Goal: Contribute content: Add original content to the website for others to see

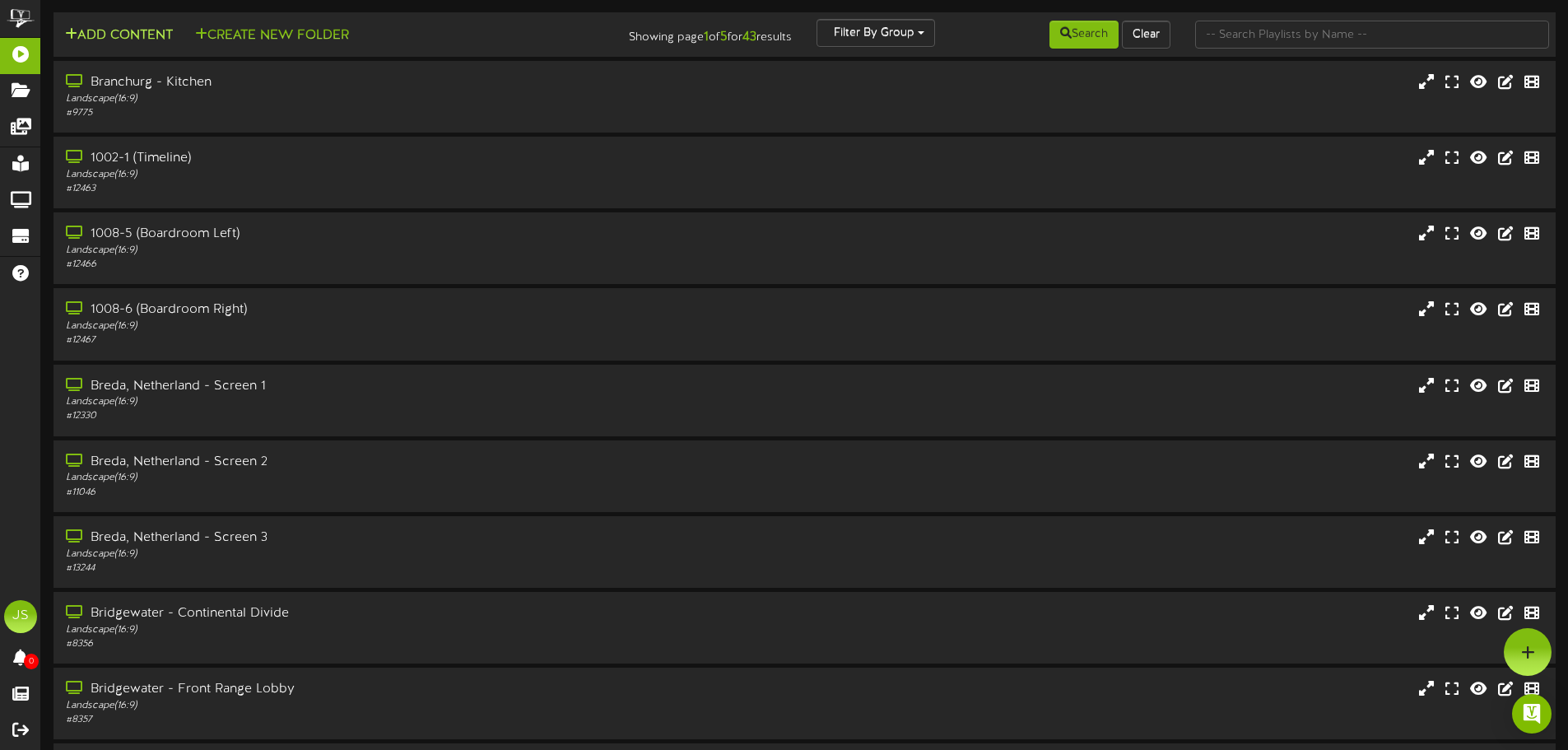
click at [144, 38] on button "Add Content" at bounding box center [119, 35] width 117 height 21
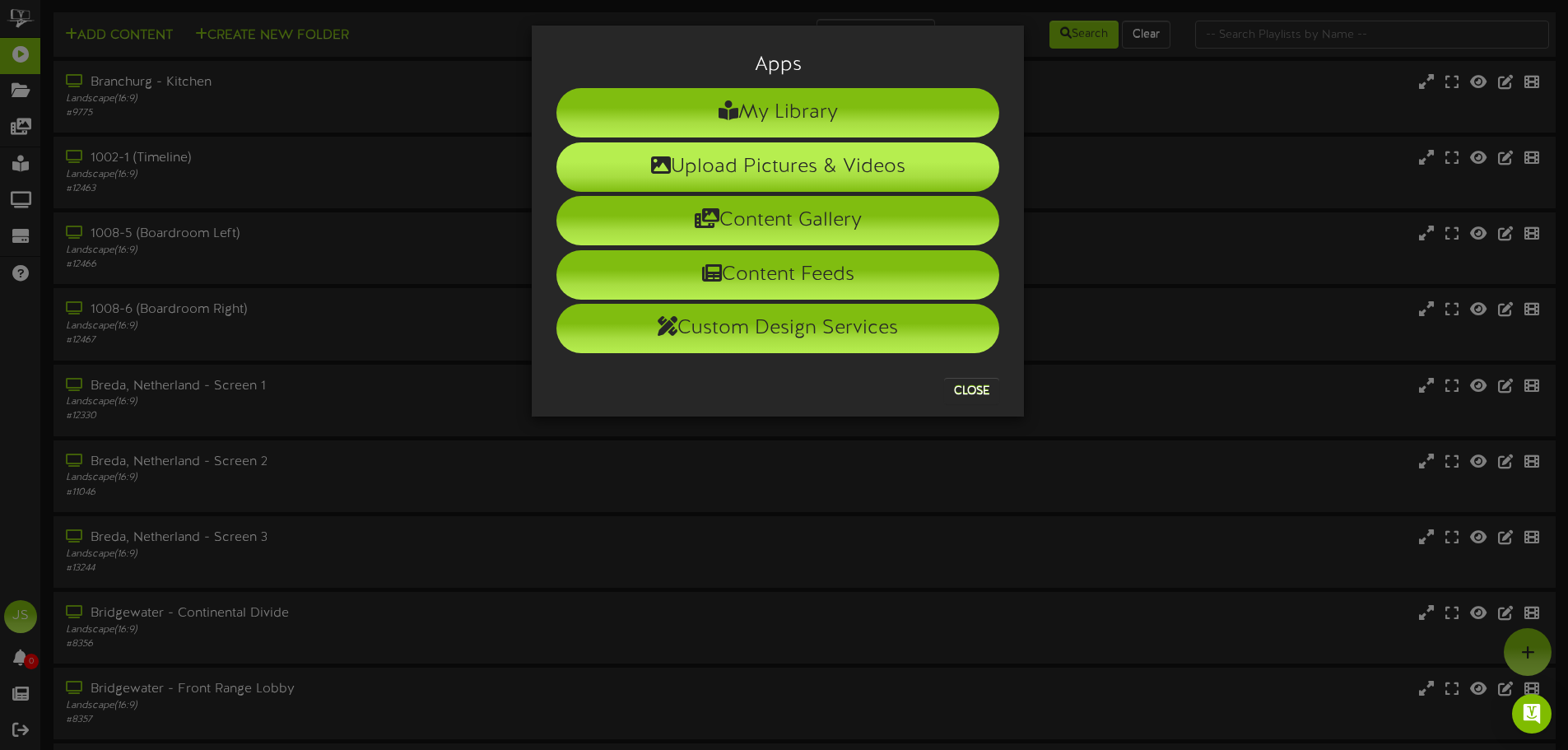
click at [765, 159] on li "Upload Pictures & Videos" at bounding box center [778, 167] width 443 height 50
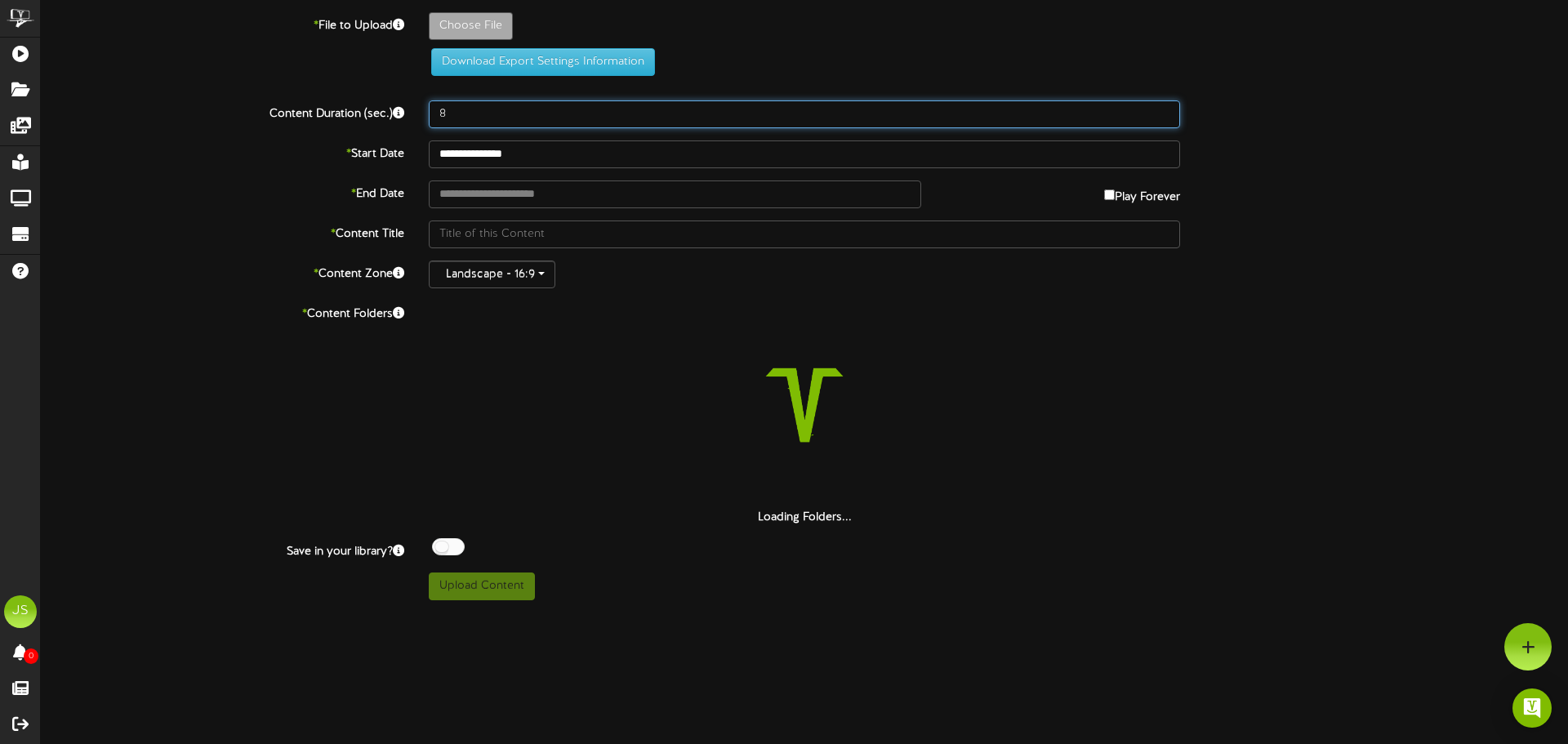
drag, startPoint x: 481, startPoint y: 111, endPoint x: 403, endPoint y: 111, distance: 78.0
click at [403, 111] on div "Content Duration (sec.) 8" at bounding box center [805, 114] width 1552 height 28
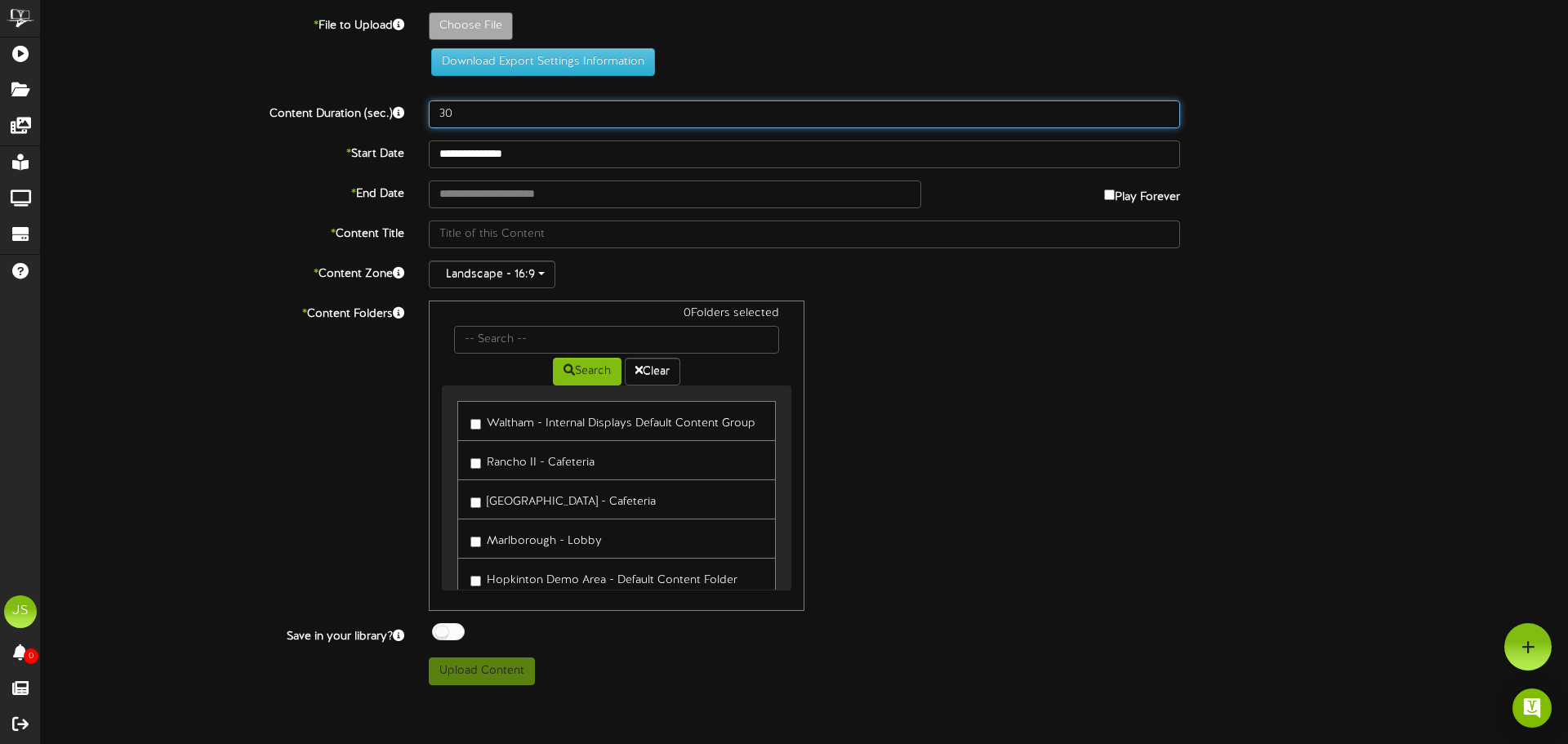
type input "30"
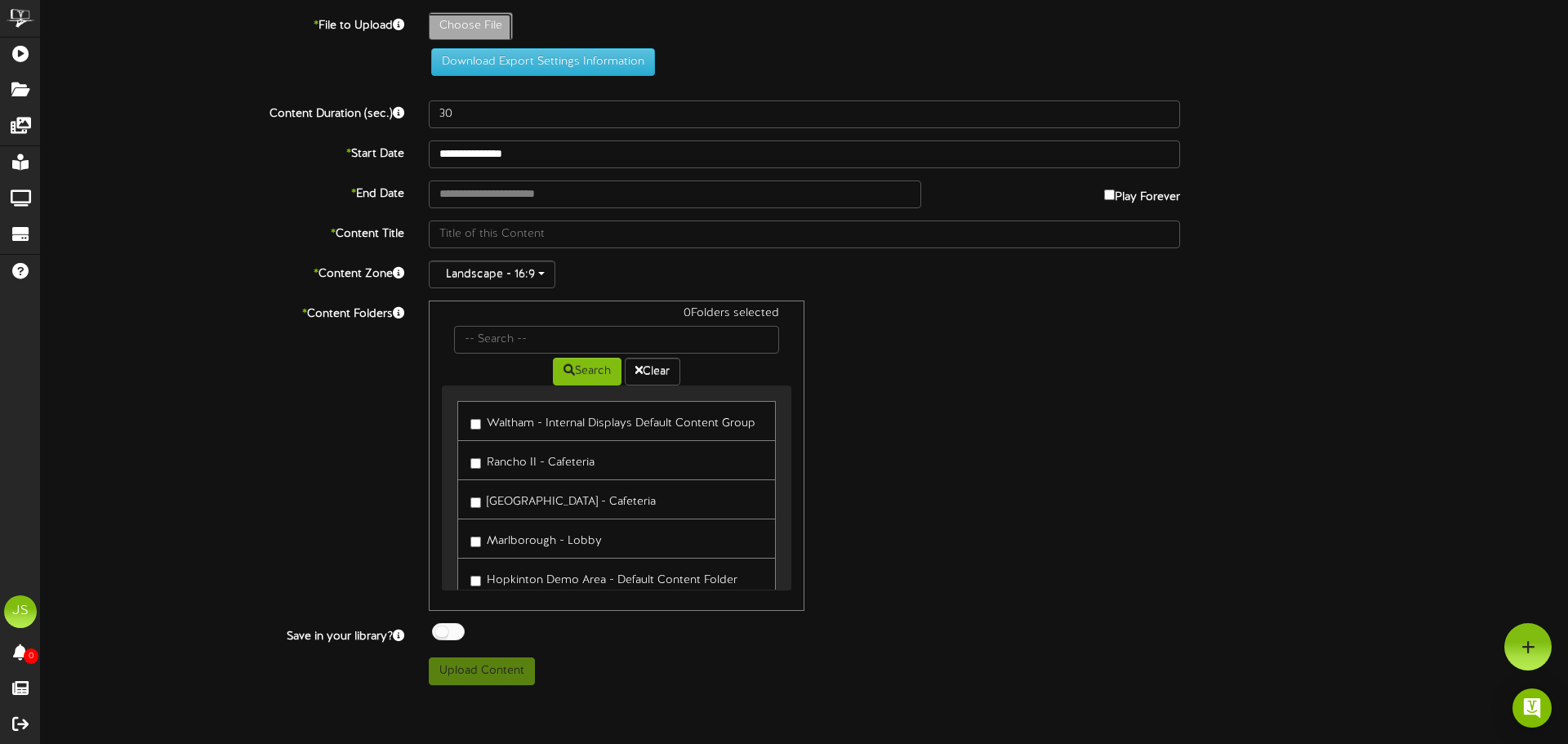
type input "**********"
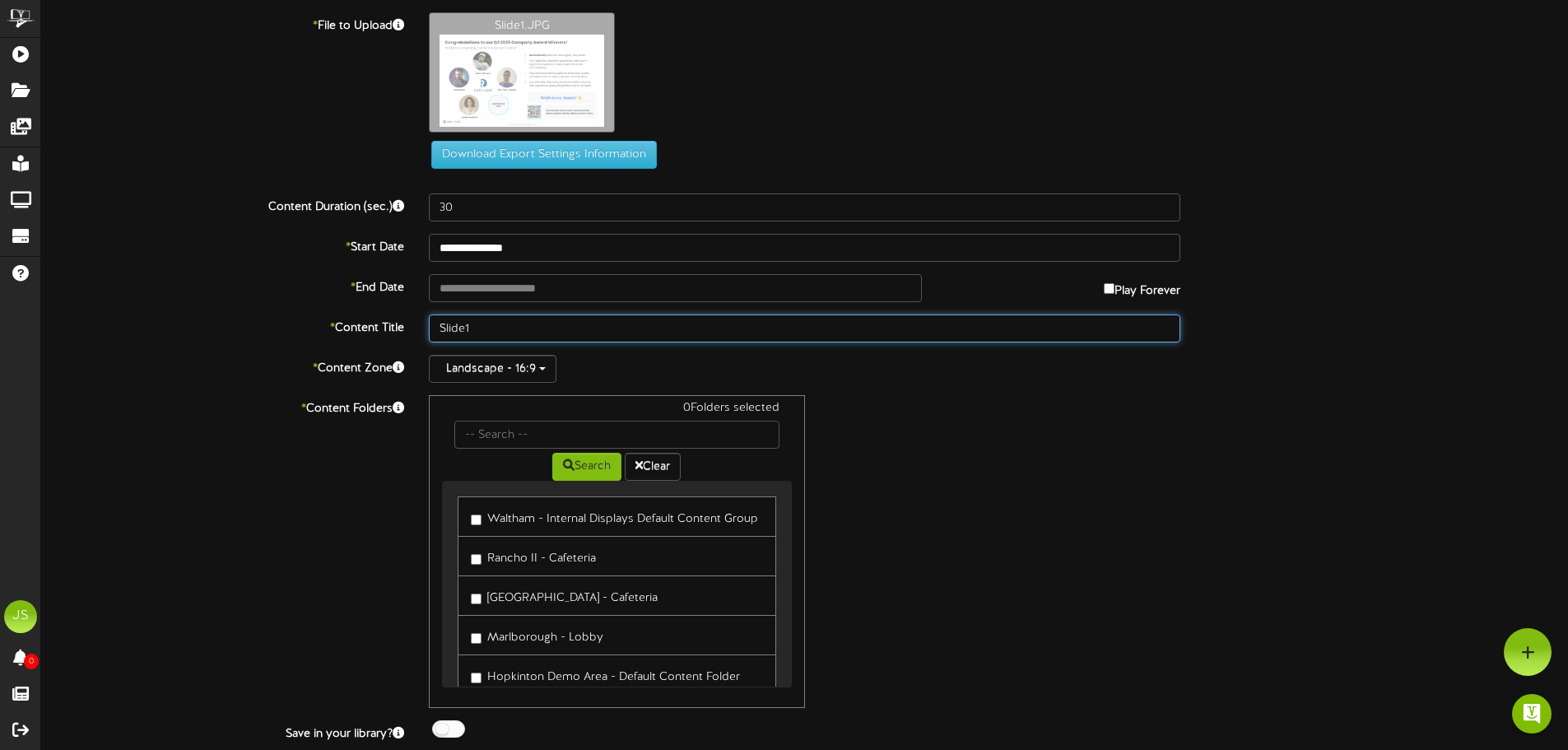
click at [515, 322] on input "Slide1" at bounding box center [804, 329] width 752 height 28
type input "Slide1 - Hopkinton Award"
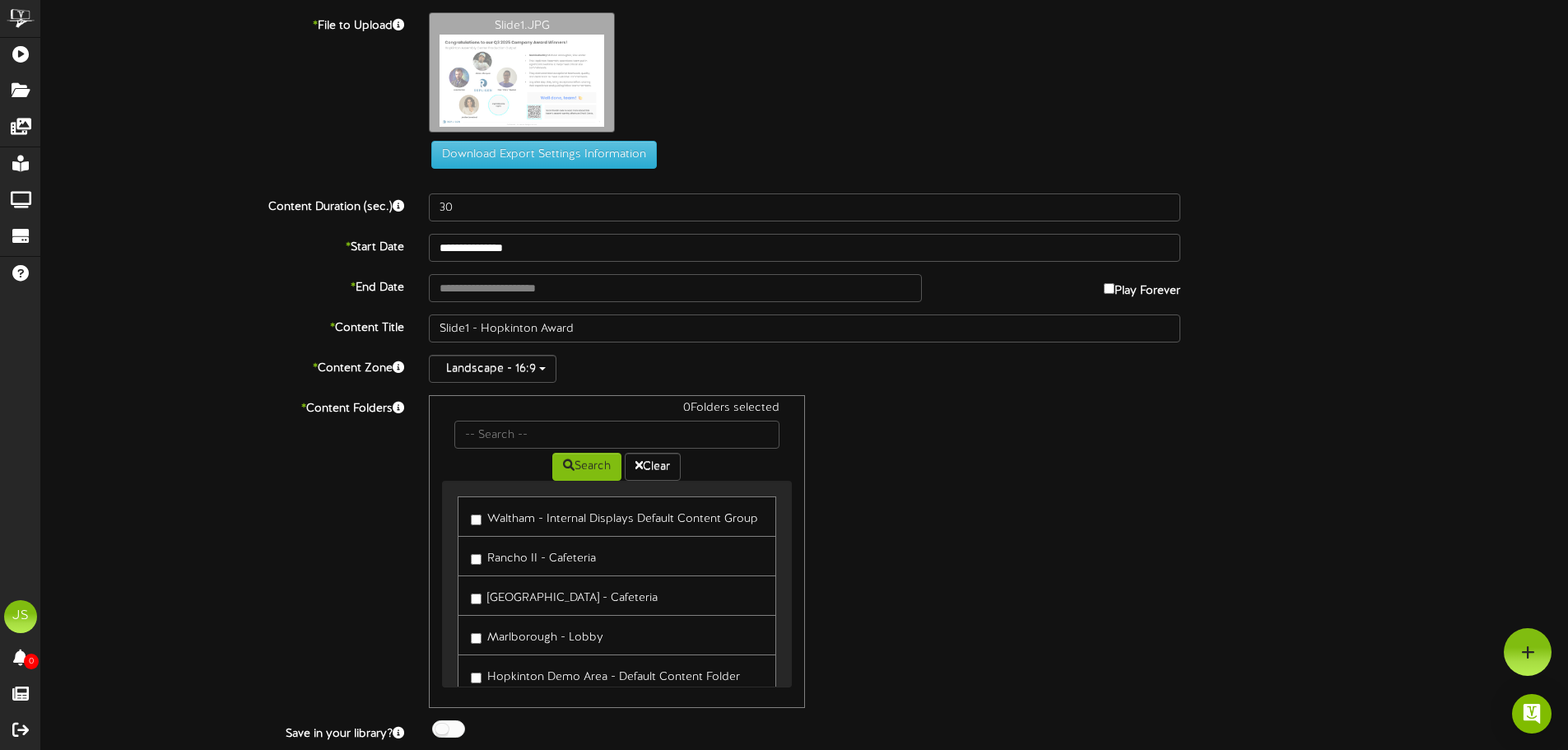
click at [579, 517] on label "Waltham - Internal Displays Default Content Group" at bounding box center [614, 516] width 287 height 23
click at [549, 560] on label "Rancho II - Cafeteria" at bounding box center [533, 556] width 125 height 23
click at [558, 593] on label "[GEOGRAPHIC_DATA] - Cafeteria" at bounding box center [564, 596] width 187 height 23
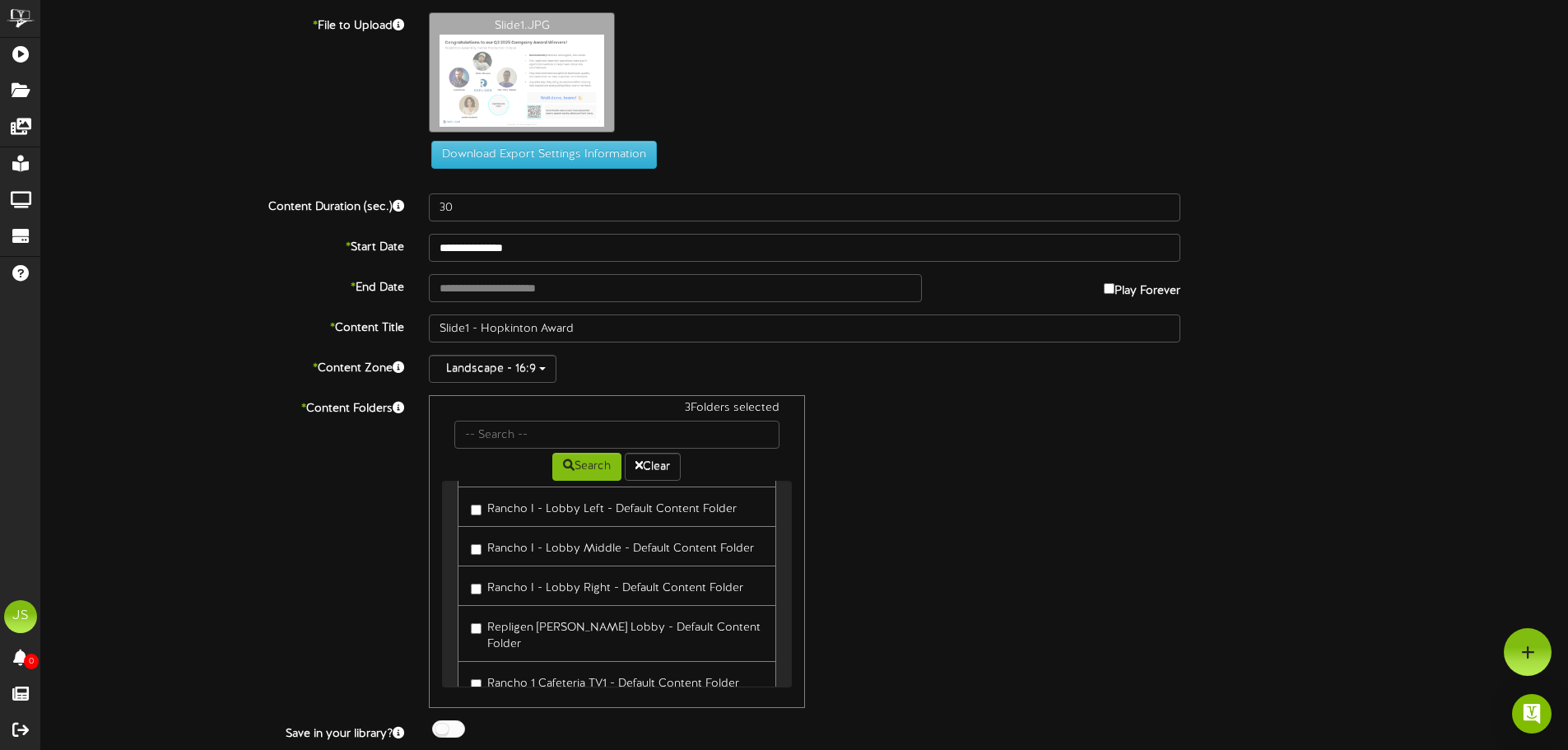
scroll to position [329, 0]
click at [606, 588] on label "Rancho 1 Cafeteria TV1 - Default Content Folder" at bounding box center [604, 598] width 268 height 23
click at [580, 627] on label "Rancho 1 Cafeteria TV2 - Default Content Folder" at bounding box center [605, 638] width 270 height 23
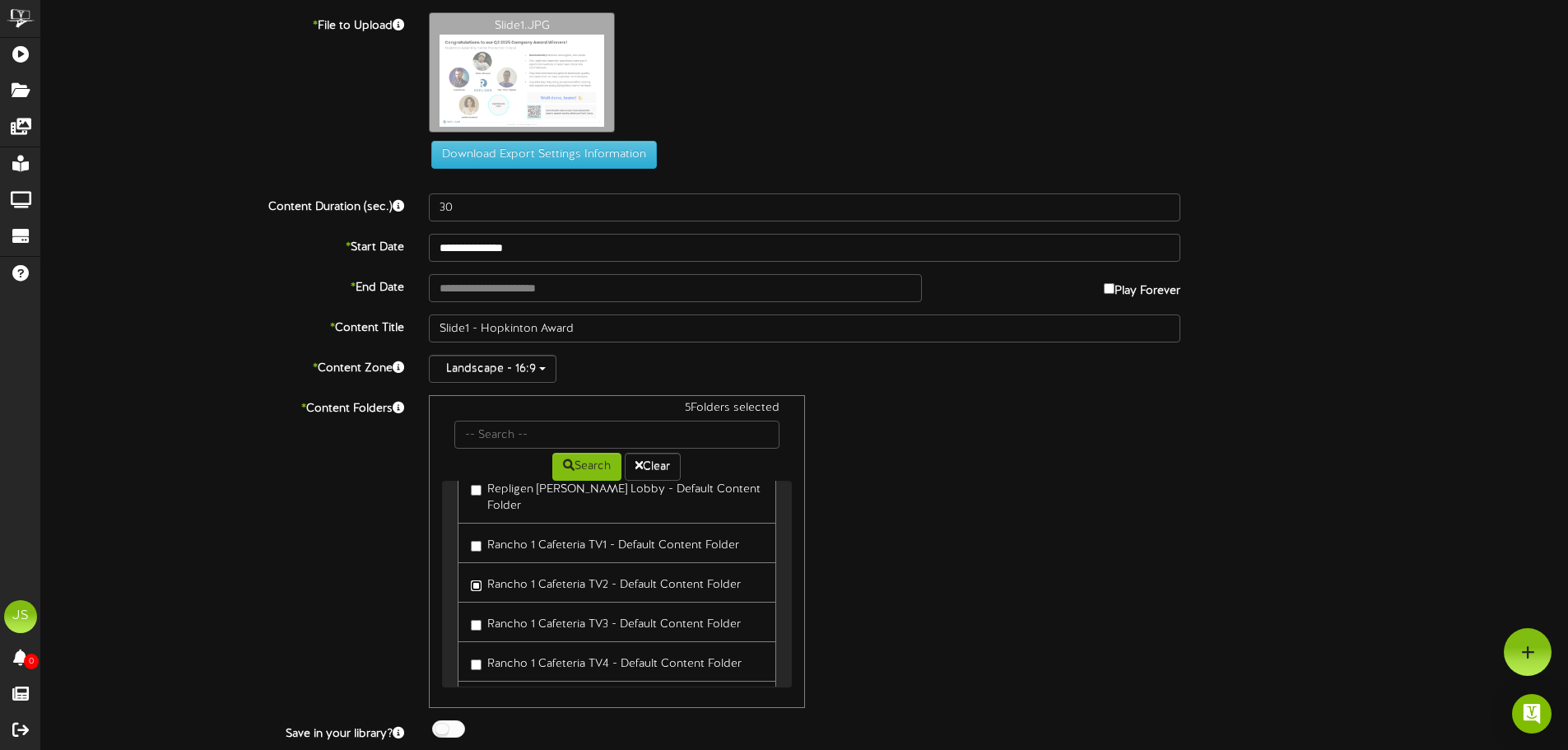
scroll to position [412, 0]
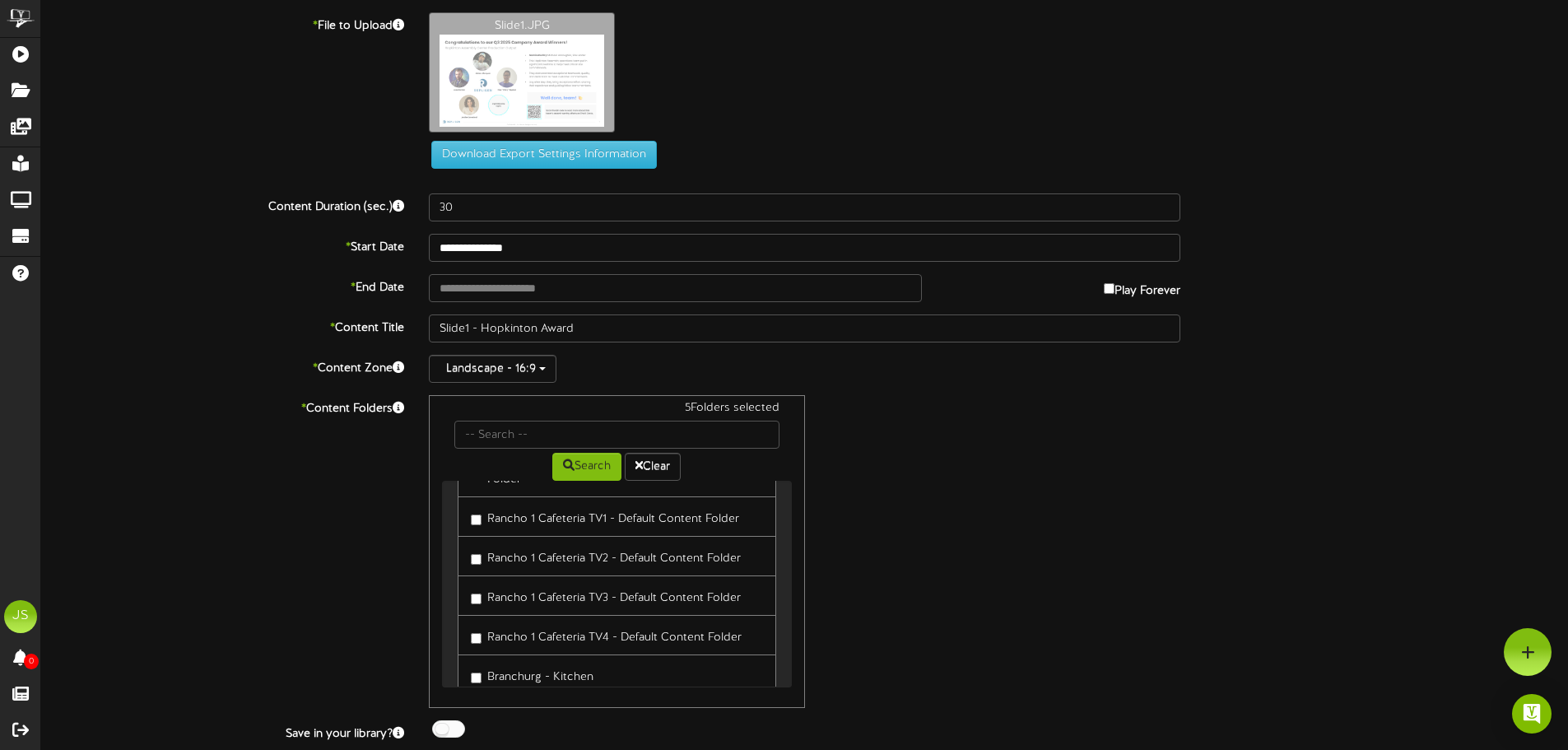
click at [568, 585] on label "Rancho 1 Cafeteria TV3 - Default Content Folder" at bounding box center [605, 596] width 270 height 23
click at [568, 625] on label "Rancho 1 Cafeteria TV4 - Default Content Folder" at bounding box center [606, 635] width 271 height 23
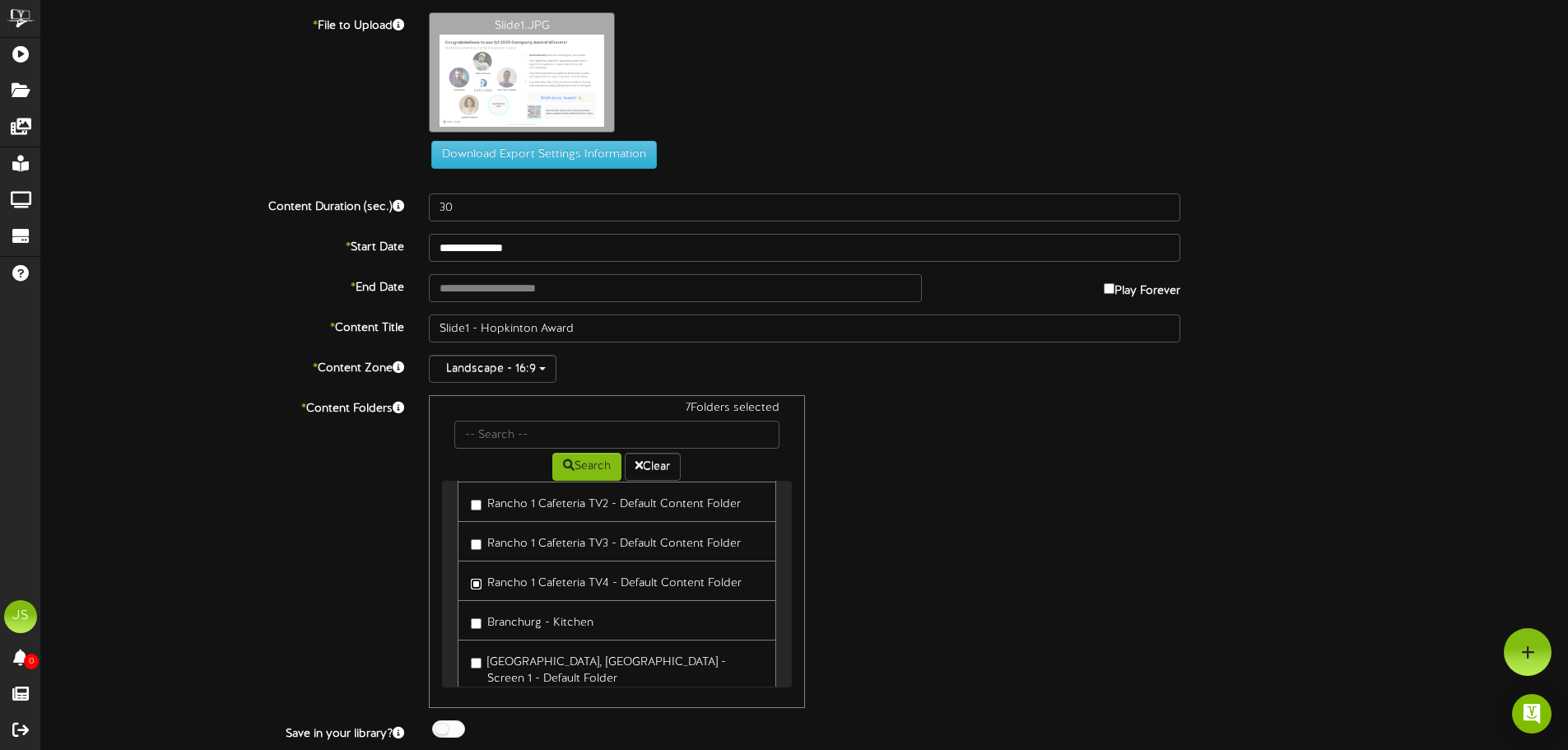
scroll to position [494, 0]
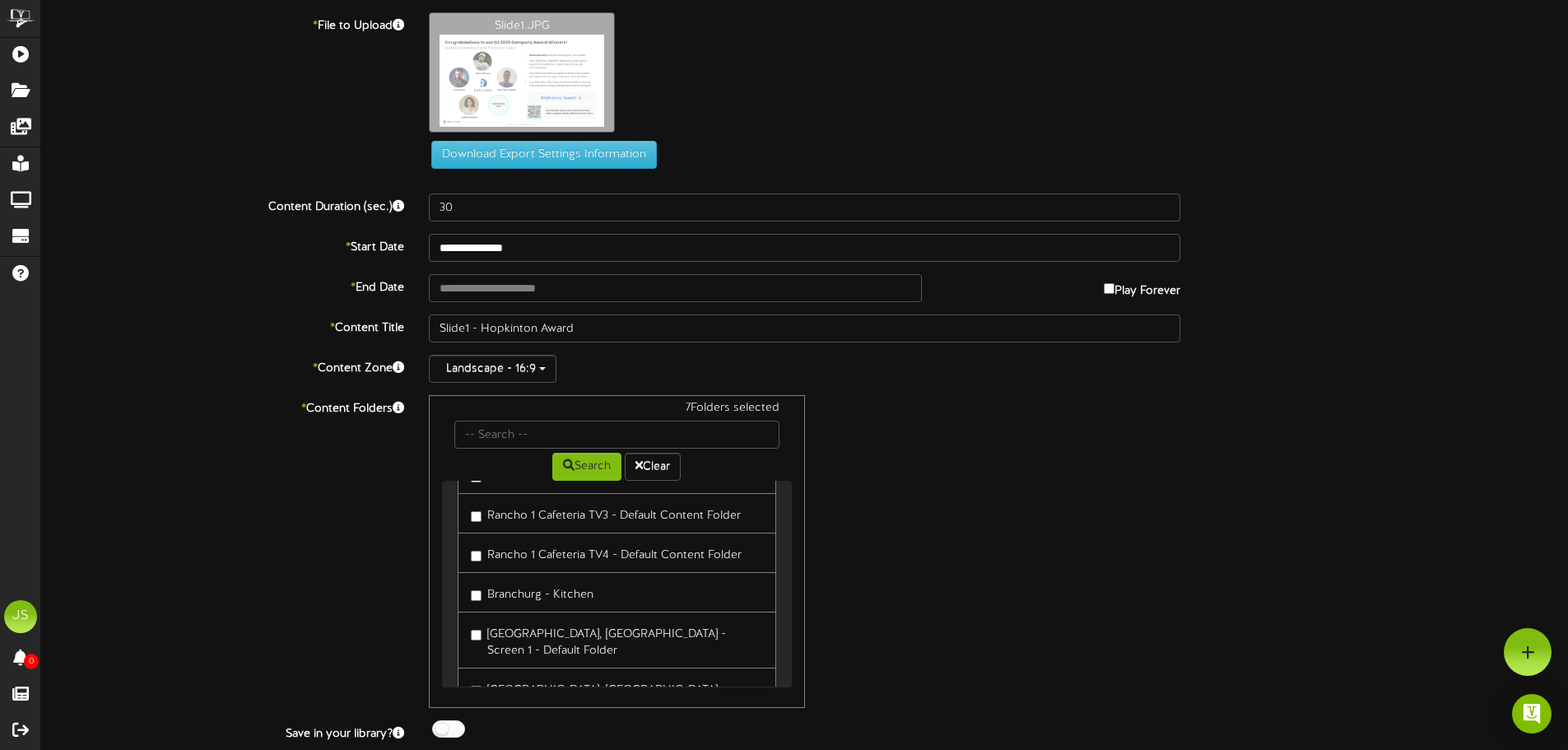
click at [564, 581] on label "Branchurg - Kitchen" at bounding box center [532, 592] width 123 height 23
click at [566, 621] on label "[GEOGRAPHIC_DATA], [GEOGRAPHIC_DATA] - Screen 1 - Default Folder" at bounding box center [616, 640] width 291 height 39
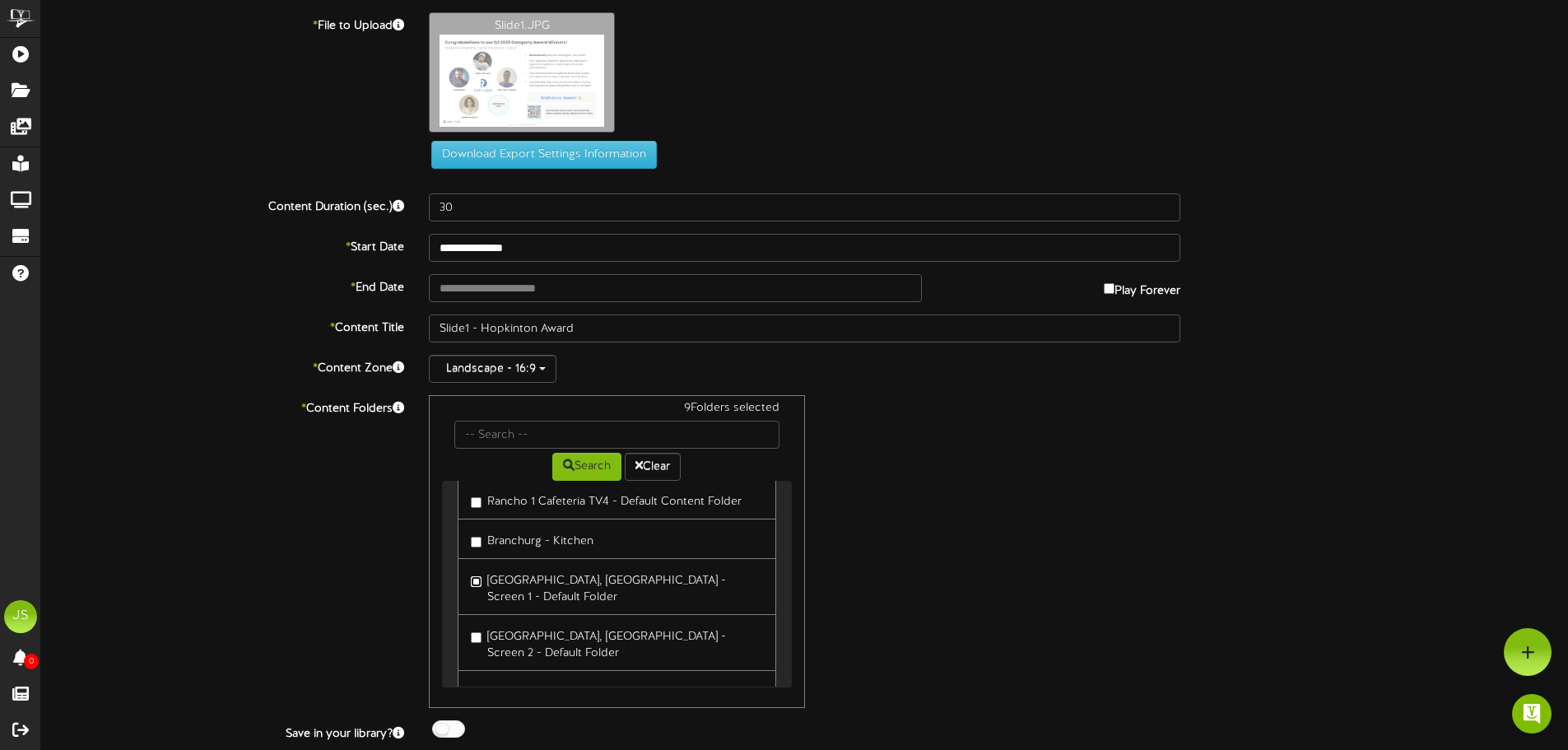
scroll to position [577, 0]
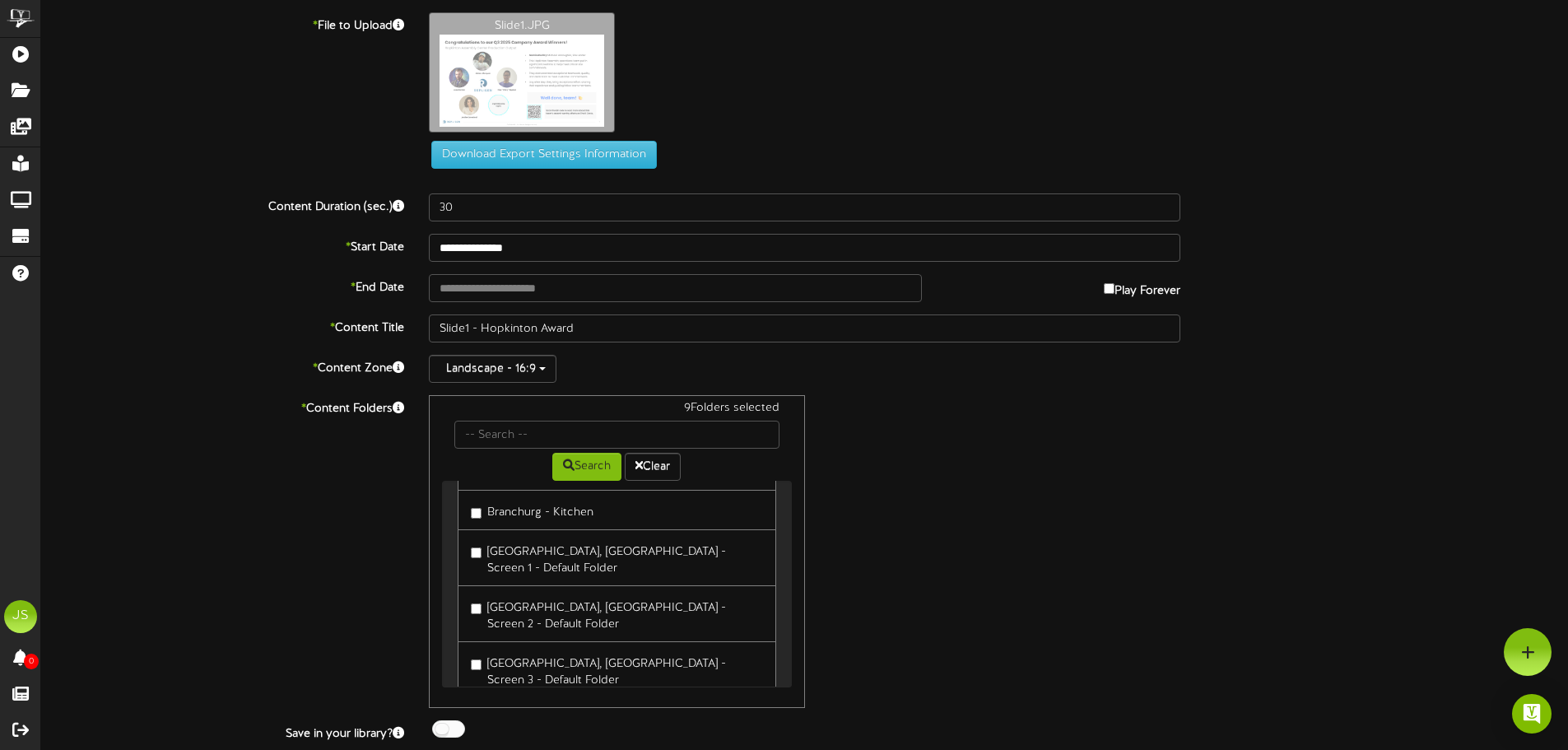
click at [547, 595] on label "[GEOGRAPHIC_DATA], [GEOGRAPHIC_DATA] - Screen 2 - Default Folder" at bounding box center [616, 614] width 291 height 39
click at [534, 651] on label "[GEOGRAPHIC_DATA], [GEOGRAPHIC_DATA] - Screen 3 - Default Folder" at bounding box center [616, 670] width 291 height 39
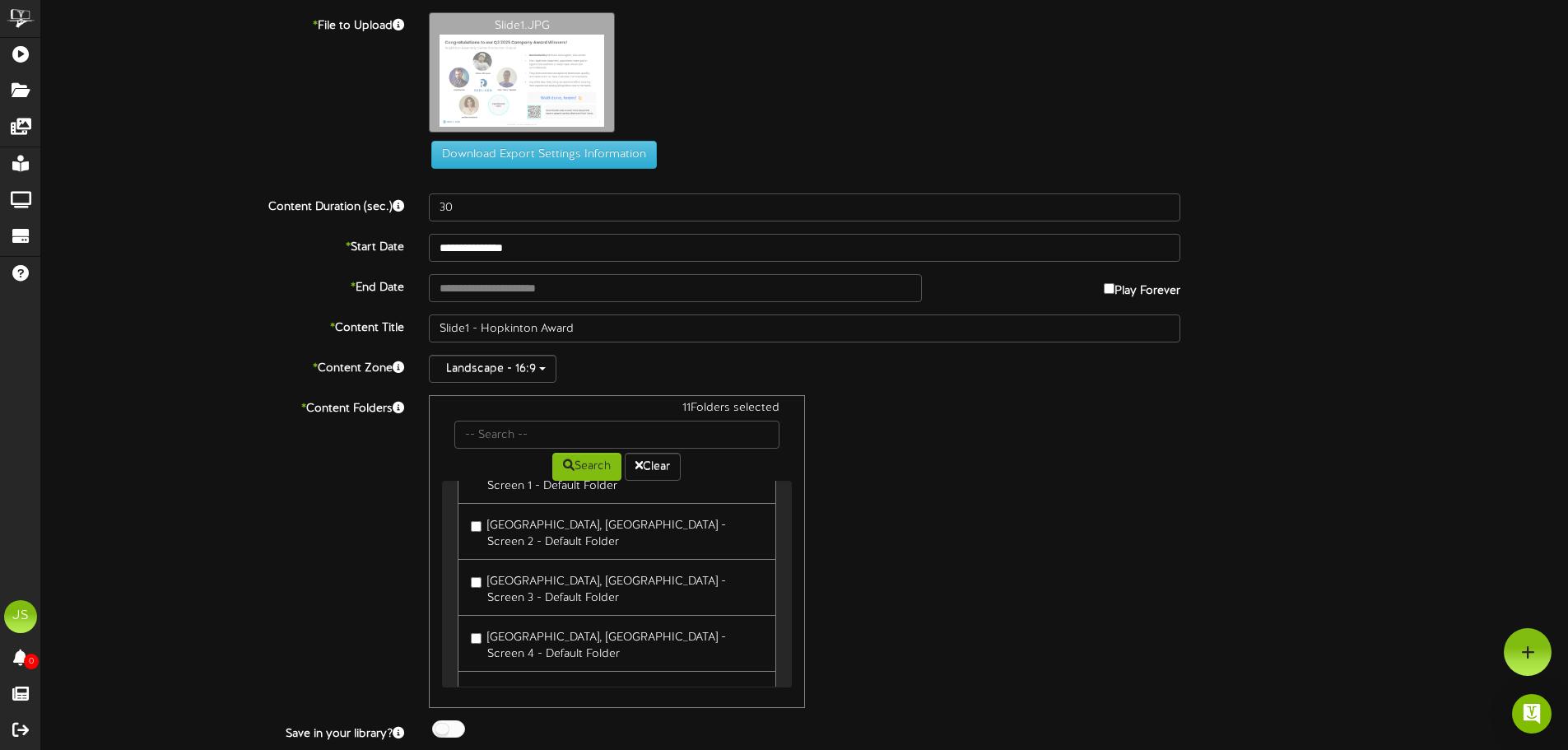
click at [530, 616] on link "[GEOGRAPHIC_DATA], [GEOGRAPHIC_DATA] - Screen 4 - Default Folder" at bounding box center [616, 644] width 318 height 57
click at [527, 681] on label "[PERSON_NAME] - Local Content" at bounding box center [567, 691] width 193 height 23
click at [526, 625] on label "[GEOGRAPHIC_DATA], [GEOGRAPHIC_DATA] - Screen 4 - Default Folder" at bounding box center [616, 644] width 291 height 39
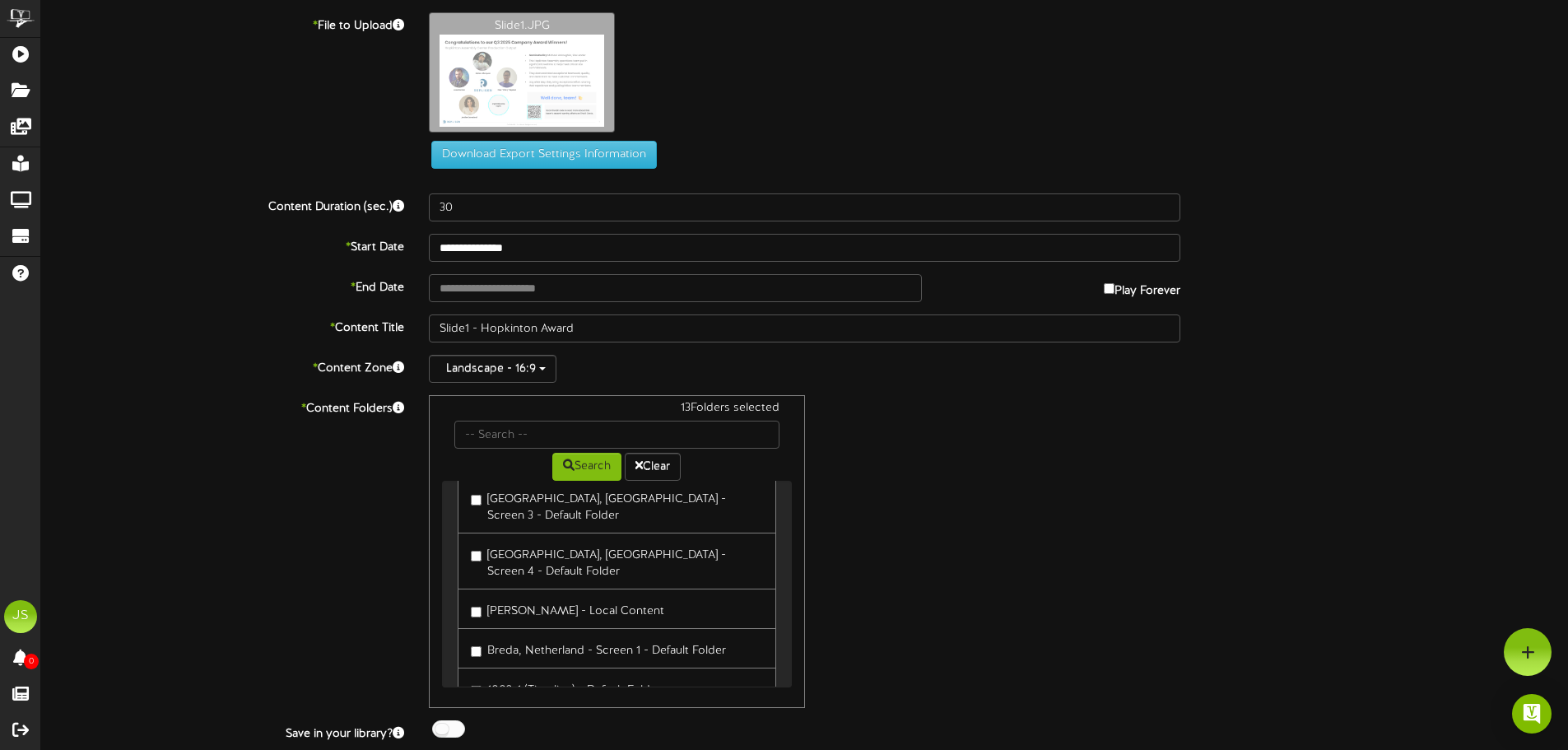
click at [548, 637] on label "Breda, Netherland - Screen 1 - Default Folder" at bounding box center [598, 648] width 255 height 23
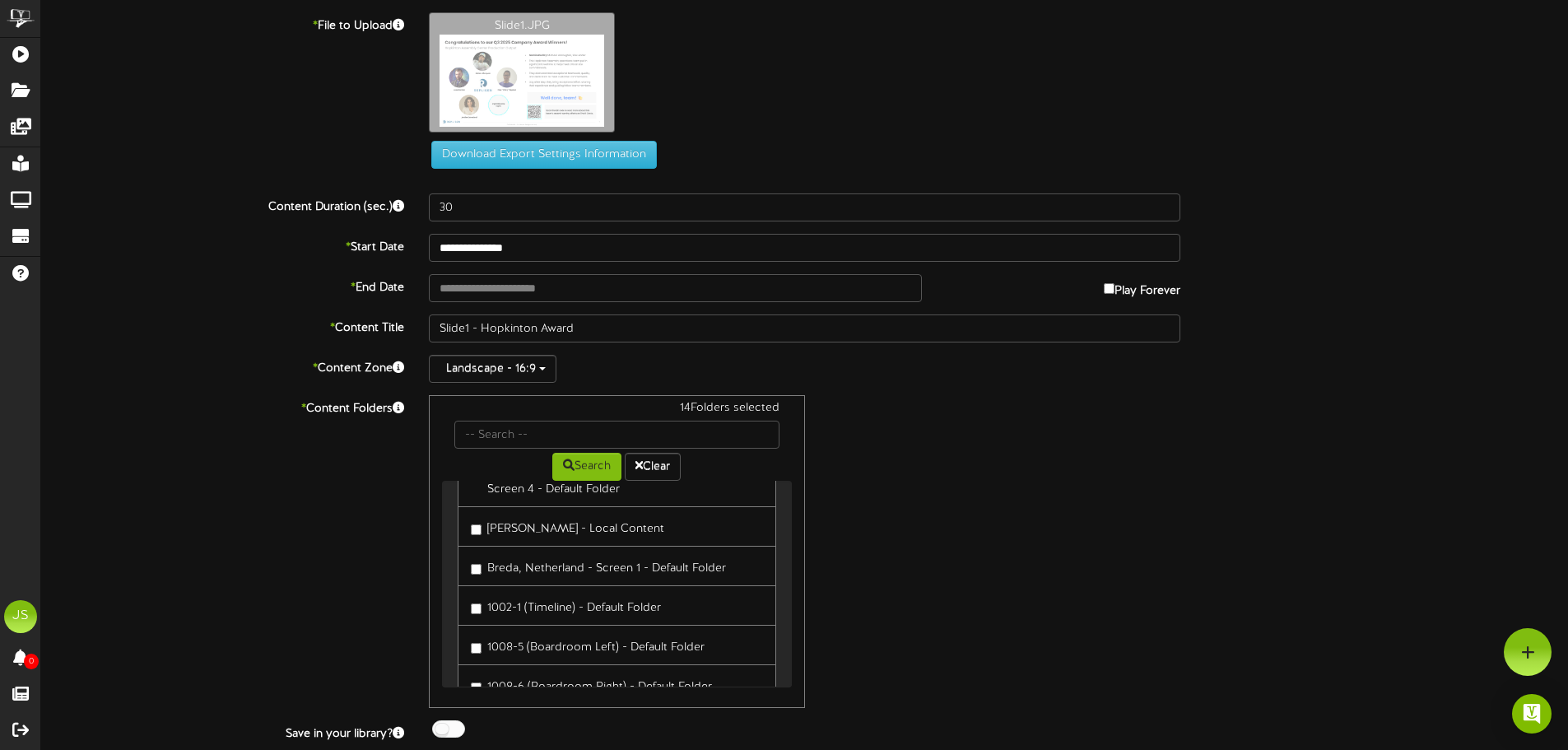
click at [554, 713] on label "Breda, Netherland -Screen 2" at bounding box center [555, 724] width 168 height 23
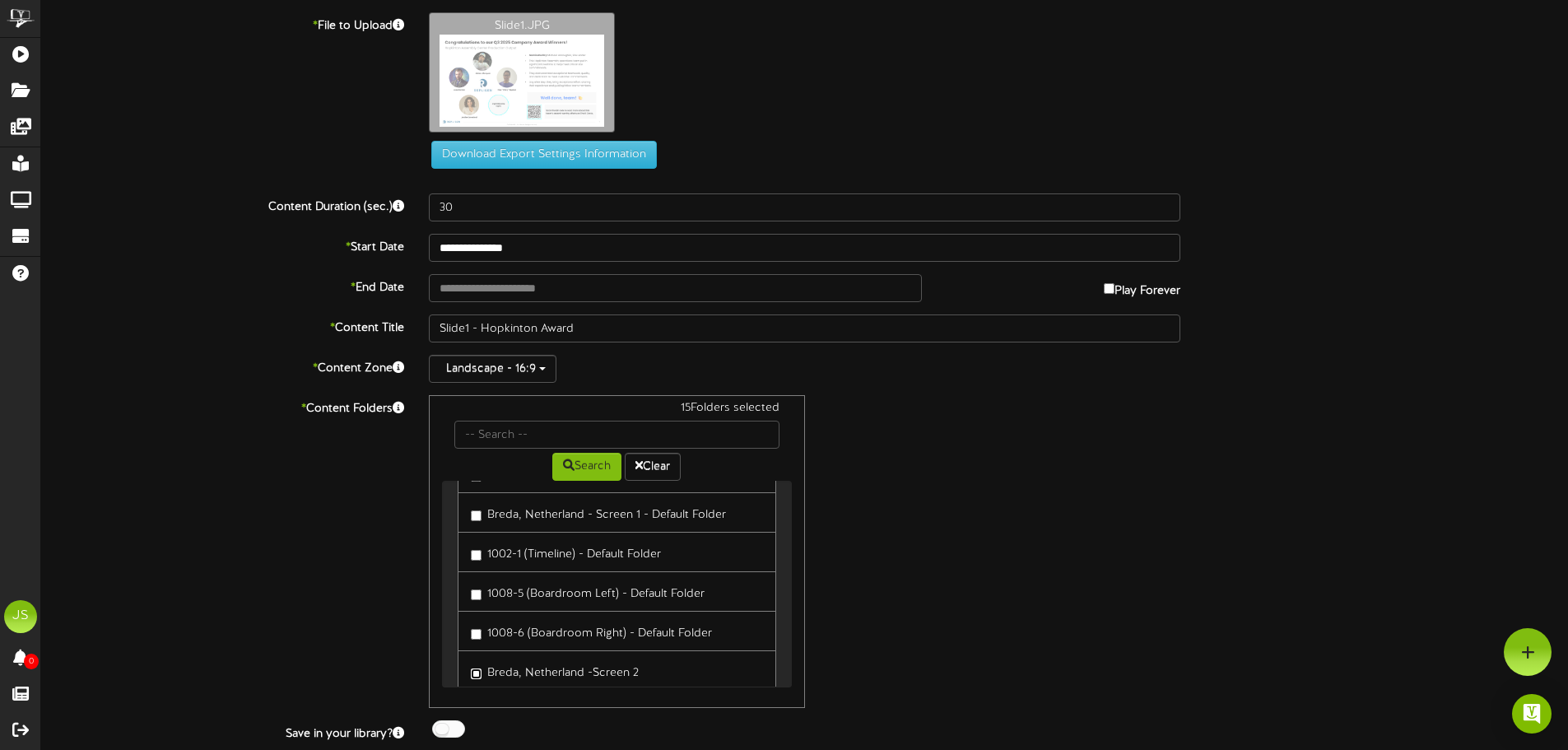
scroll to position [906, 0]
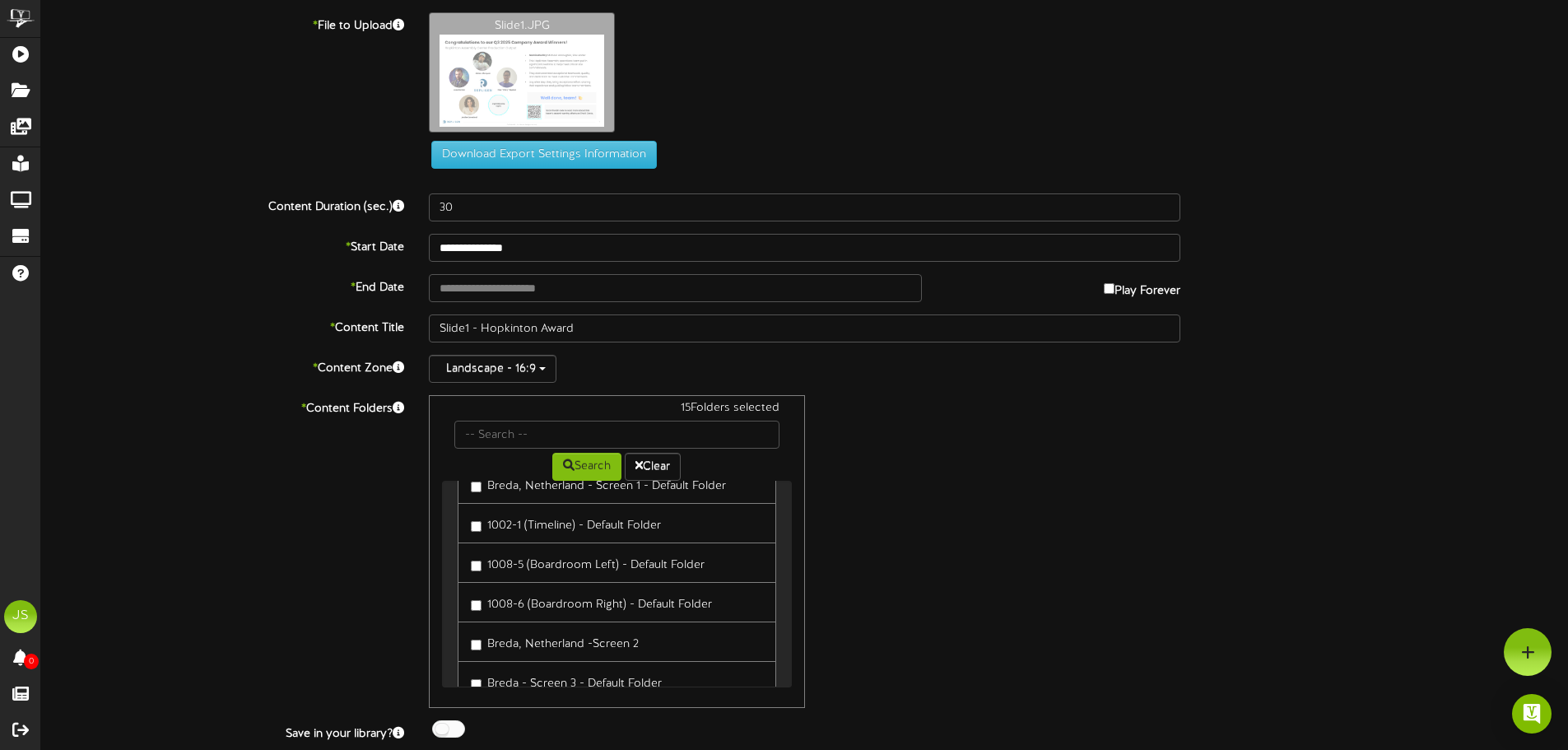
click at [563, 671] on label "Breda - Screen 3 - Default Folder" at bounding box center [567, 681] width 191 height 23
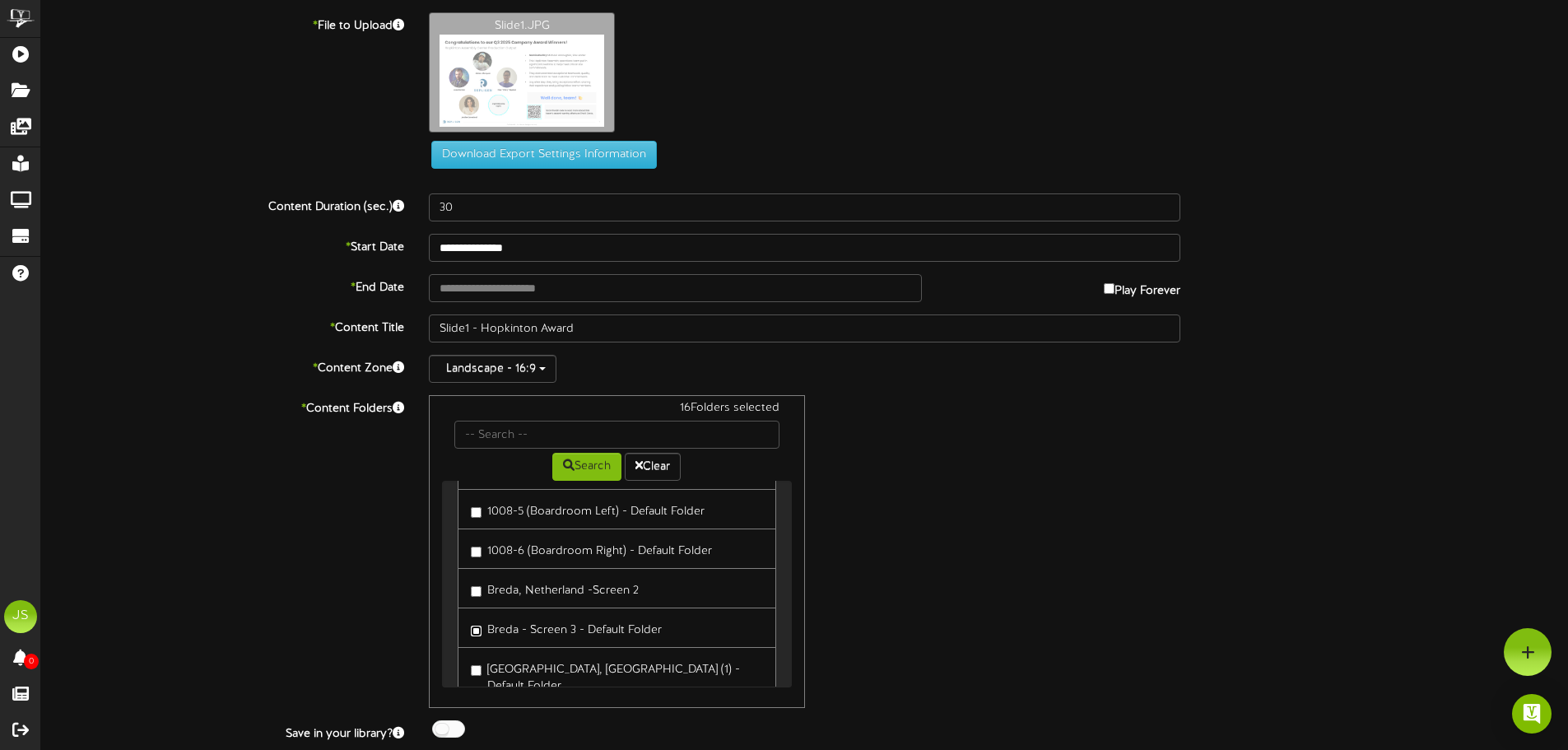
scroll to position [988, 0]
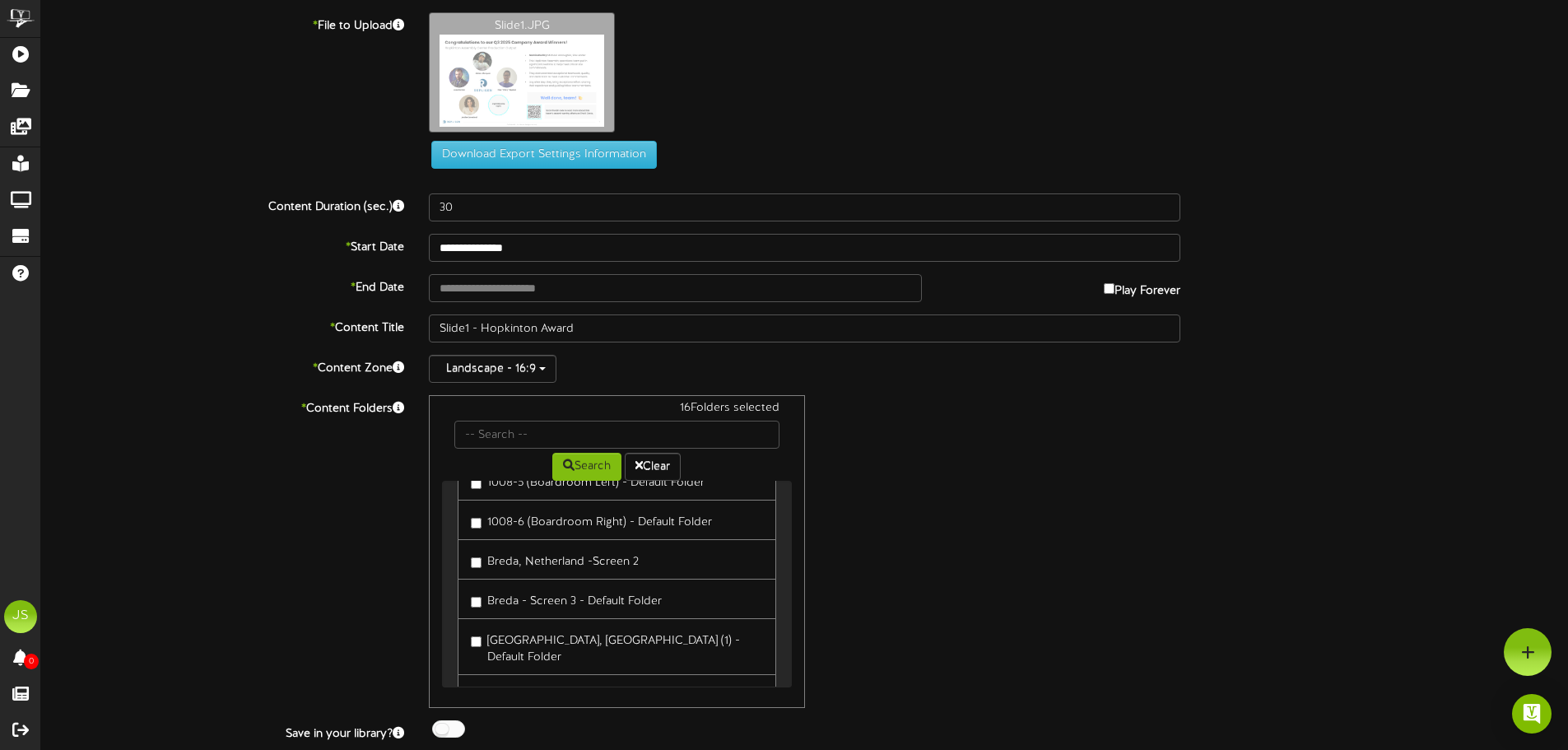
click at [581, 627] on label "[GEOGRAPHIC_DATA], [GEOGRAPHIC_DATA] (1) - Default Folder" at bounding box center [616, 646] width 291 height 39
click at [572, 683] on label "[GEOGRAPHIC_DATA], [GEOGRAPHIC_DATA] (2) - Default Folder" at bounding box center [616, 702] width 291 height 39
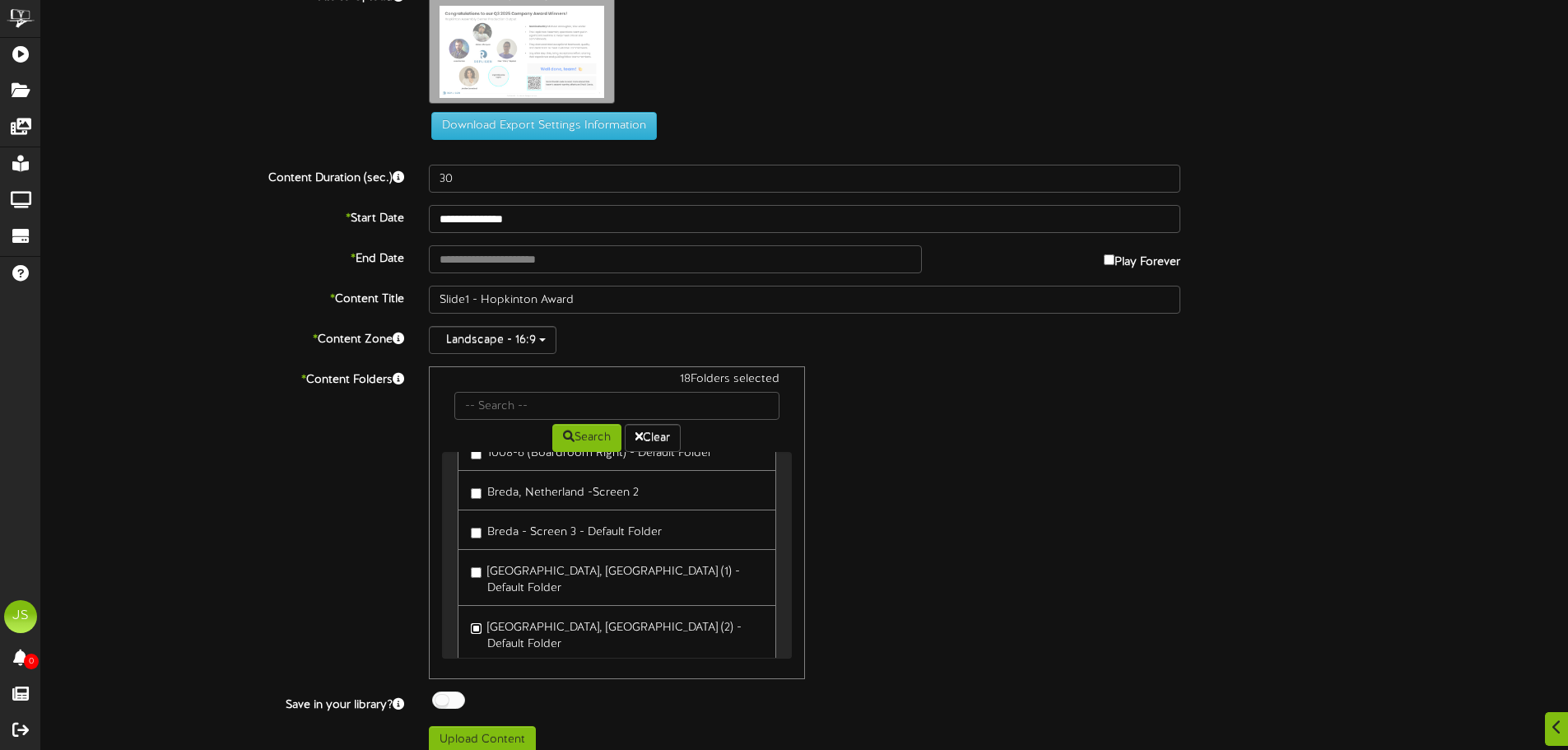
scroll to position [45, 0]
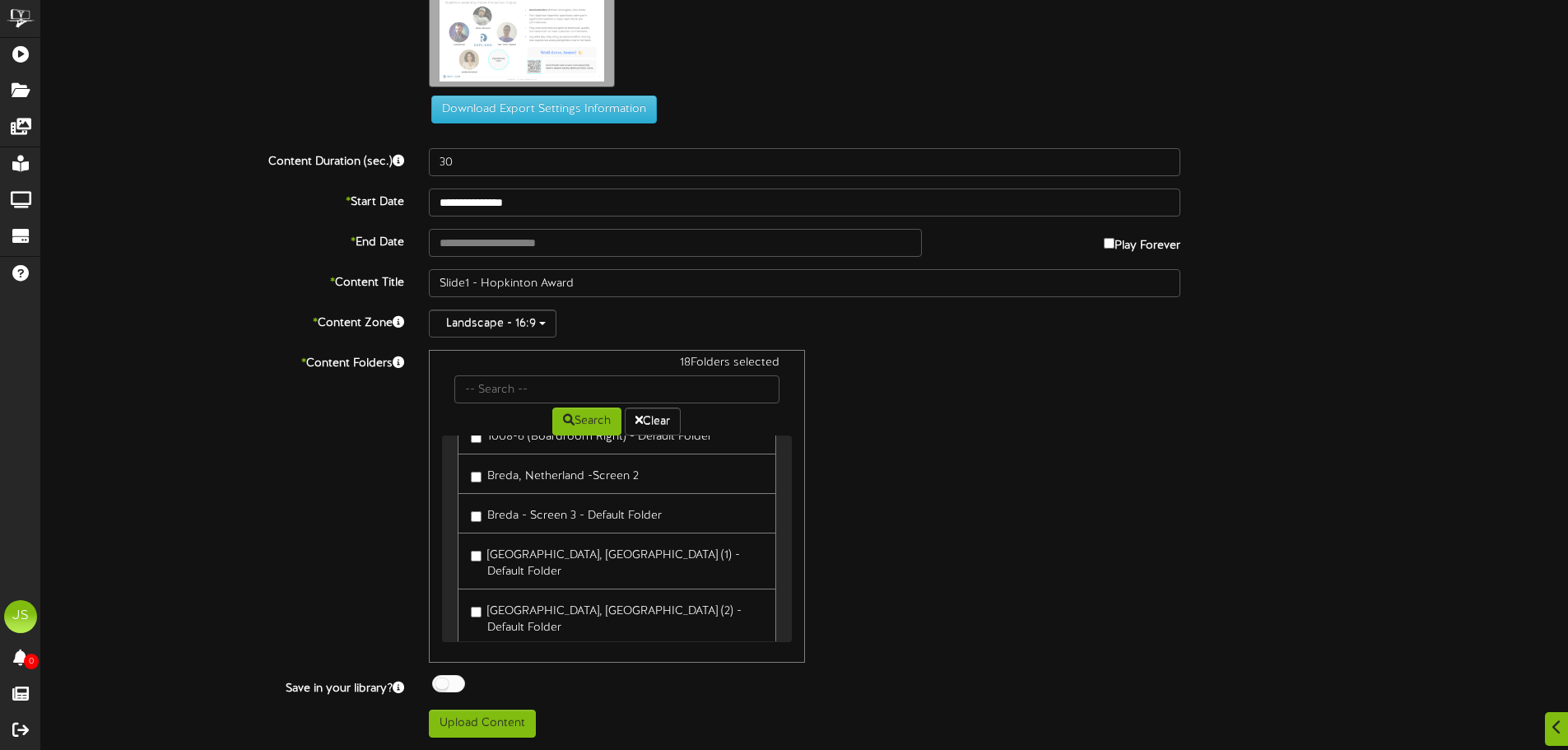
click at [453, 682] on div at bounding box center [448, 683] width 32 height 17
click at [475, 252] on input "text" at bounding box center [675, 243] width 493 height 28
type input "**********"
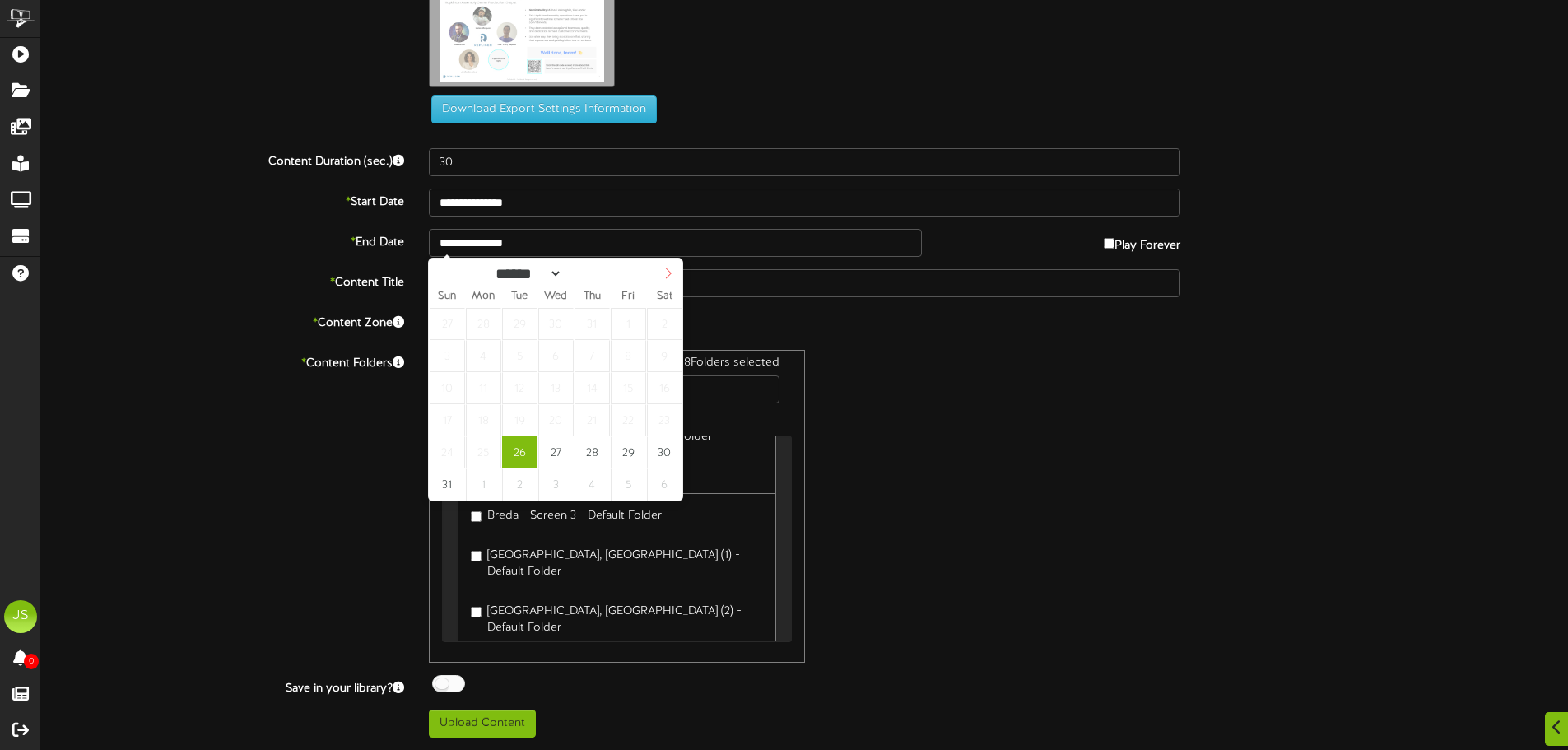
select select "*"
click at [669, 274] on icon at bounding box center [668, 273] width 12 height 12
type input "**********"
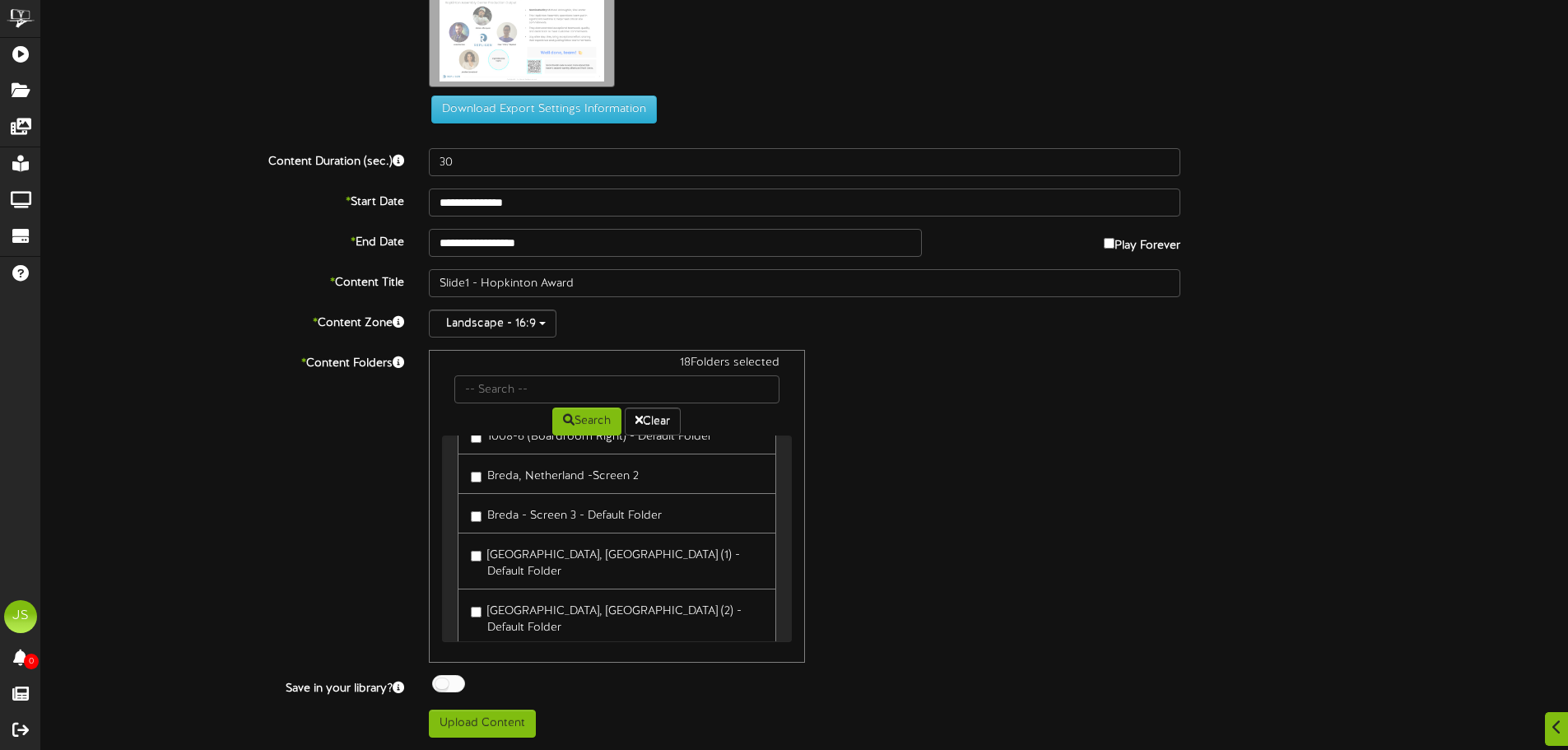
click at [244, 492] on div "* Content Folders 18 Folders selected Search Clear Waltham - Internal Displays …" at bounding box center [805, 506] width 1552 height 313
click at [461, 725] on button "Upload Content" at bounding box center [482, 724] width 107 height 28
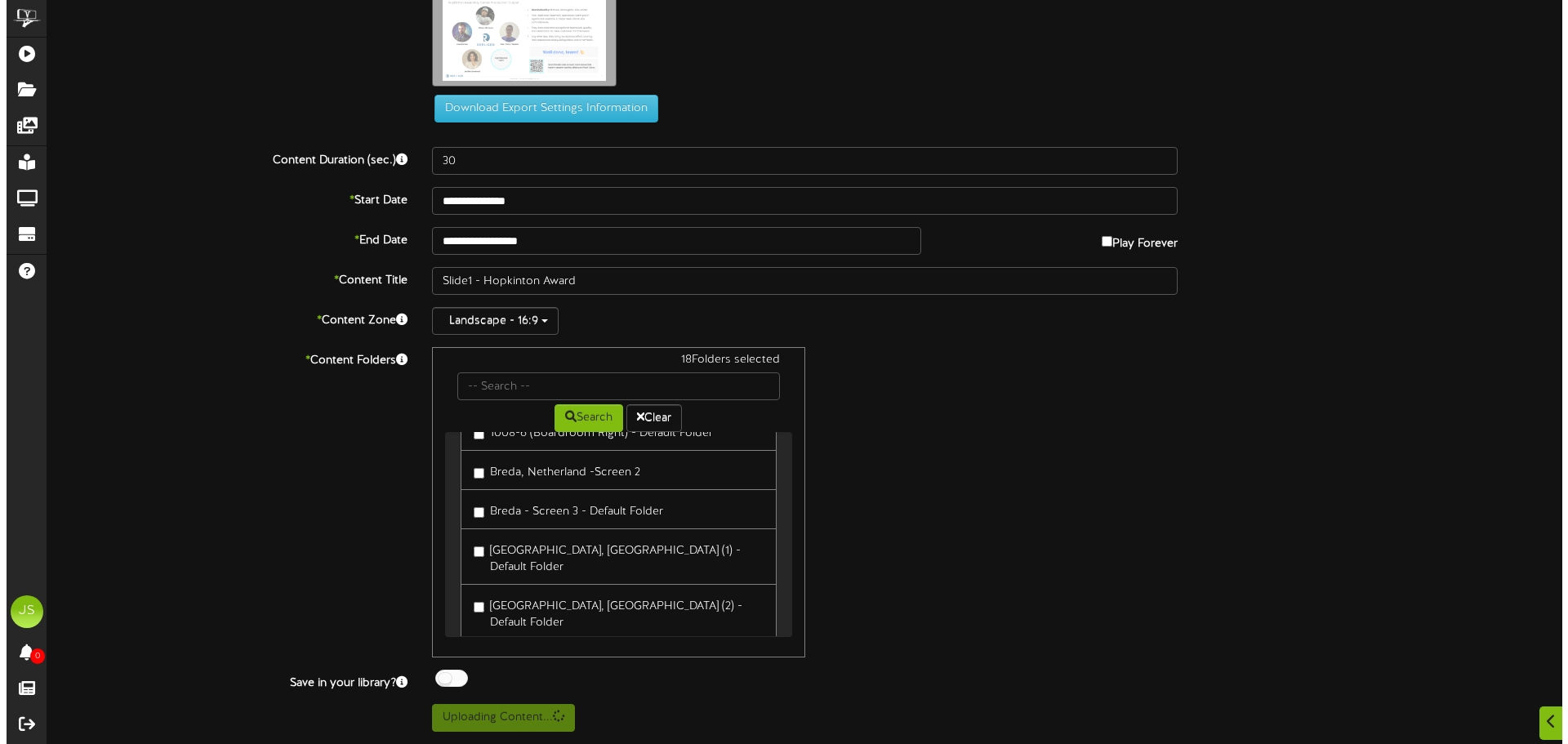
scroll to position [0, 0]
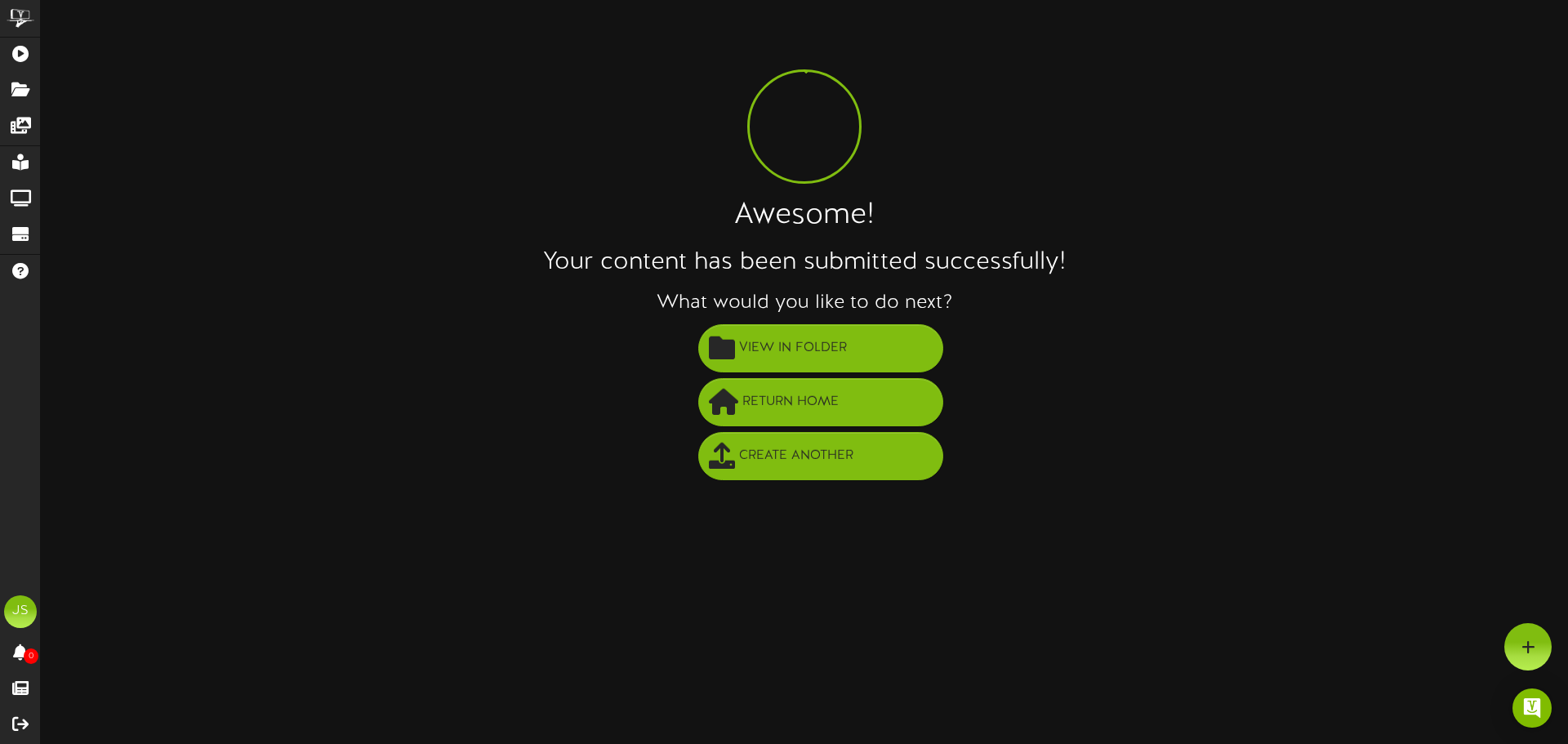
click at [798, 432] on li "Create Another" at bounding box center [821, 457] width 1495 height 54
click at [788, 462] on span "Create Another" at bounding box center [796, 457] width 123 height 27
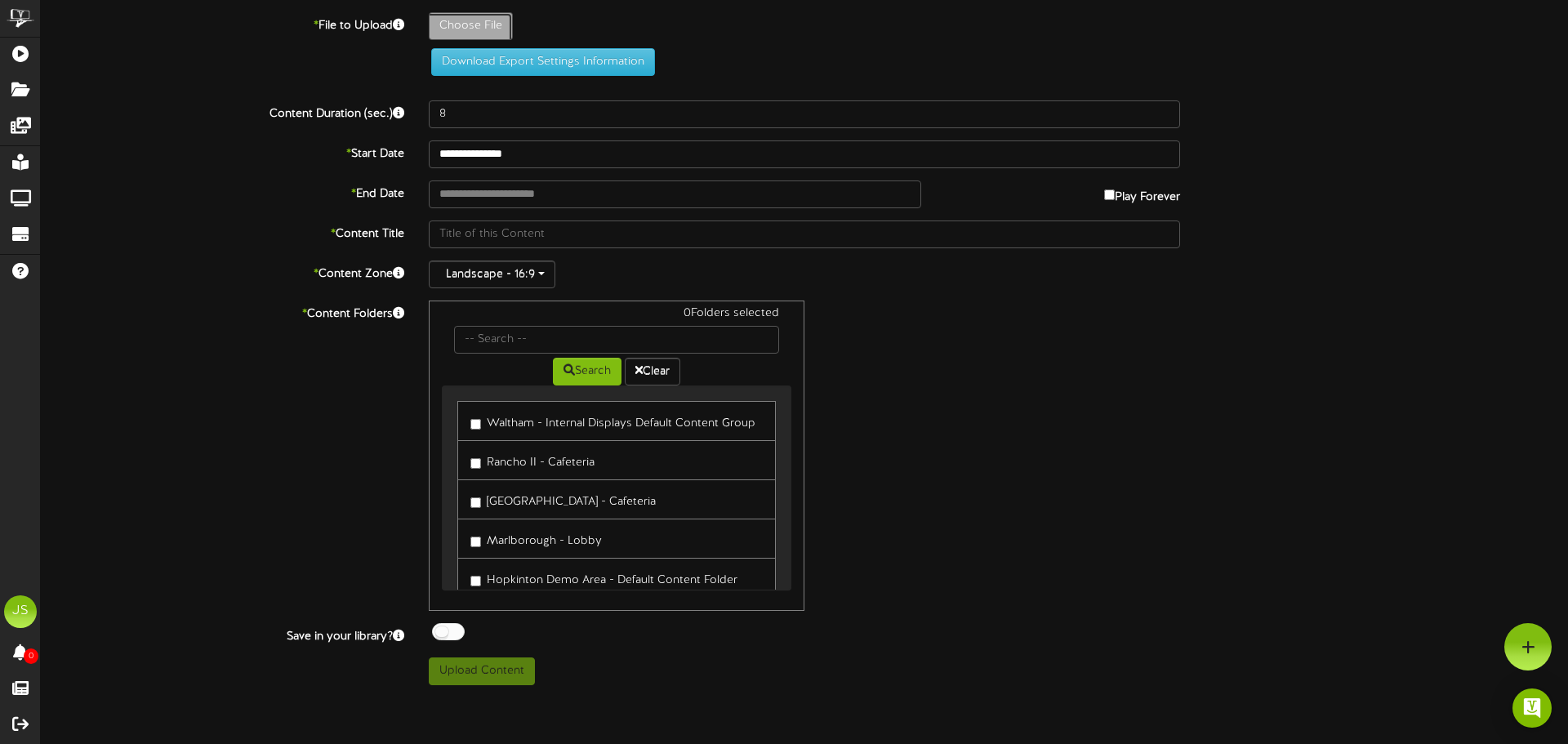
type input "**********"
type input "Slide2"
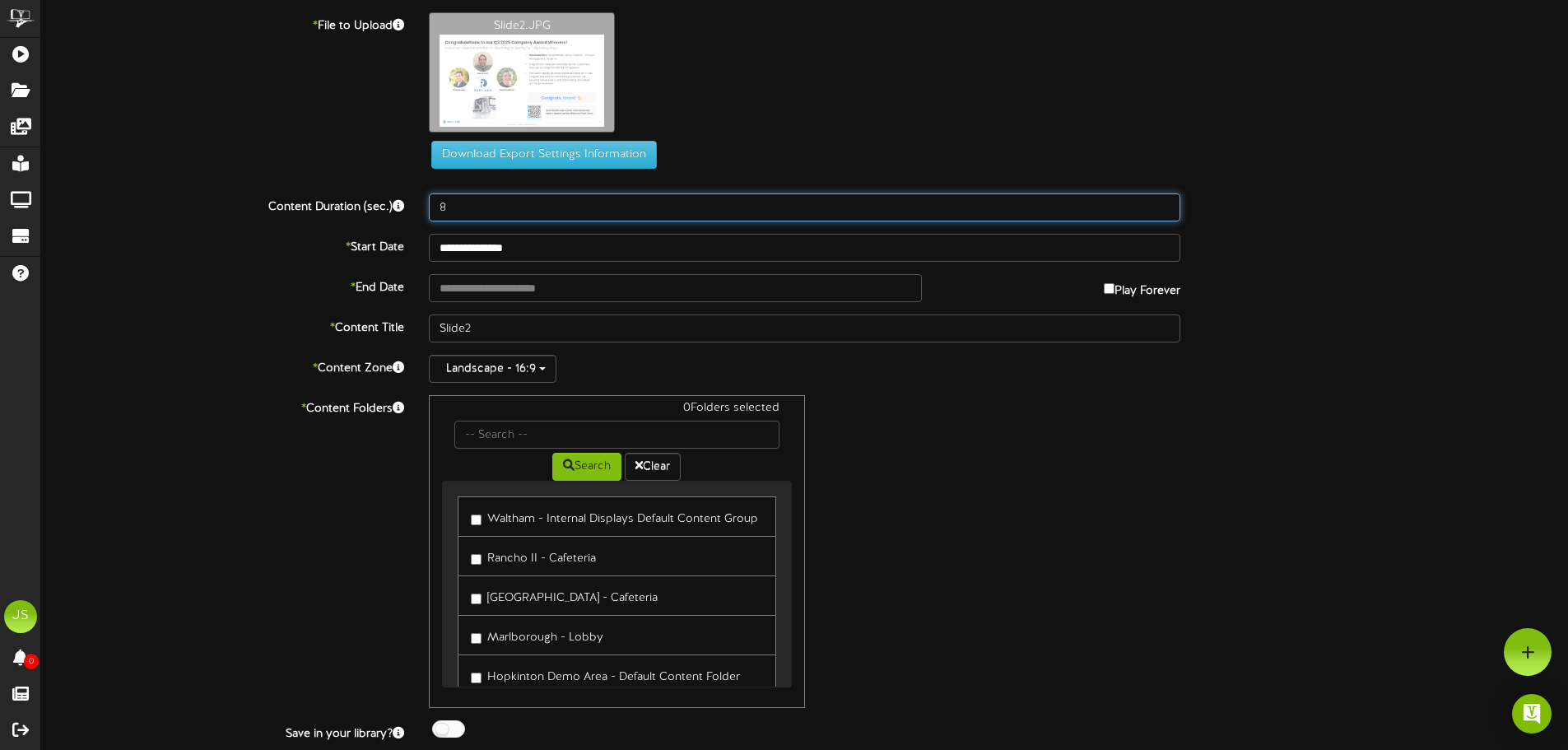
drag, startPoint x: 501, startPoint y: 208, endPoint x: 345, endPoint y: 199, distance: 156.3
click at [347, 200] on div "Content Duration (sec.) 8" at bounding box center [805, 207] width 1552 height 28
type input "30"
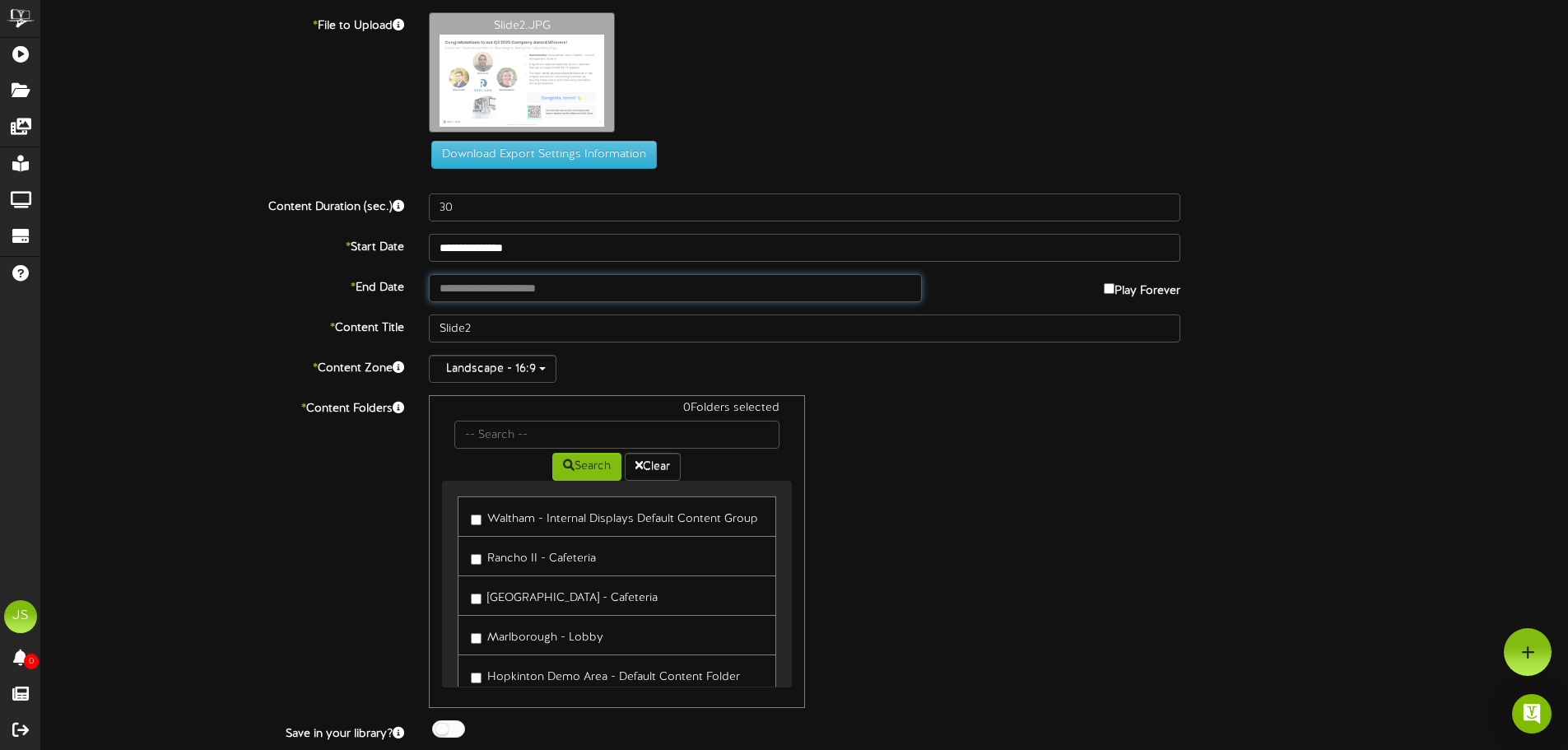
click at [488, 286] on input "text" at bounding box center [675, 288] width 493 height 28
type input "**********"
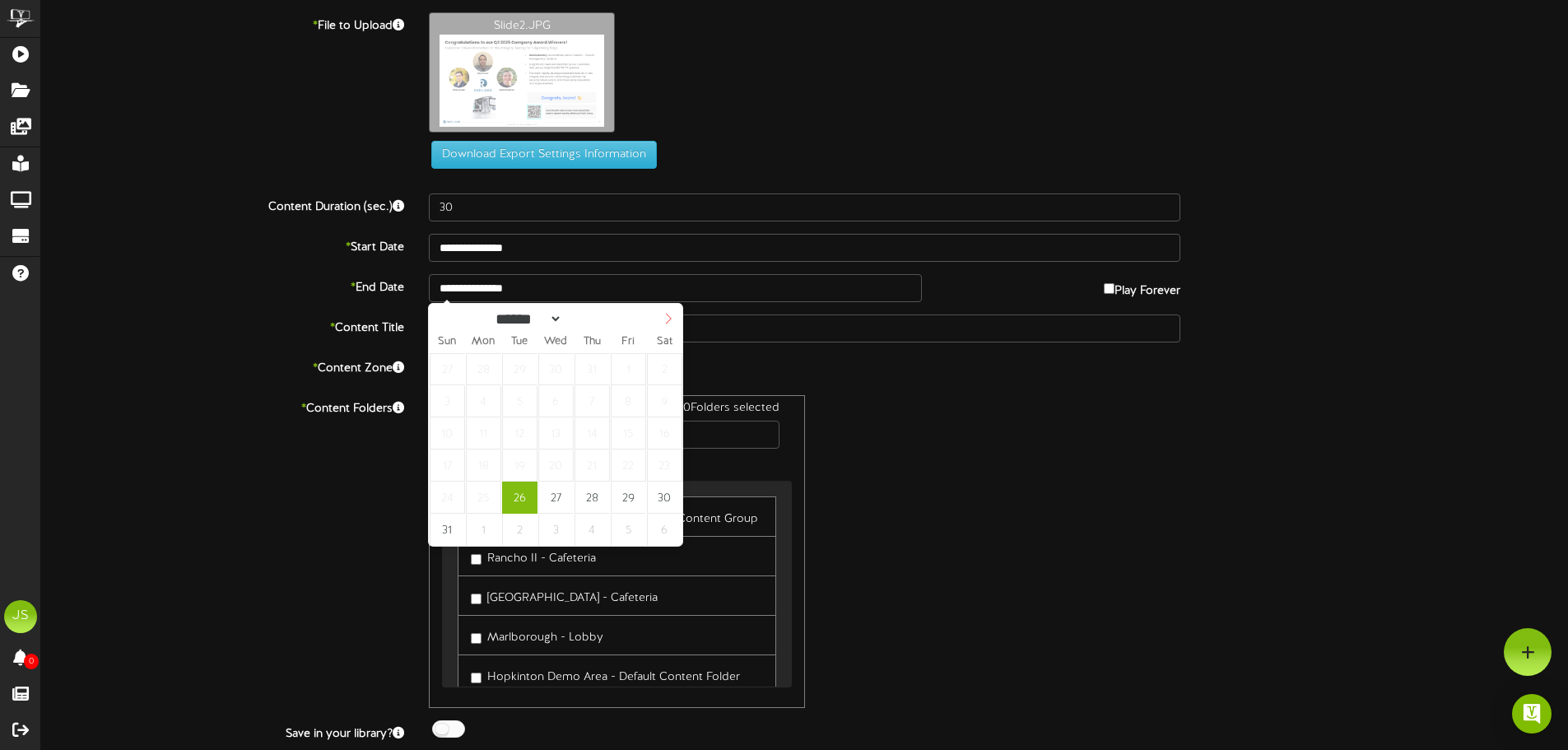
select select "*"
click at [669, 319] on icon at bounding box center [668, 319] width 12 height 12
type input "**********"
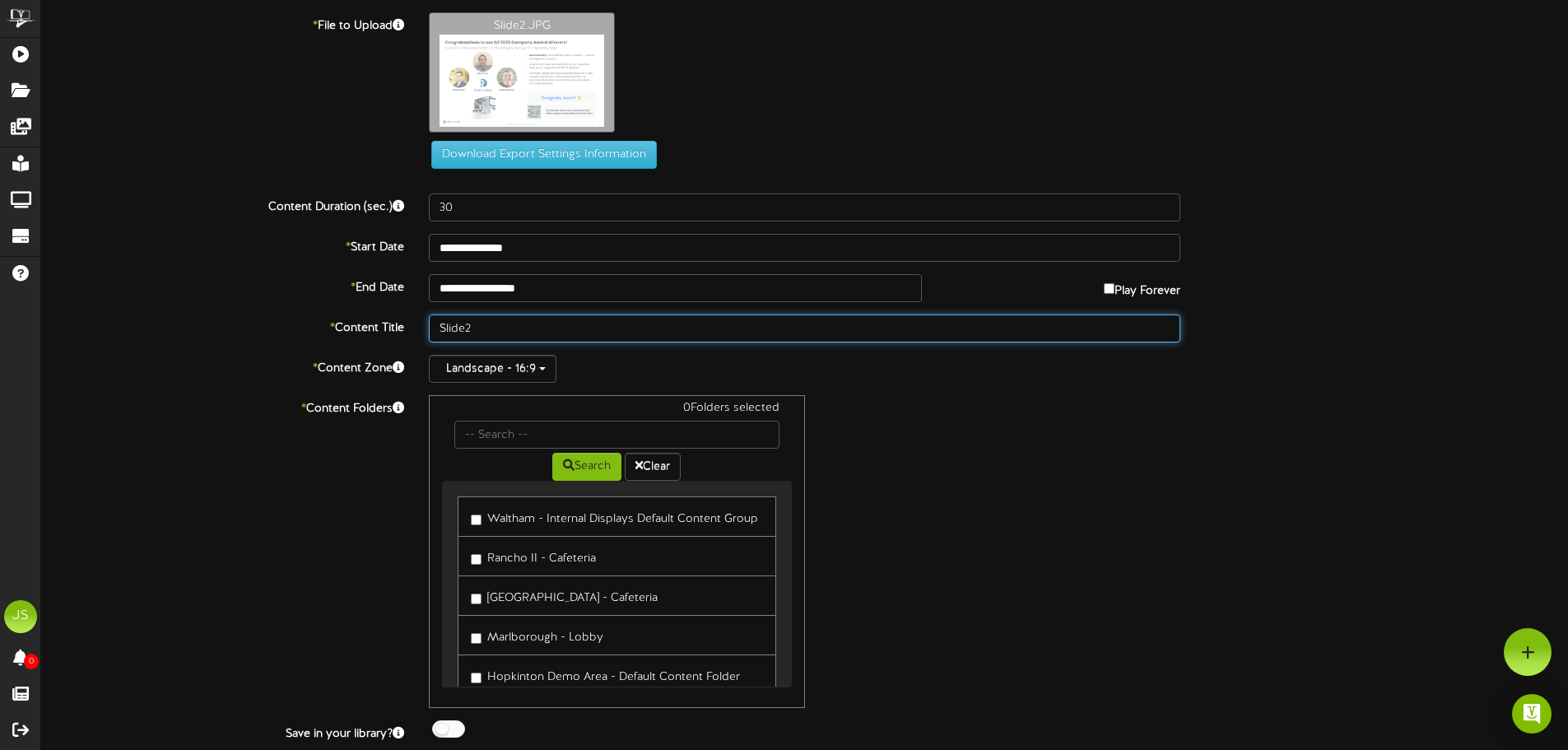
click at [475, 323] on input "Slide2" at bounding box center [804, 329] width 752 height 28
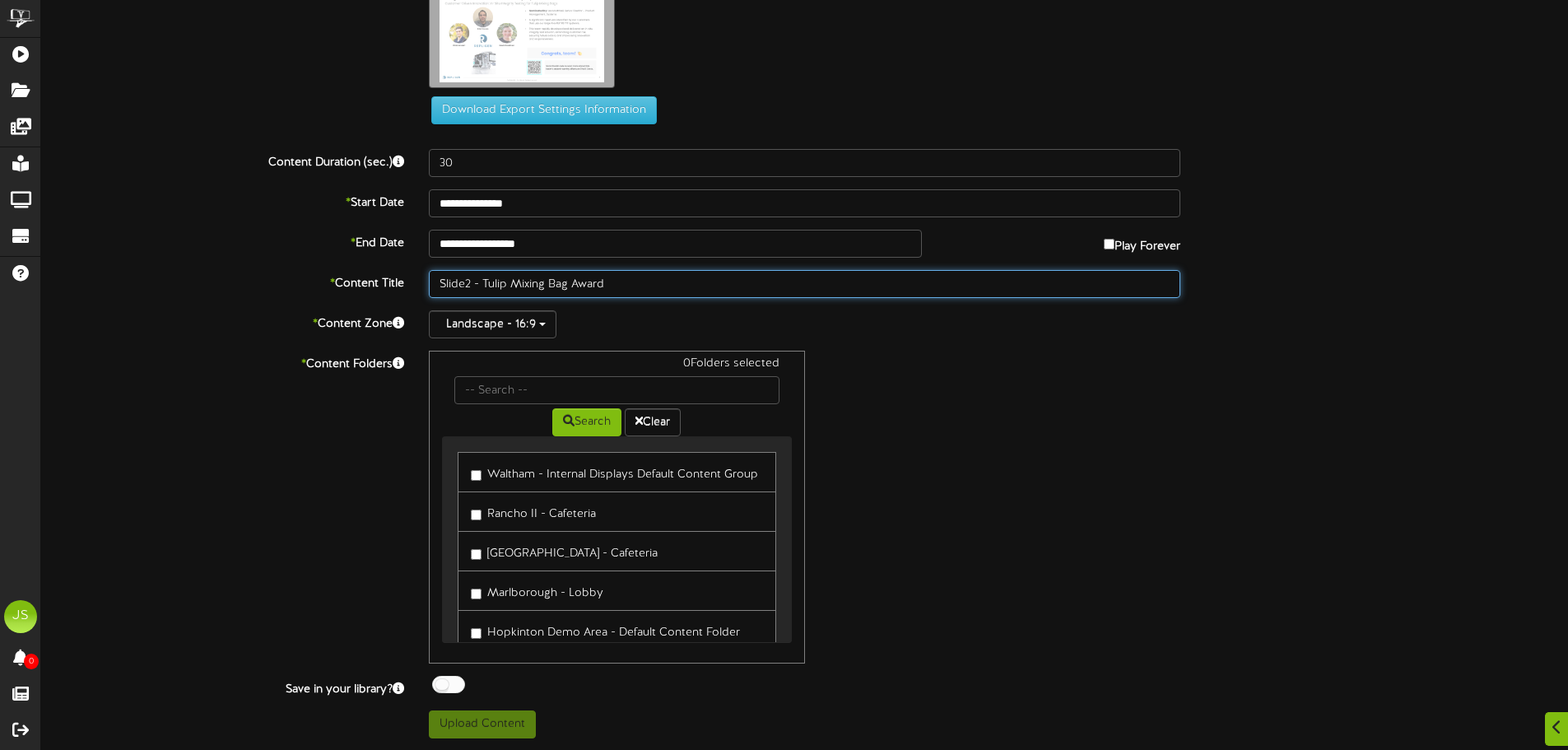
scroll to position [45, 0]
type input "Slide2 - Tulip Mixing Bag Award"
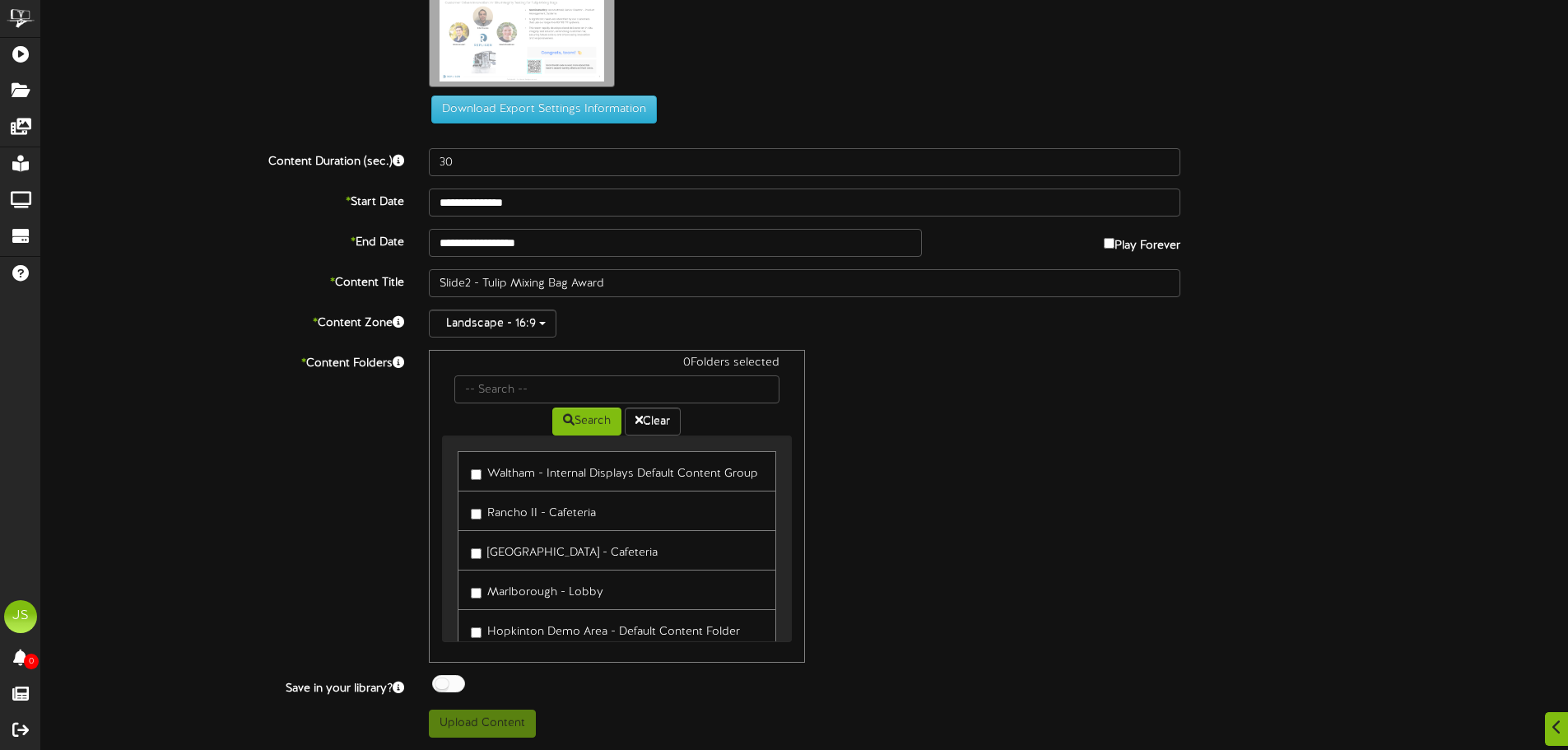
click at [494, 471] on label "Waltham - Internal Displays Default Content Group" at bounding box center [614, 471] width 287 height 23
click at [502, 507] on label "Rancho II - Cafeteria" at bounding box center [533, 511] width 125 height 23
click at [504, 550] on label "[GEOGRAPHIC_DATA] - Cafeteria" at bounding box center [564, 551] width 187 height 23
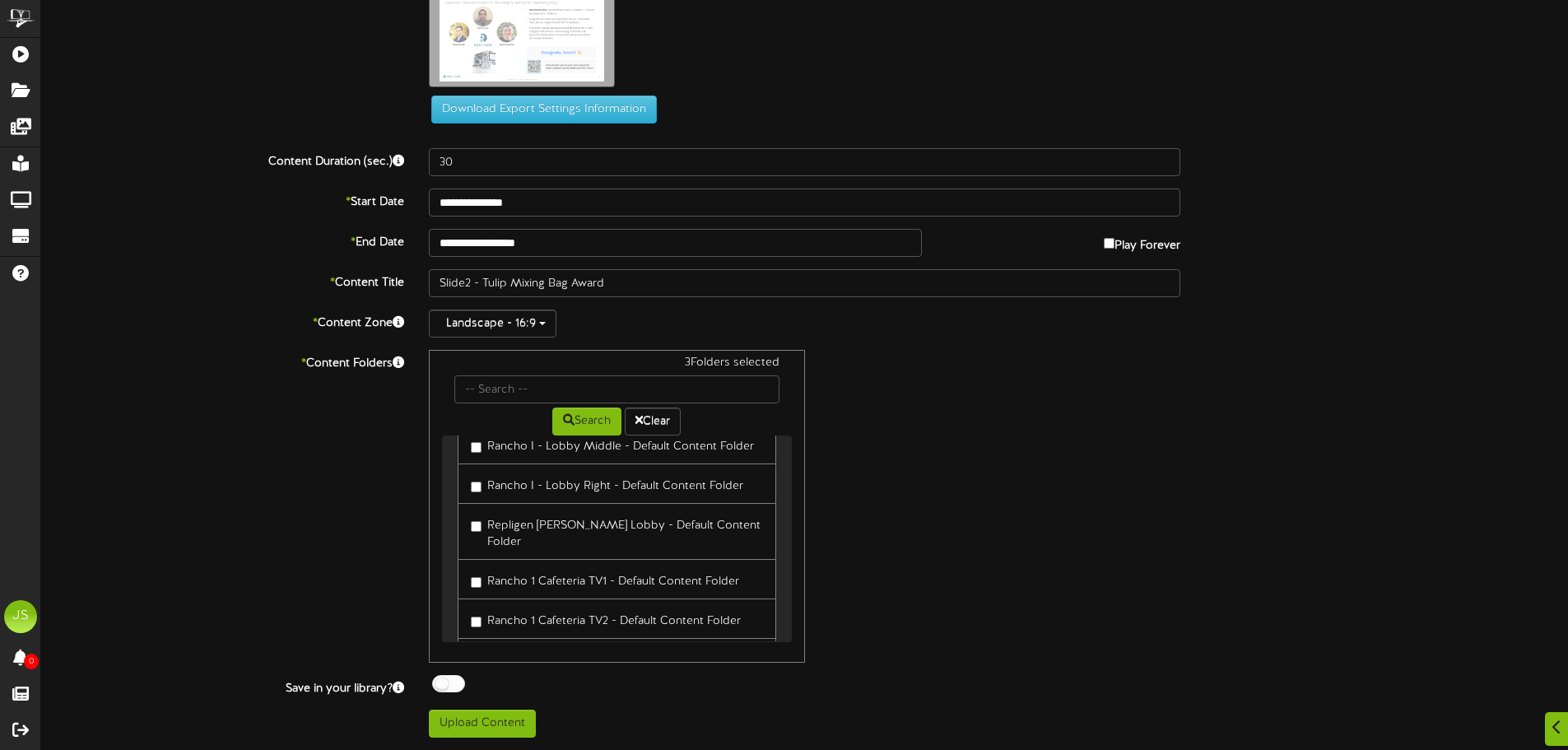
scroll to position [329, 0]
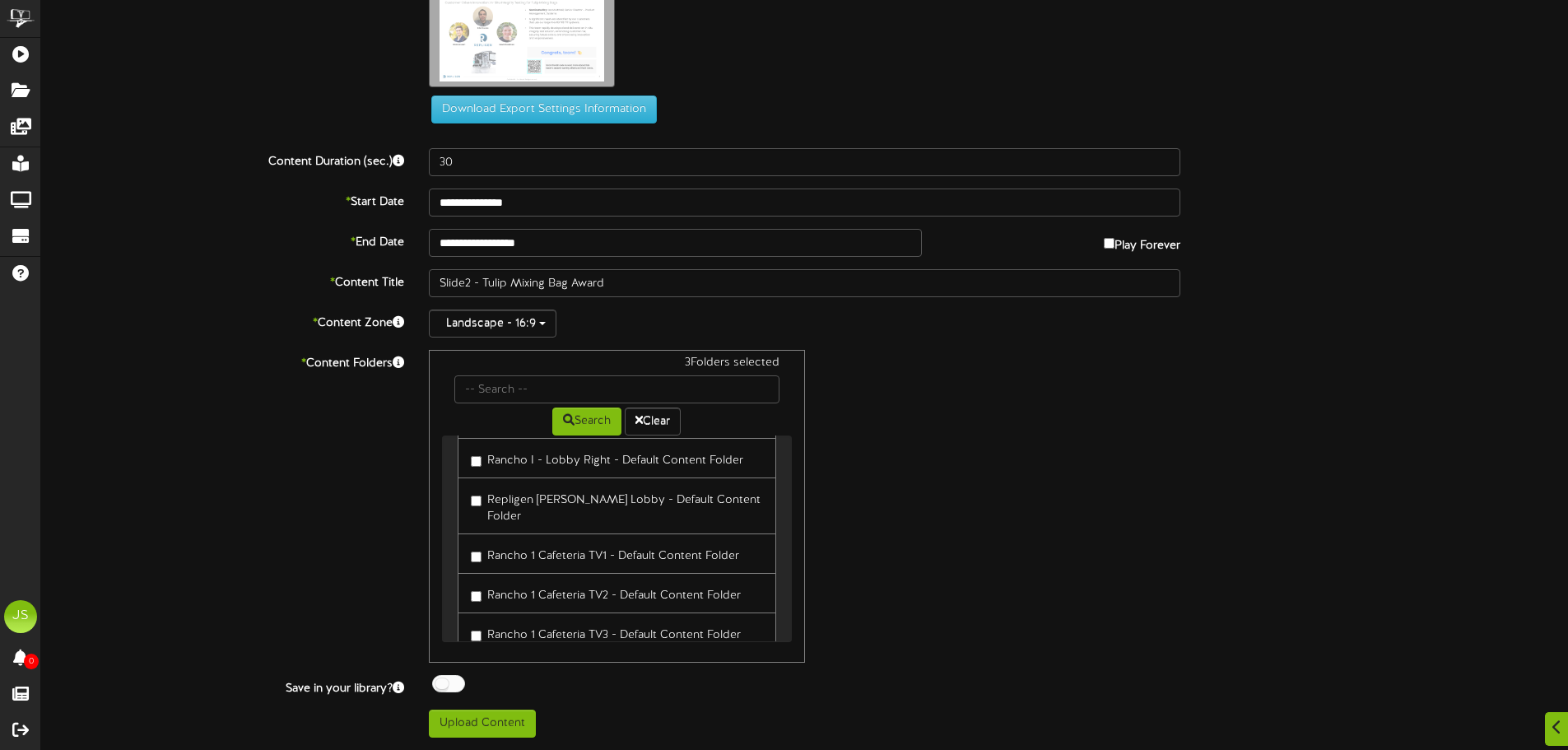
click at [557, 542] on label "Rancho 1 Cafeteria TV1 - Default Content Folder" at bounding box center [604, 553] width 268 height 23
click at [549, 582] on label "Rancho 1 Cafeteria TV2 - Default Content Folder" at bounding box center [605, 593] width 270 height 23
click at [549, 622] on label "Rancho 1 Cafeteria TV3 - Default Content Folder" at bounding box center [605, 633] width 270 height 23
click at [549, 579] on label "Rancho 1 Cafeteria TV4 - Default Content Folder" at bounding box center [606, 589] width 271 height 23
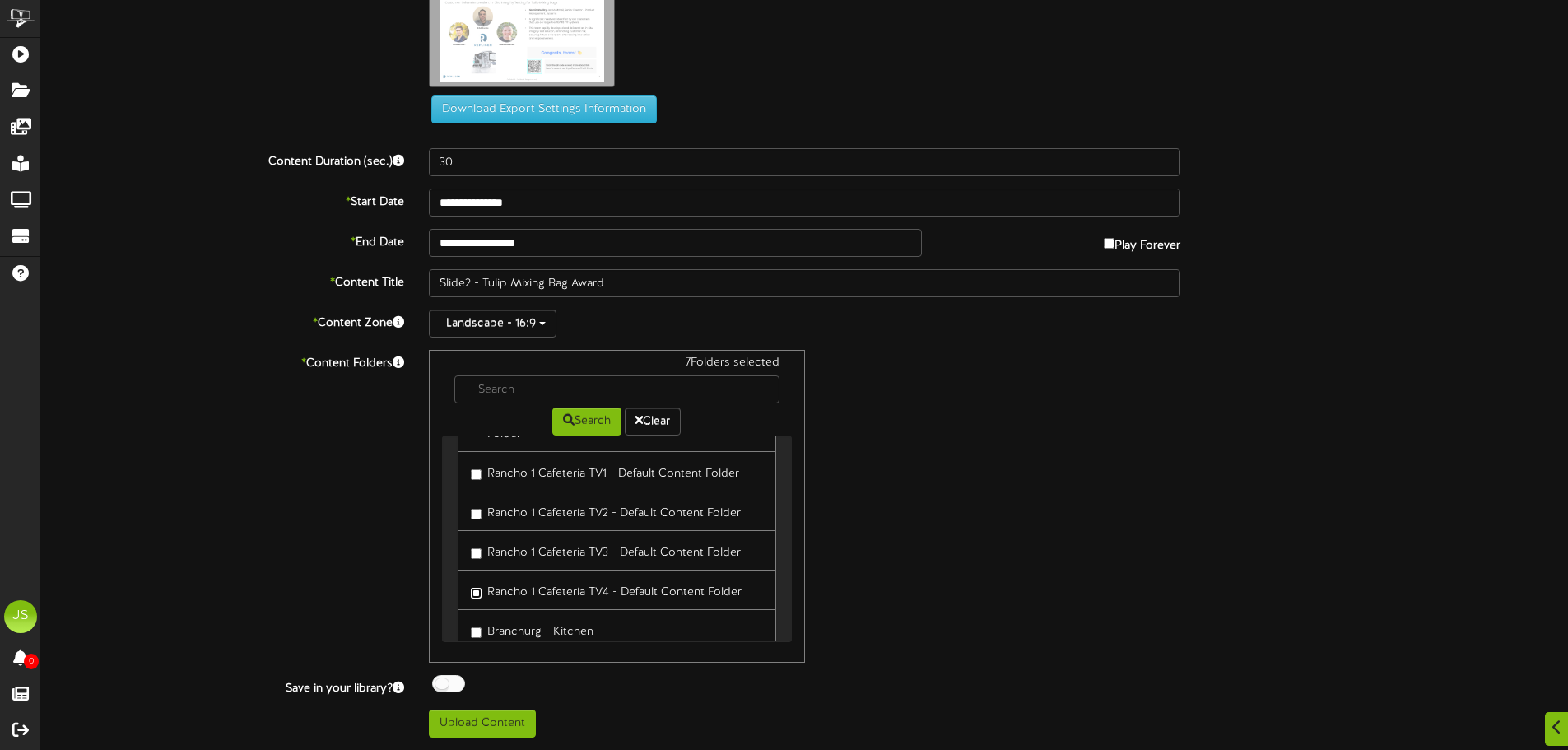
scroll to position [494, 0]
click at [546, 536] on label "Branchurg - Kitchen" at bounding box center [532, 547] width 123 height 23
click at [547, 576] on label "[GEOGRAPHIC_DATA], [GEOGRAPHIC_DATA] - Screen 1 - Default Folder" at bounding box center [616, 595] width 291 height 39
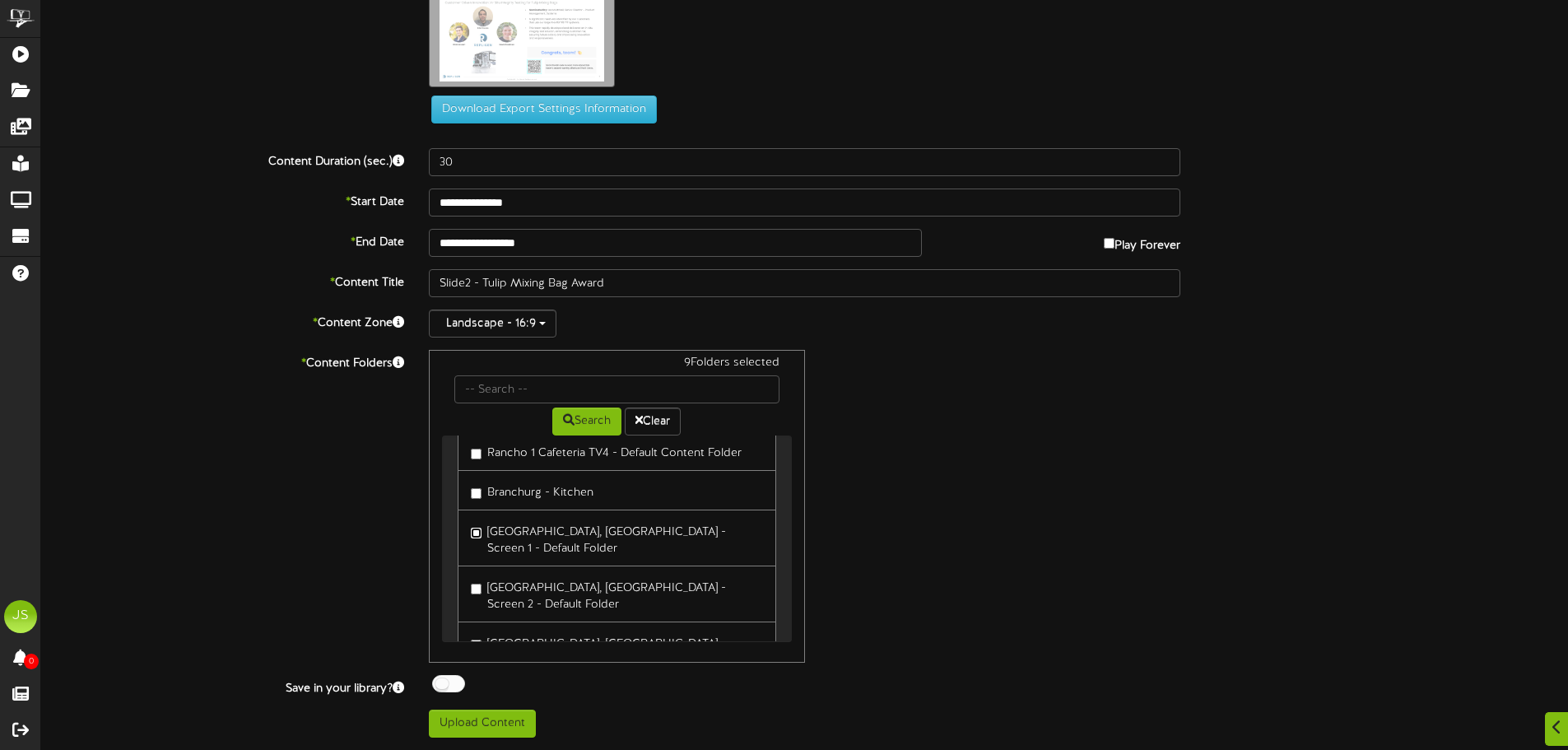
scroll to position [577, 0]
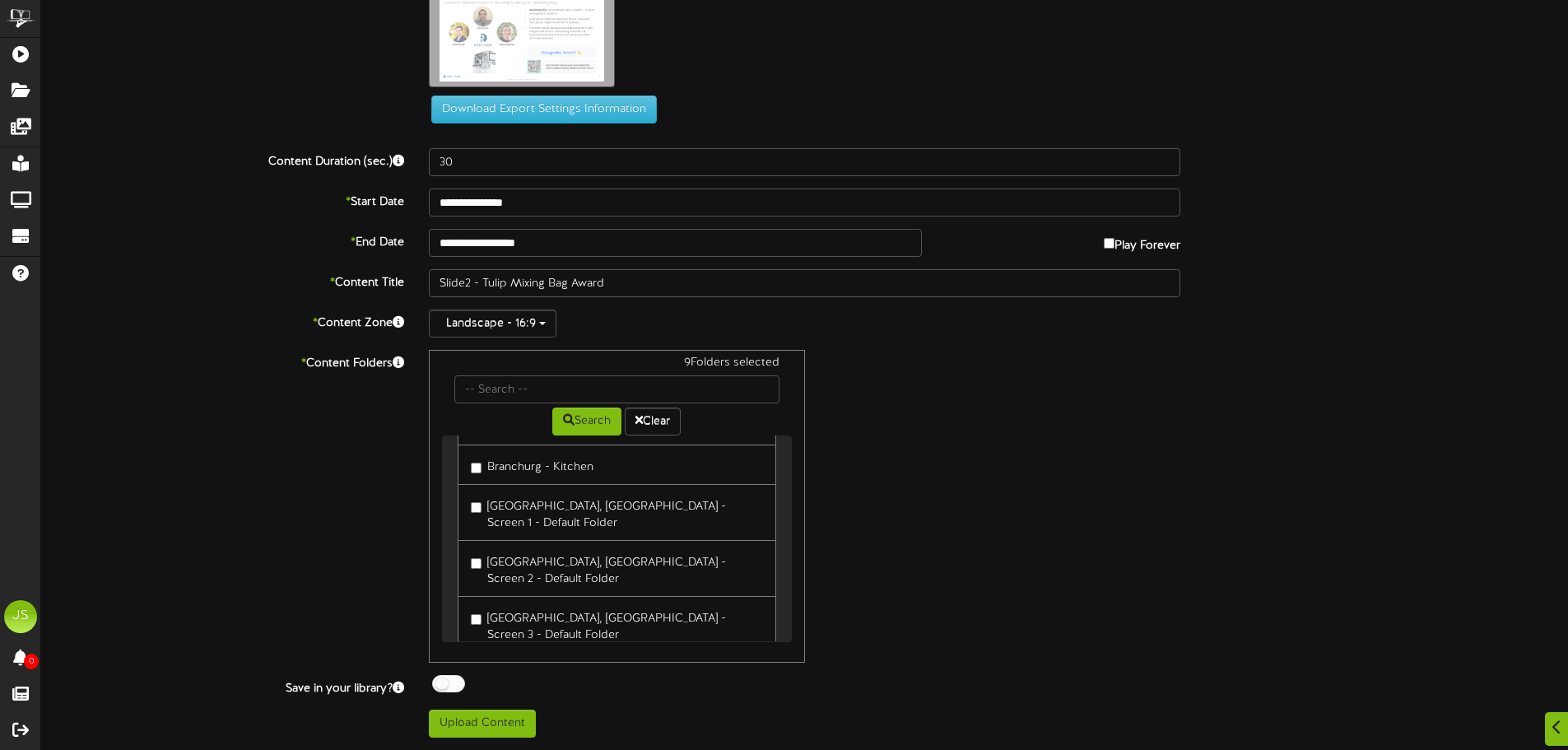
click at [597, 550] on label "[GEOGRAPHIC_DATA], [GEOGRAPHIC_DATA] - Screen 2 - Default Folder" at bounding box center [616, 569] width 291 height 39
click at [594, 606] on label "[GEOGRAPHIC_DATA], [GEOGRAPHIC_DATA] - Screen 3 - Default Folder" at bounding box center [616, 625] width 291 height 39
click at [586, 662] on label "[GEOGRAPHIC_DATA], [GEOGRAPHIC_DATA] - Screen 4 - Default Folder" at bounding box center [616, 681] width 291 height 39
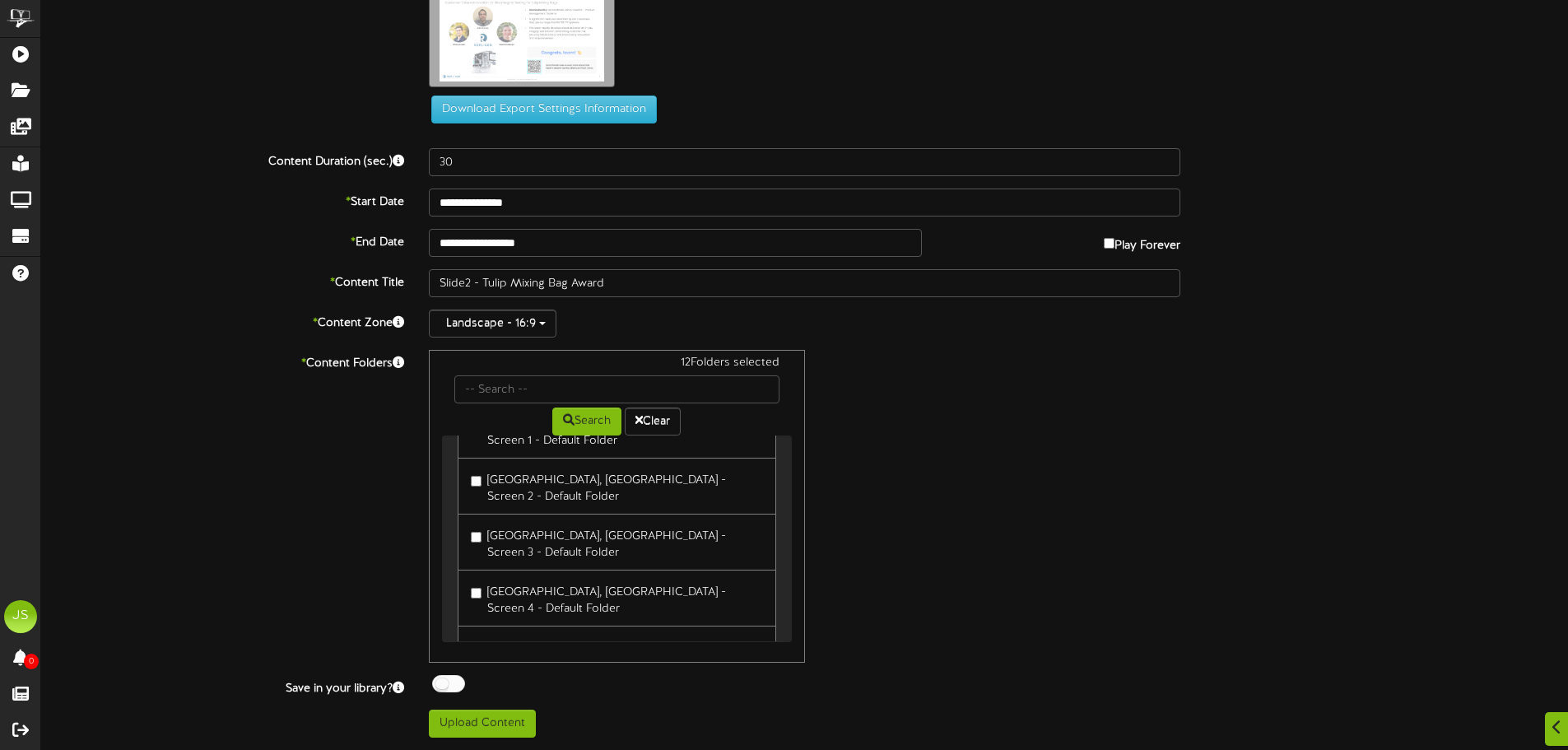
click at [578, 634] on label "[PERSON_NAME] - Local Content" at bounding box center [567, 645] width 193 height 23
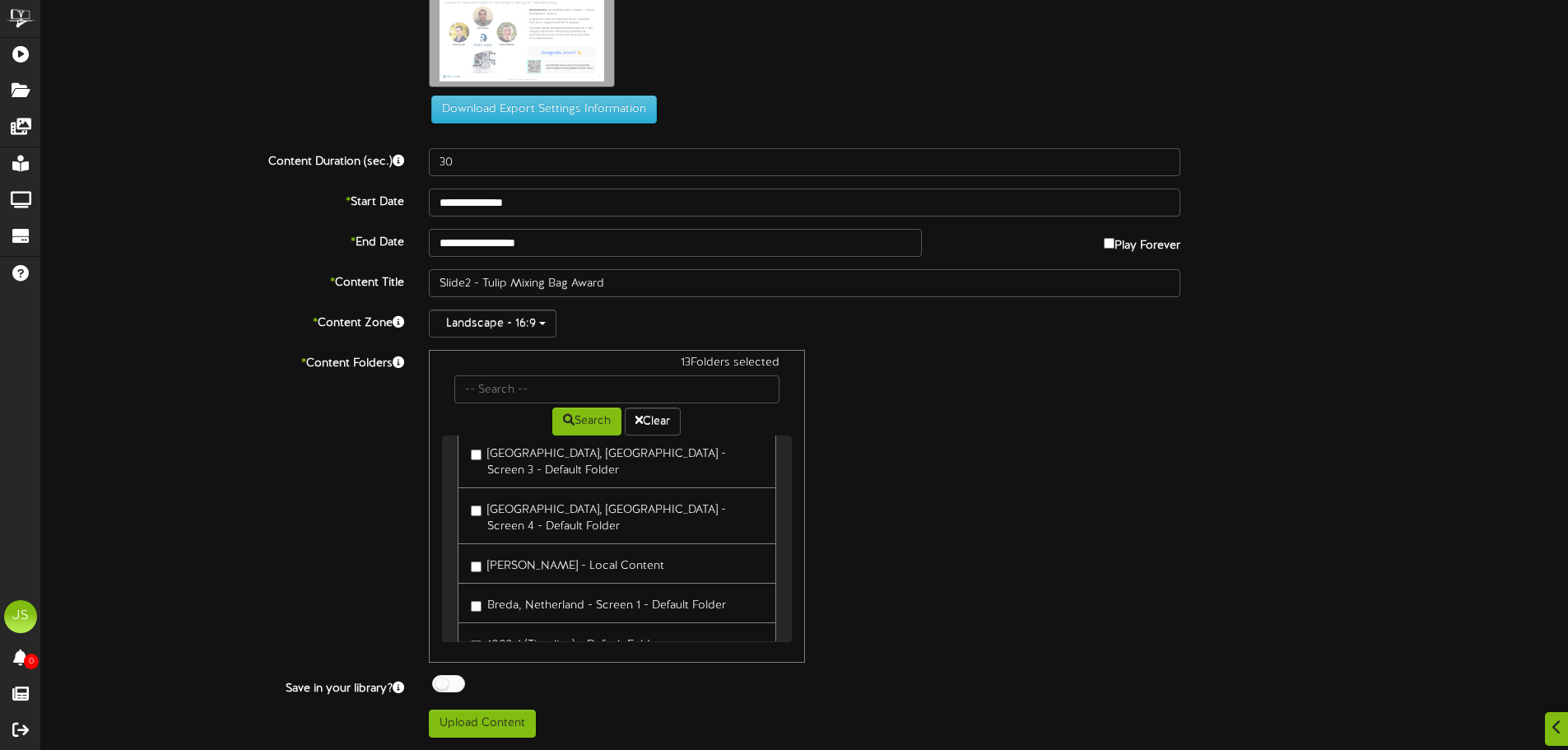
click at [568, 592] on label "Breda, Netherland - Screen 1 - Default Folder" at bounding box center [598, 603] width 255 height 23
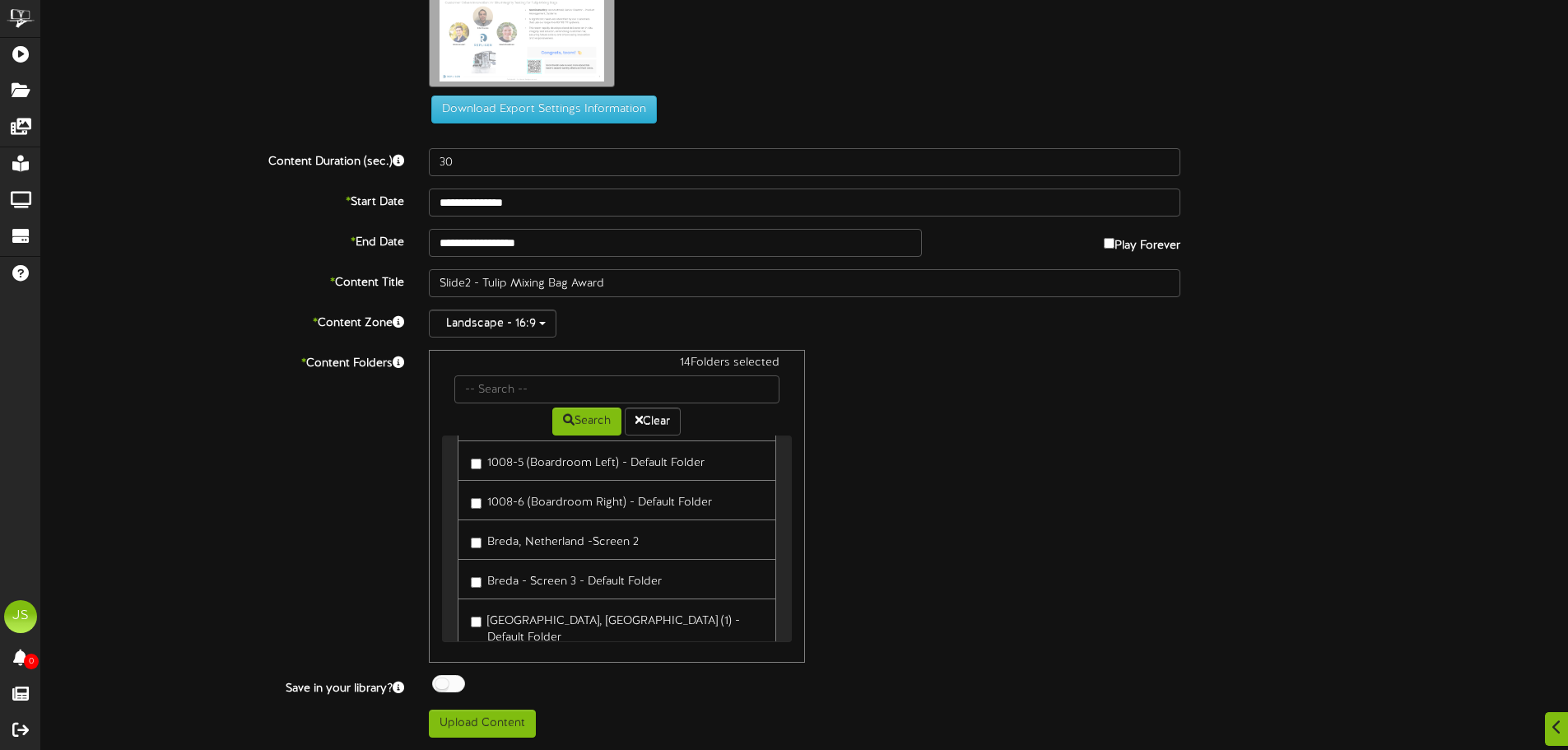
scroll to position [988, 0]
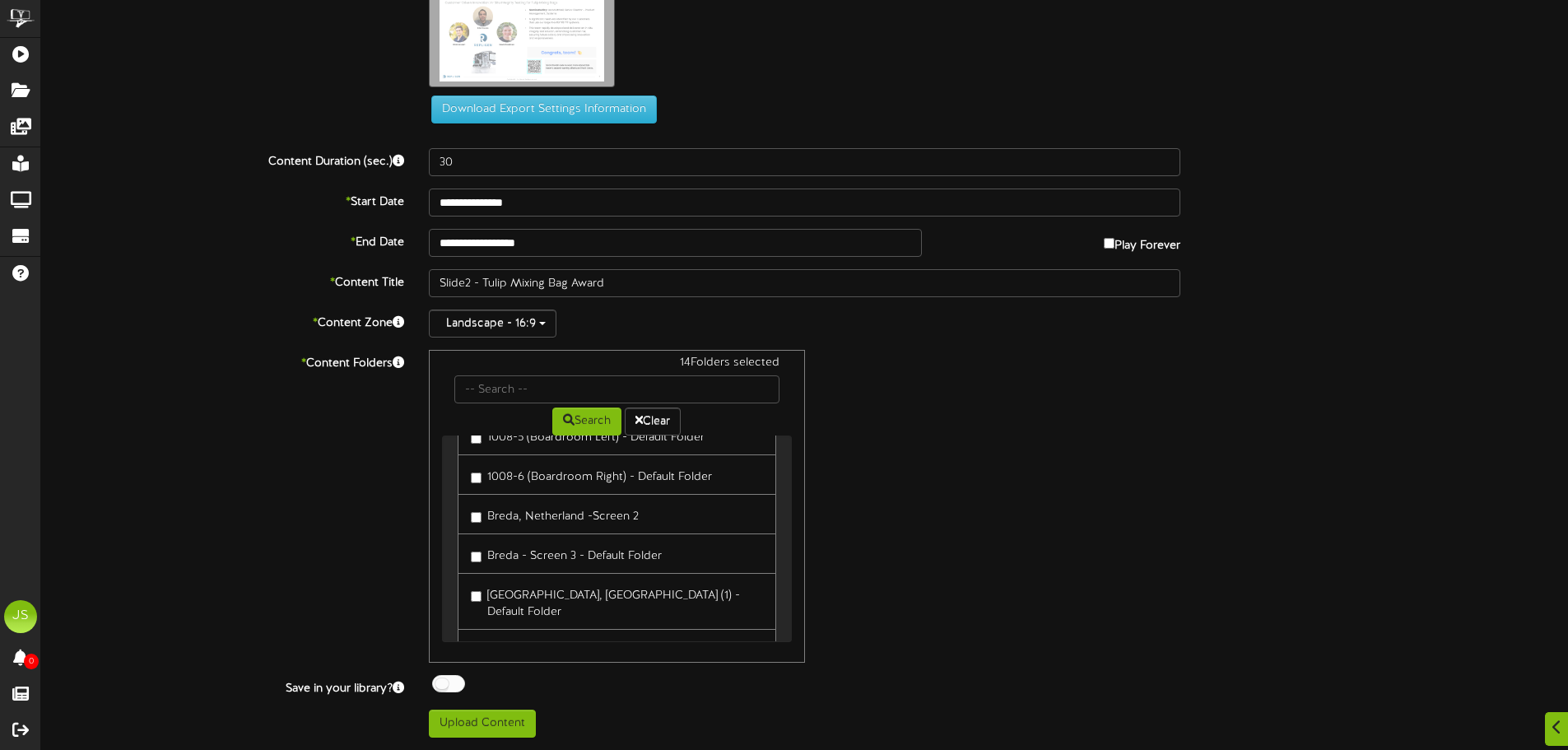
click at [569, 582] on label "[GEOGRAPHIC_DATA], [GEOGRAPHIC_DATA] (1) - Default Folder" at bounding box center [616, 601] width 291 height 39
click at [560, 638] on label "[GEOGRAPHIC_DATA], [GEOGRAPHIC_DATA] (2) - Default Folder" at bounding box center [616, 657] width 291 height 39
click at [568, 625] on label "Breda - Screen 3 - Default Folder" at bounding box center [567, 636] width 191 height 23
click at [595, 586] on label "Breda, Netherland -Screen 2" at bounding box center [555, 597] width 168 height 23
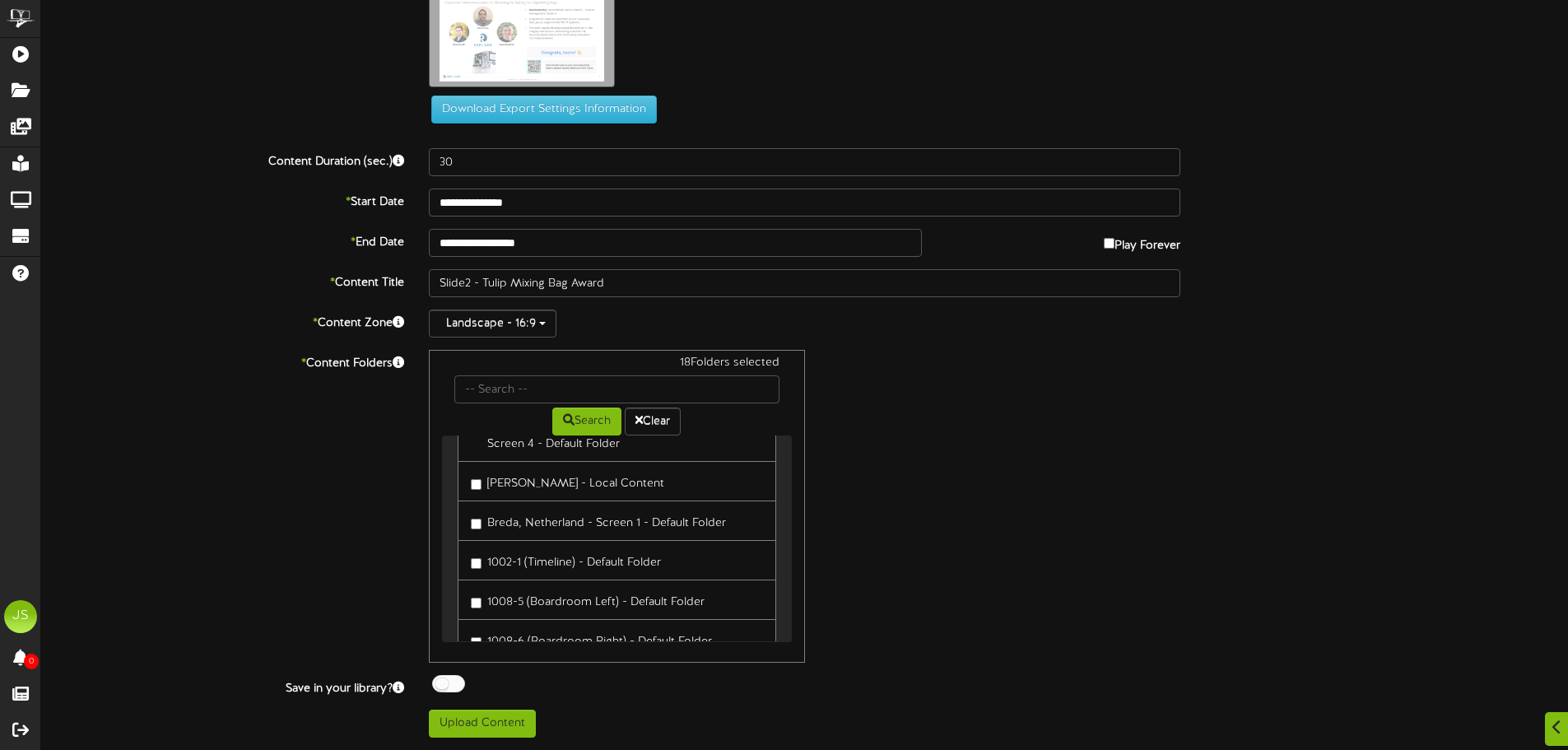
scroll to position [1029, 0]
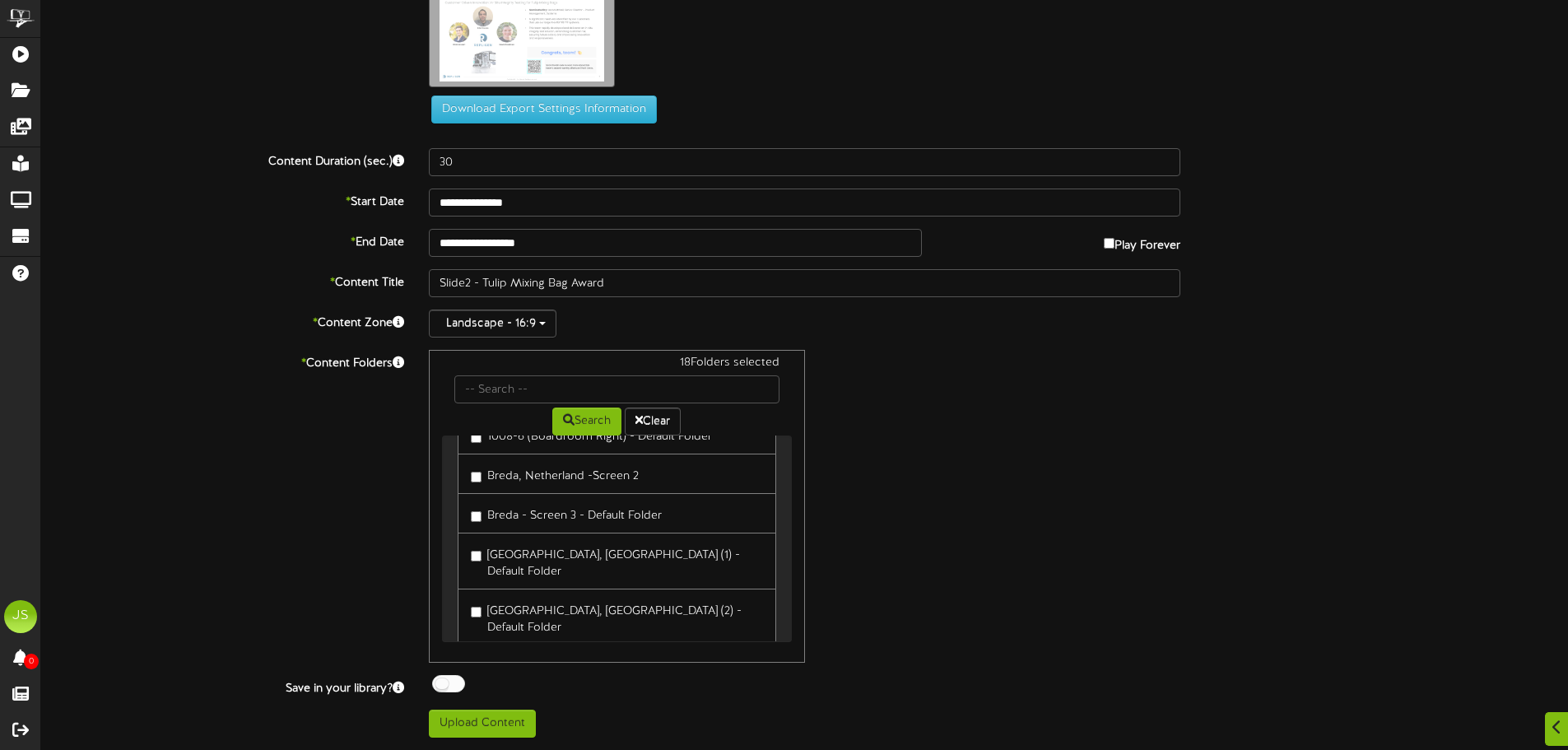
click at [454, 681] on div at bounding box center [448, 683] width 32 height 17
click at [468, 718] on button "Upload Content" at bounding box center [482, 724] width 107 height 28
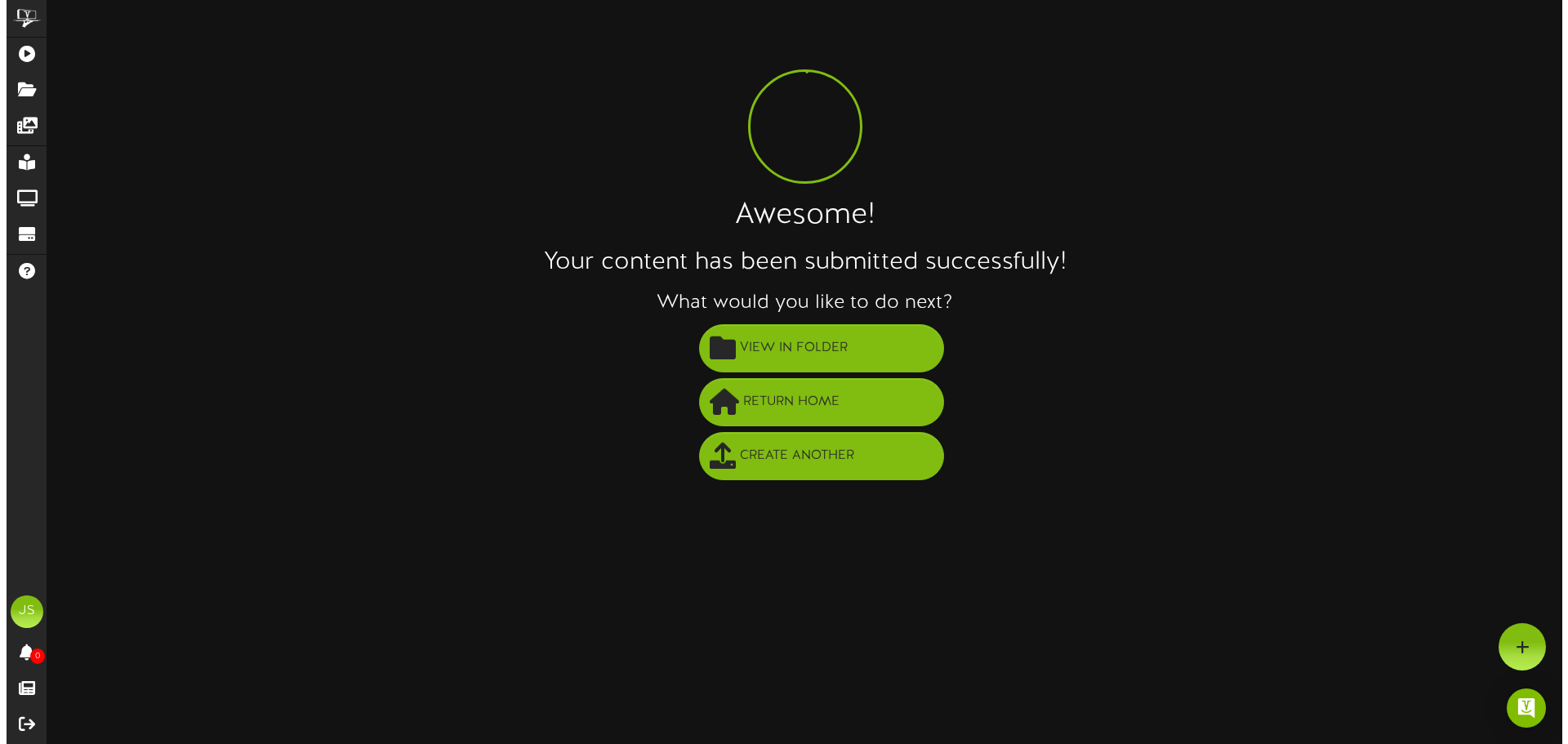
scroll to position [0, 0]
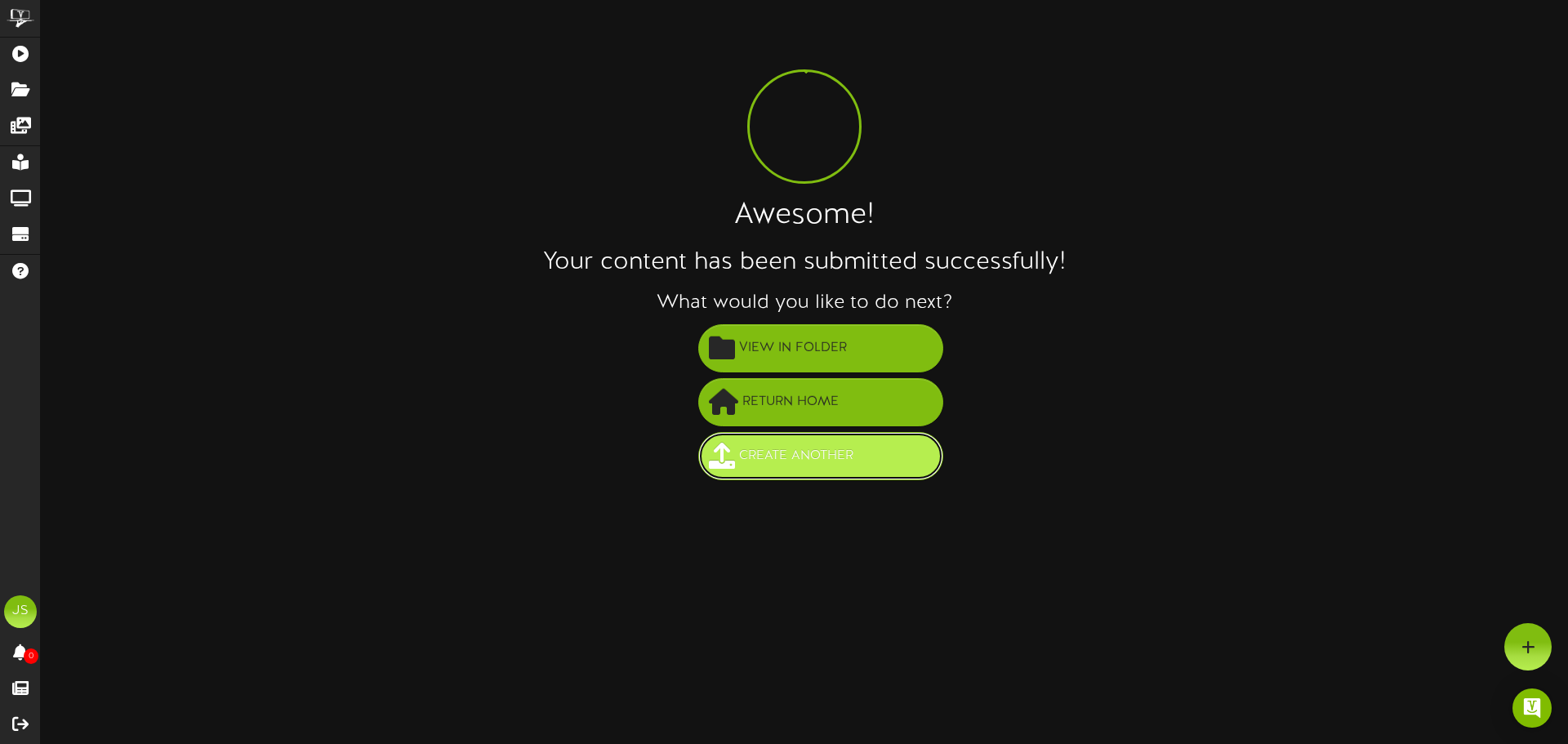
click at [831, 466] on span "Create Another" at bounding box center [796, 457] width 123 height 27
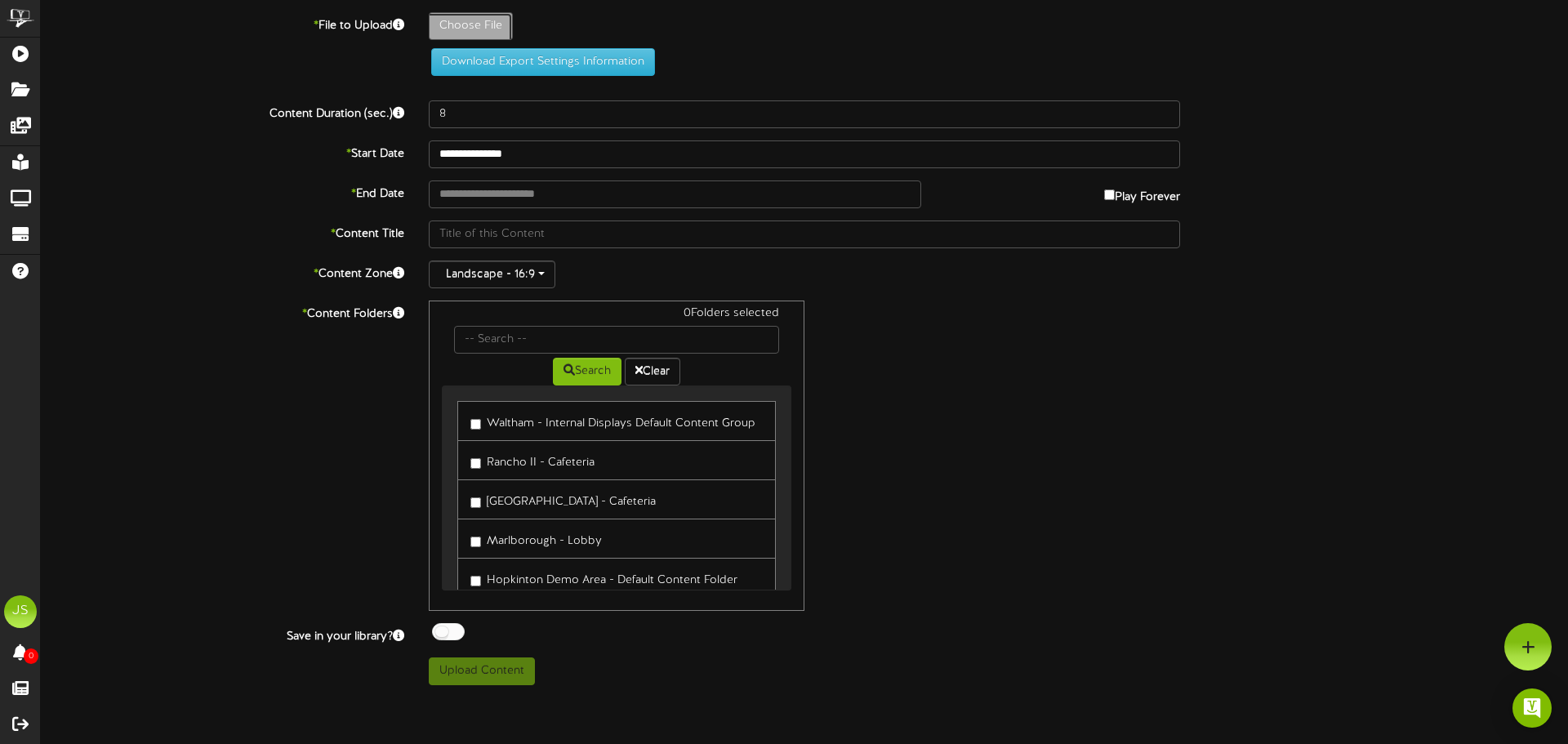
type input "**********"
type input "Slide3"
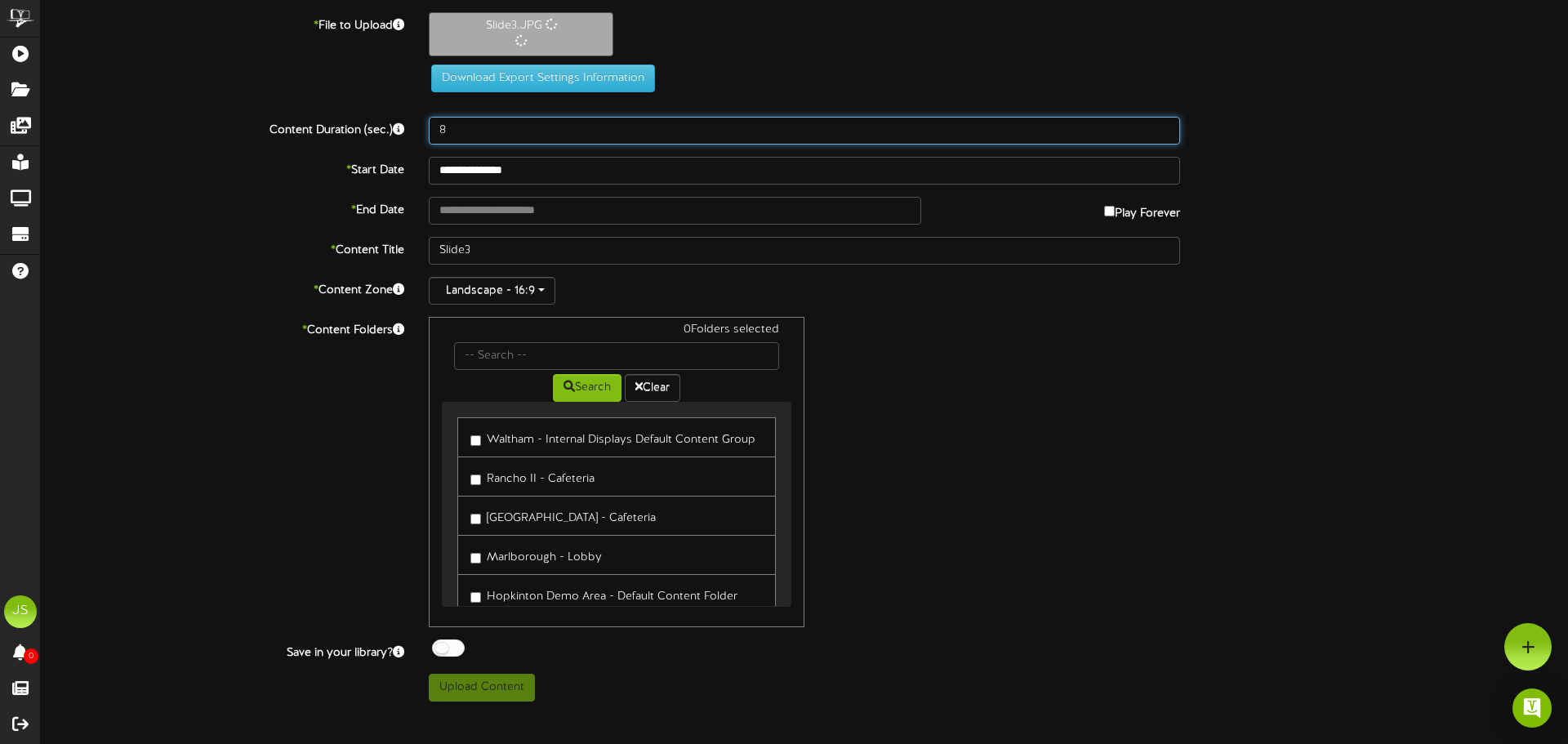
click at [466, 128] on input "8" at bounding box center [804, 130] width 751 height 28
drag, startPoint x: 464, startPoint y: 128, endPoint x: 387, endPoint y: 122, distance: 77.2
click at [387, 122] on div "Content Duration (sec.) 8" at bounding box center [805, 130] width 1552 height 28
type input "30"
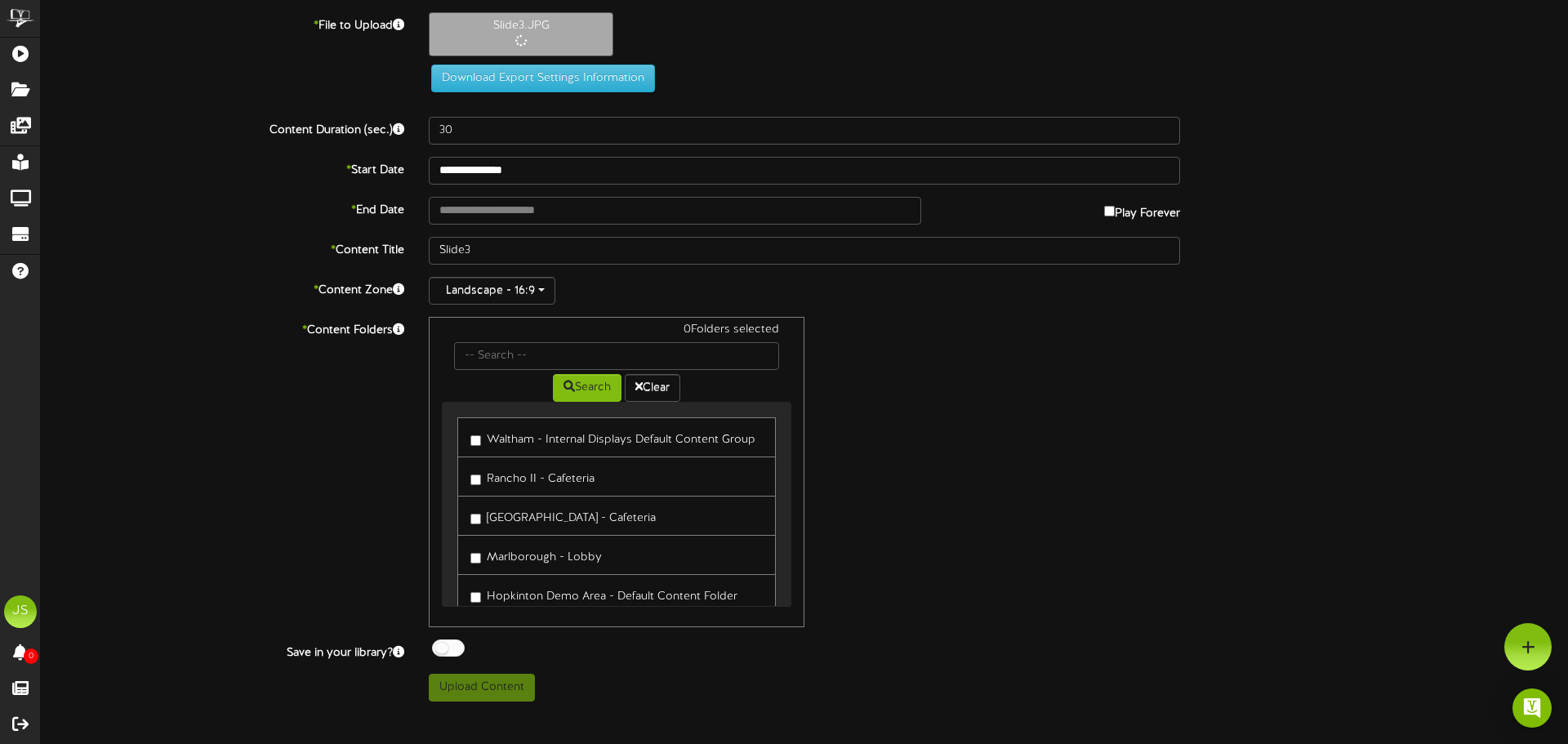
click at [237, 213] on label "* End Date" at bounding box center [222, 208] width 388 height 22
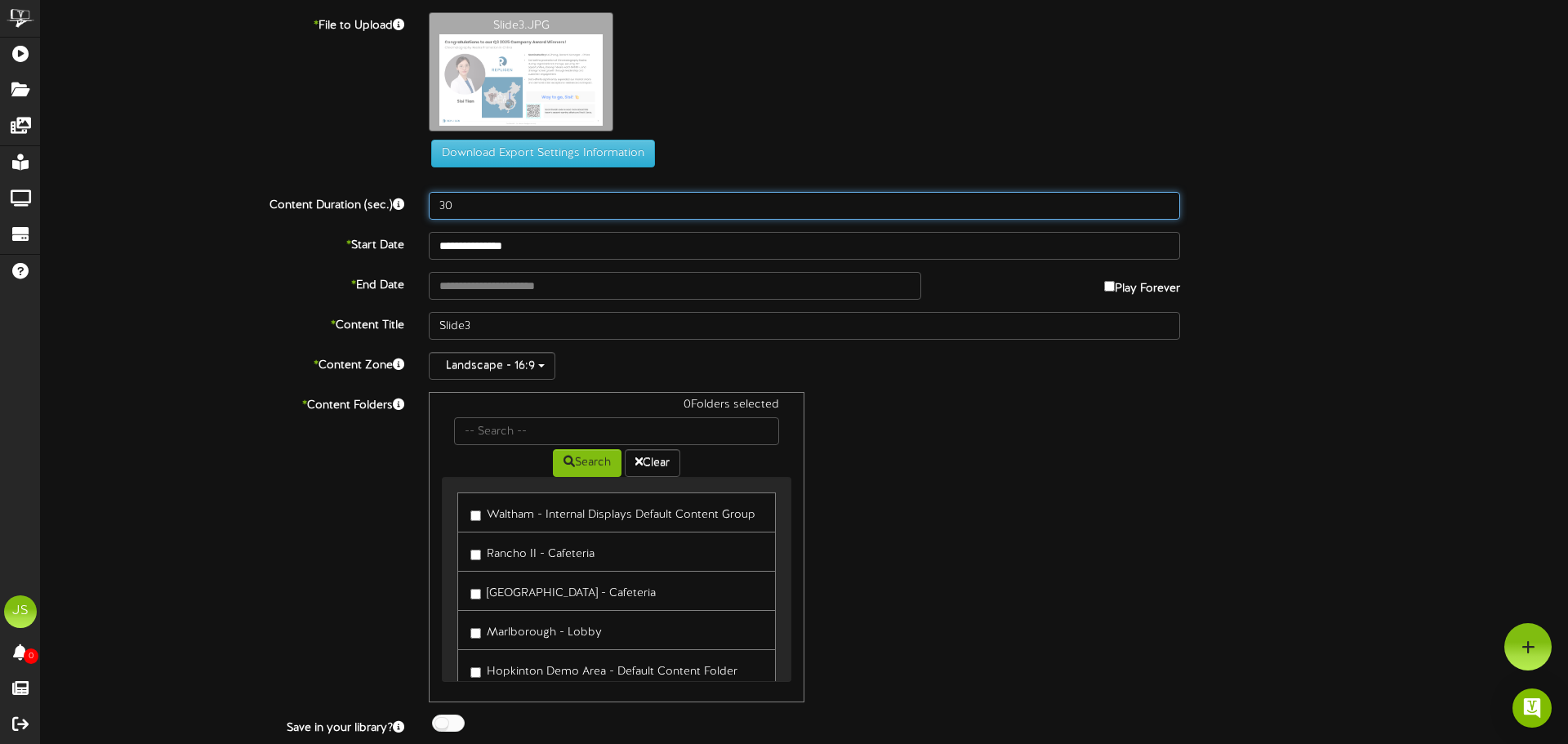
click at [488, 218] on input "30" at bounding box center [804, 205] width 751 height 28
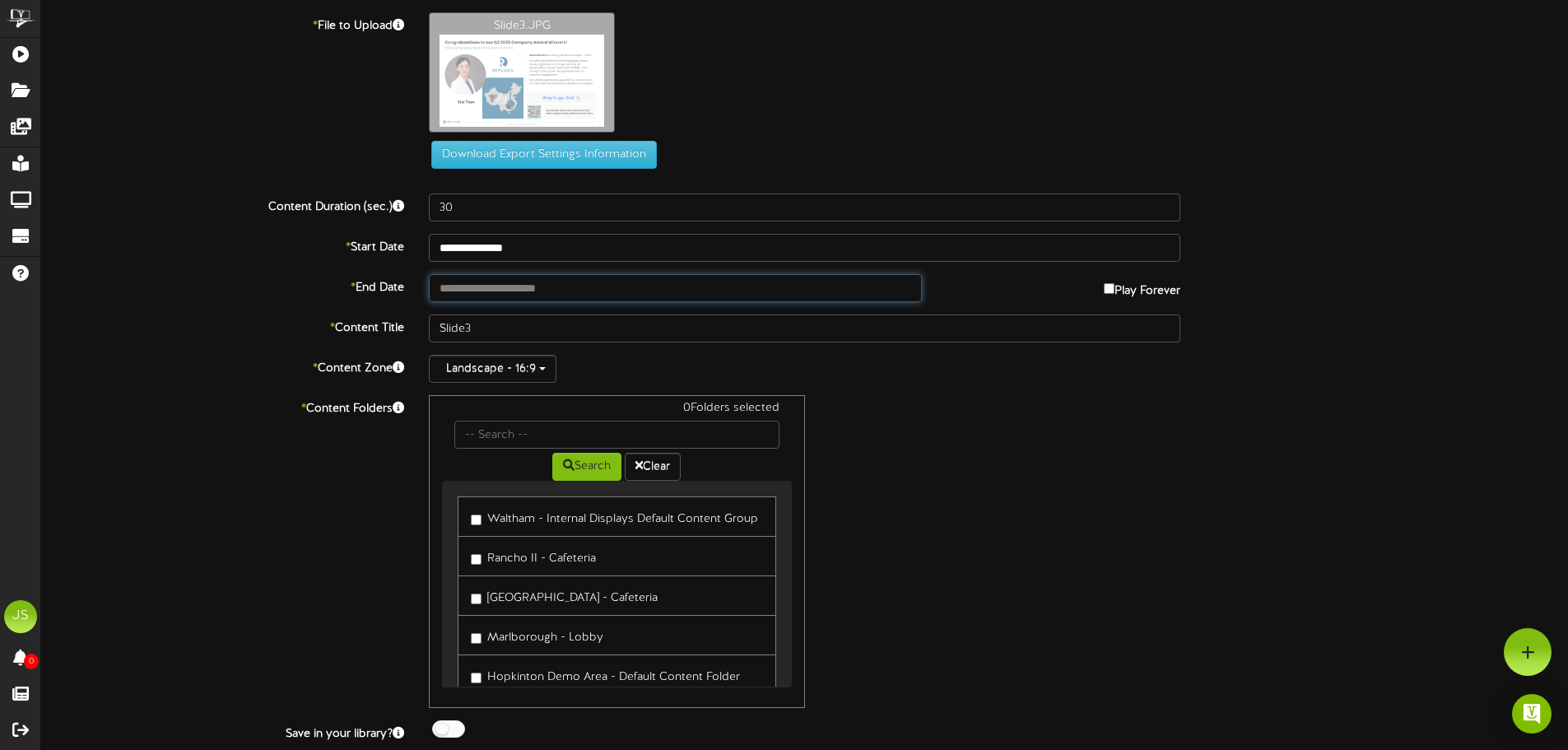
click at [523, 283] on input "text" at bounding box center [675, 288] width 493 height 28
type input "**********"
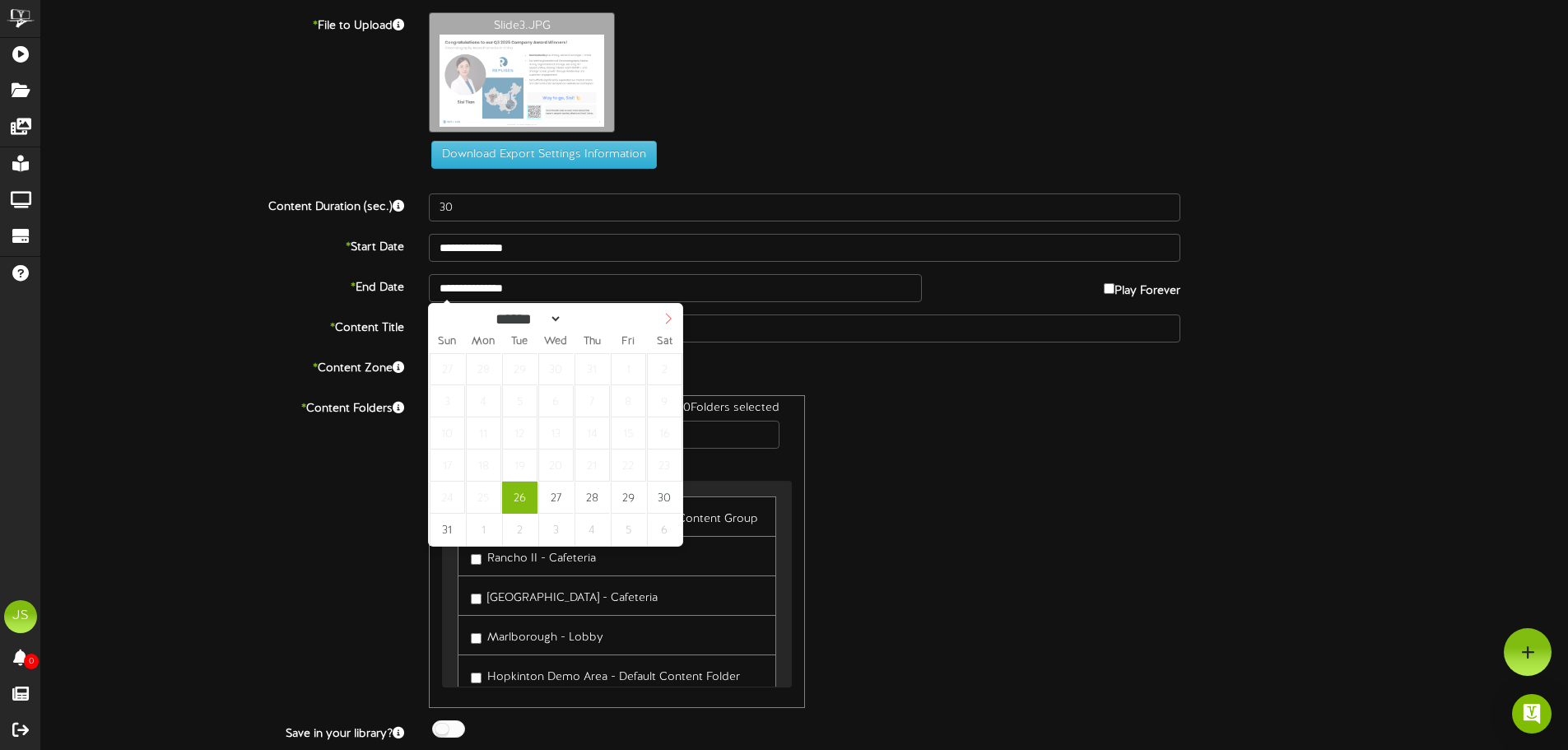
select select "*"
click at [661, 321] on span at bounding box center [668, 318] width 28 height 28
type input "**********"
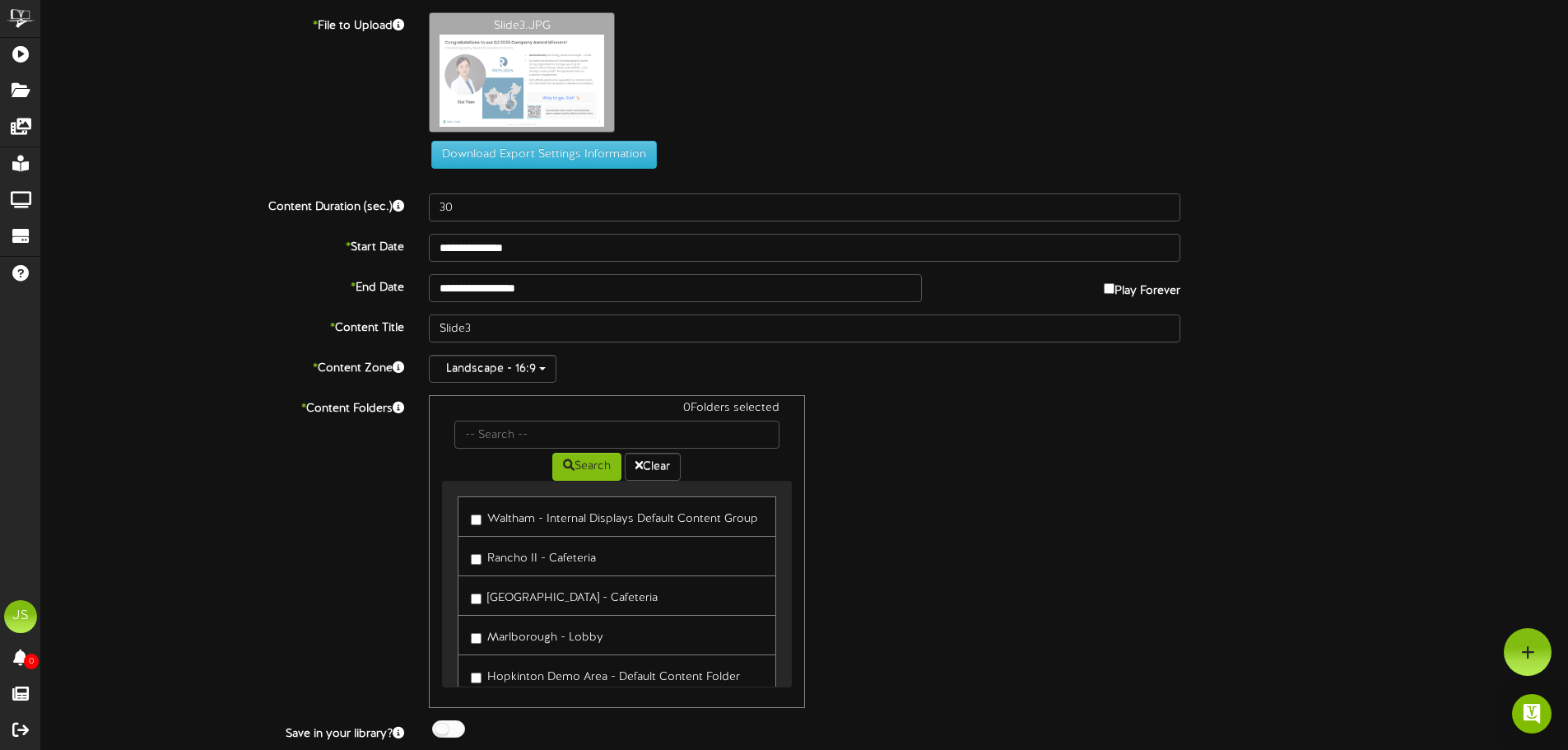
click at [216, 371] on label "* Content Zone" at bounding box center [223, 366] width 388 height 23
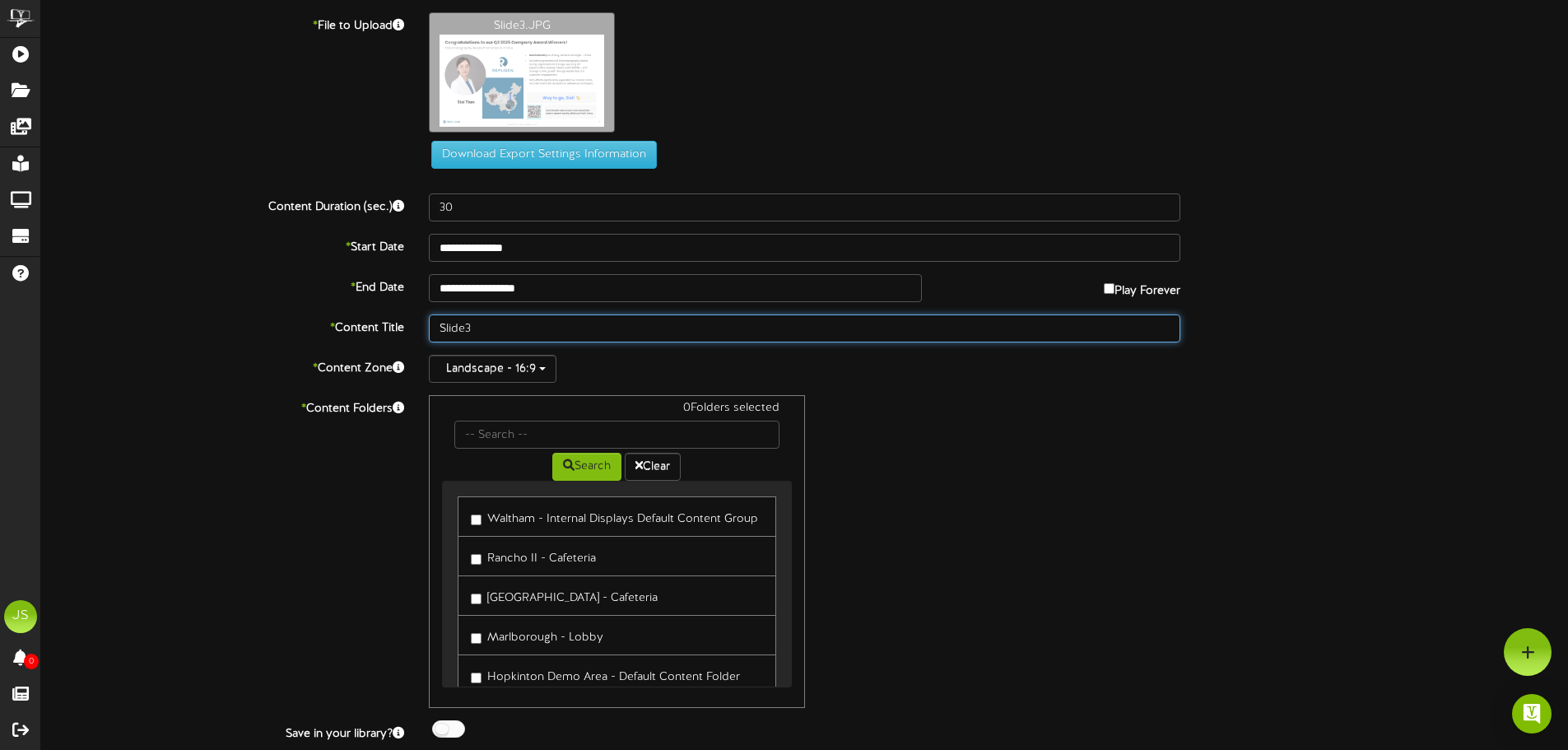
click at [526, 324] on input "Slide3" at bounding box center [804, 329] width 752 height 28
type input "Slide3 - Sisi Award"
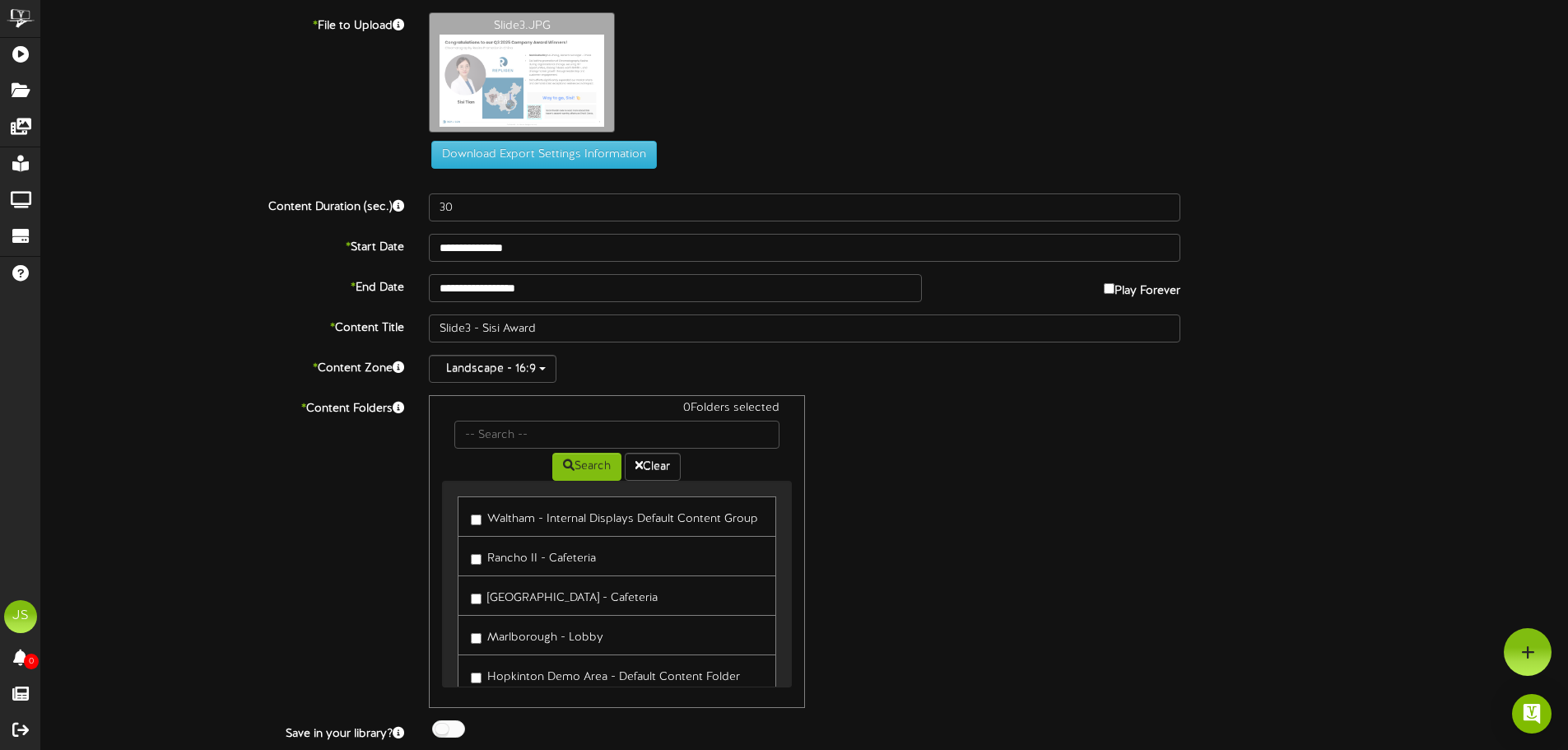
click at [542, 516] on label "Waltham - Internal Displays Default Content Group" at bounding box center [614, 516] width 287 height 23
click at [542, 560] on label "Rancho II - Cafeteria" at bounding box center [533, 556] width 125 height 23
click at [540, 593] on label "[GEOGRAPHIC_DATA] - Cafeteria" at bounding box center [564, 596] width 187 height 23
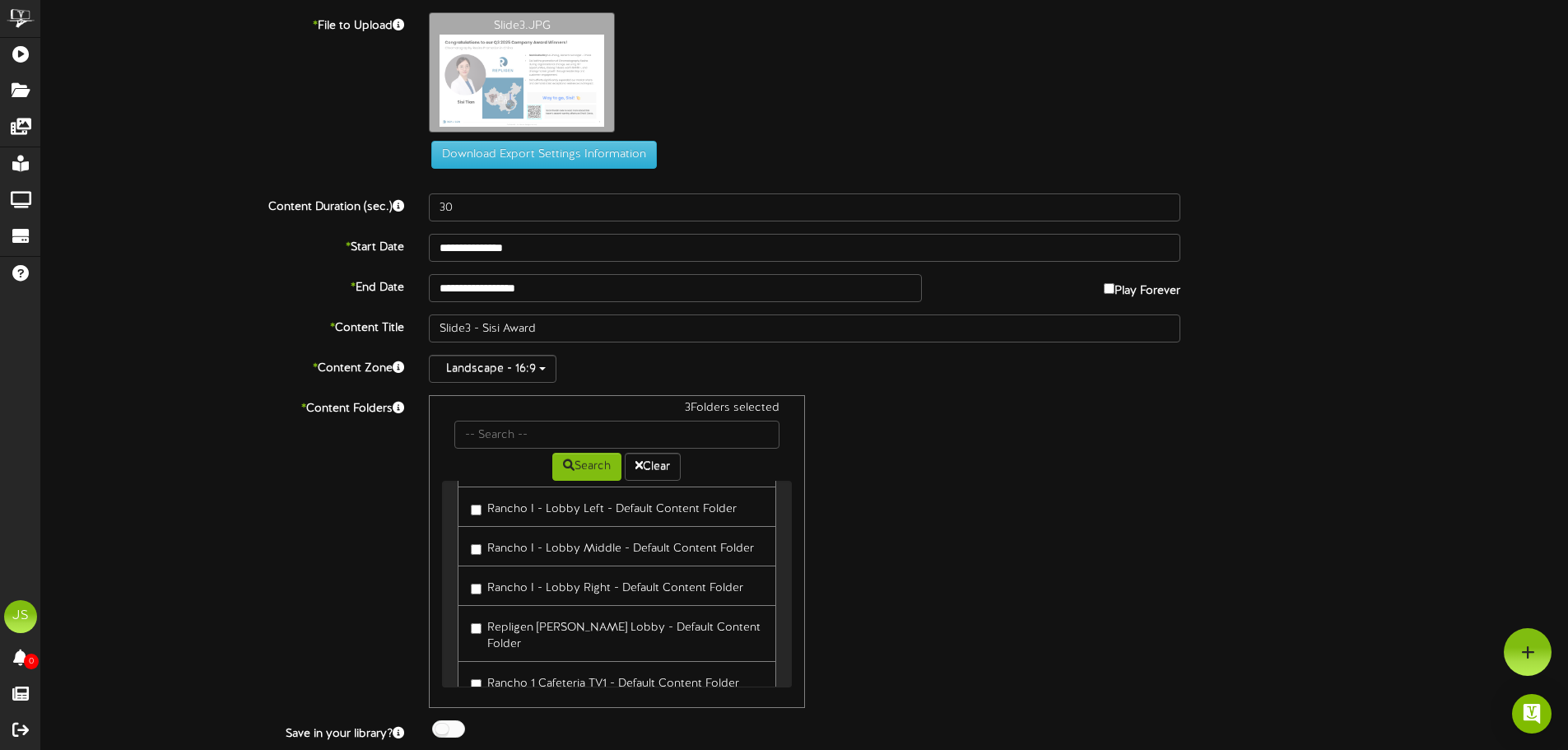
scroll to position [329, 0]
click at [609, 588] on label "Rancho 1 Cafeteria TV1 - Default Content Folder" at bounding box center [604, 598] width 268 height 23
click at [595, 627] on label "Rancho 1 Cafeteria TV2 - Default Content Folder" at bounding box center [605, 638] width 270 height 23
click at [586, 667] on label "Rancho 1 Cafeteria TV3 - Default Content Folder" at bounding box center [605, 678] width 270 height 23
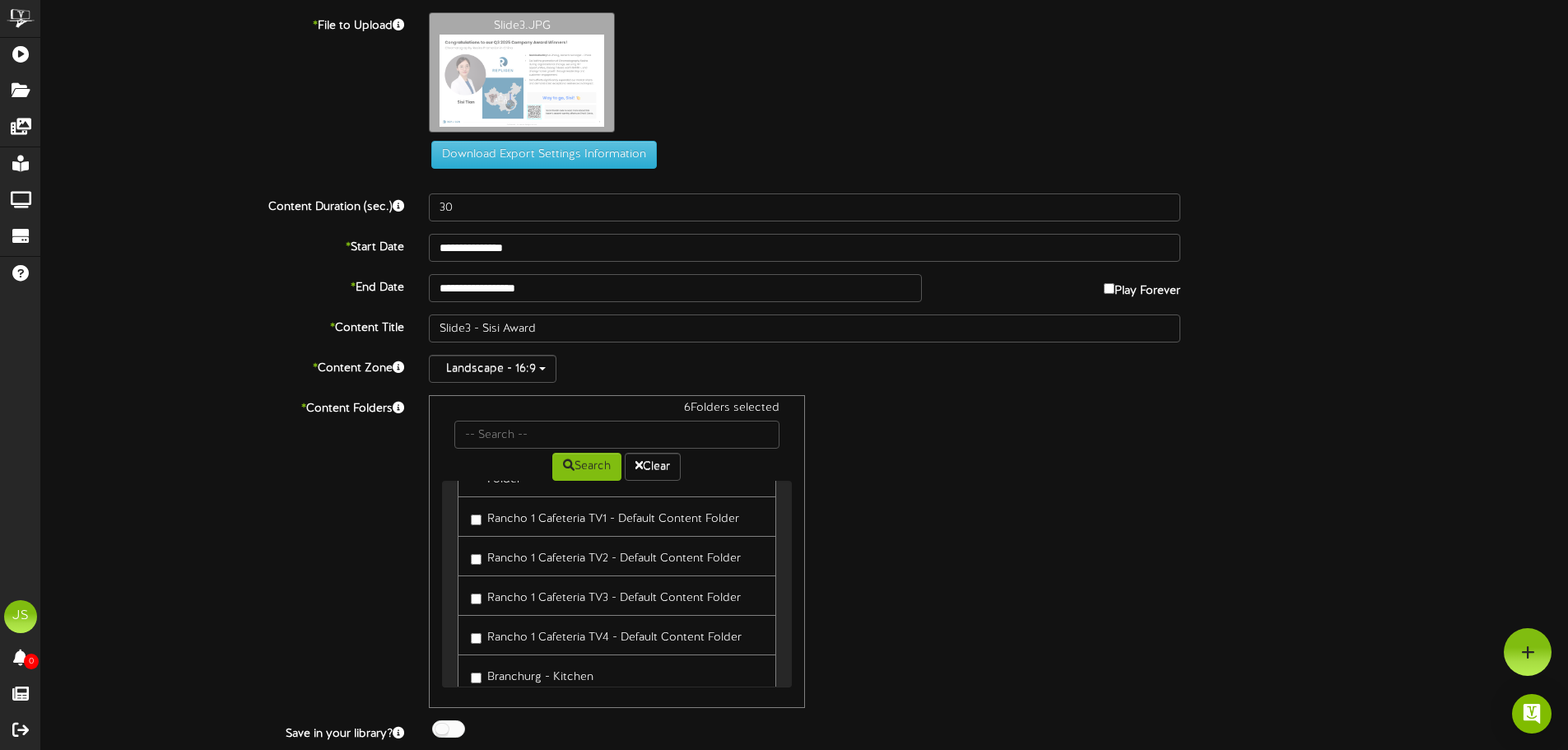
click at [586, 625] on label "Rancho 1 Cafeteria TV4 - Default Content Folder" at bounding box center [606, 635] width 271 height 23
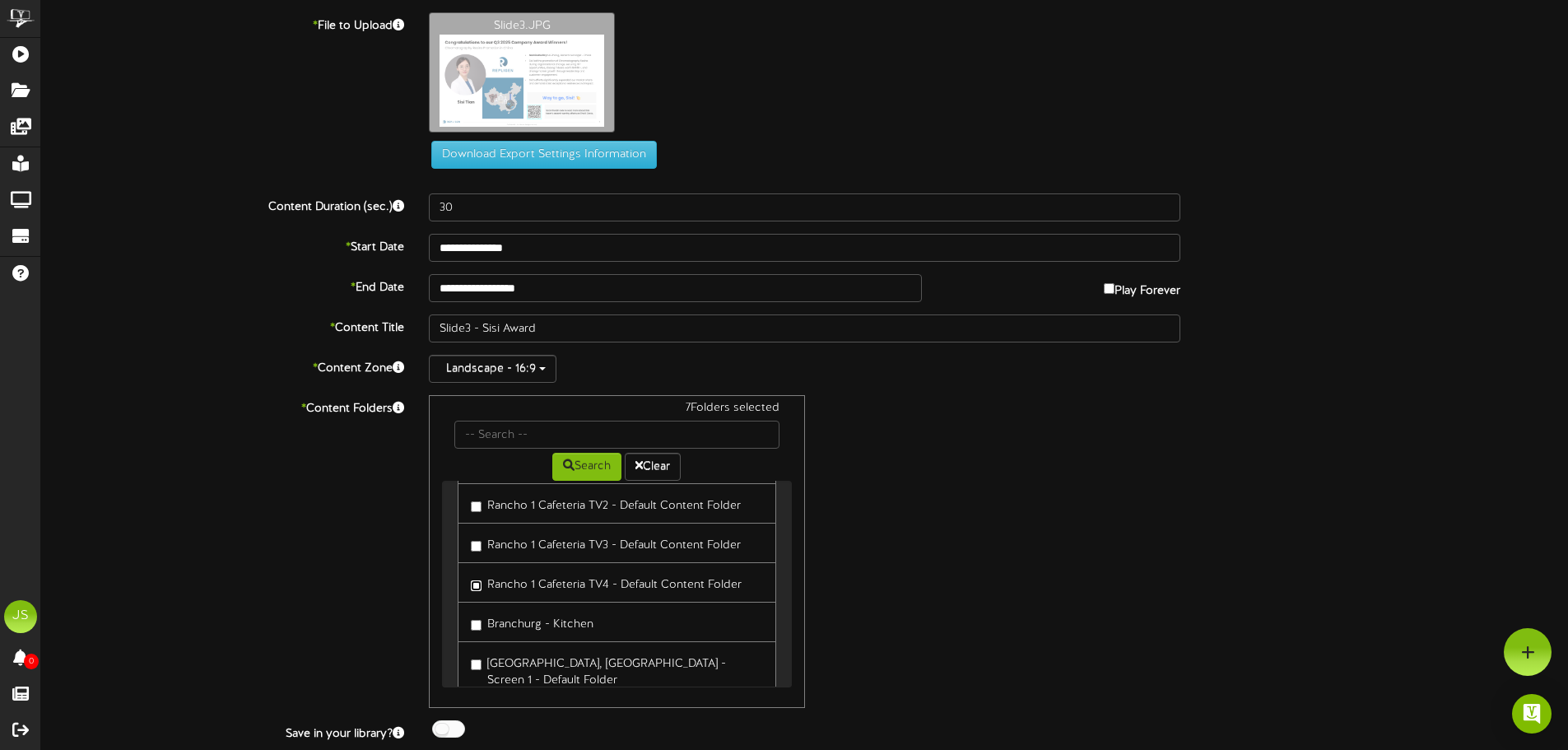
scroll to position [494, 0]
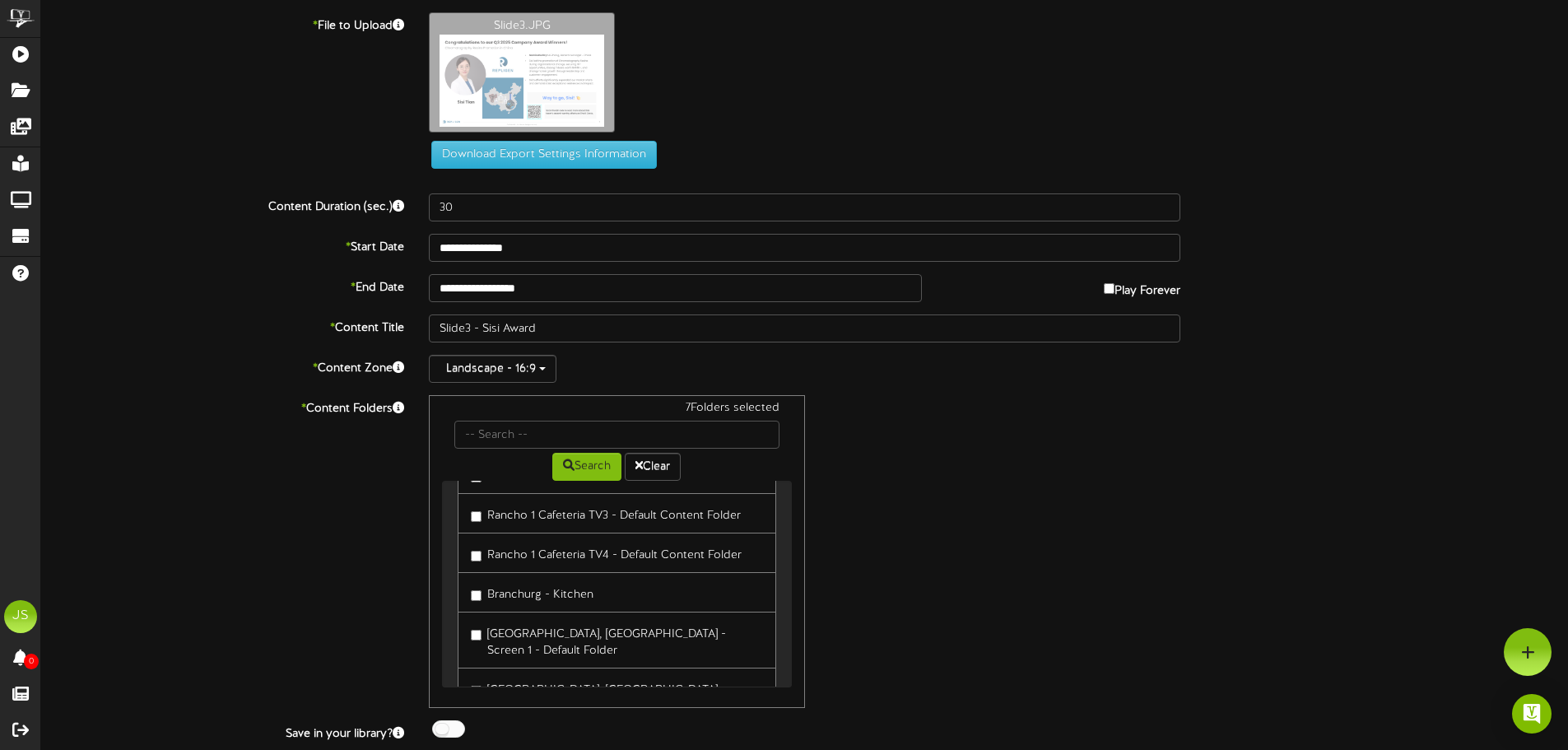
click at [542, 581] on label "Branchurg - Kitchen" at bounding box center [532, 592] width 123 height 23
click at [538, 621] on label "[GEOGRAPHIC_DATA], [GEOGRAPHIC_DATA] - Screen 1 - Default Folder" at bounding box center [616, 640] width 291 height 39
click at [554, 677] on label "[GEOGRAPHIC_DATA], [GEOGRAPHIC_DATA] - Screen 2 - Default Folder" at bounding box center [616, 696] width 291 height 39
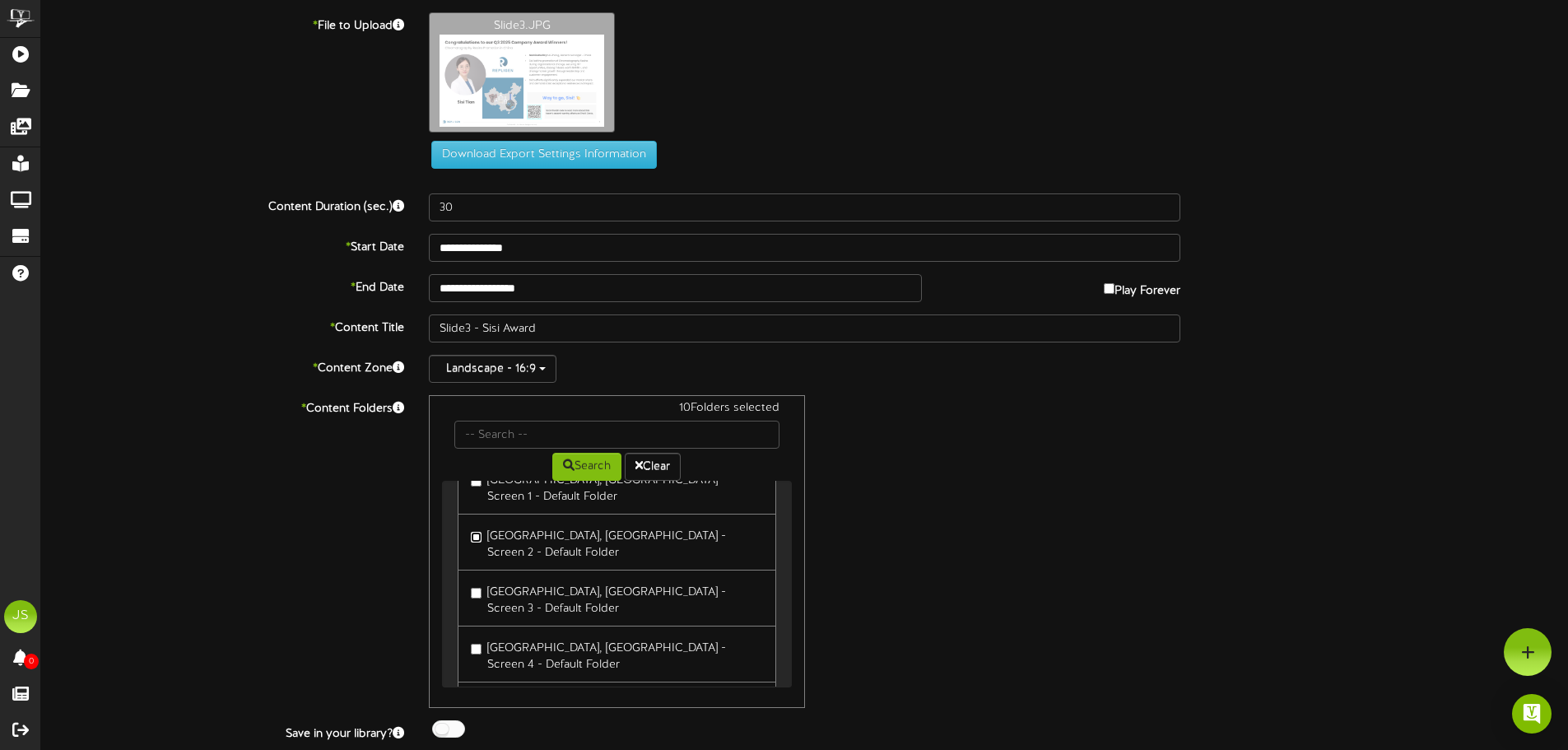
scroll to position [659, 0]
click at [557, 569] on label "[GEOGRAPHIC_DATA], [GEOGRAPHIC_DATA] - Screen 3 - Default Folder" at bounding box center [616, 588] width 291 height 39
click at [561, 625] on label "[GEOGRAPHIC_DATA], [GEOGRAPHIC_DATA] - Screen 4 - Default Folder" at bounding box center [616, 644] width 291 height 39
click at [575, 681] on label "[PERSON_NAME] - Local Content" at bounding box center [567, 691] width 193 height 23
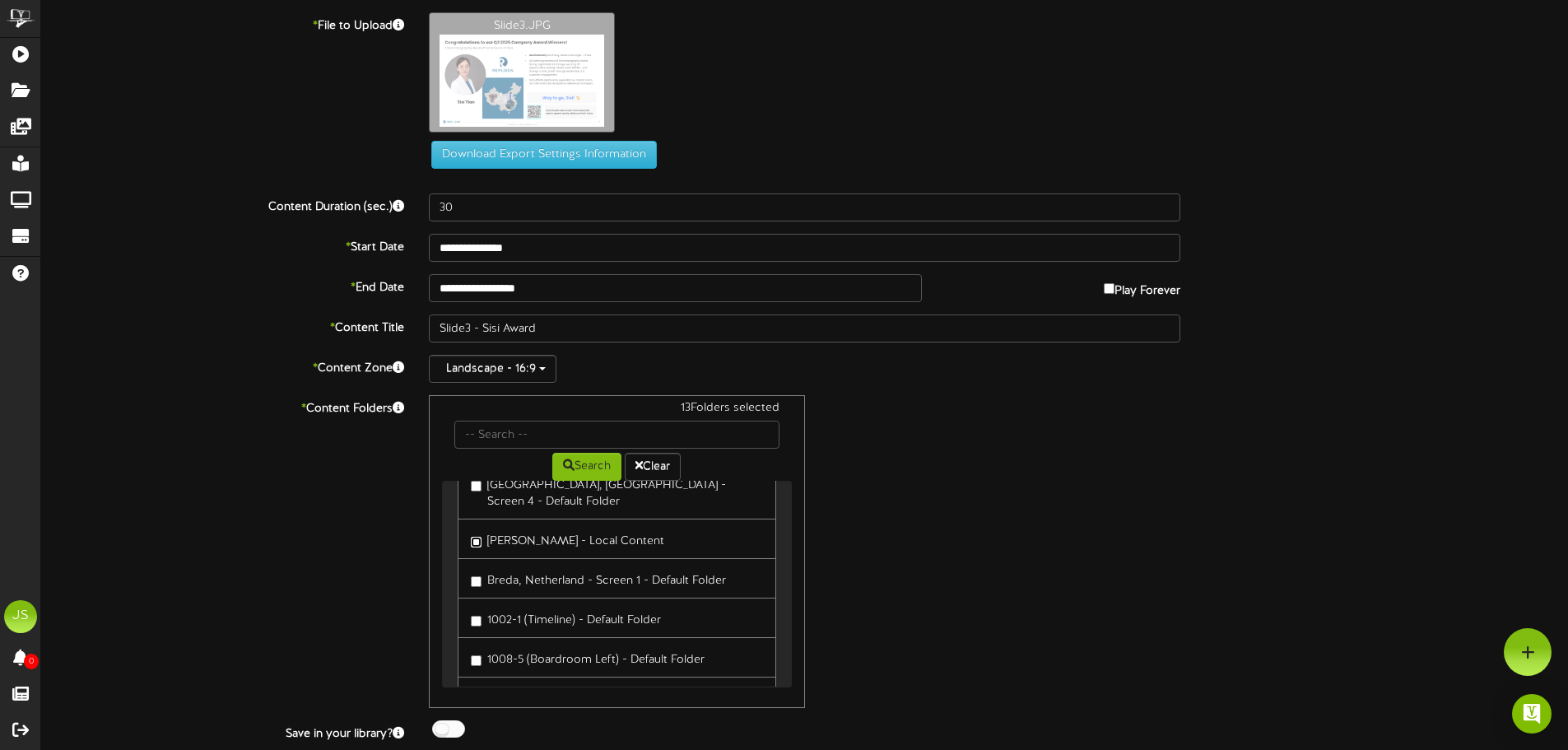
scroll to position [823, 0]
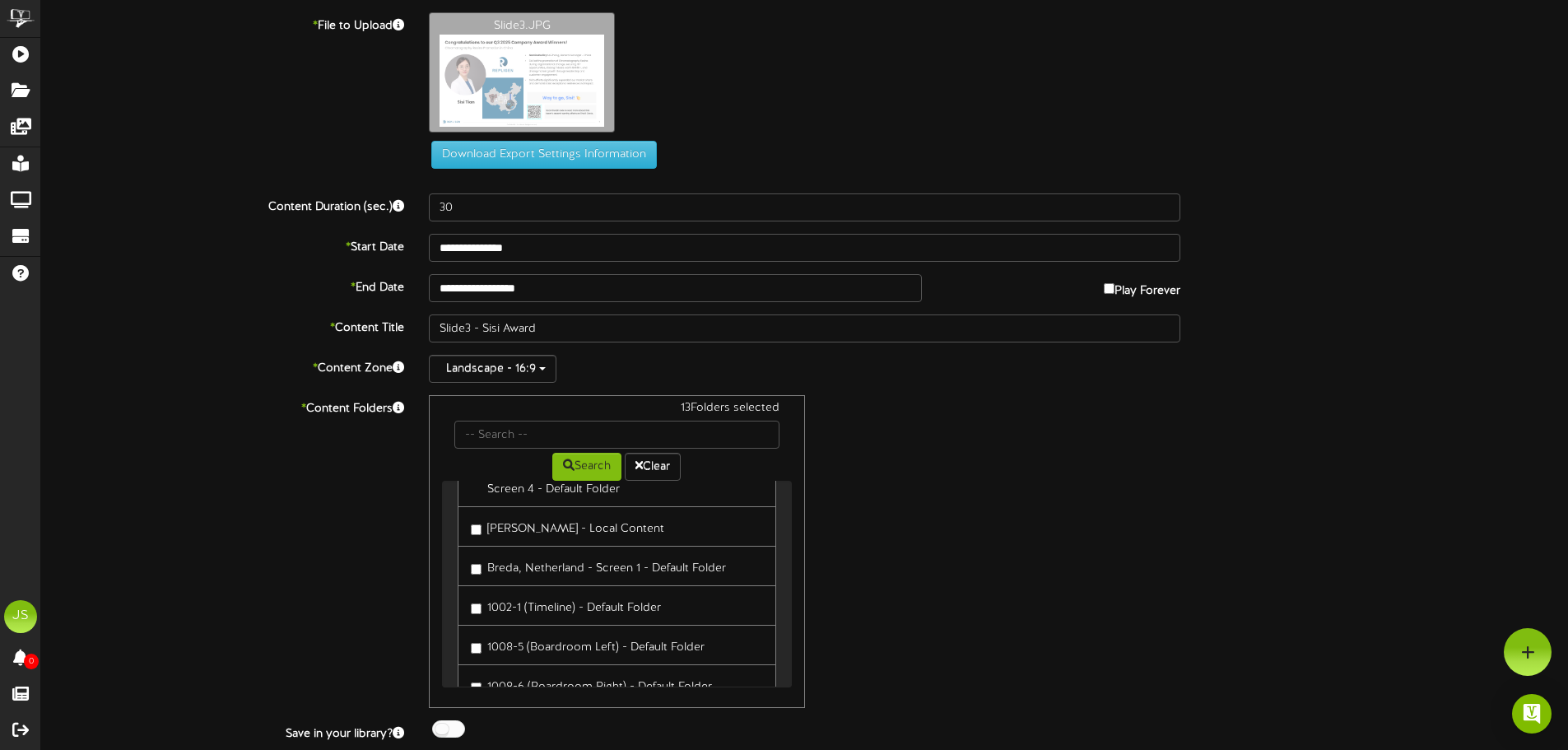
click at [533, 555] on label "Breda, Netherland - Screen 1 - Default Folder" at bounding box center [598, 566] width 255 height 23
click at [562, 631] on label "Breda, Netherland -Screen 2" at bounding box center [555, 642] width 168 height 23
click at [540, 671] on label "Breda - Screen 3 - Default Folder" at bounding box center [567, 681] width 191 height 23
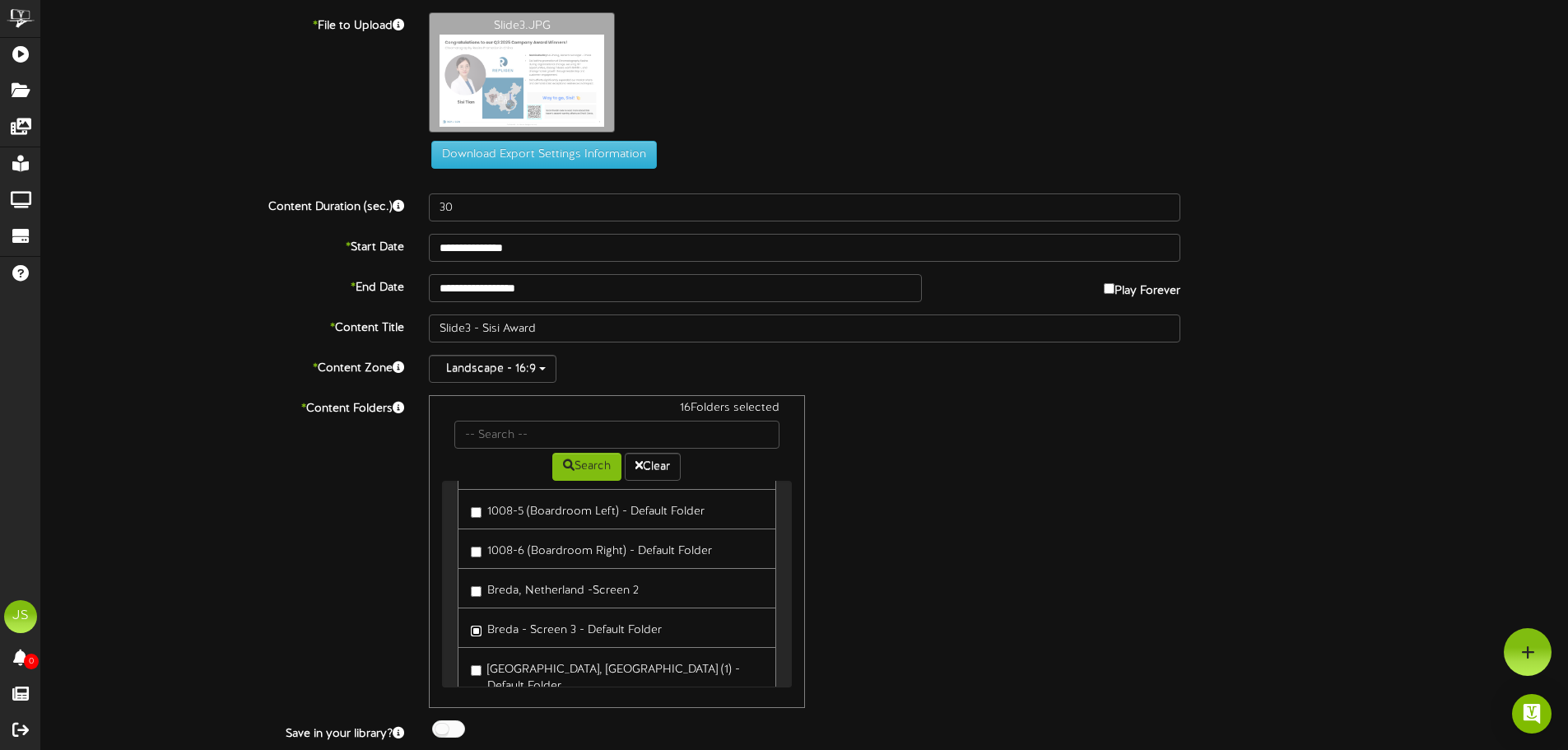
scroll to position [988, 0]
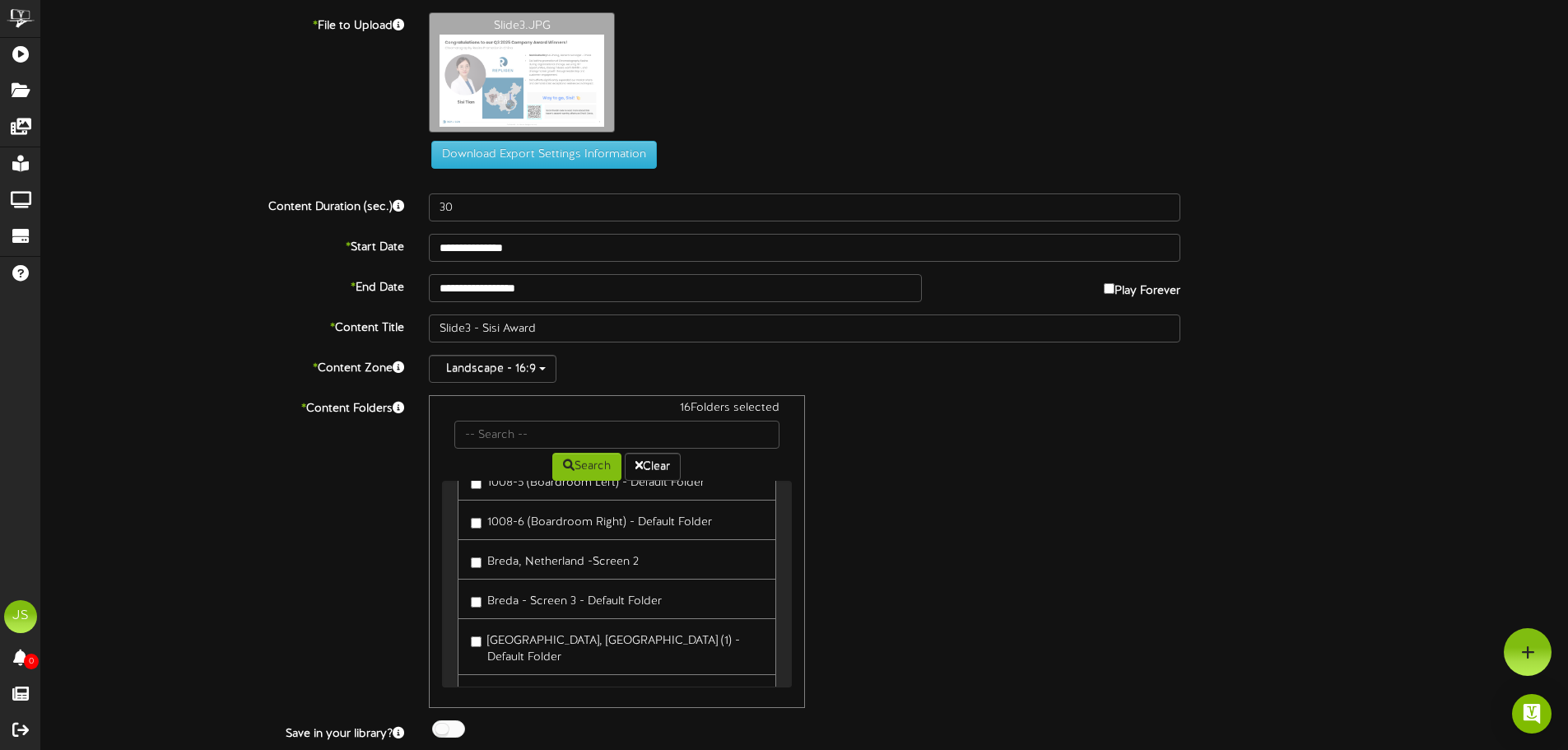
click at [556, 627] on label "[GEOGRAPHIC_DATA], [GEOGRAPHIC_DATA] (1) - Default Folder" at bounding box center [616, 646] width 291 height 39
click at [544, 683] on label "[GEOGRAPHIC_DATA], [GEOGRAPHIC_DATA] (2) - Default Folder" at bounding box center [616, 702] width 291 height 39
click at [456, 731] on div at bounding box center [448, 728] width 32 height 17
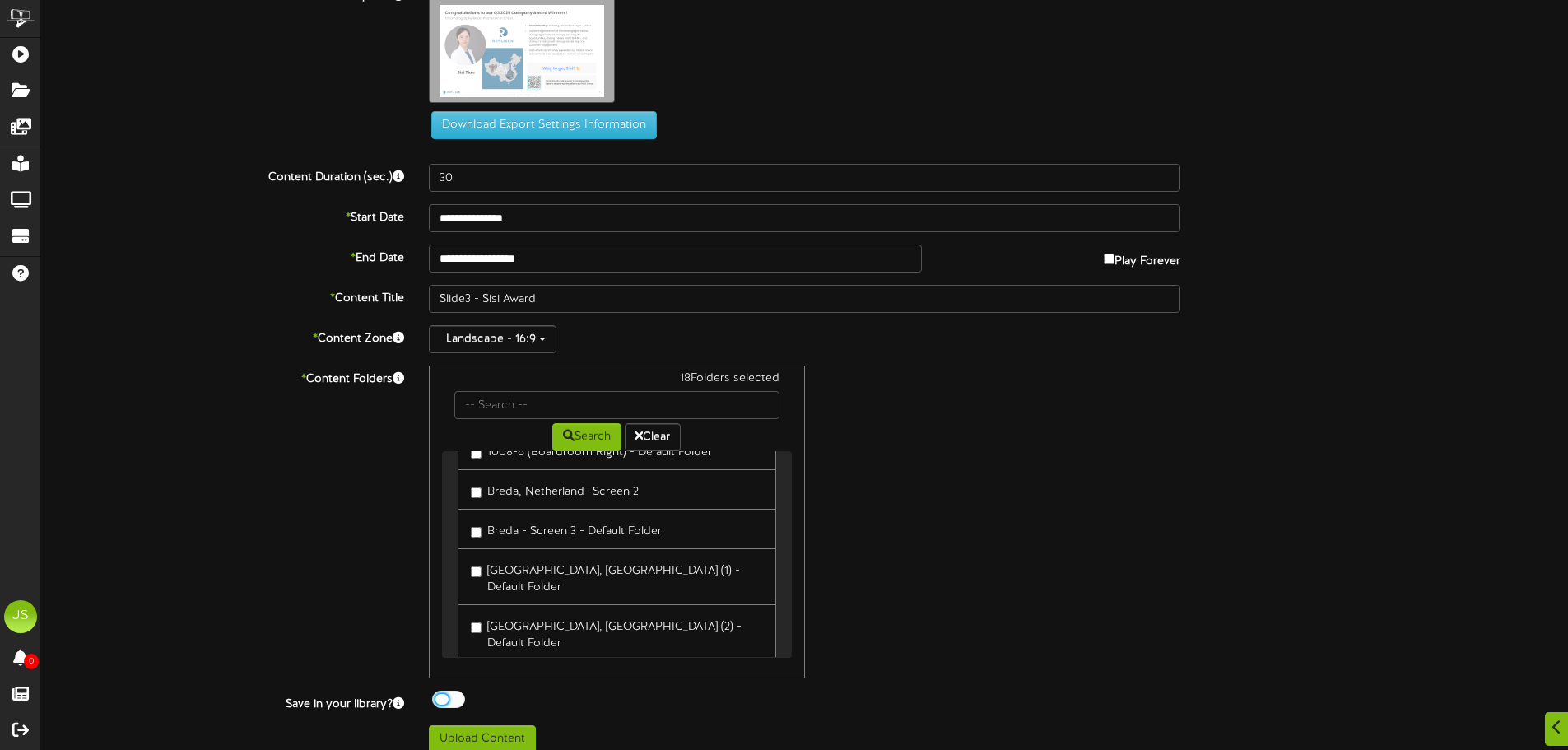
scroll to position [45, 0]
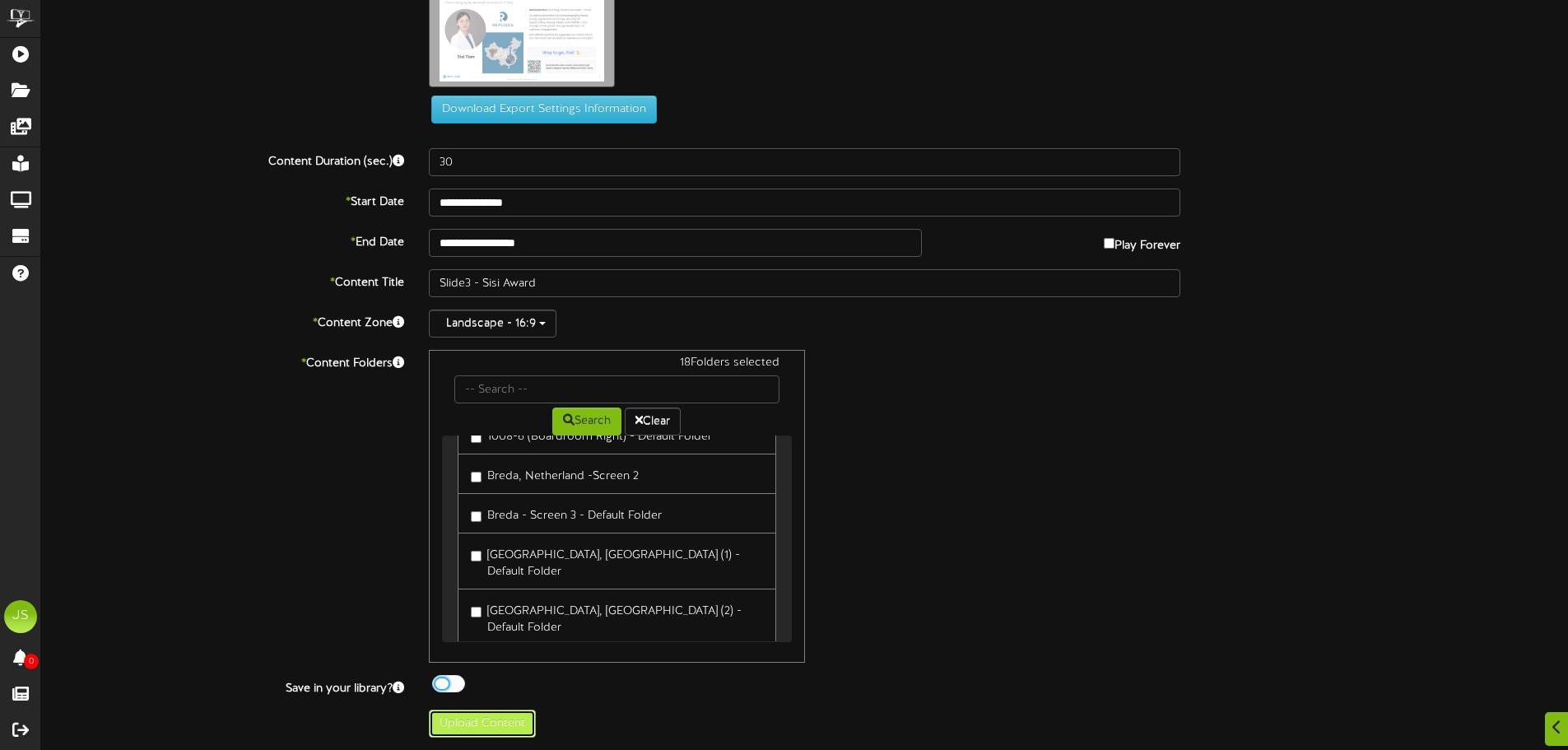
click at [519, 718] on button "Upload Content" at bounding box center [482, 724] width 107 height 28
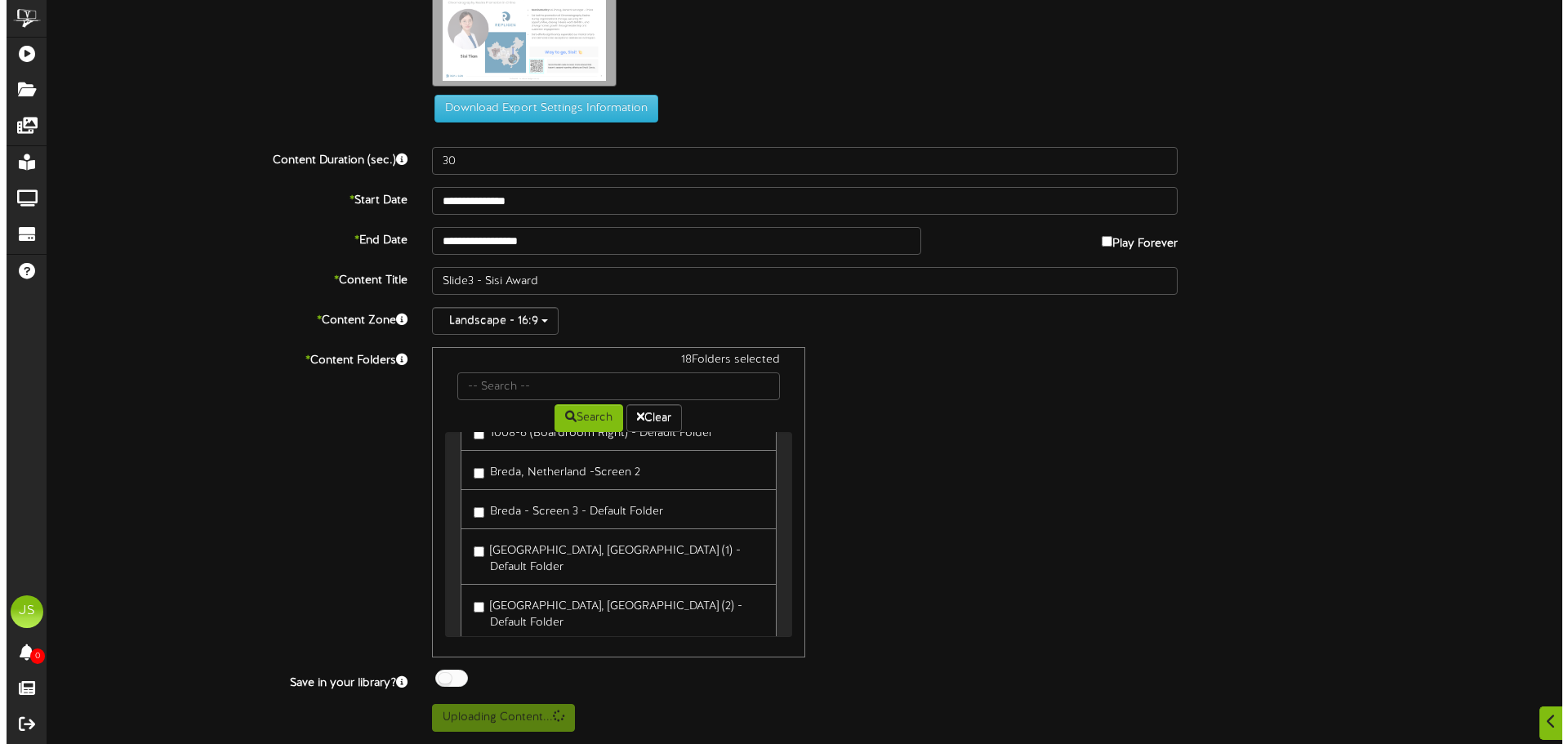
scroll to position [0, 0]
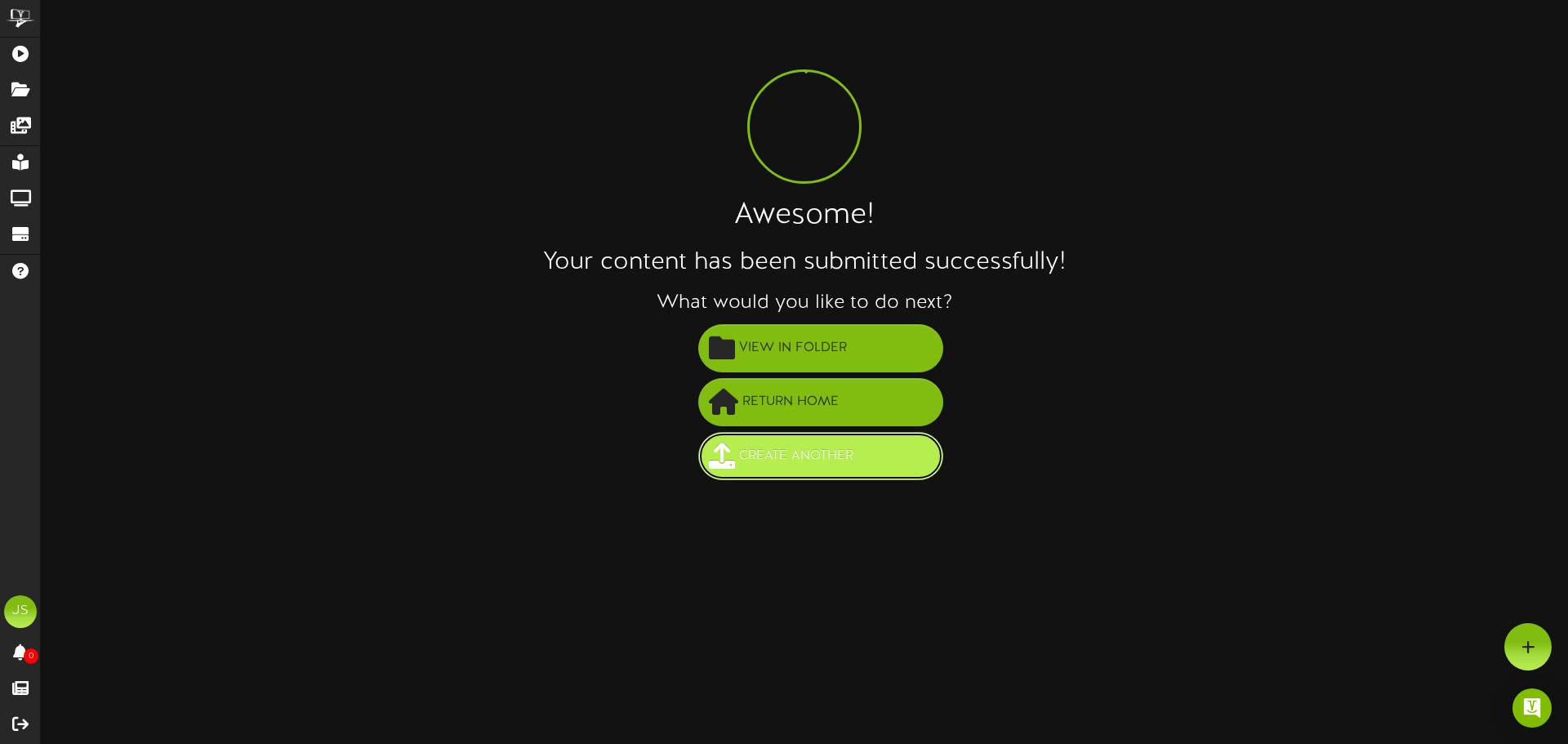
click at [840, 447] on span "Create Another" at bounding box center [796, 457] width 123 height 27
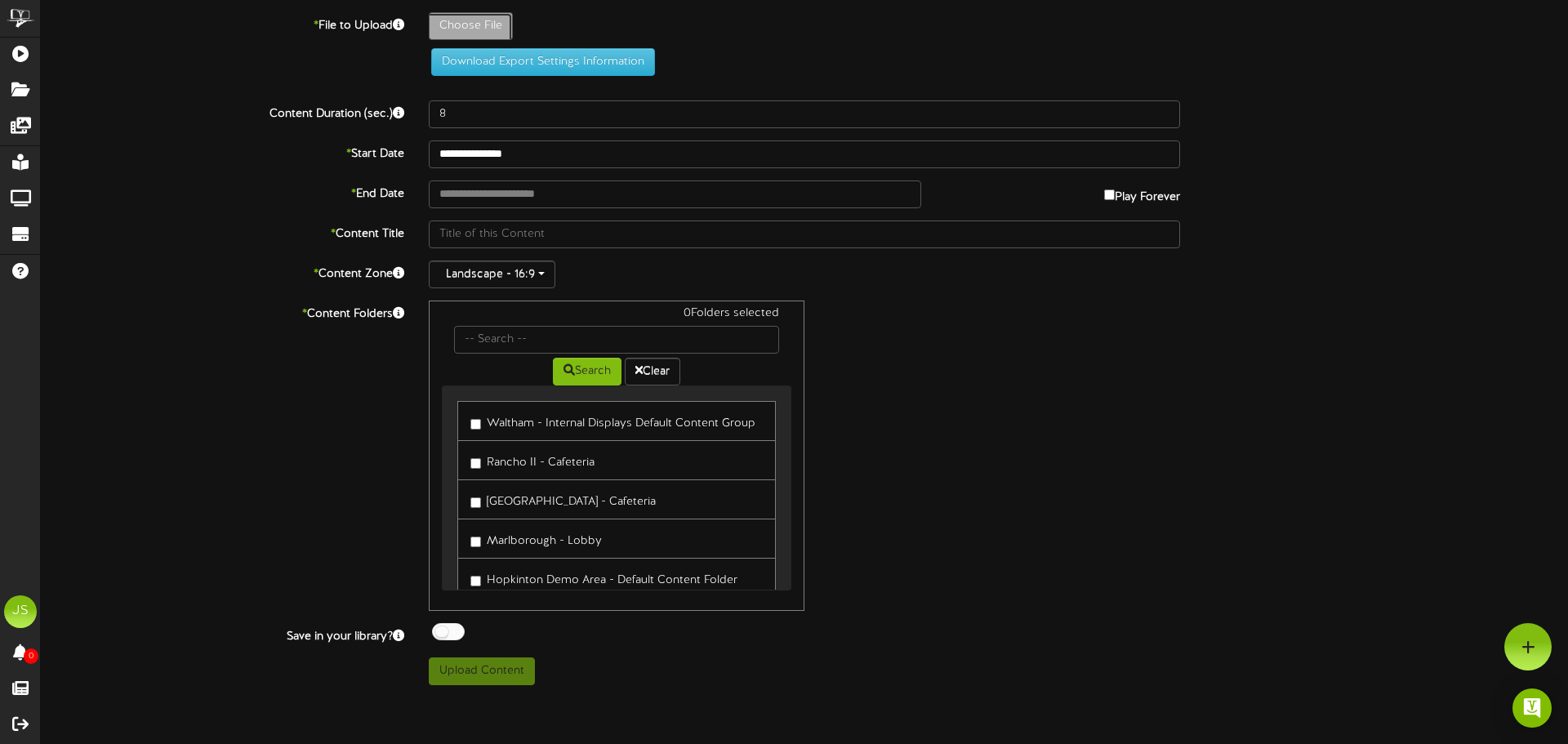
type input "**********"
type input "Slide4"
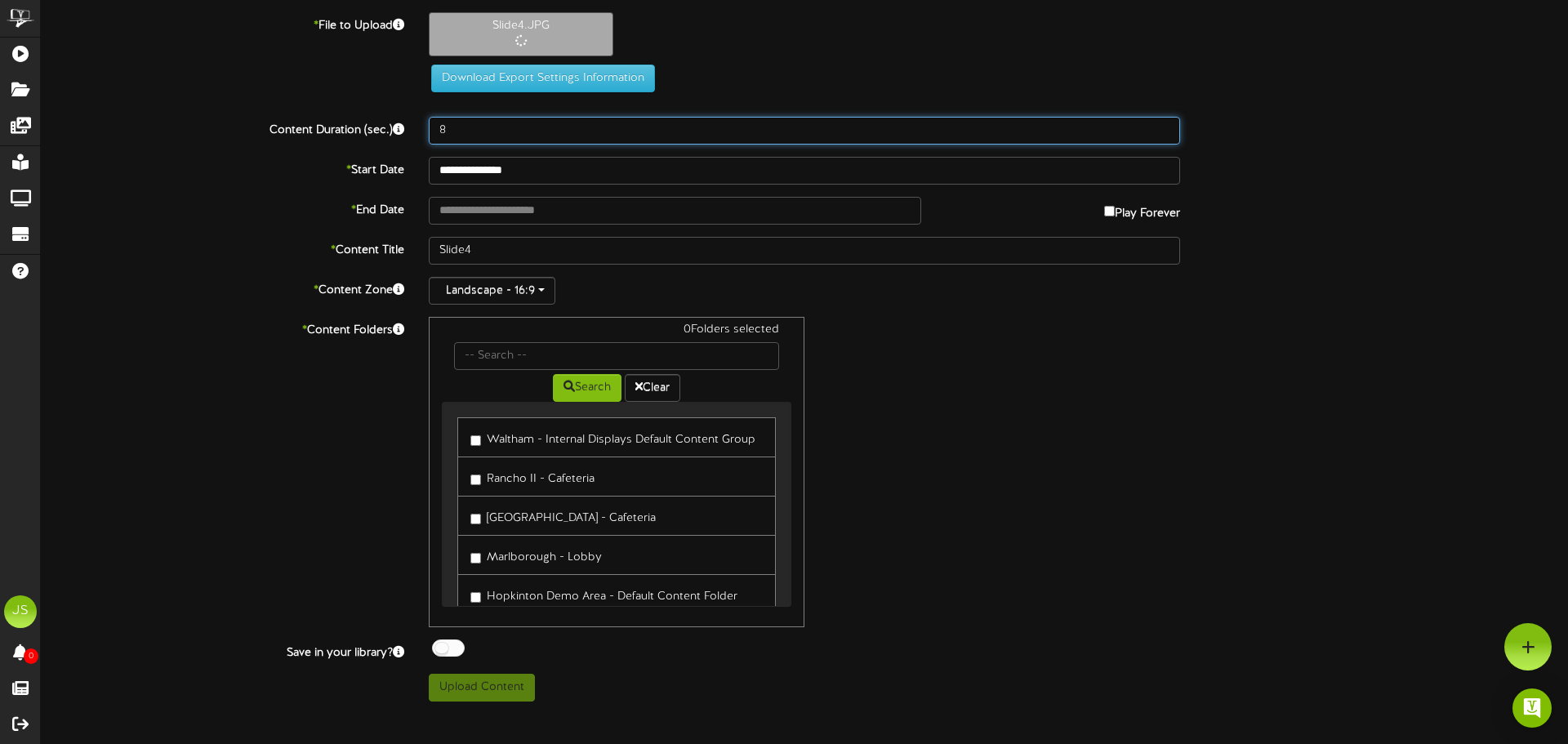
drag, startPoint x: 503, startPoint y: 126, endPoint x: 350, endPoint y: 126, distance: 153.0
click at [350, 126] on div "Content Duration (sec.) 8" at bounding box center [805, 130] width 1552 height 28
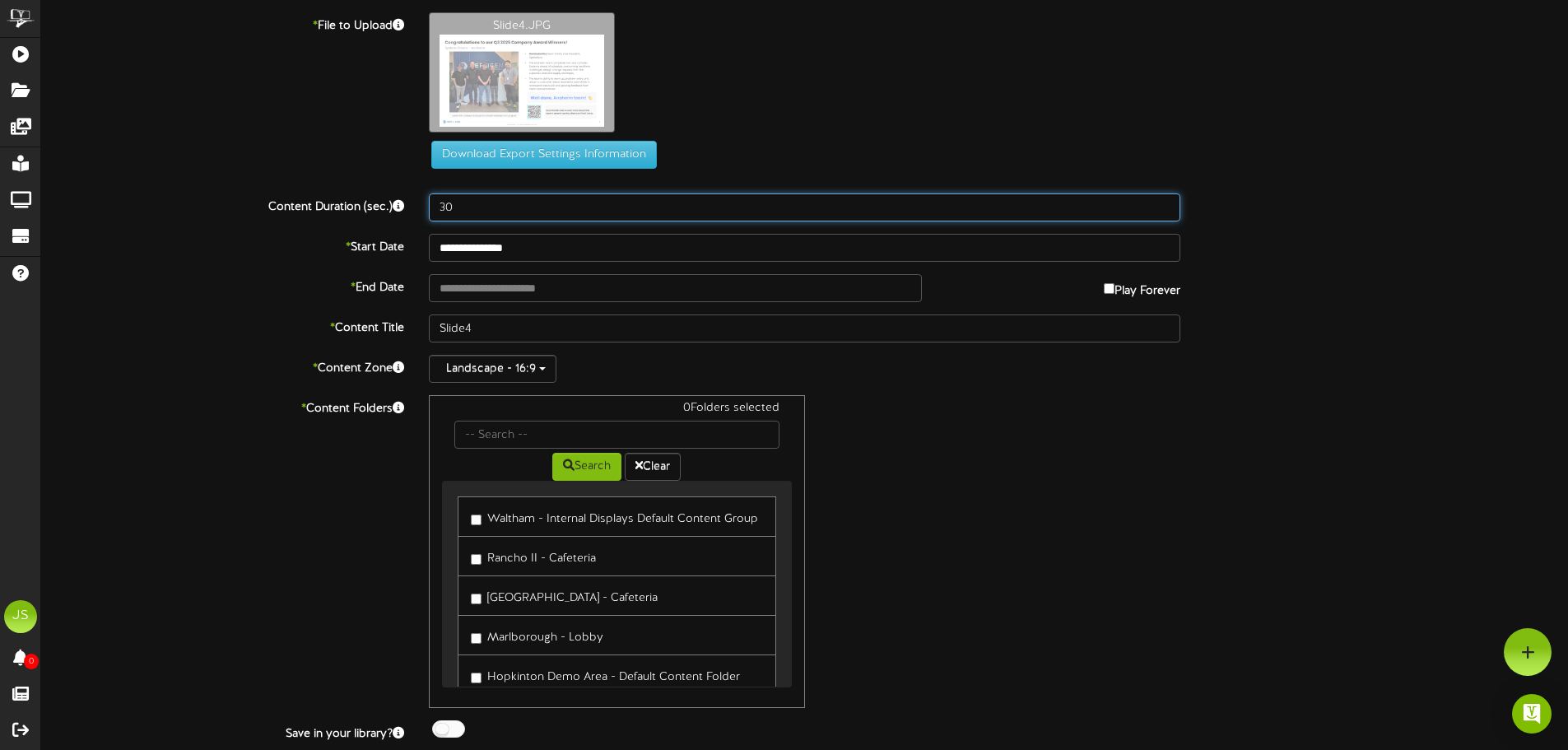
click at [458, 207] on input "30" at bounding box center [804, 207] width 752 height 28
type input "30"
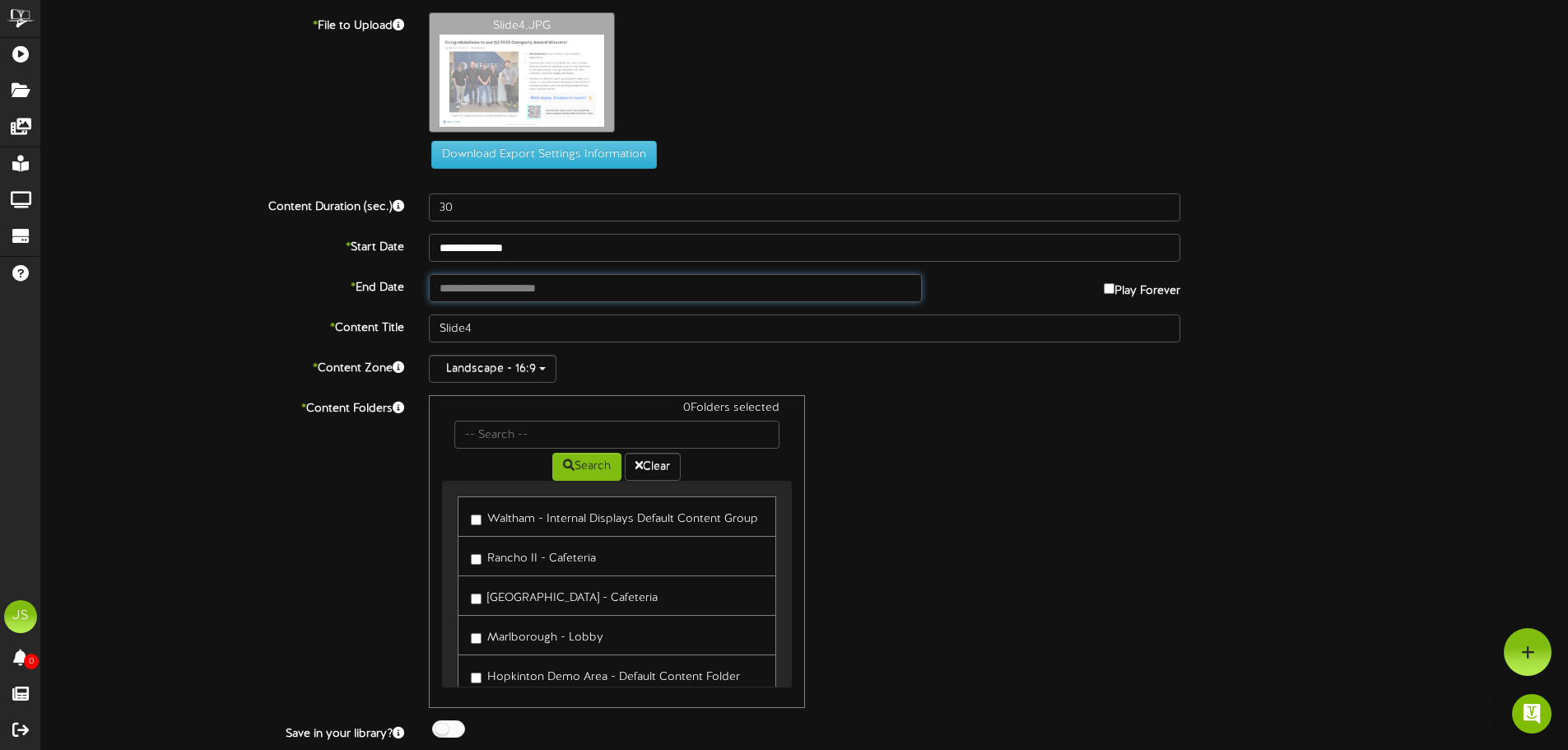
click at [475, 287] on input "text" at bounding box center [675, 288] width 493 height 28
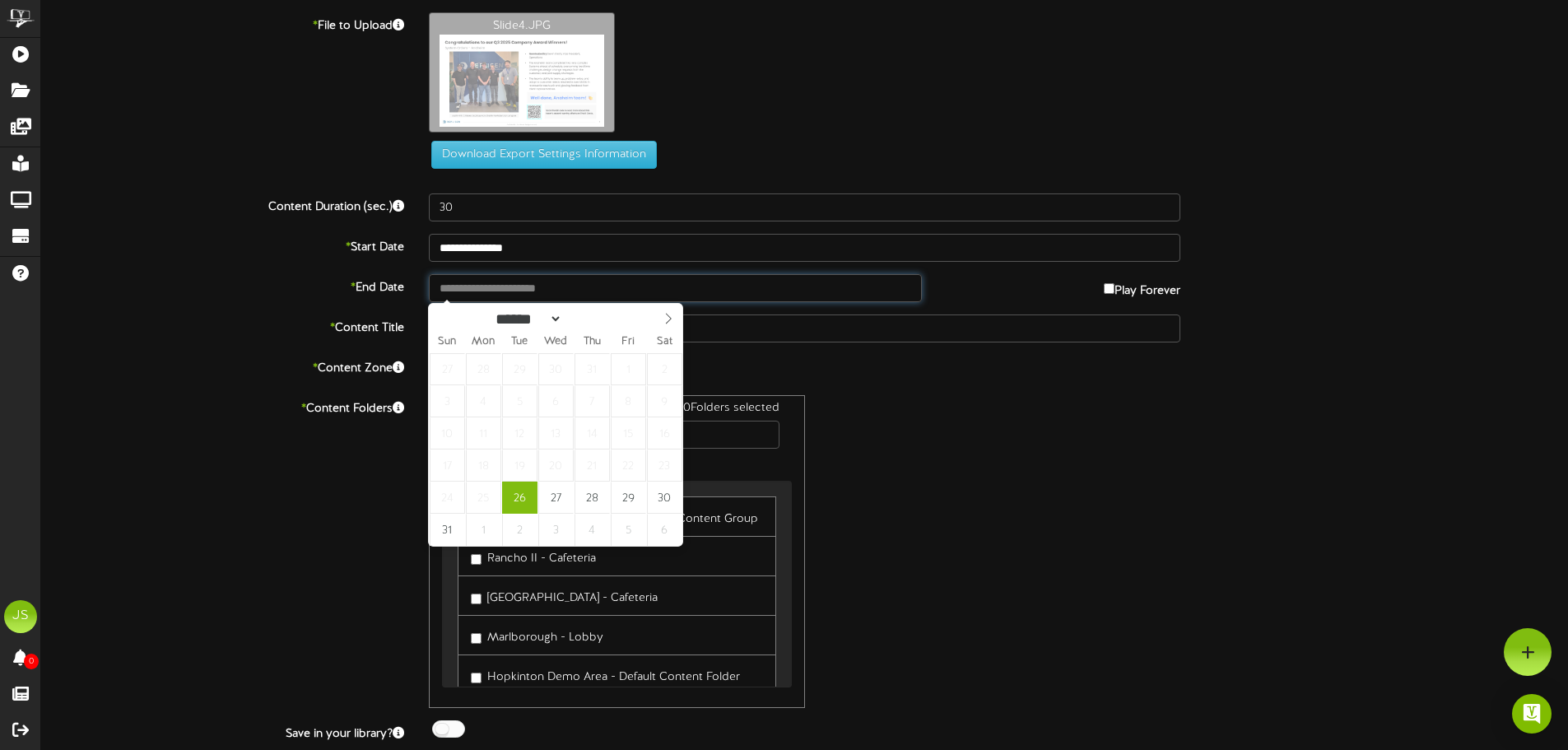
type input "**********"
select select "*"
click at [665, 318] on icon at bounding box center [668, 319] width 12 height 12
type input "**********"
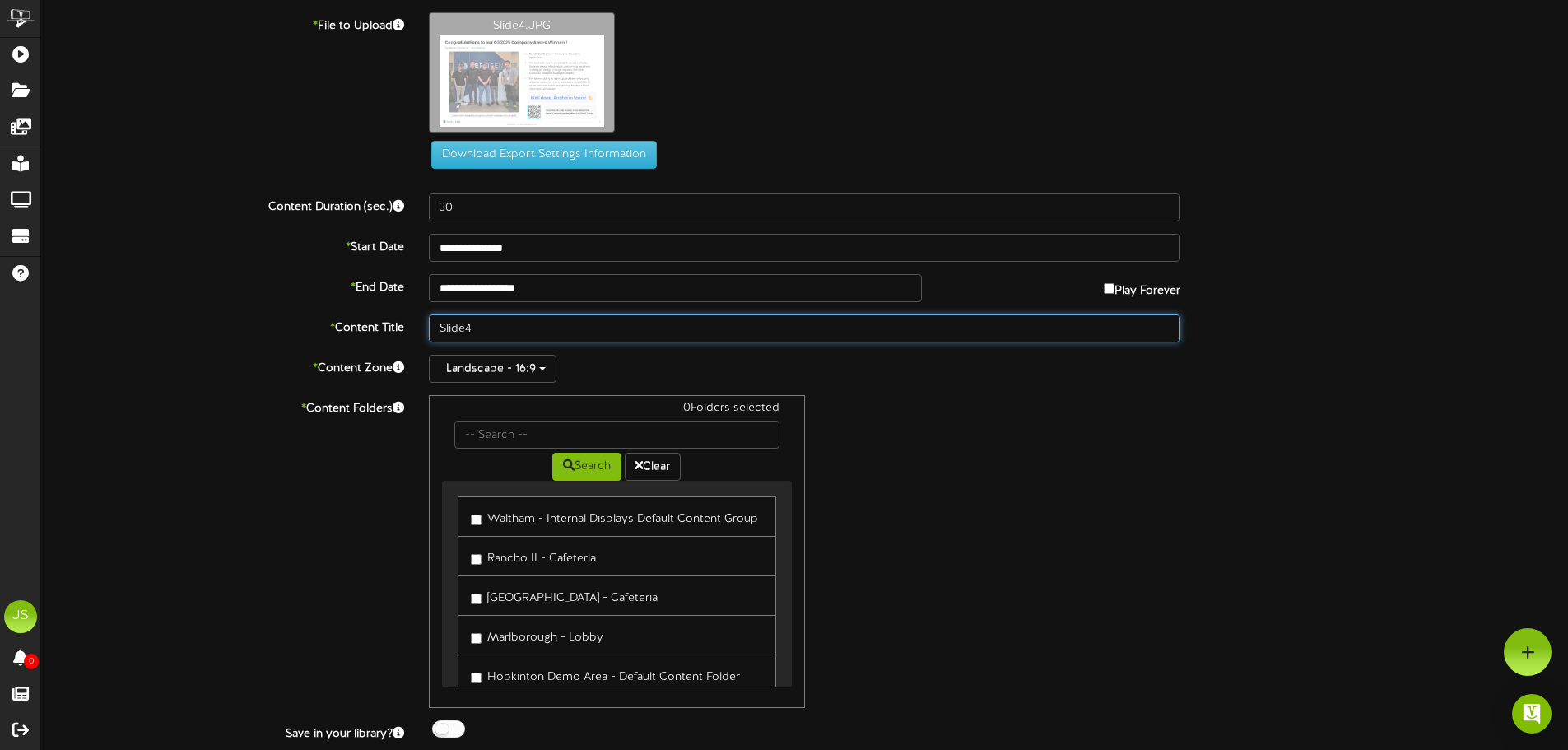
click at [497, 328] on input "Slide4" at bounding box center [804, 329] width 752 height 28
type input "Slide4 - Anaheim Award"
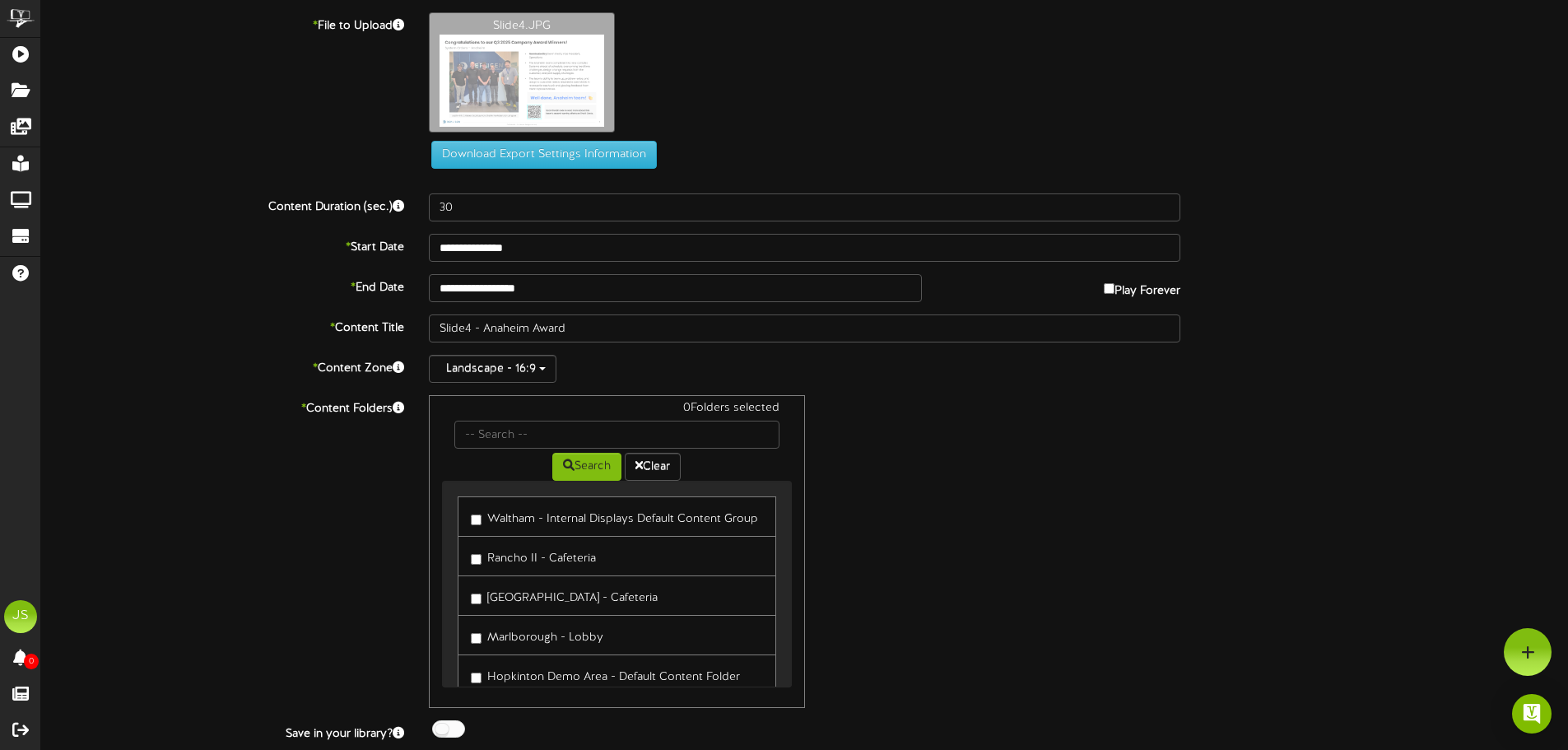
click at [852, 437] on div "0 Folders selected Search Clear Waltham - Internal Displays Default Content Gro…" at bounding box center [805, 551] width 776 height 313
click at [518, 520] on label "Waltham - Internal Displays Default Content Group" at bounding box center [614, 516] width 287 height 23
click at [593, 560] on label "Rancho II - Cafeteria" at bounding box center [533, 556] width 125 height 23
click at [582, 595] on label "[GEOGRAPHIC_DATA] - Cafeteria" at bounding box center [564, 596] width 187 height 23
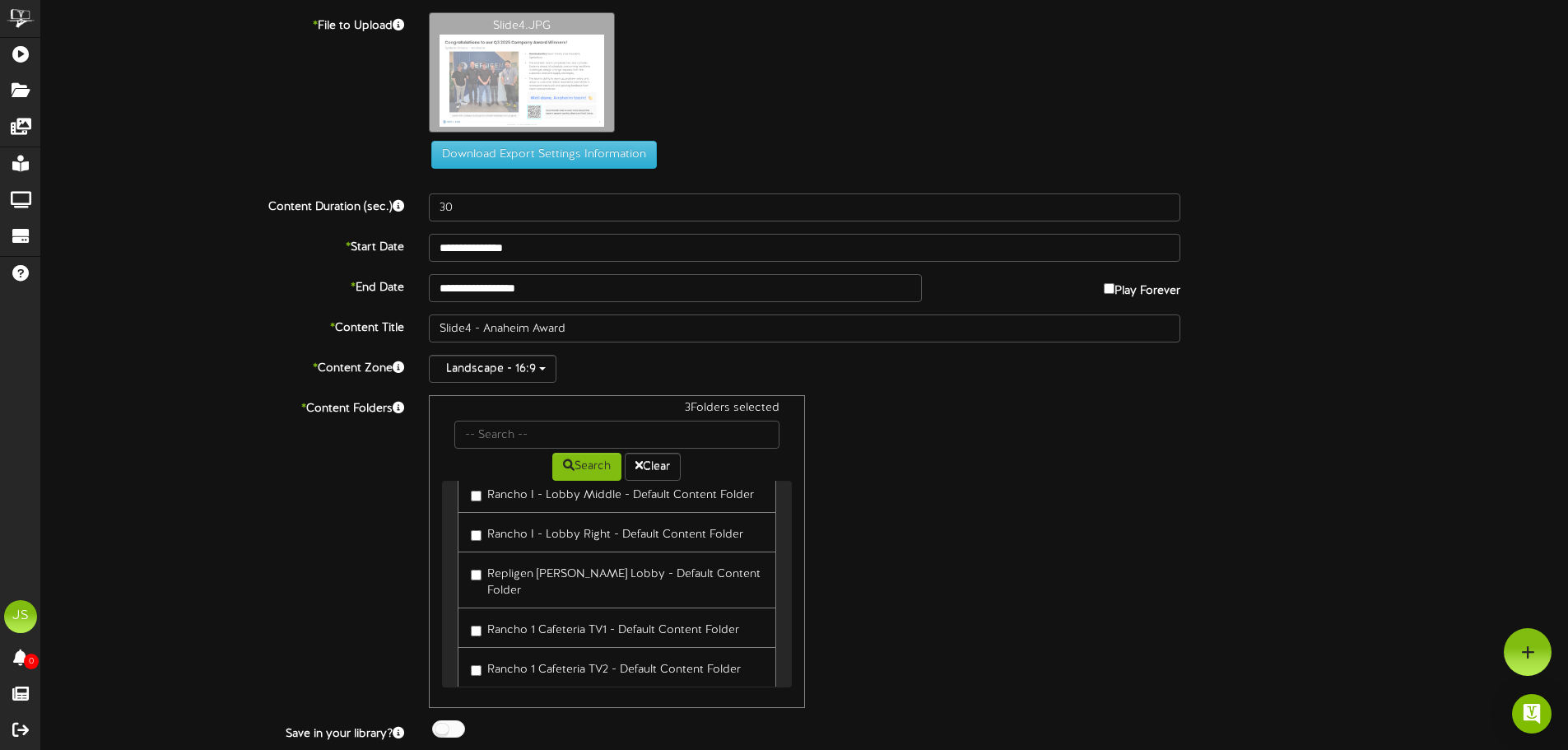
scroll to position [329, 0]
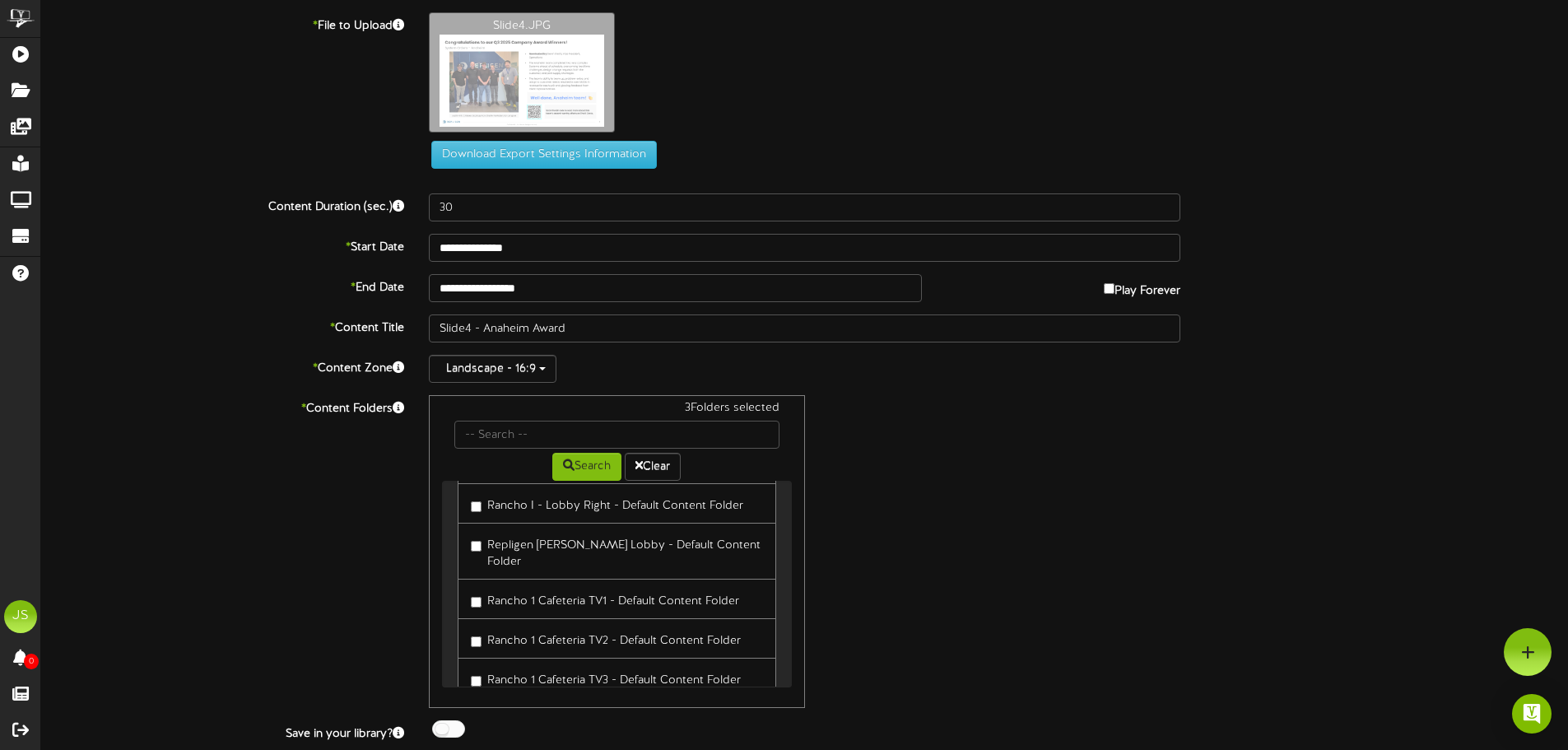
click at [581, 588] on label "Rancho 1 Cafeteria TV1 - Default Content Folder" at bounding box center [604, 598] width 268 height 23
click at [573, 627] on label "Rancho 1 Cafeteria TV2 - Default Content Folder" at bounding box center [605, 638] width 270 height 23
click at [563, 667] on label "Rancho 1 Cafeteria TV3 - Default Content Folder" at bounding box center [605, 678] width 270 height 23
click at [550, 625] on label "Rancho 1 Cafeteria TV4 - Default Content Folder" at bounding box center [606, 635] width 271 height 23
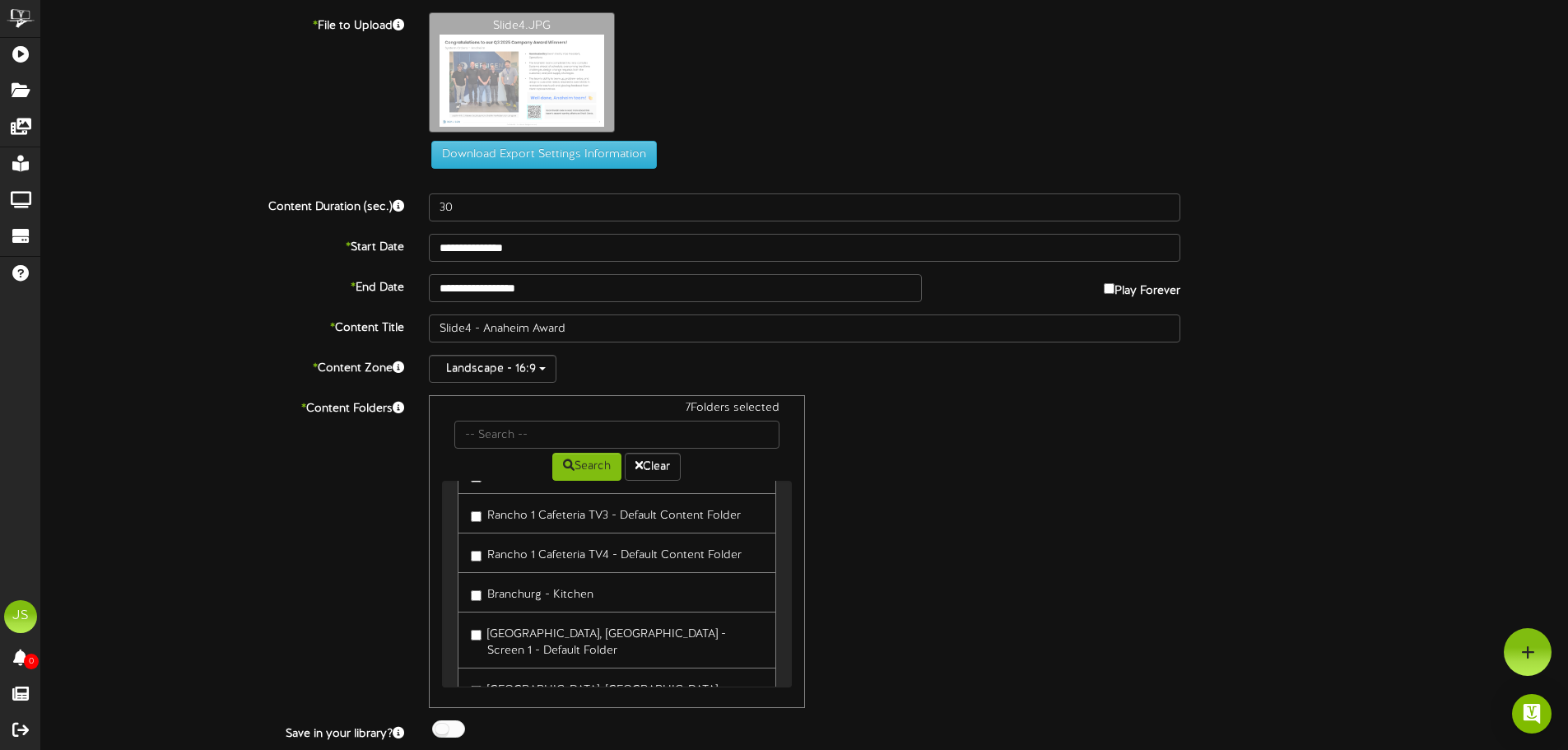
click at [533, 581] on label "Branchurg - Kitchen" at bounding box center [532, 592] width 123 height 23
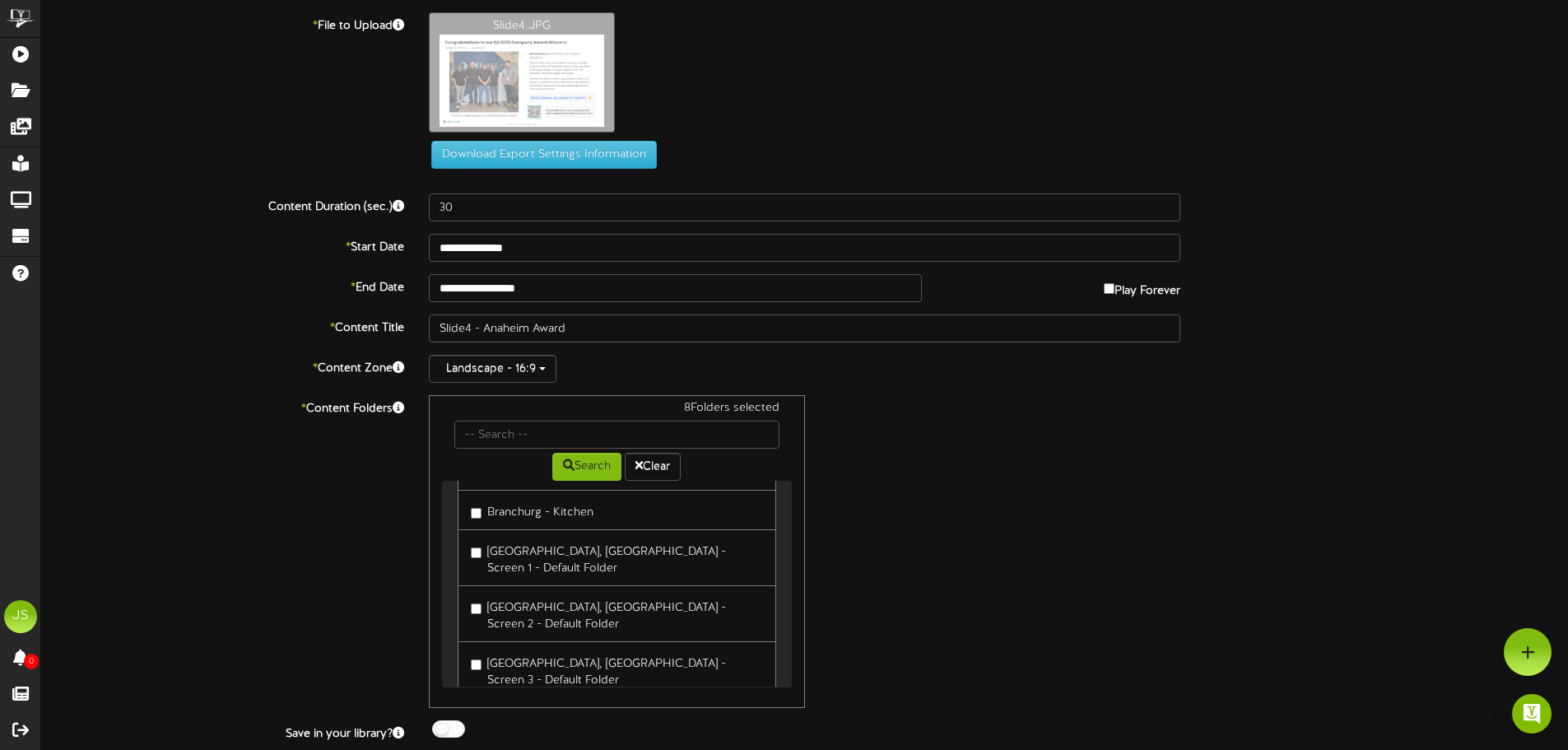
click at [521, 539] on label "[GEOGRAPHIC_DATA], [GEOGRAPHIC_DATA] - Screen 1 - Default Folder" at bounding box center [616, 558] width 291 height 39
click at [559, 595] on label "[GEOGRAPHIC_DATA], [GEOGRAPHIC_DATA] - Screen 2 - Default Folder" at bounding box center [616, 614] width 291 height 39
click at [547, 651] on label "[GEOGRAPHIC_DATA], [GEOGRAPHIC_DATA] - Screen 3 - Default Folder" at bounding box center [616, 670] width 291 height 39
click at [538, 707] on label "[GEOGRAPHIC_DATA], [GEOGRAPHIC_DATA] - Screen 4 - Default Folder" at bounding box center [616, 726] width 291 height 39
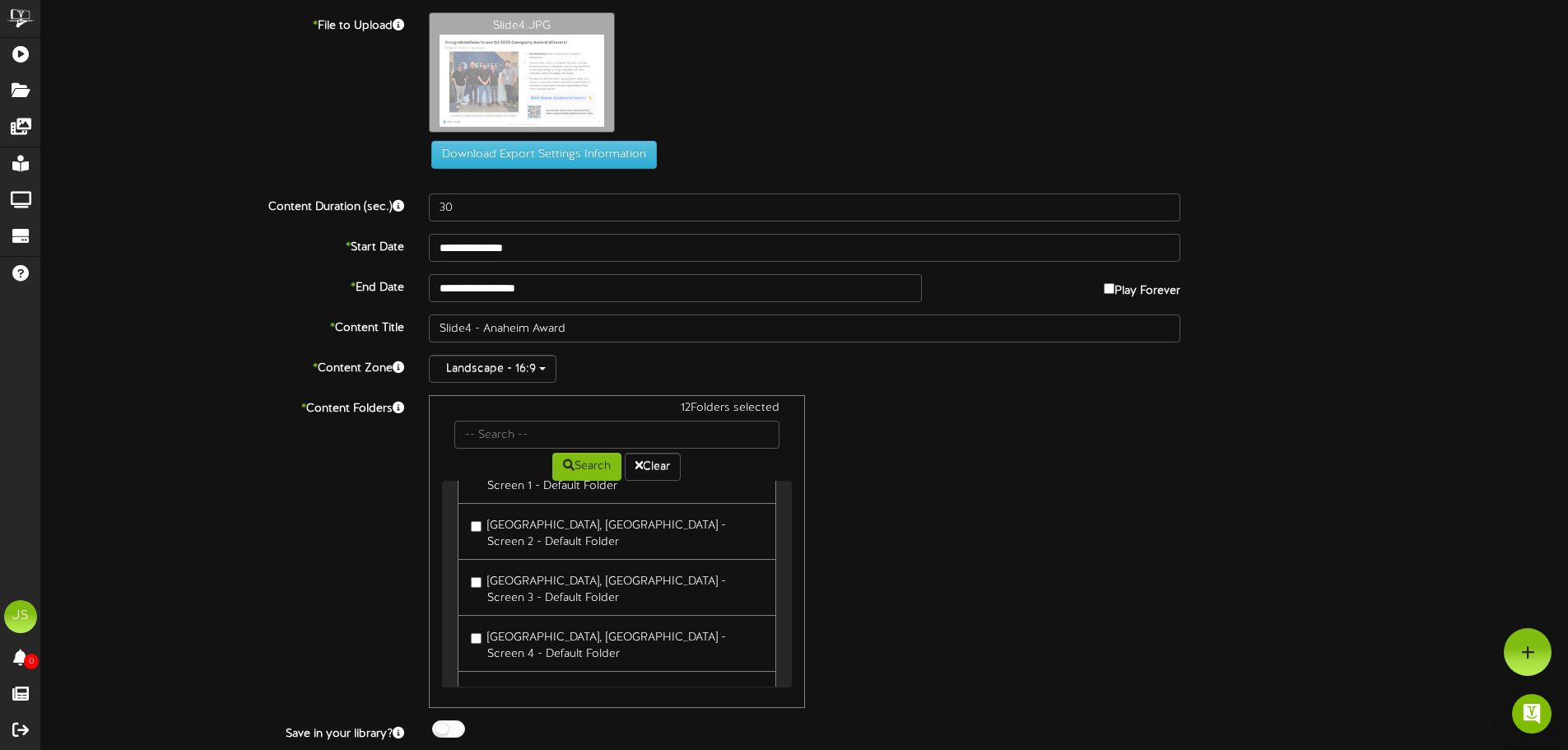
click at [517, 681] on label "[PERSON_NAME] - Local Content" at bounding box center [567, 691] width 193 height 23
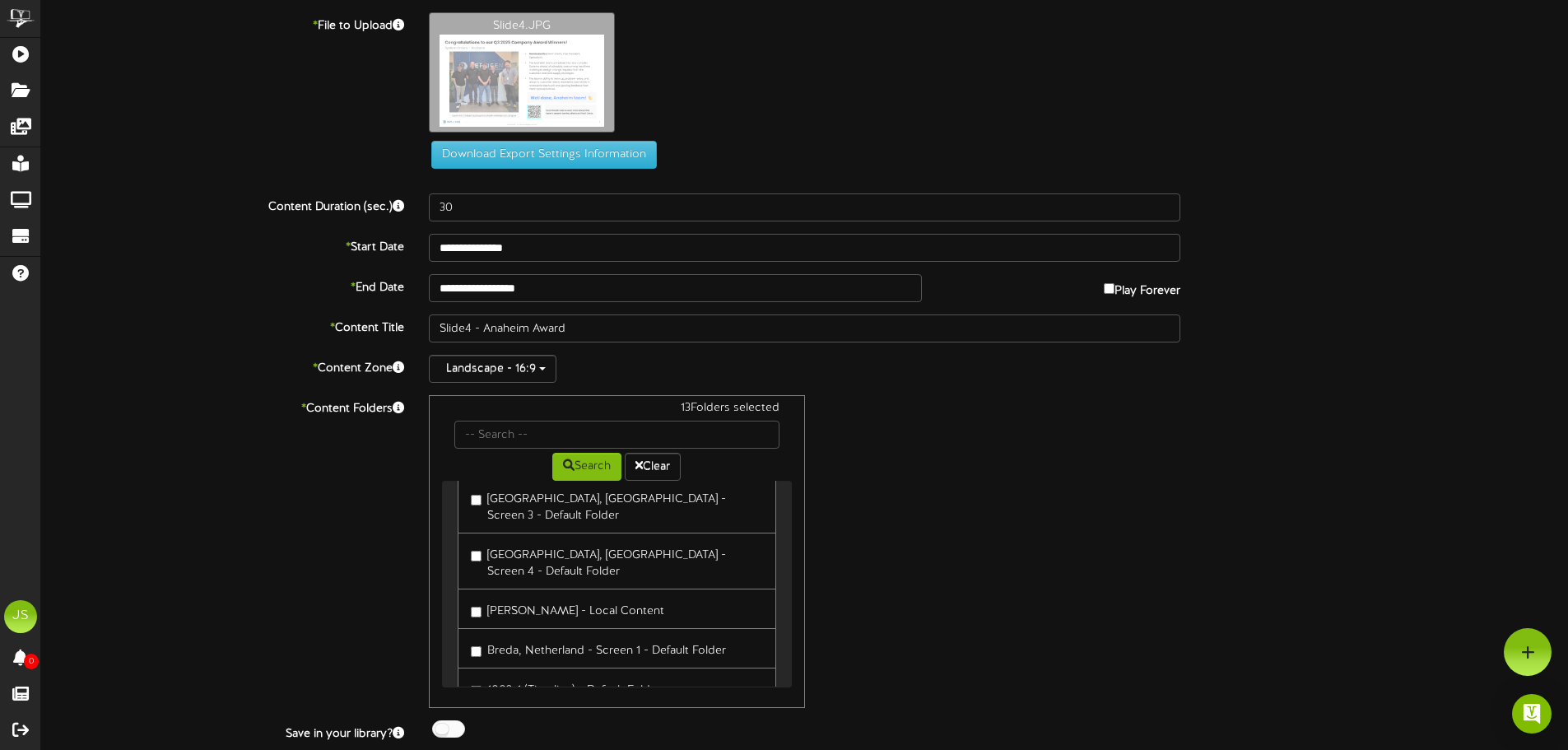
click at [535, 637] on label "Breda, Netherland - Screen 1 - Default Folder" at bounding box center [598, 648] width 255 height 23
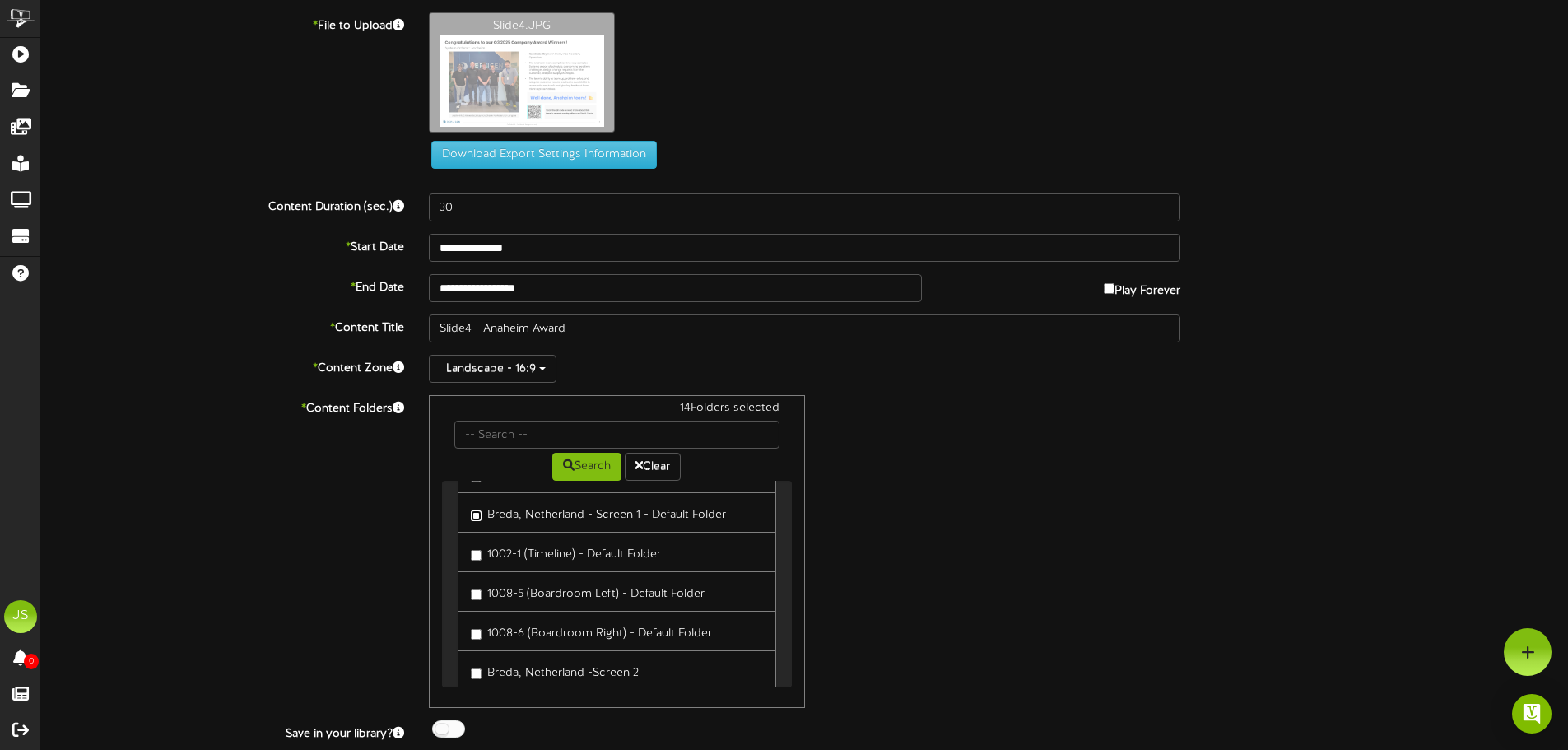
scroll to position [906, 0]
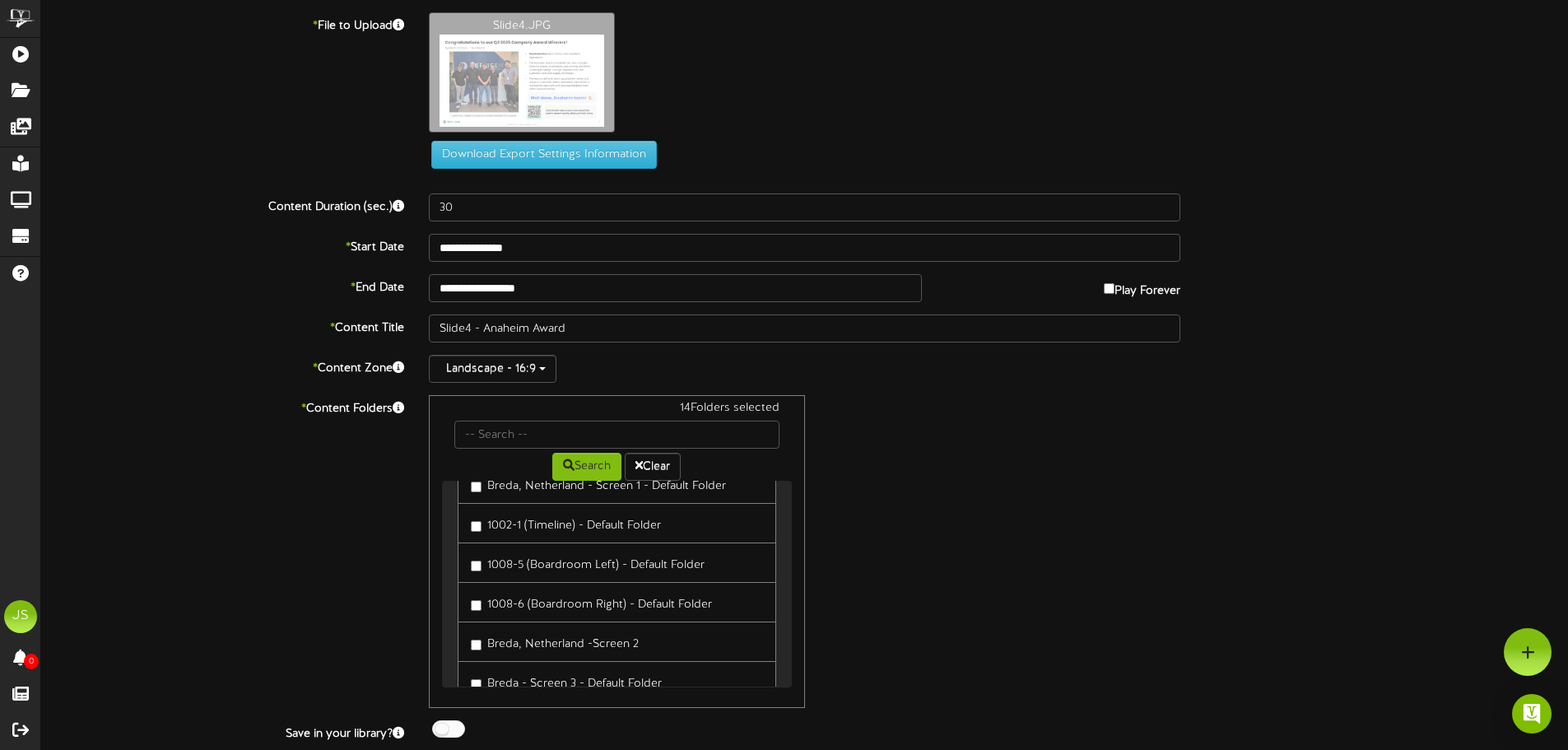
drag, startPoint x: 525, startPoint y: 560, endPoint x: 516, endPoint y: 583, distance: 24.7
click at [524, 631] on label "Breda, Netherland -Screen 2" at bounding box center [555, 642] width 168 height 23
click at [510, 671] on label "Breda - Screen 3 - Default Folder" at bounding box center [567, 681] width 191 height 23
click at [587, 710] on label "[GEOGRAPHIC_DATA], [GEOGRAPHIC_DATA] (1) - Default Folder" at bounding box center [616, 729] width 291 height 39
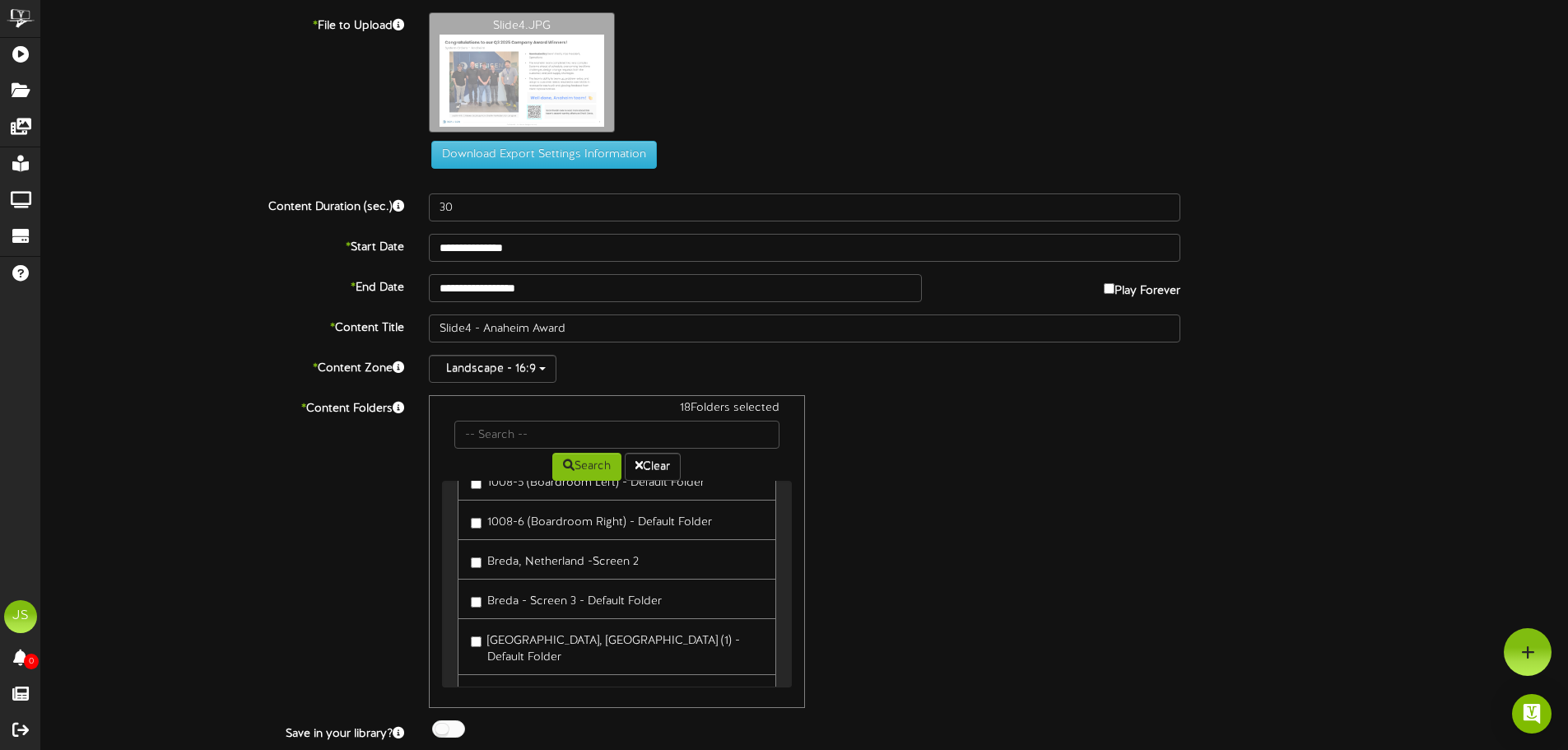
scroll to position [1029, 0]
click at [446, 729] on div at bounding box center [448, 728] width 32 height 17
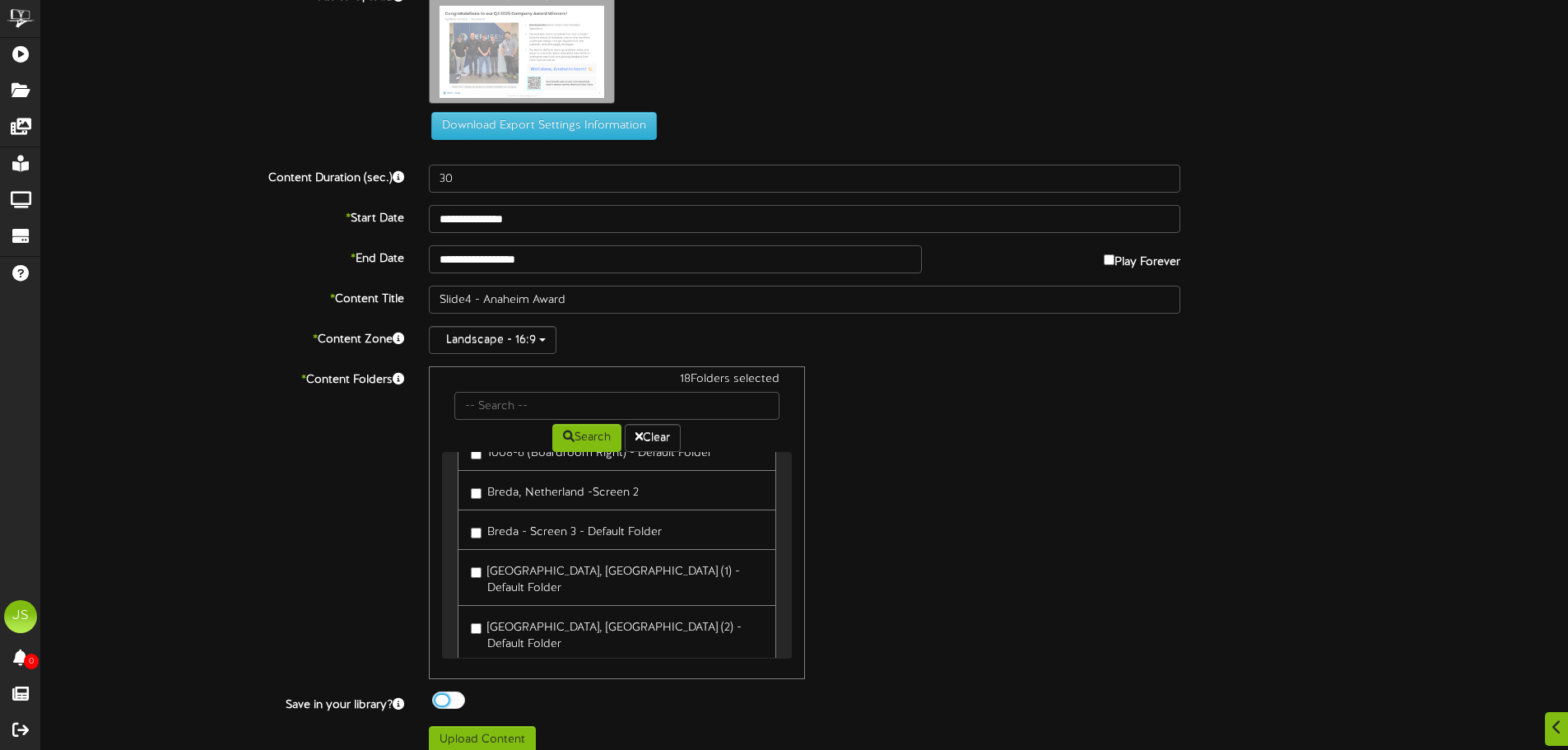
scroll to position [45, 0]
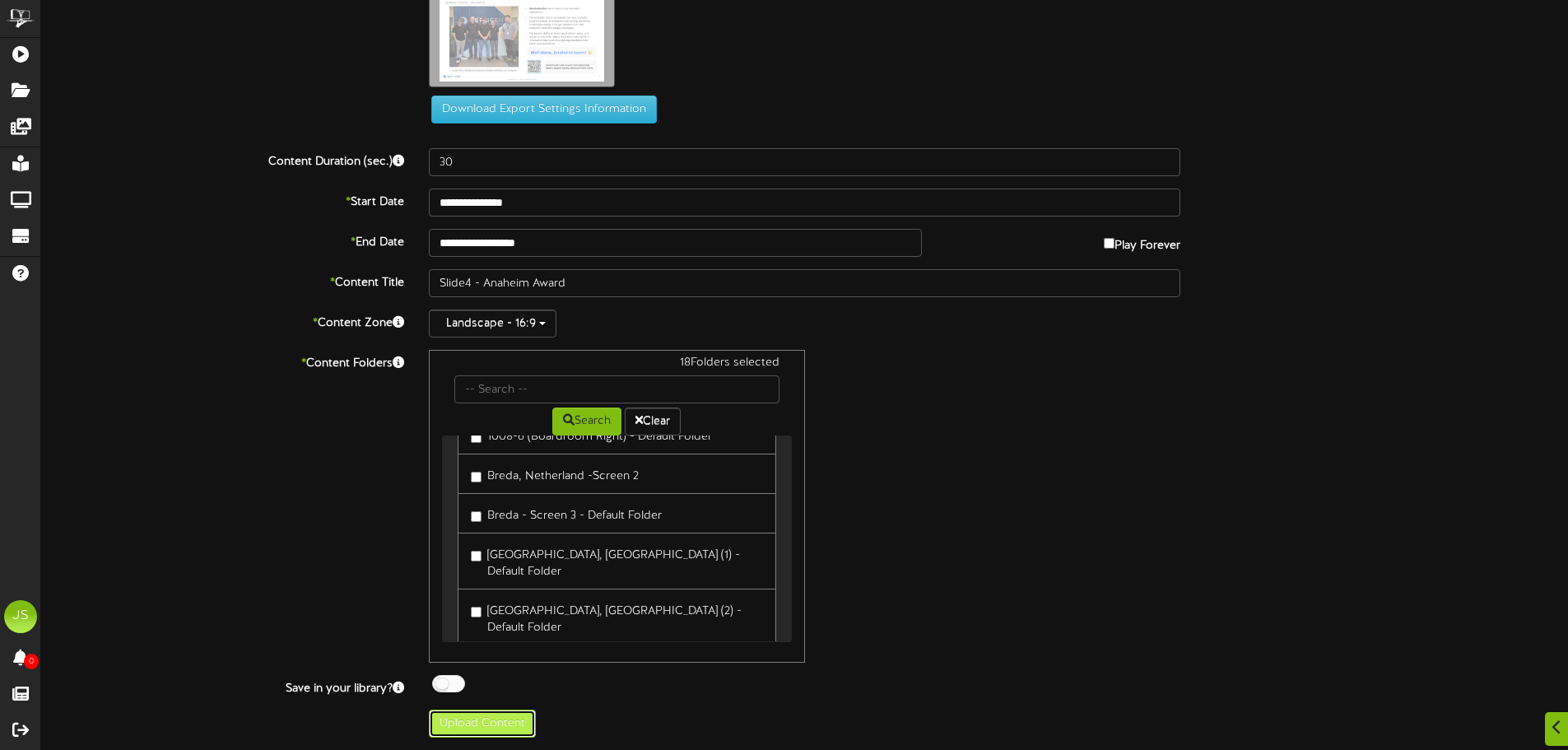
click at [474, 730] on button "Upload Content" at bounding box center [482, 724] width 107 height 28
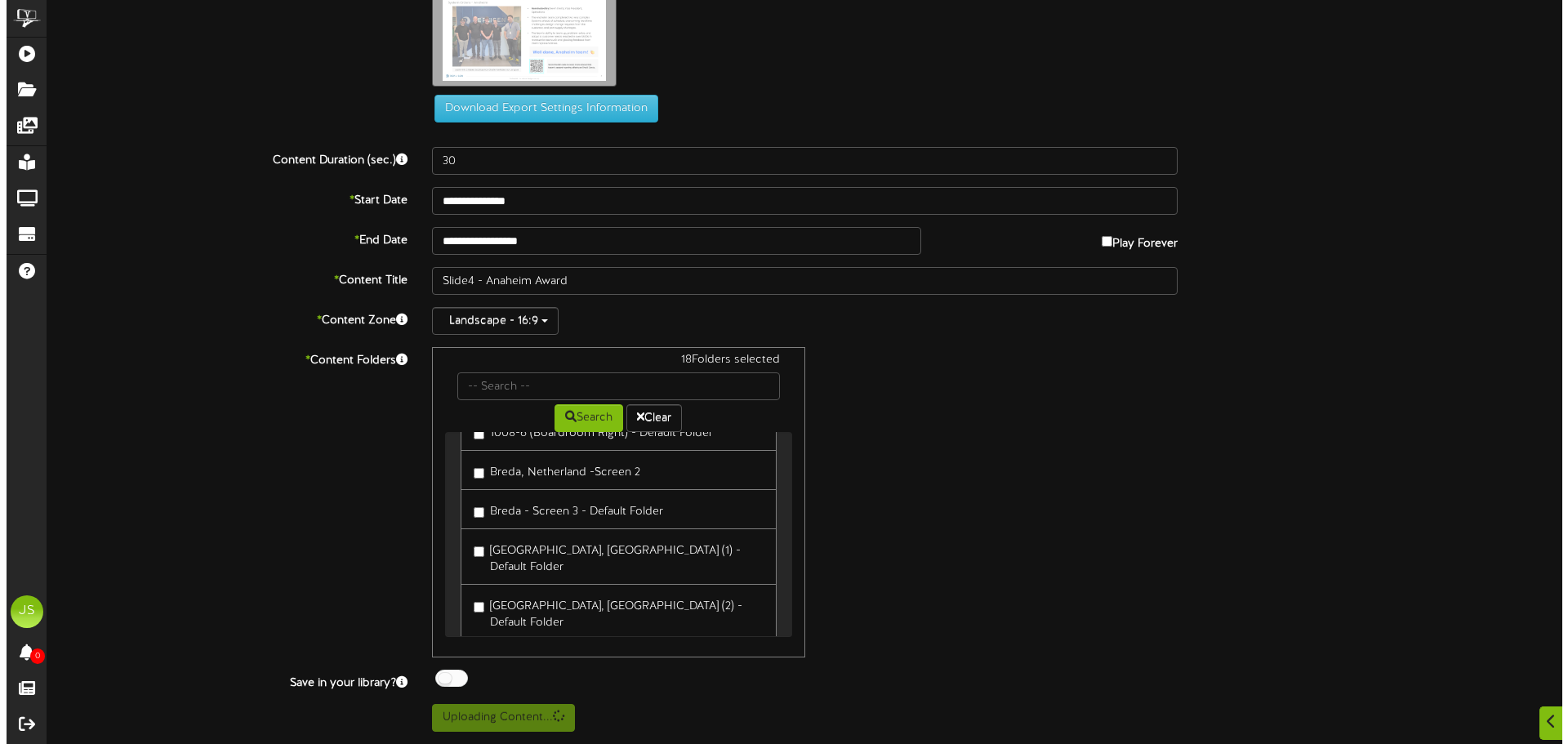
scroll to position [0, 0]
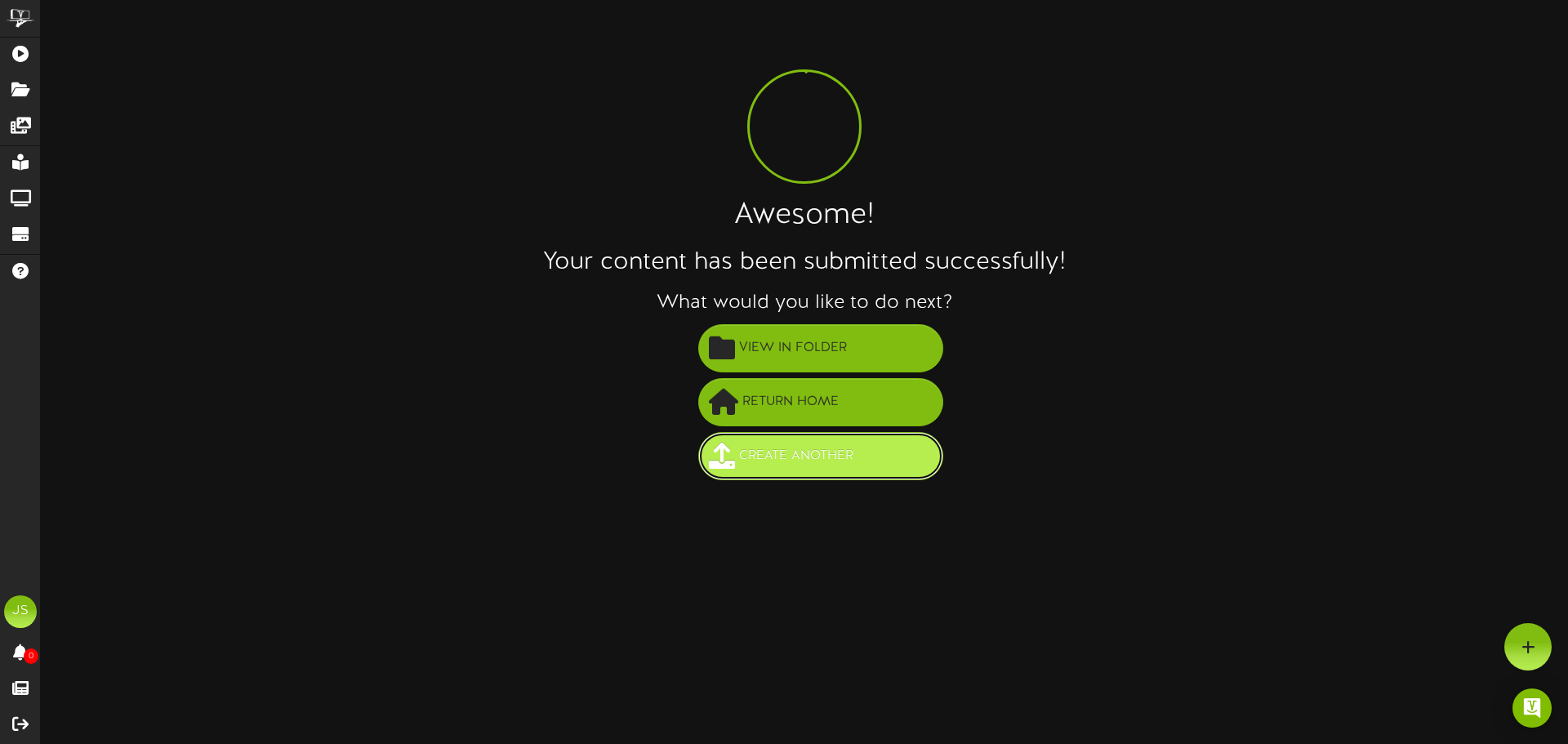
click at [821, 460] on span "Create Another" at bounding box center [796, 457] width 123 height 27
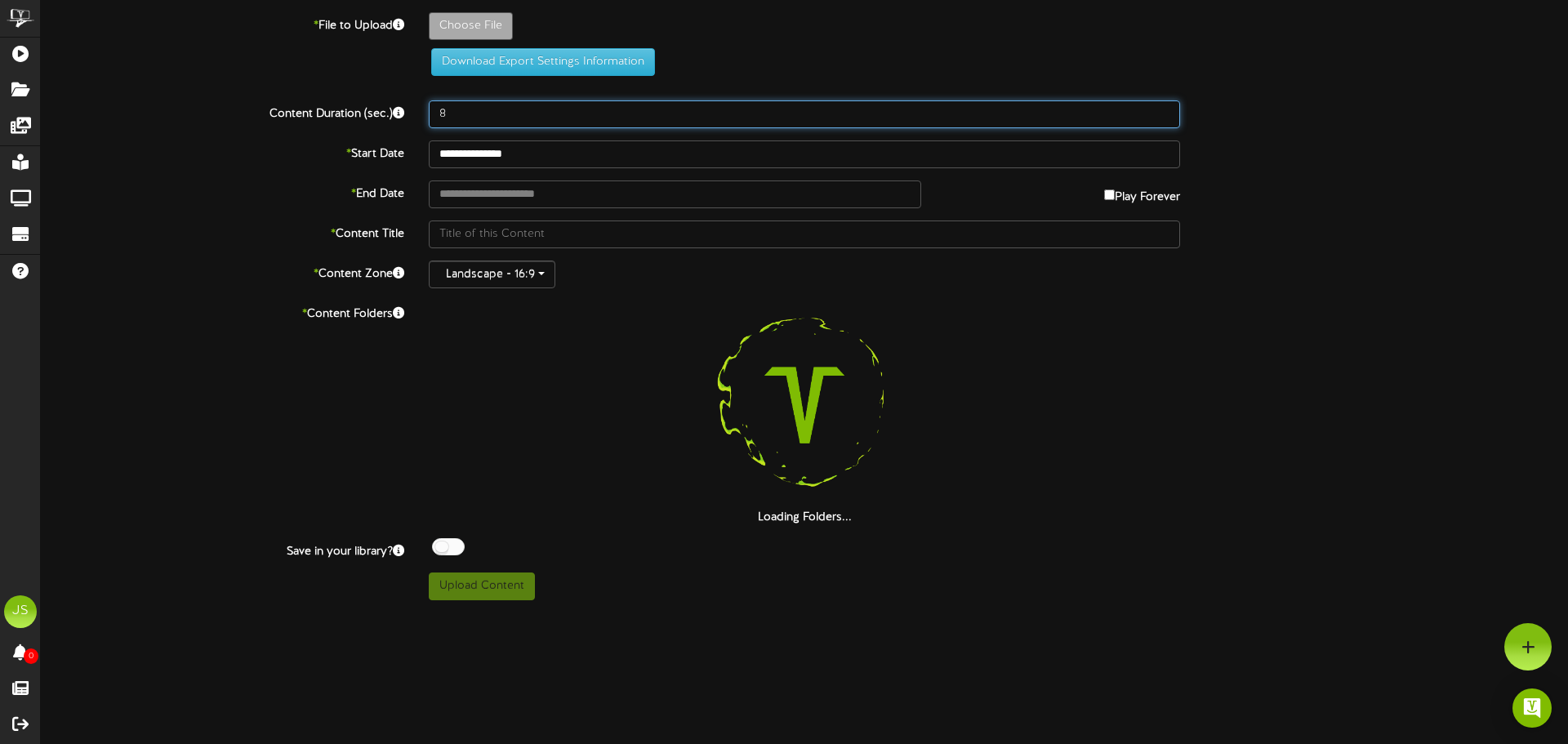
drag, startPoint x: 474, startPoint y: 115, endPoint x: 355, endPoint y: 105, distance: 119.4
click at [359, 106] on div "Content Duration (sec.) 8" at bounding box center [805, 114] width 1552 height 28
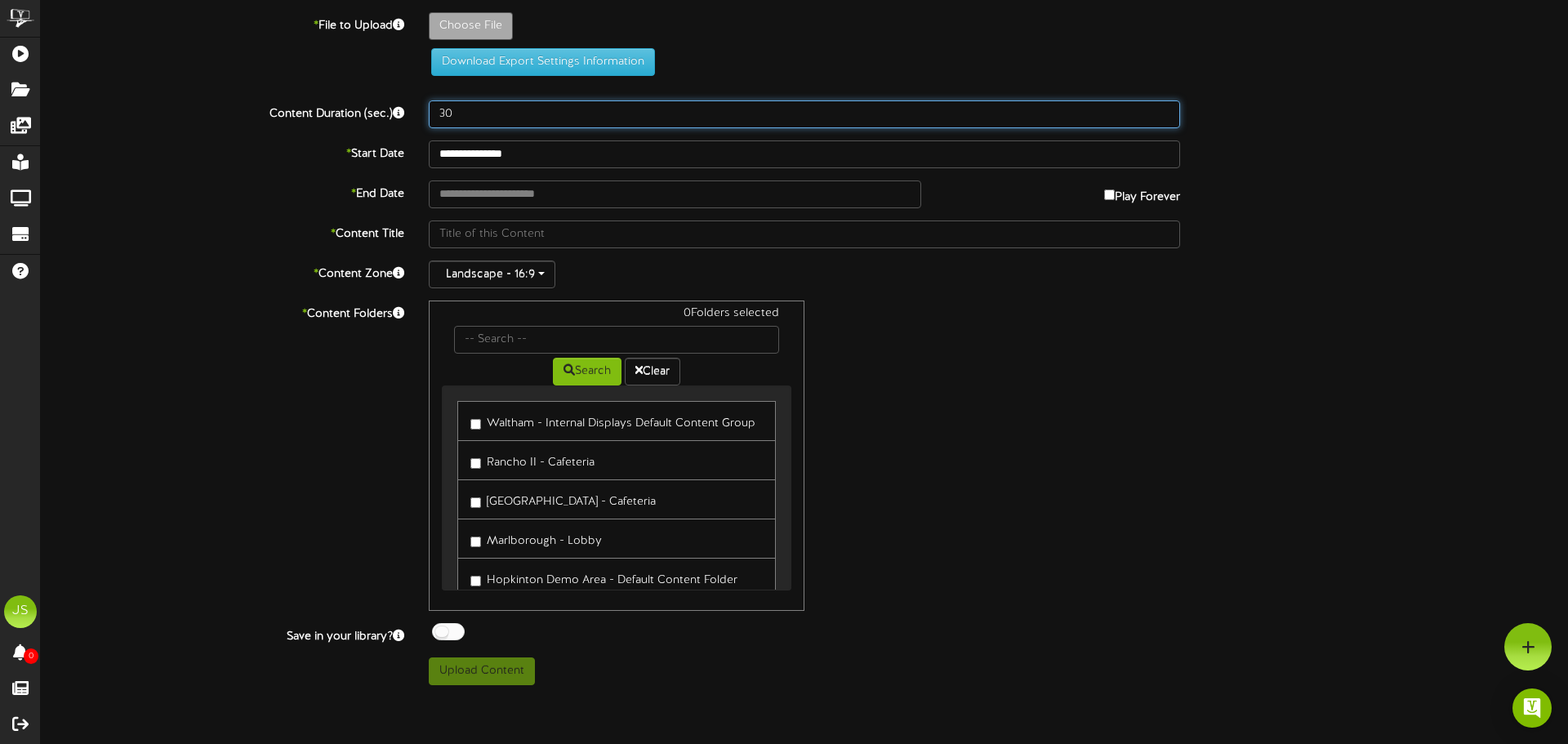
type input "30"
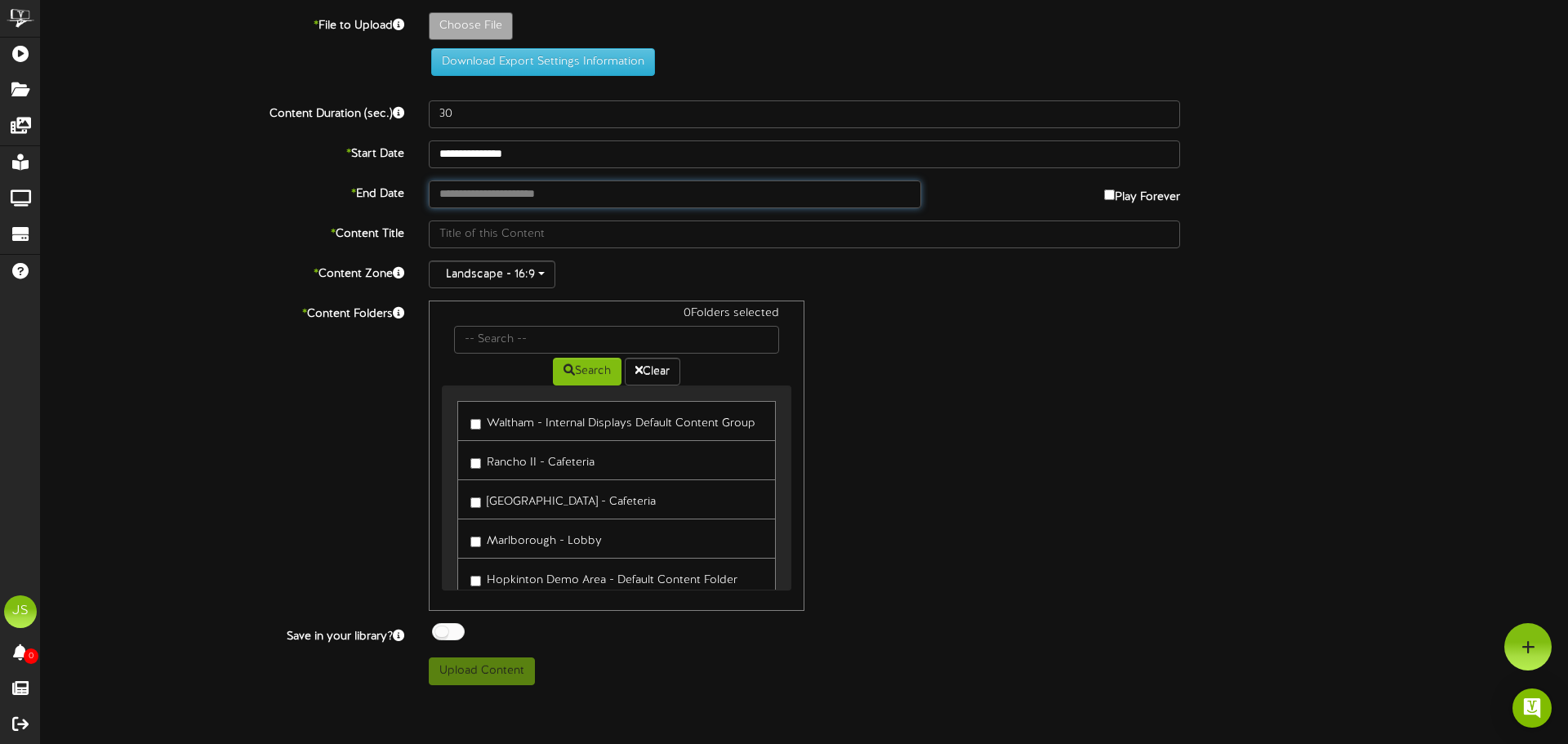
click at [445, 184] on input "text" at bounding box center [675, 194] width 492 height 28
type input "**********"
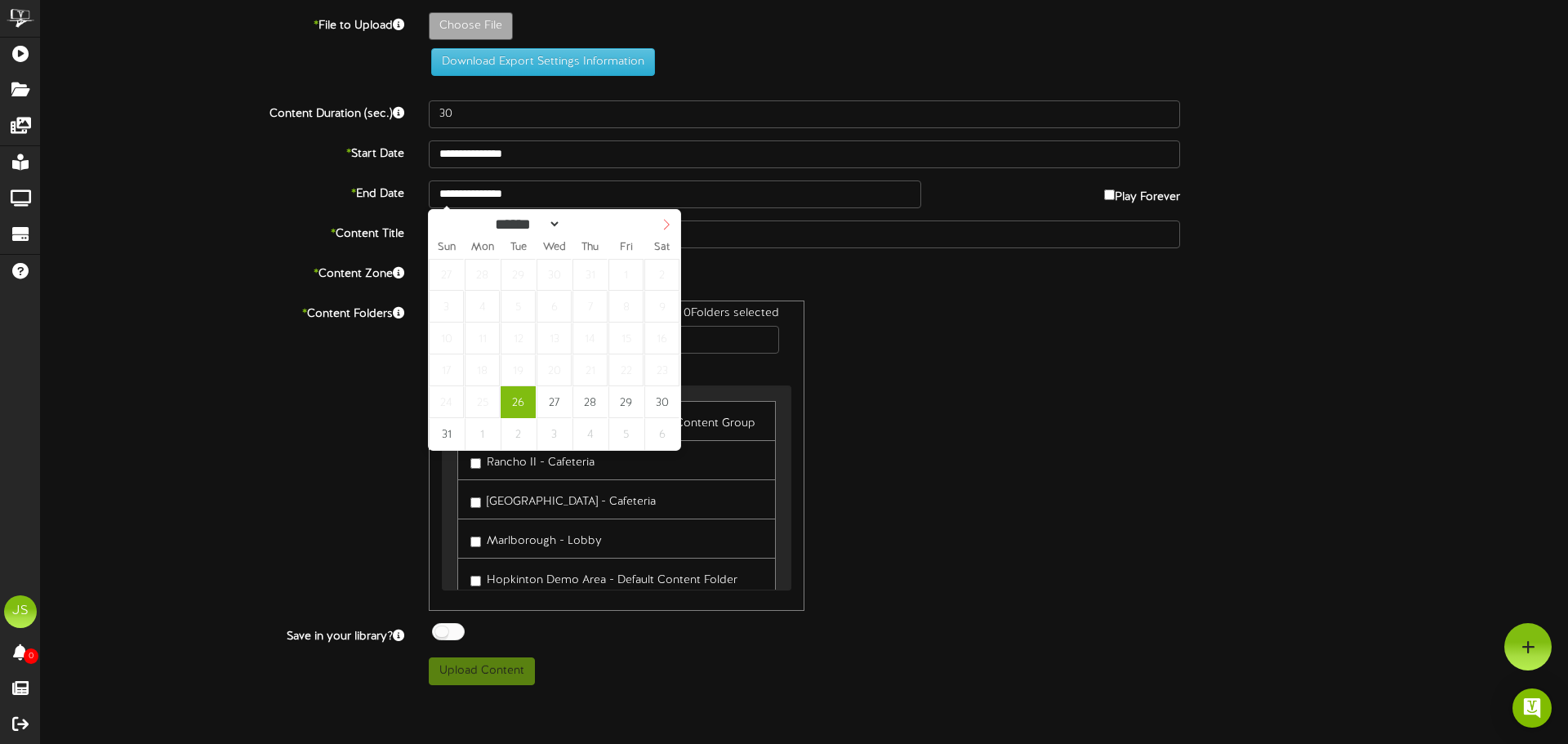
select select "*"
click at [653, 227] on span at bounding box center [666, 223] width 28 height 28
type input "**********"
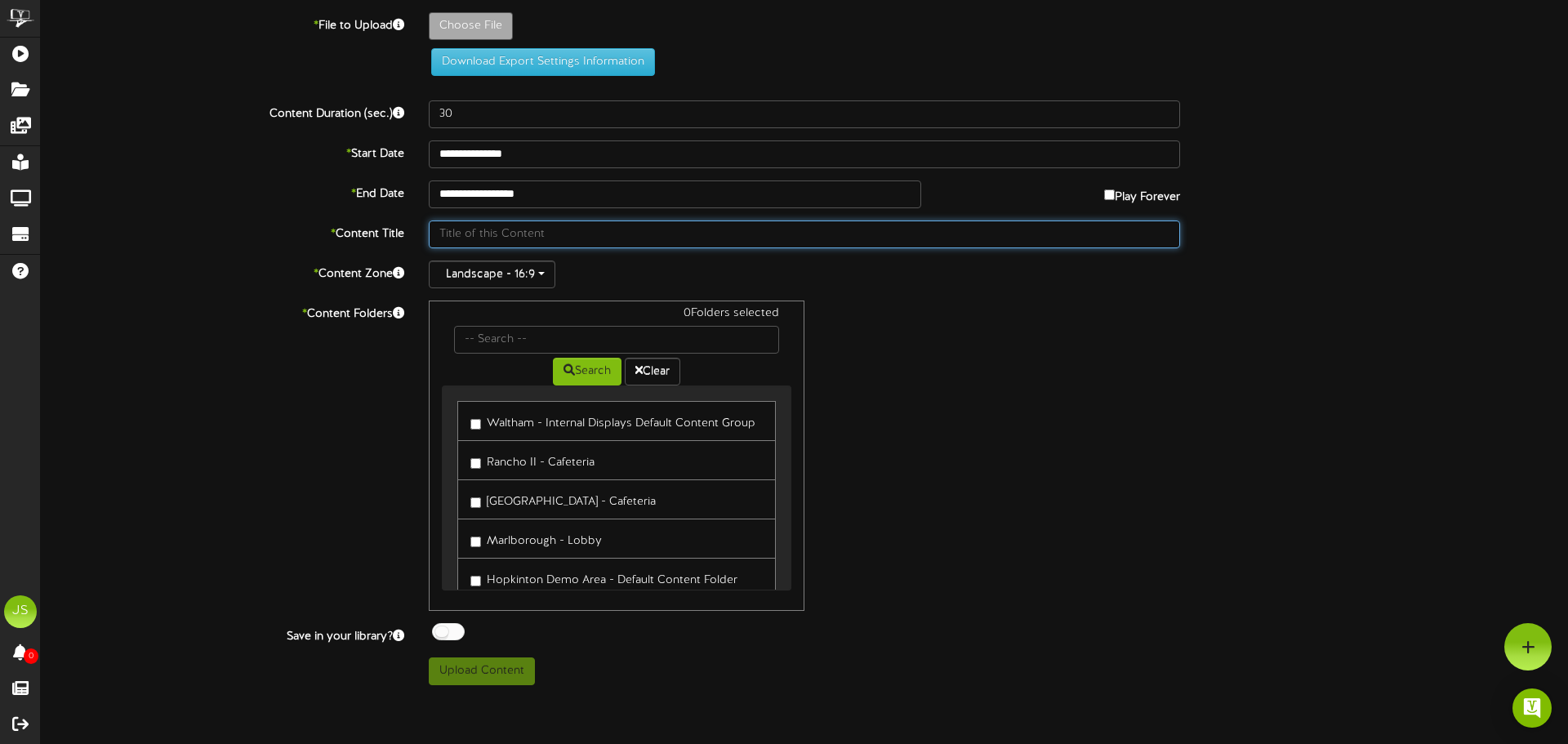
click at [492, 236] on input "text" at bounding box center [804, 234] width 751 height 28
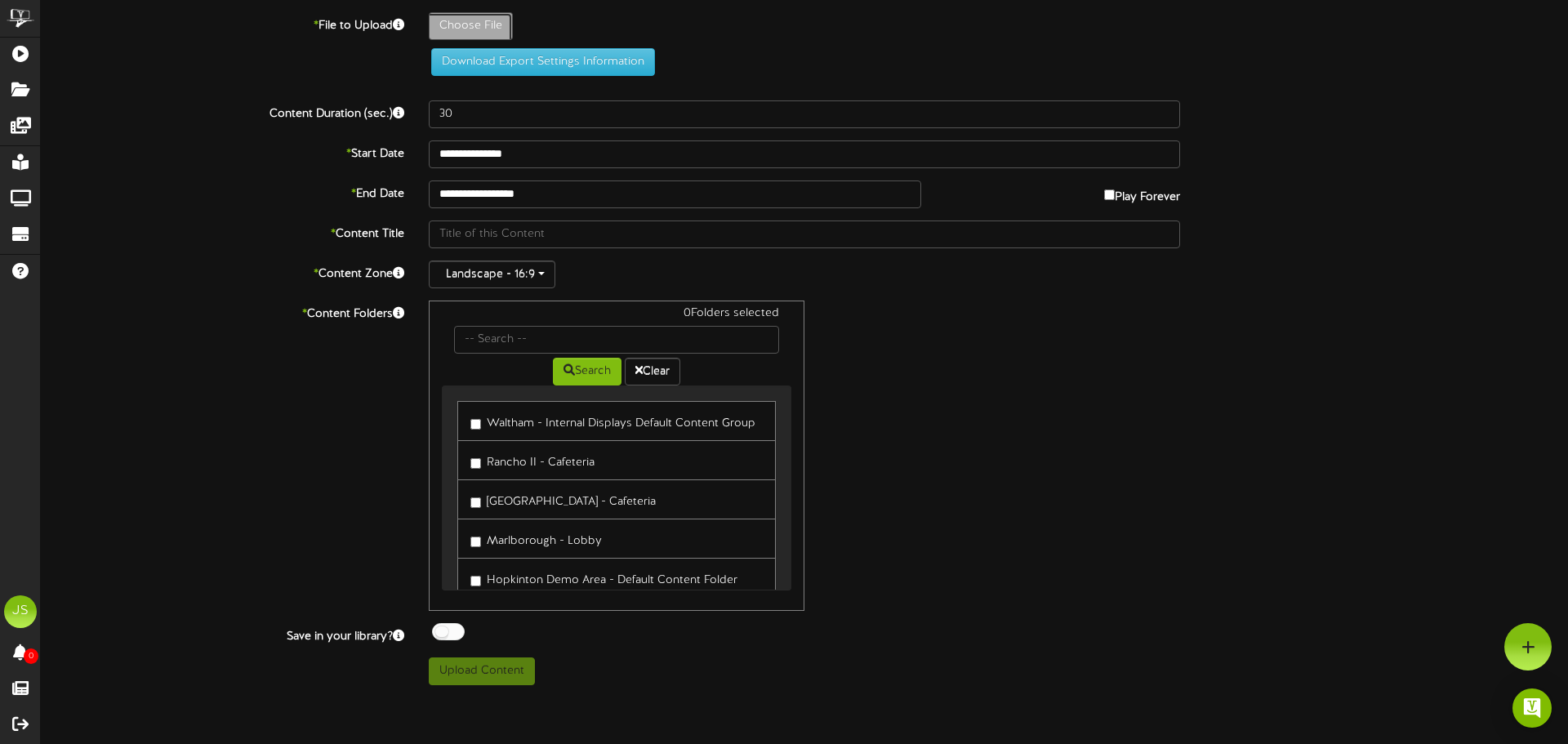
type input "**********"
type input "Slide6"
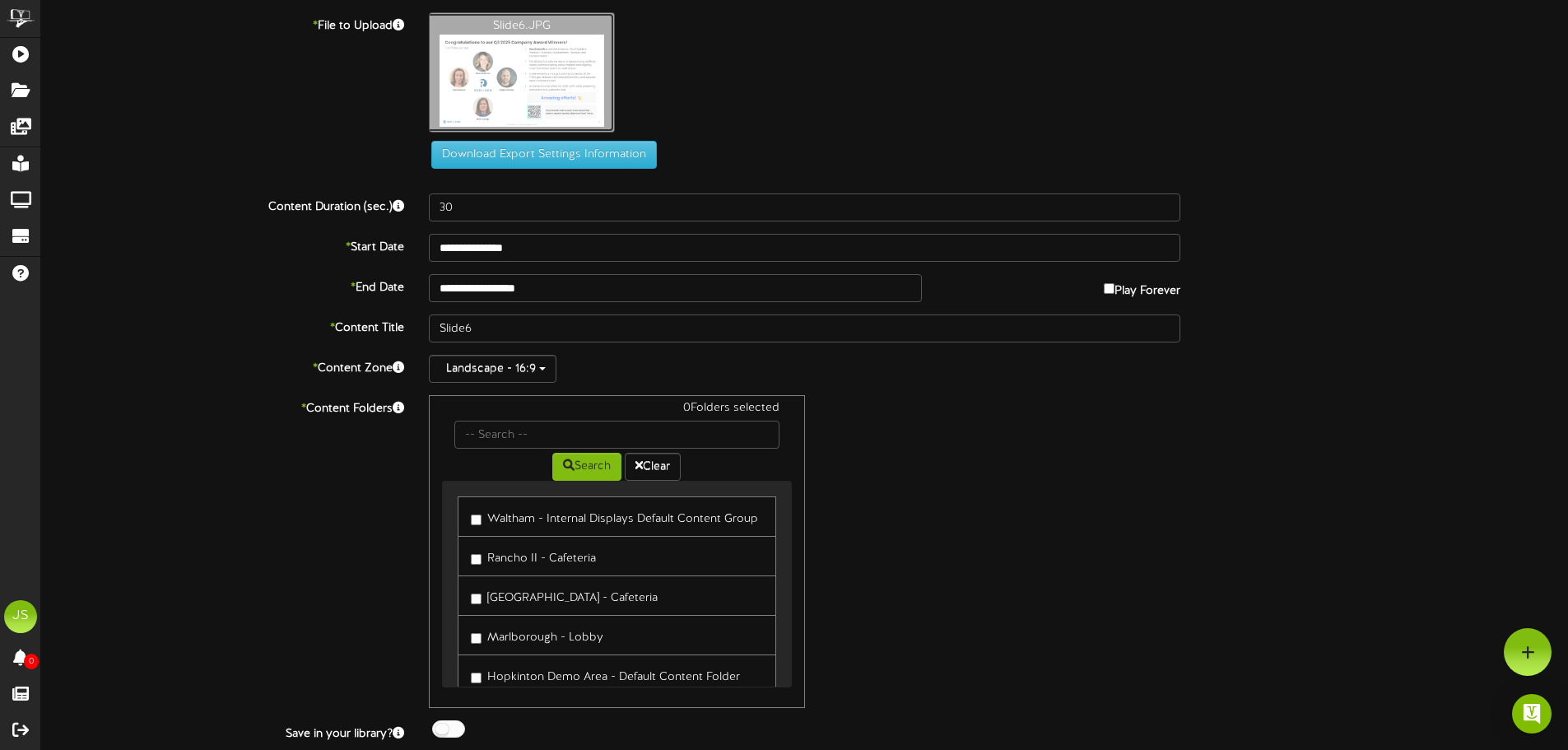
type input "**********"
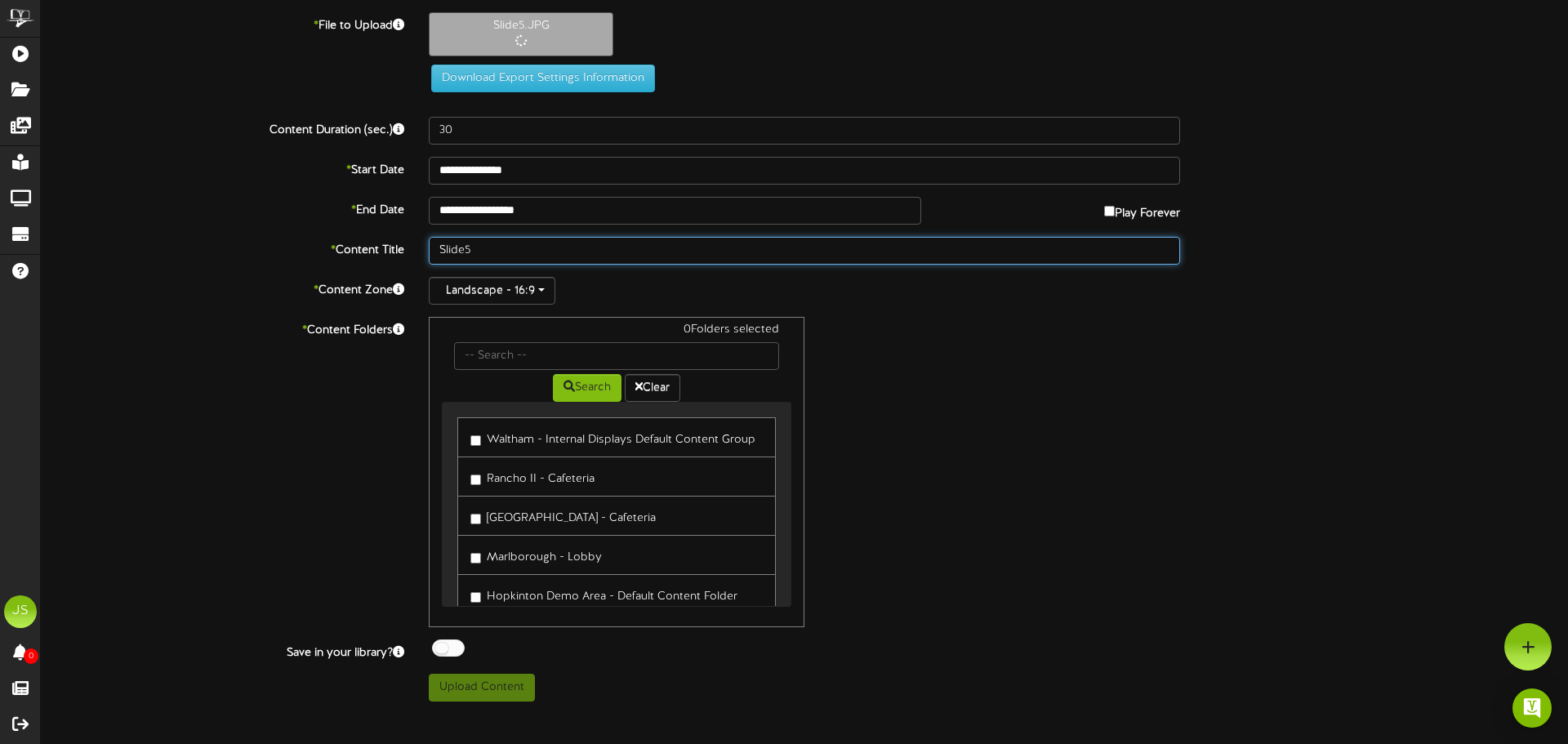
click at [510, 248] on input "Slide5" at bounding box center [804, 251] width 751 height 28
type input "Slide5 - OPUS Column Expedition Award"
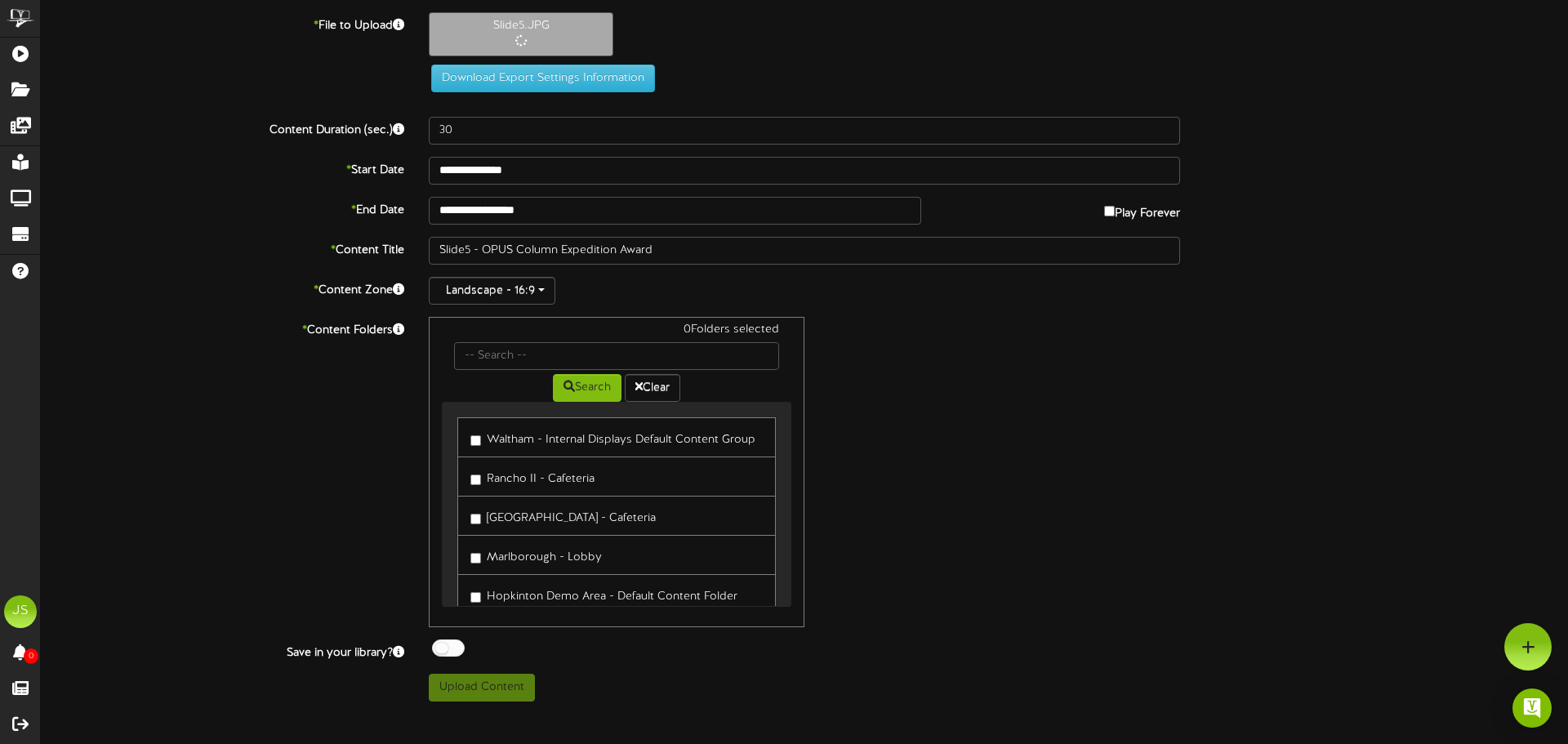
click at [508, 434] on label "Waltham - Internal Displays Default Content Group" at bounding box center [613, 437] width 285 height 22
click at [558, 480] on label "Rancho II - Cafeteria" at bounding box center [533, 476] width 124 height 22
click at [573, 521] on label "[GEOGRAPHIC_DATA] - Cafeteria" at bounding box center [563, 516] width 185 height 22
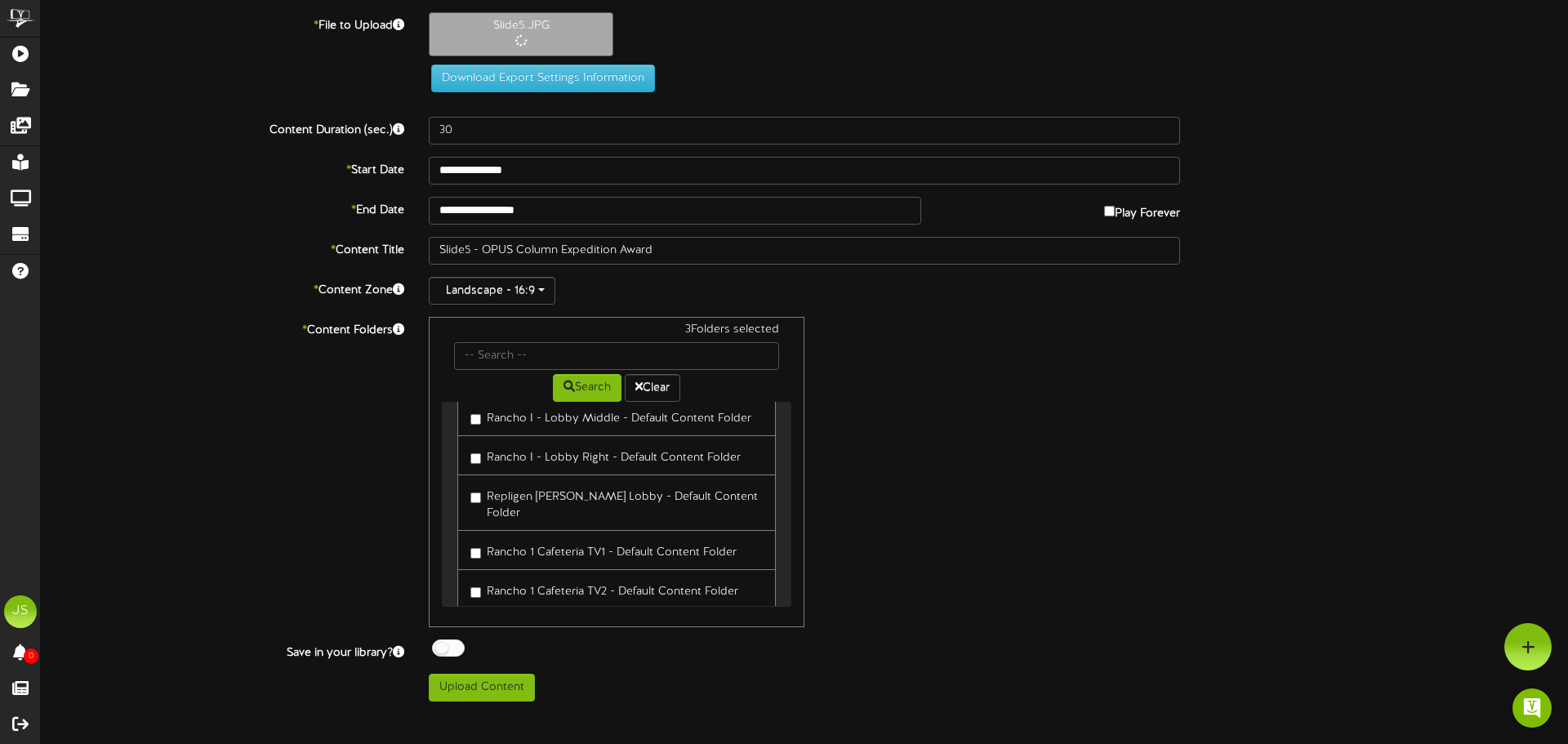
scroll to position [327, 0]
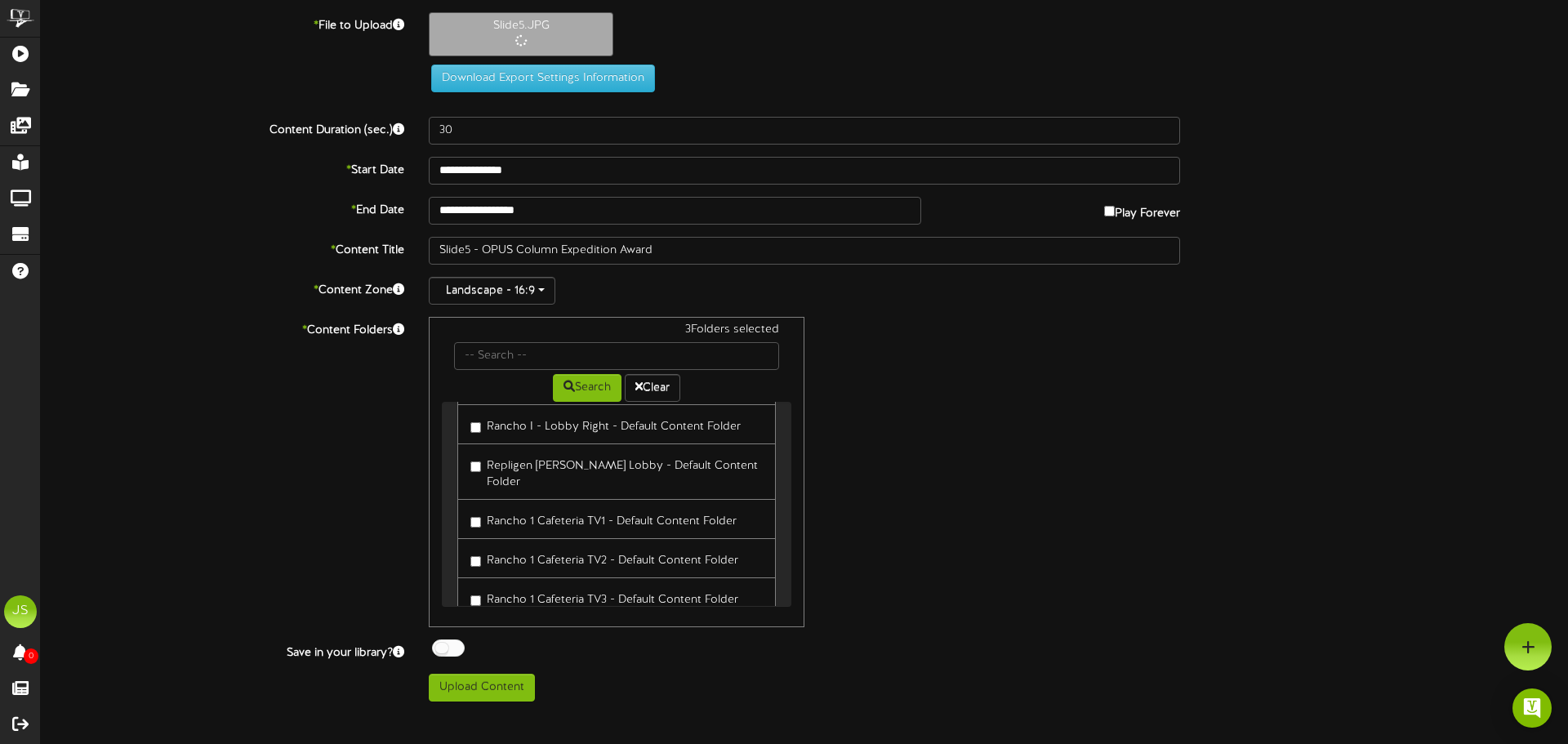
click at [564, 509] on label "Rancho 1 Cafeteria TV1 - Default Content Folder" at bounding box center [603, 519] width 266 height 22
click at [557, 547] on label "Rancho 1 Cafeteria TV2 - Default Content Folder" at bounding box center [604, 558] width 268 height 22
click at [557, 586] on label "Rancho 1 Cafeteria TV3 - Default Content Folder" at bounding box center [604, 597] width 268 height 22
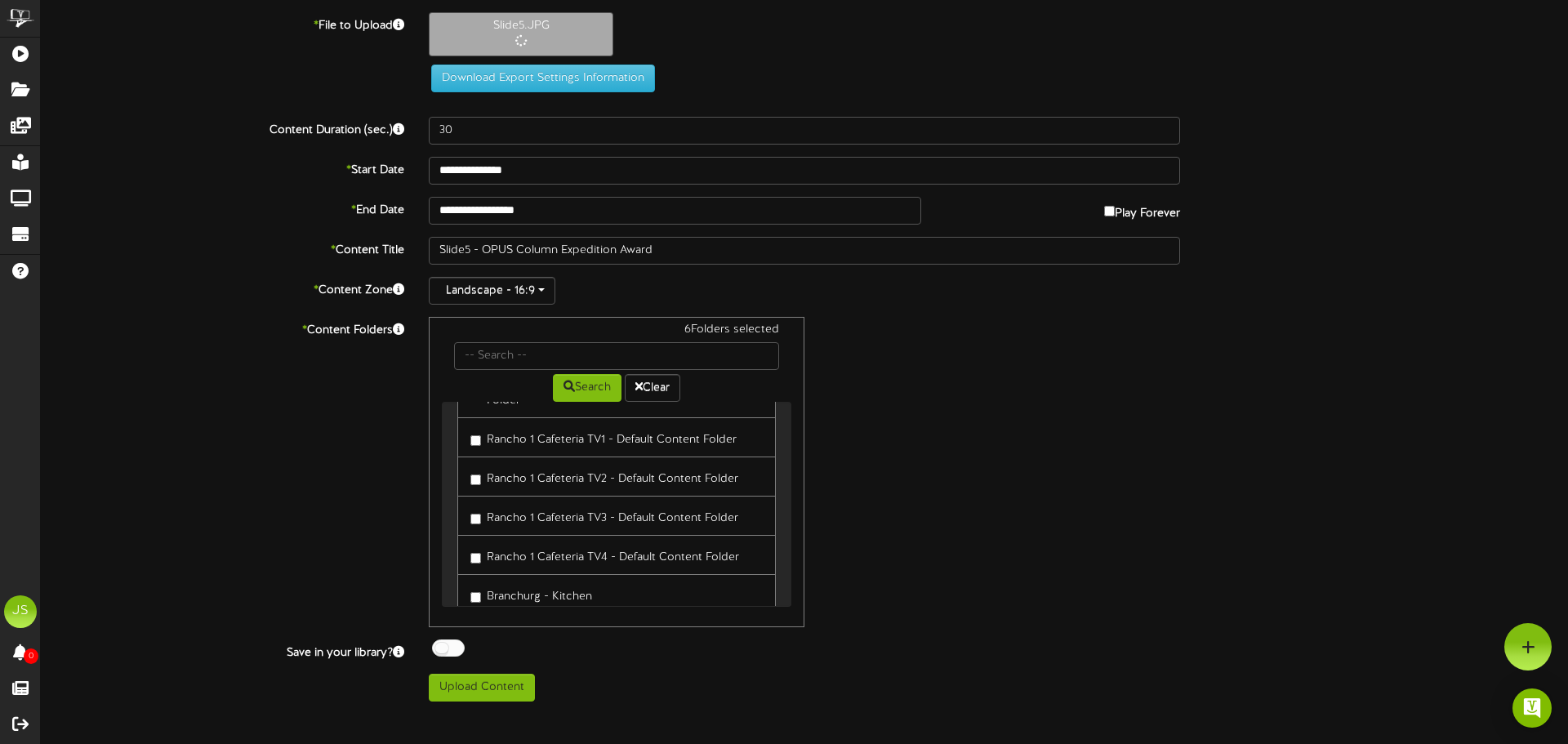
click at [555, 544] on label "Rancho 1 Cafeteria TV4 - Default Content Folder" at bounding box center [605, 555] width 268 height 22
click at [550, 502] on label "Branchurg - Kitchen" at bounding box center [532, 512] width 122 height 22
click at [541, 541] on label "[GEOGRAPHIC_DATA], [GEOGRAPHIC_DATA] - Screen 1 - Default Folder" at bounding box center [617, 560] width 293 height 38
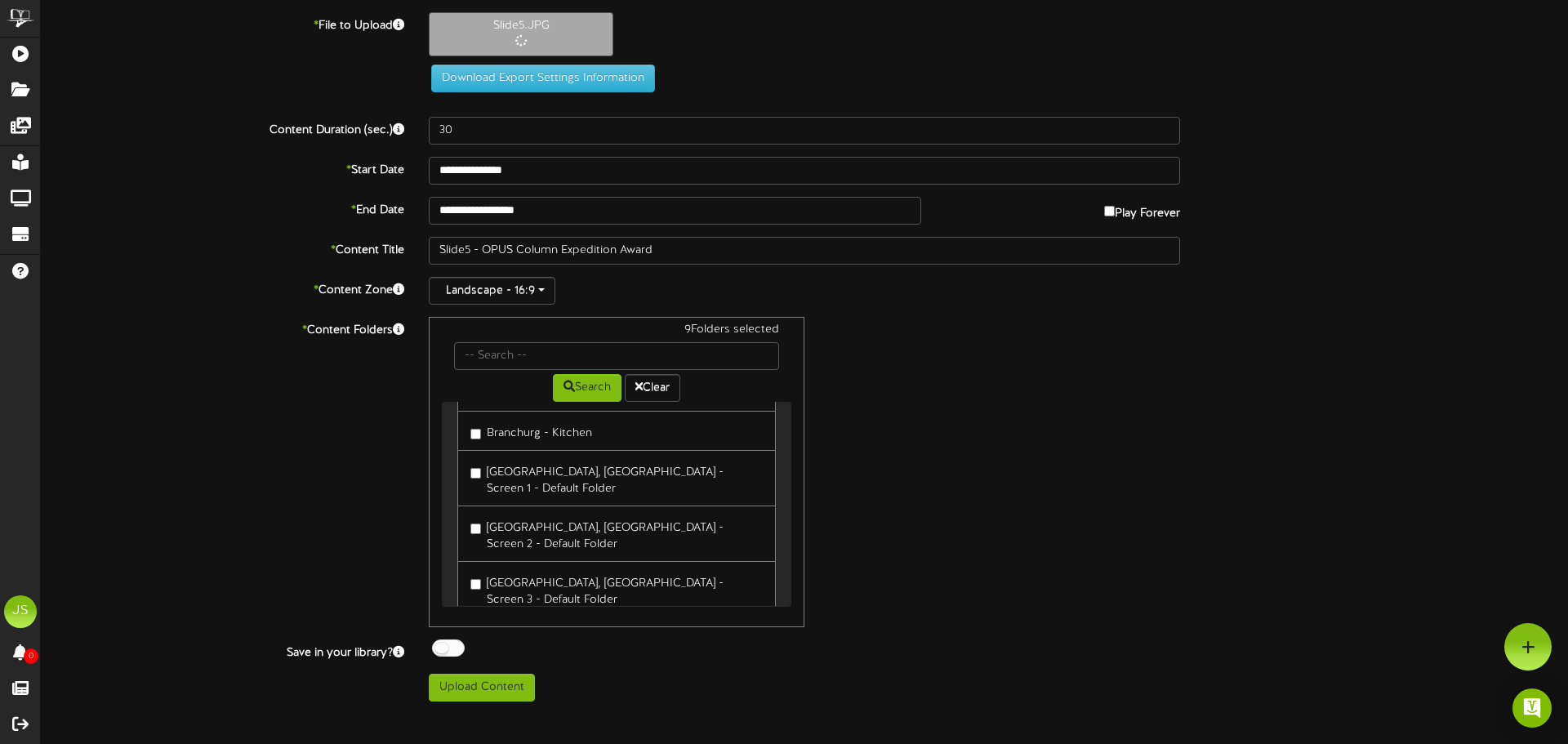
click at [536, 515] on label "[GEOGRAPHIC_DATA], [GEOGRAPHIC_DATA] - Screen 2 - Default Folder" at bounding box center [617, 534] width 293 height 38
click at [531, 570] on label "[GEOGRAPHIC_DATA], [GEOGRAPHIC_DATA] - Screen 3 - Default Folder" at bounding box center [617, 589] width 293 height 38
click at [530, 617] on link "[GEOGRAPHIC_DATA], [GEOGRAPHIC_DATA] - Screen 4 - Default Folder" at bounding box center [617, 645] width 319 height 56
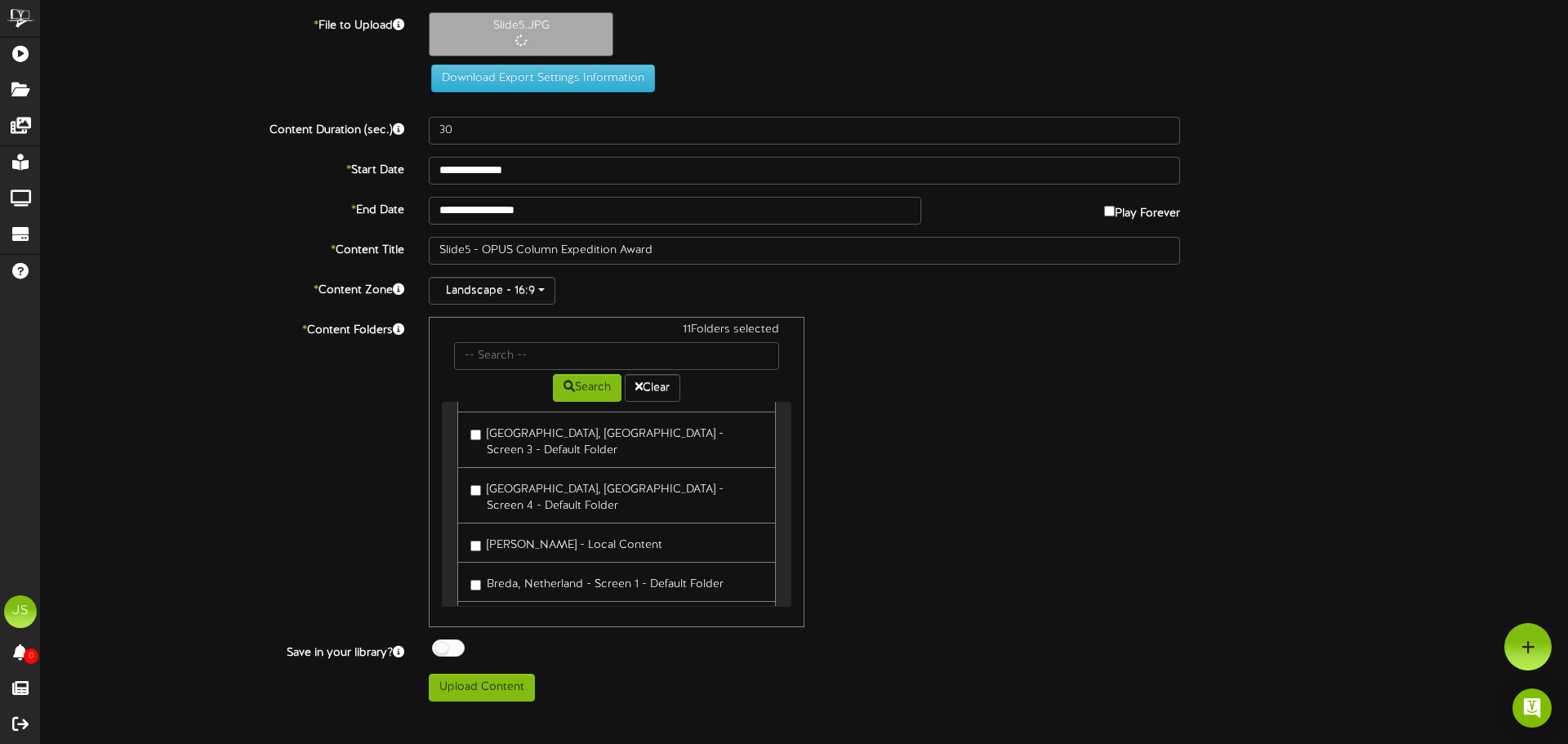
scroll to position [735, 0]
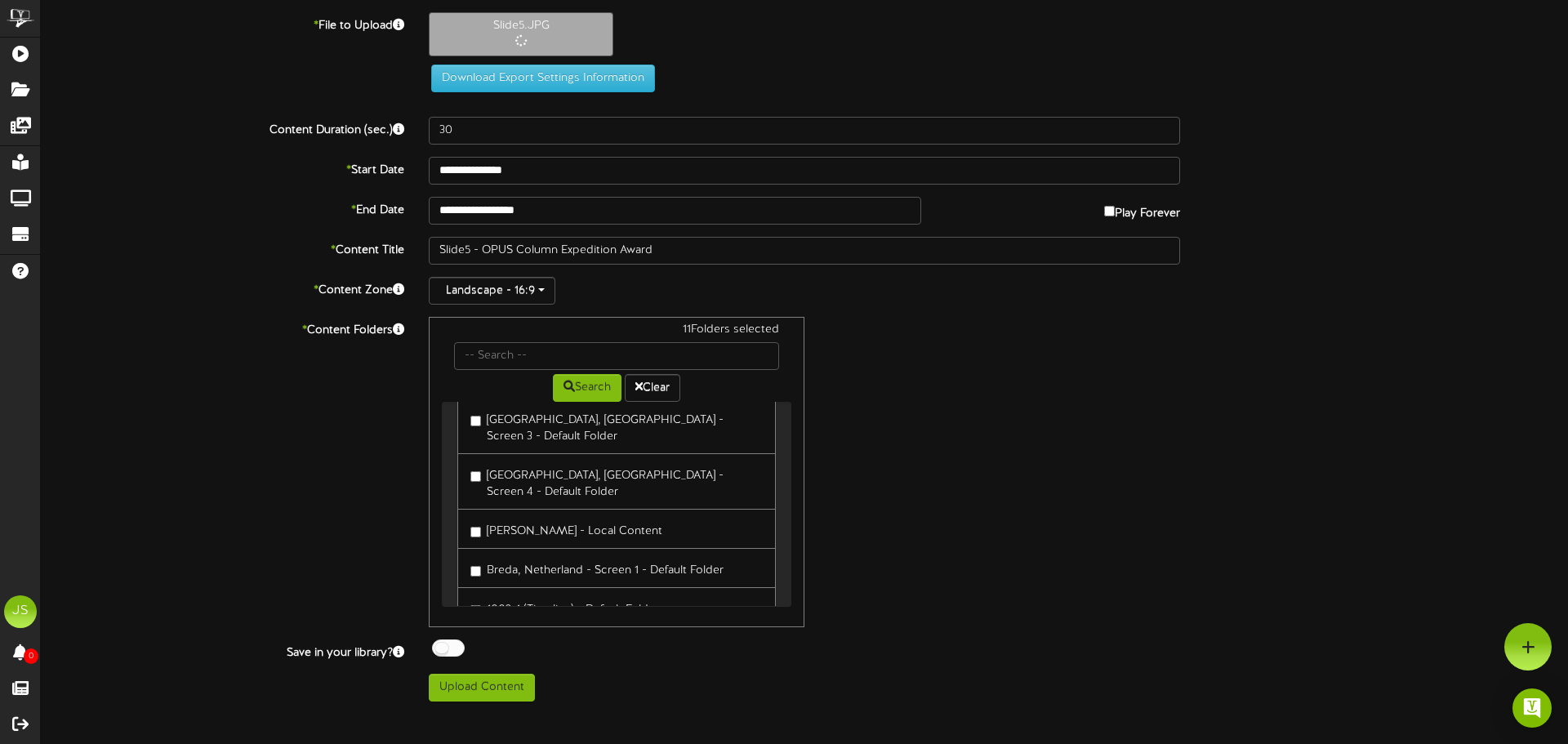
click at [507, 462] on label "[GEOGRAPHIC_DATA], [GEOGRAPHIC_DATA] - Screen 4 - Default Folder" at bounding box center [617, 481] width 293 height 38
click at [508, 517] on label "[PERSON_NAME] - Local Content" at bounding box center [567, 528] width 192 height 22
click at [566, 557] on label "Breda, Netherland - Screen 1 - Default Folder" at bounding box center [597, 568] width 253 height 22
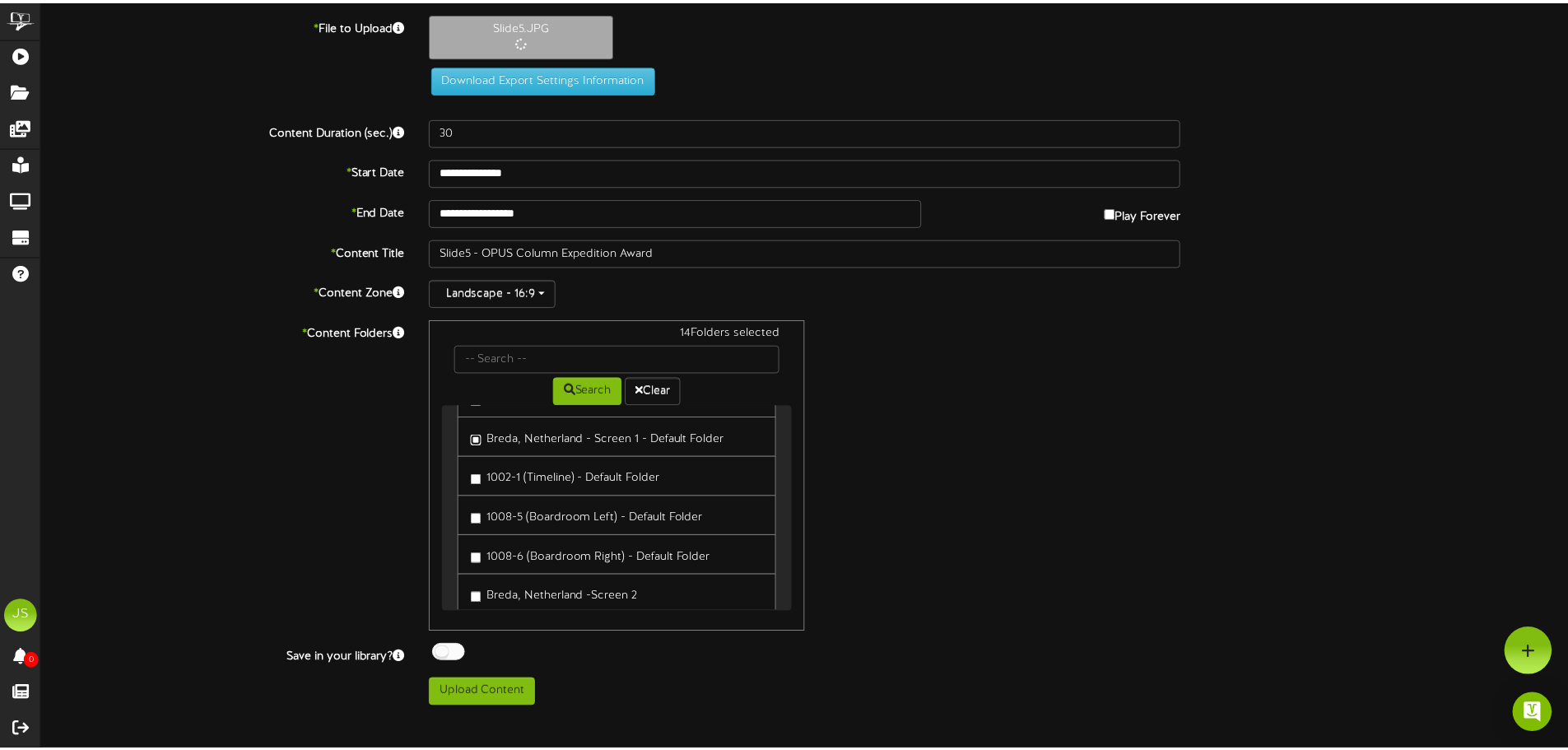
scroll to position [906, 0]
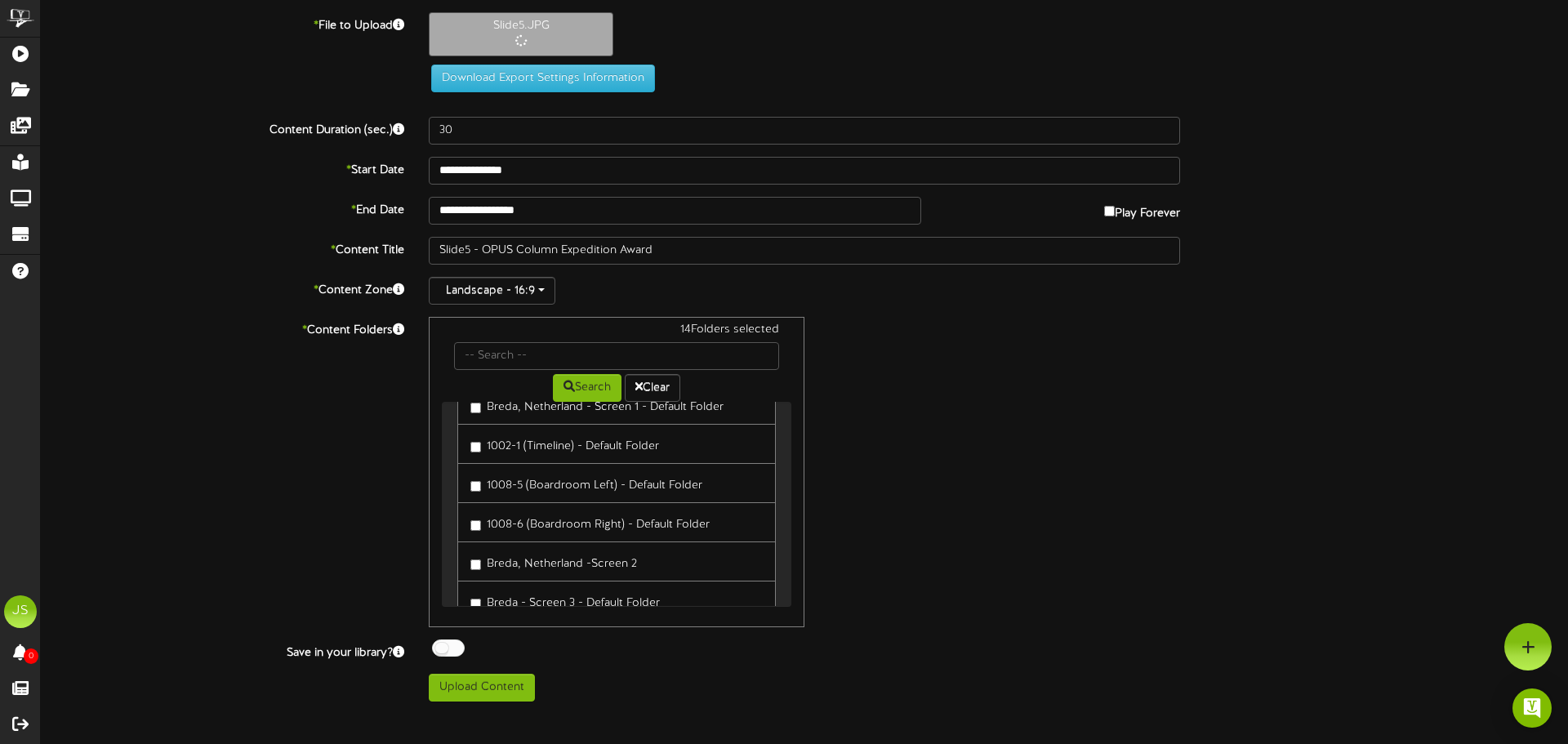
click at [544, 542] on link "Breda, Netherland -Screen 2" at bounding box center [617, 561] width 319 height 40
click at [540, 551] on label "Breda, Netherland -Screen 2" at bounding box center [554, 561] width 166 height 22
click at [520, 590] on label "Breda - Screen 3 - Default Folder" at bounding box center [566, 601] width 190 height 22
click at [510, 629] on label "[GEOGRAPHIC_DATA], [GEOGRAPHIC_DATA] (1) - Default Folder" at bounding box center [617, 648] width 293 height 38
click at [503, 596] on div "Waltham - Internal Displays Default Content Group Rancho II - Cafeteria Malboro…" at bounding box center [617, 165] width 319 height 1292
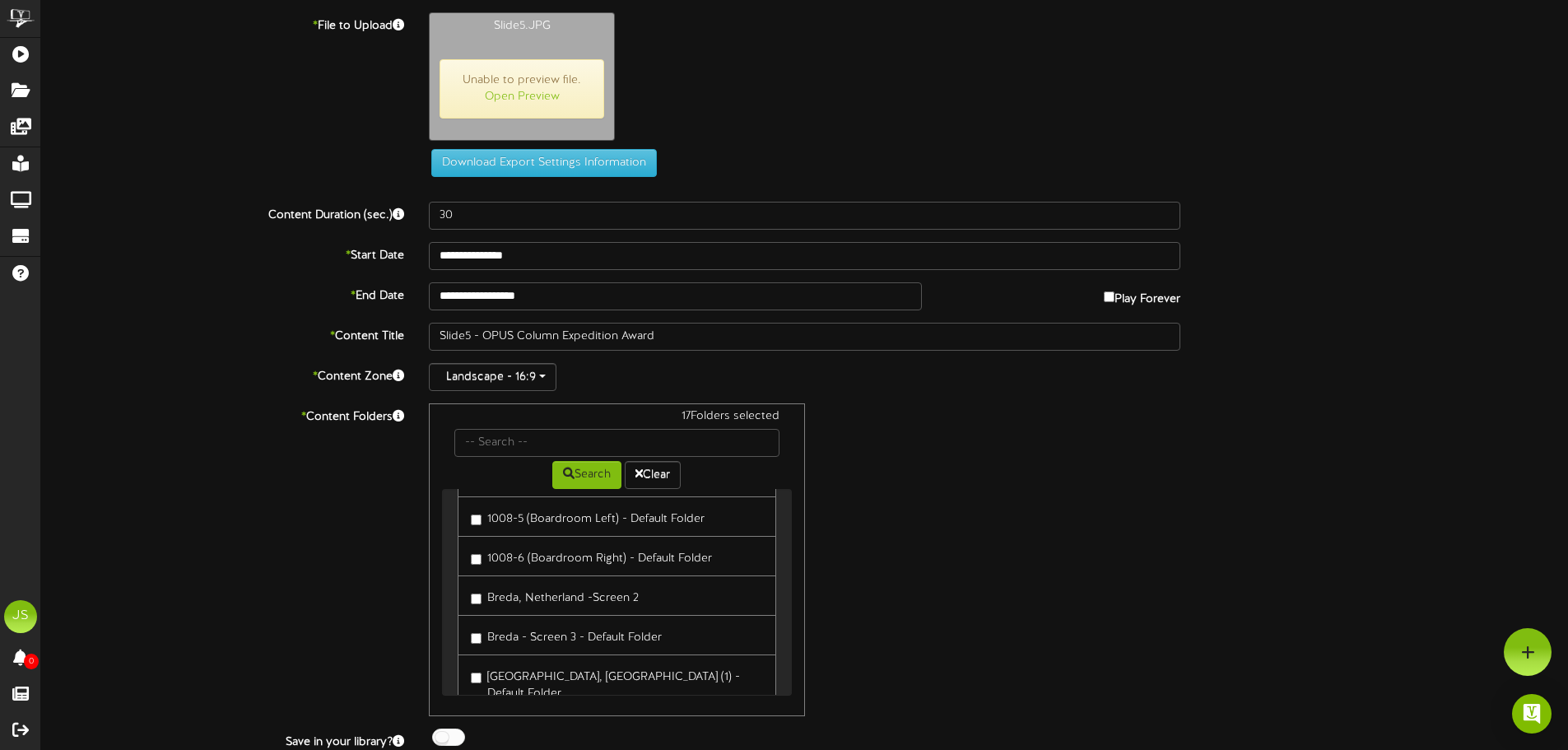
scroll to position [988, 0]
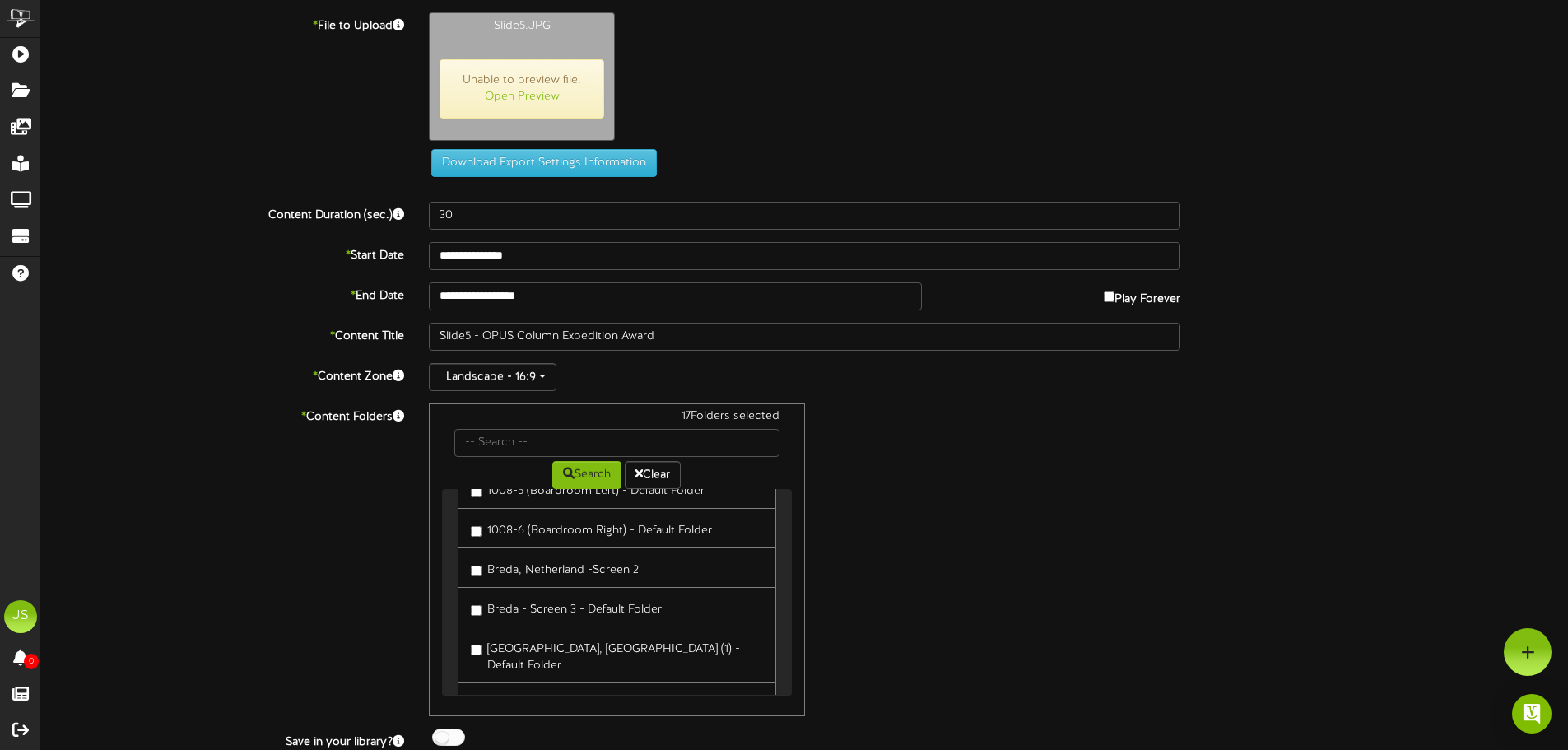
click at [525, 691] on label "[GEOGRAPHIC_DATA], [GEOGRAPHIC_DATA] (2) - Default Folder" at bounding box center [616, 710] width 291 height 39
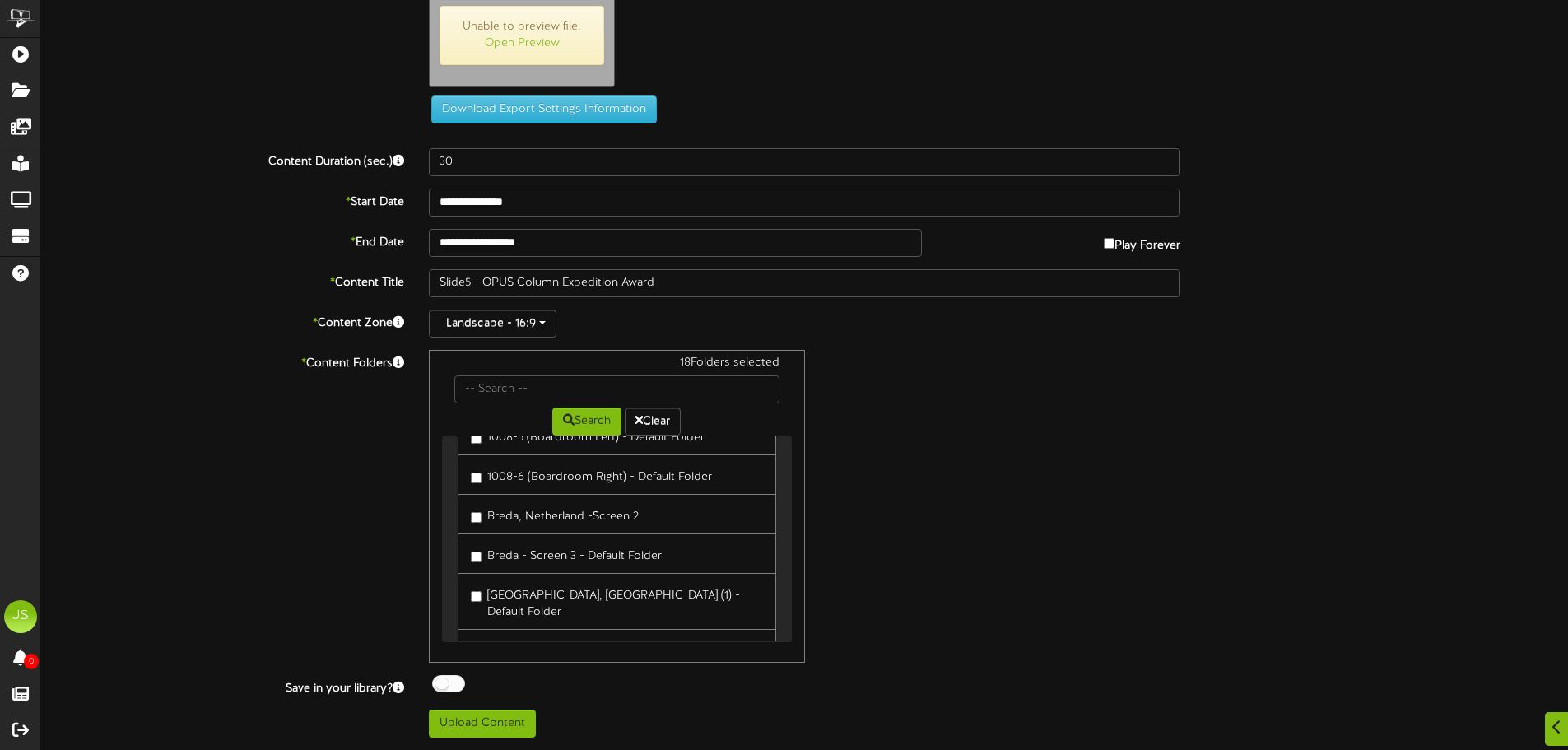
click at [453, 681] on div at bounding box center [448, 683] width 32 height 17
click at [472, 717] on button "Upload Content" at bounding box center [482, 724] width 107 height 28
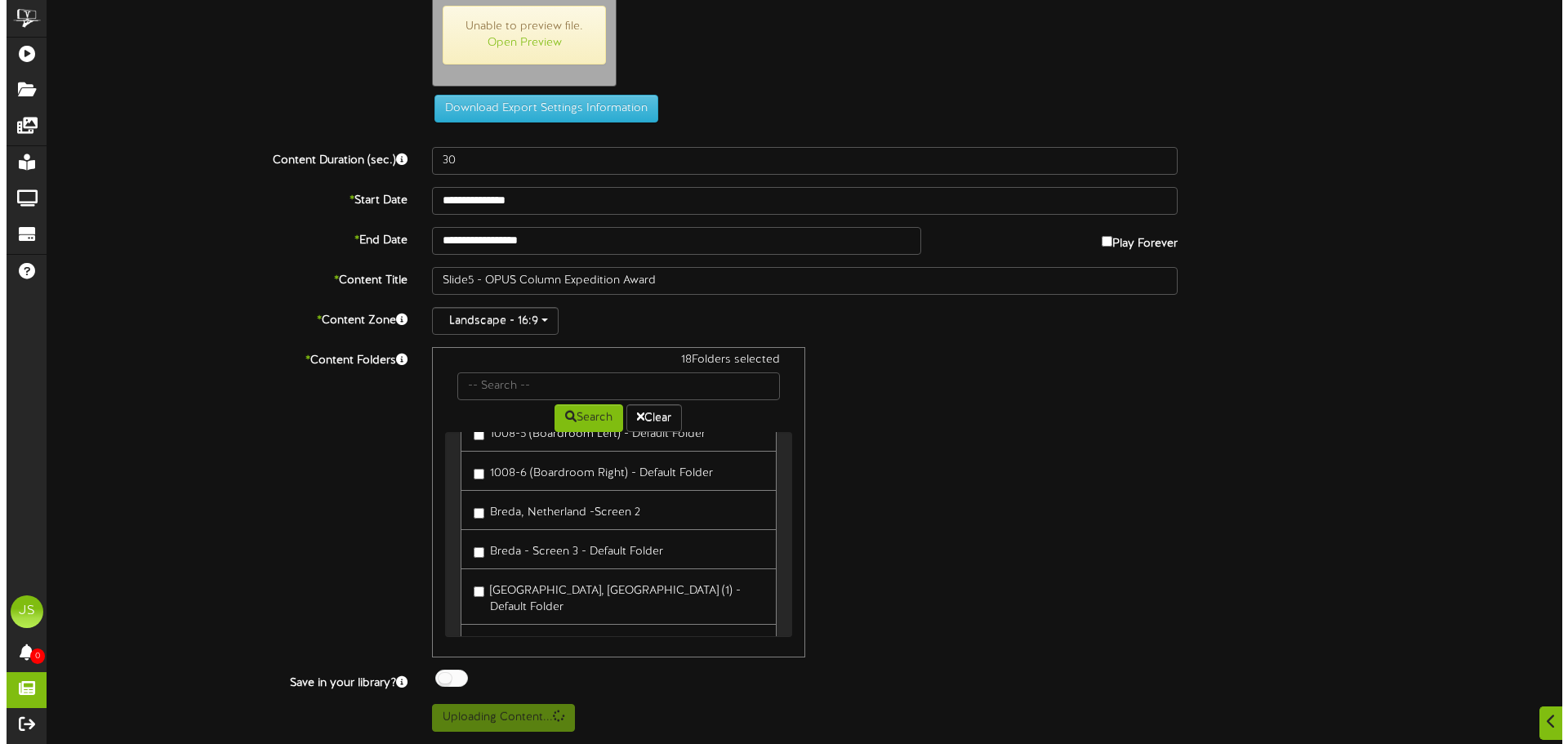
scroll to position [0, 0]
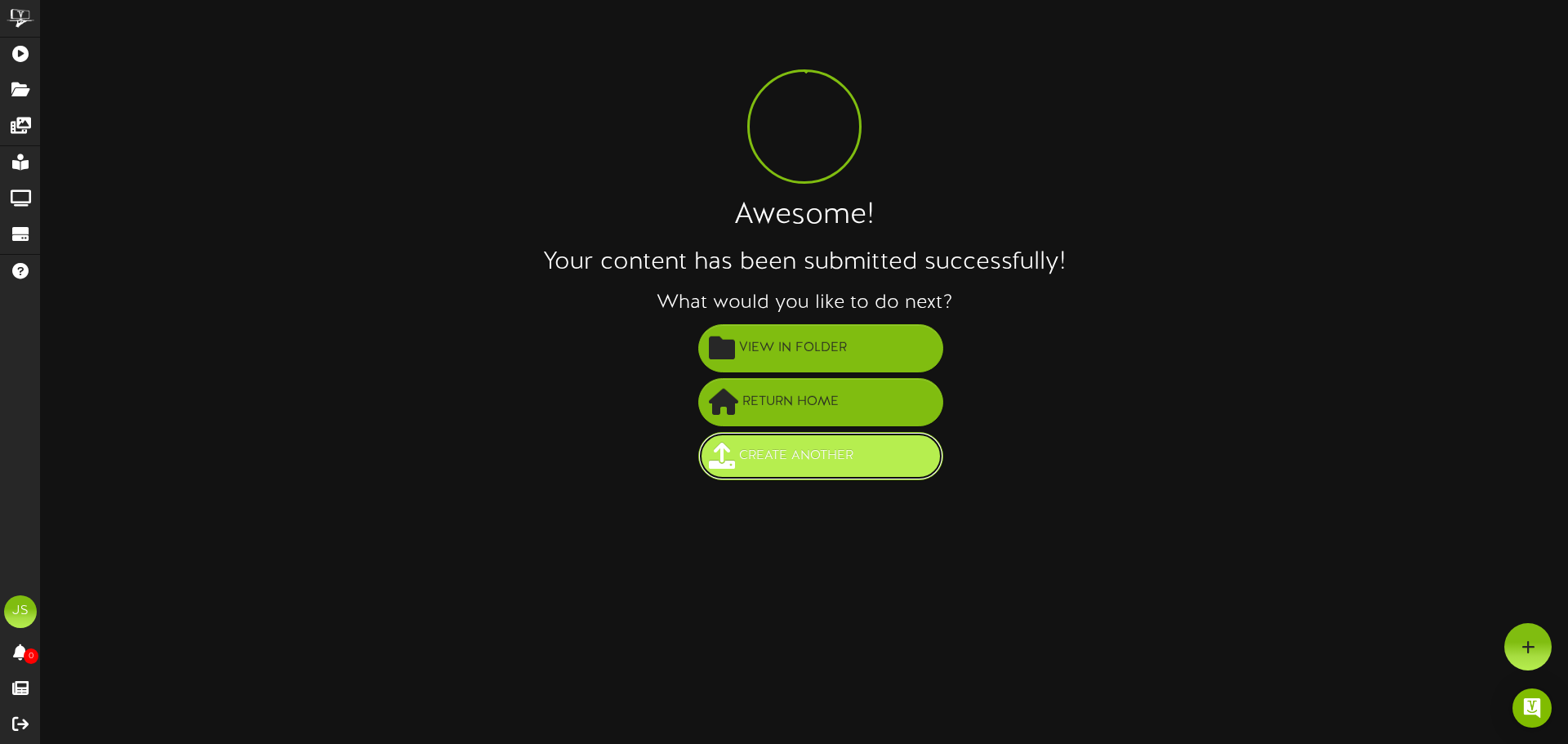
click at [801, 448] on span "Create Another" at bounding box center [796, 457] width 123 height 27
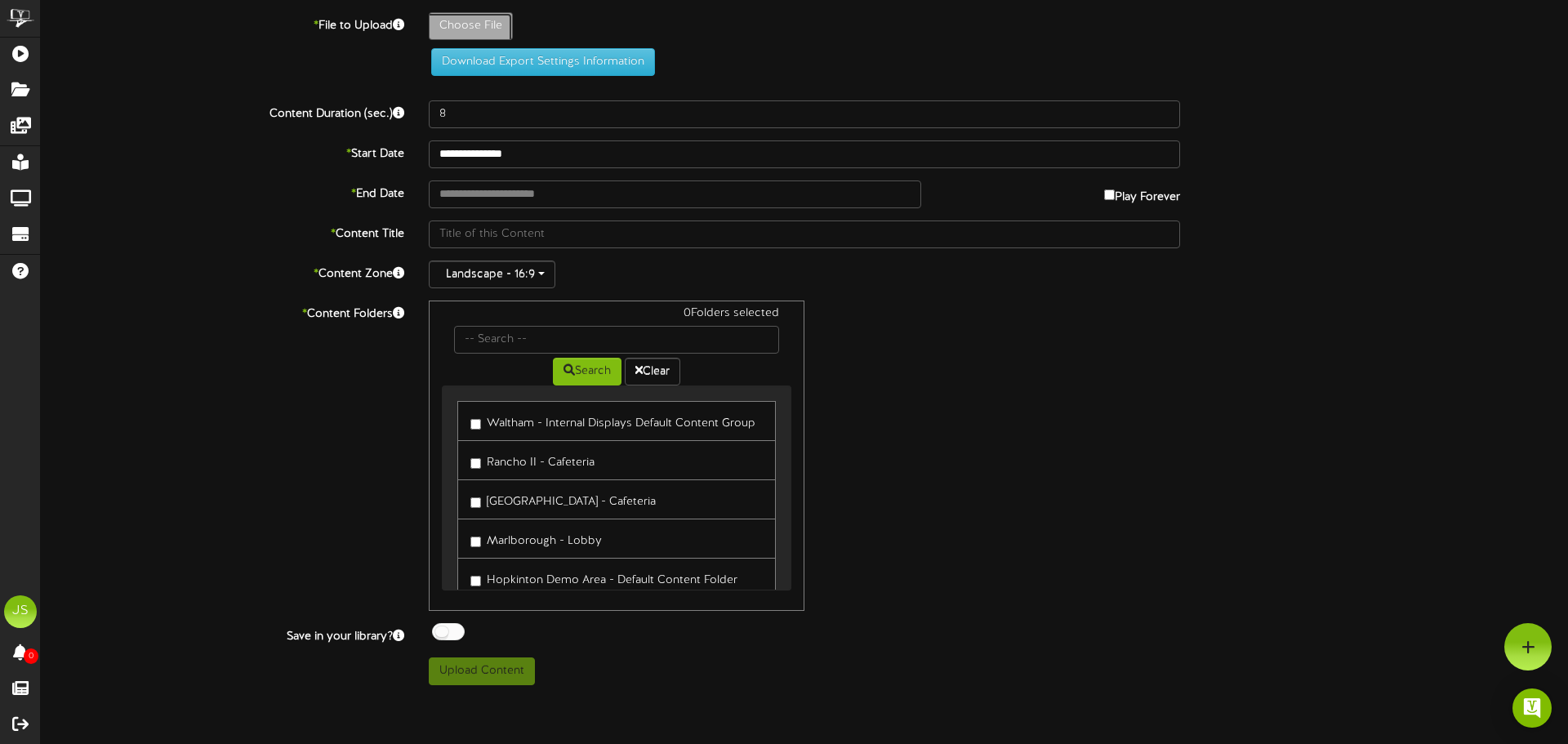
type input "**********"
type input "Slide7"
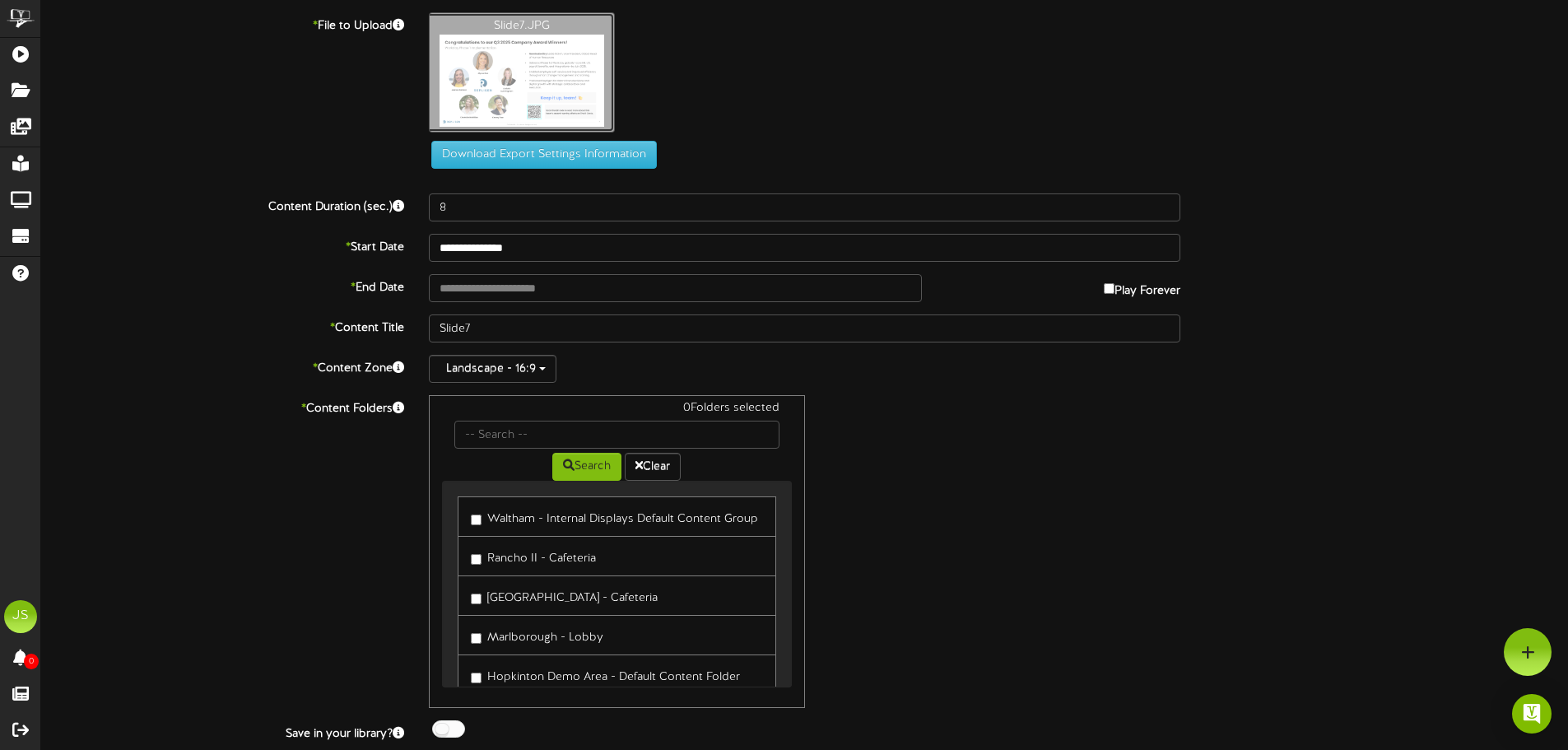
type input "**********"
type input "Slide6"
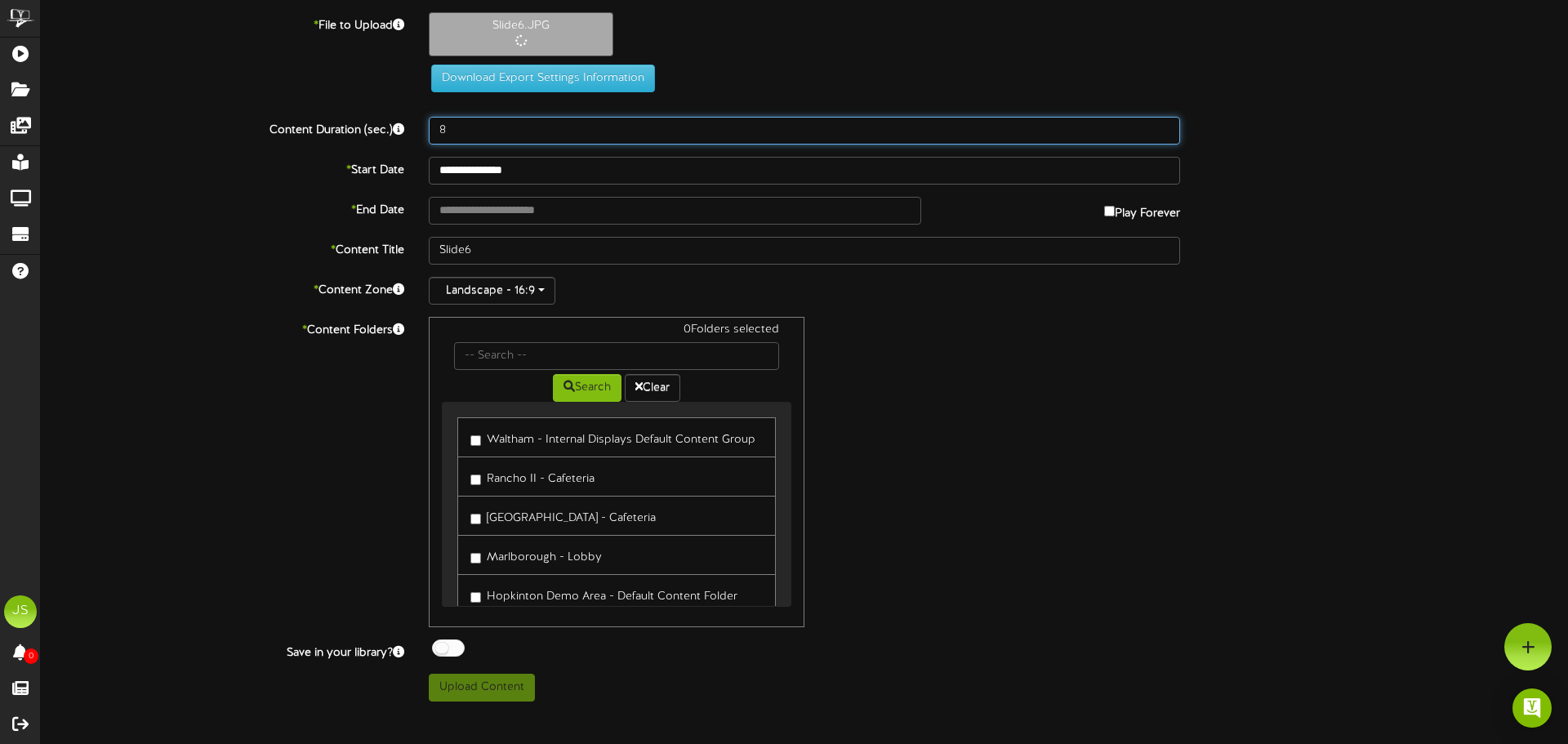
drag, startPoint x: 458, startPoint y: 126, endPoint x: 403, endPoint y: 132, distance: 55.3
click at [403, 132] on div "Content Duration (sec.) 8" at bounding box center [805, 130] width 1552 height 28
type input "30"
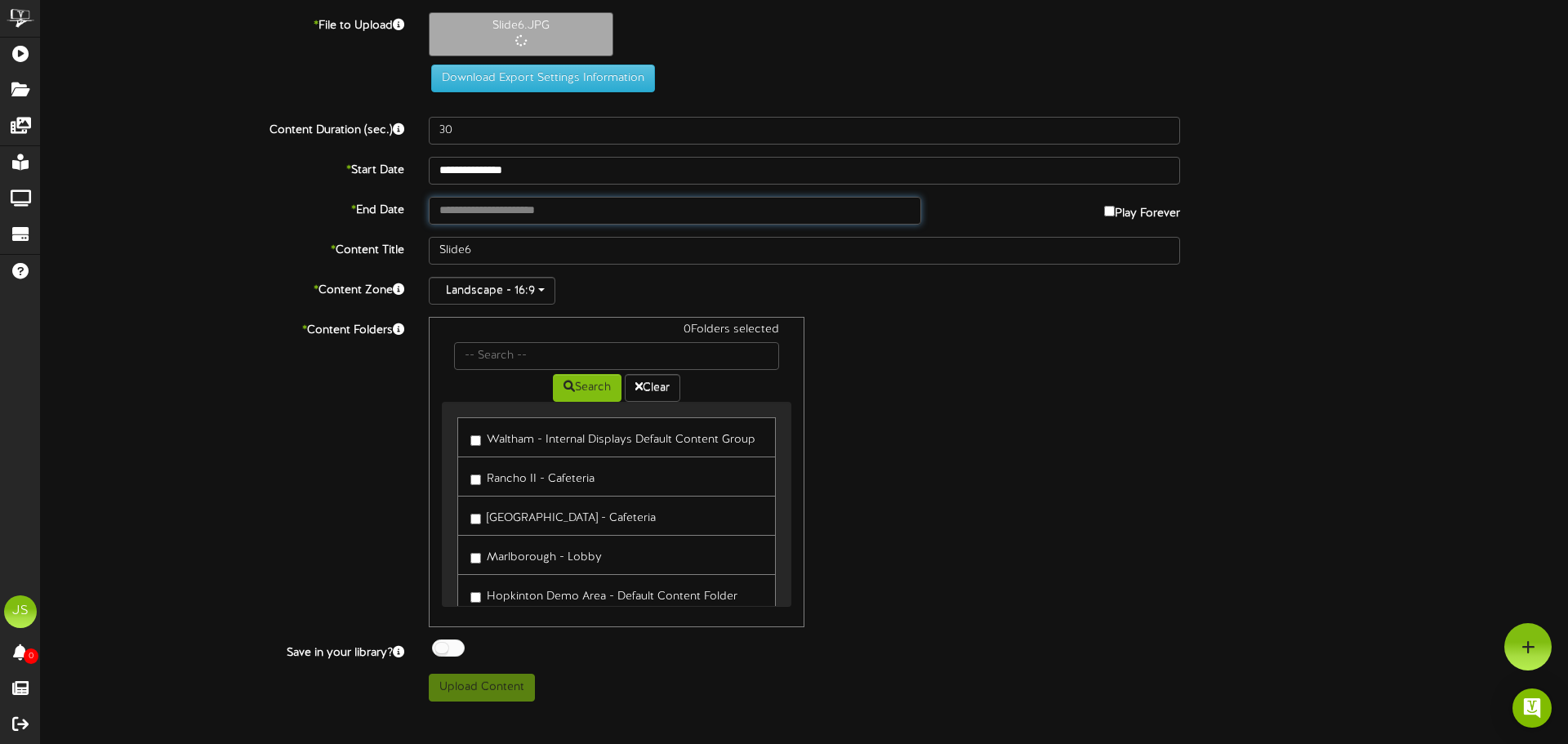
click at [454, 212] on input "text" at bounding box center [675, 210] width 492 height 28
type input "**********"
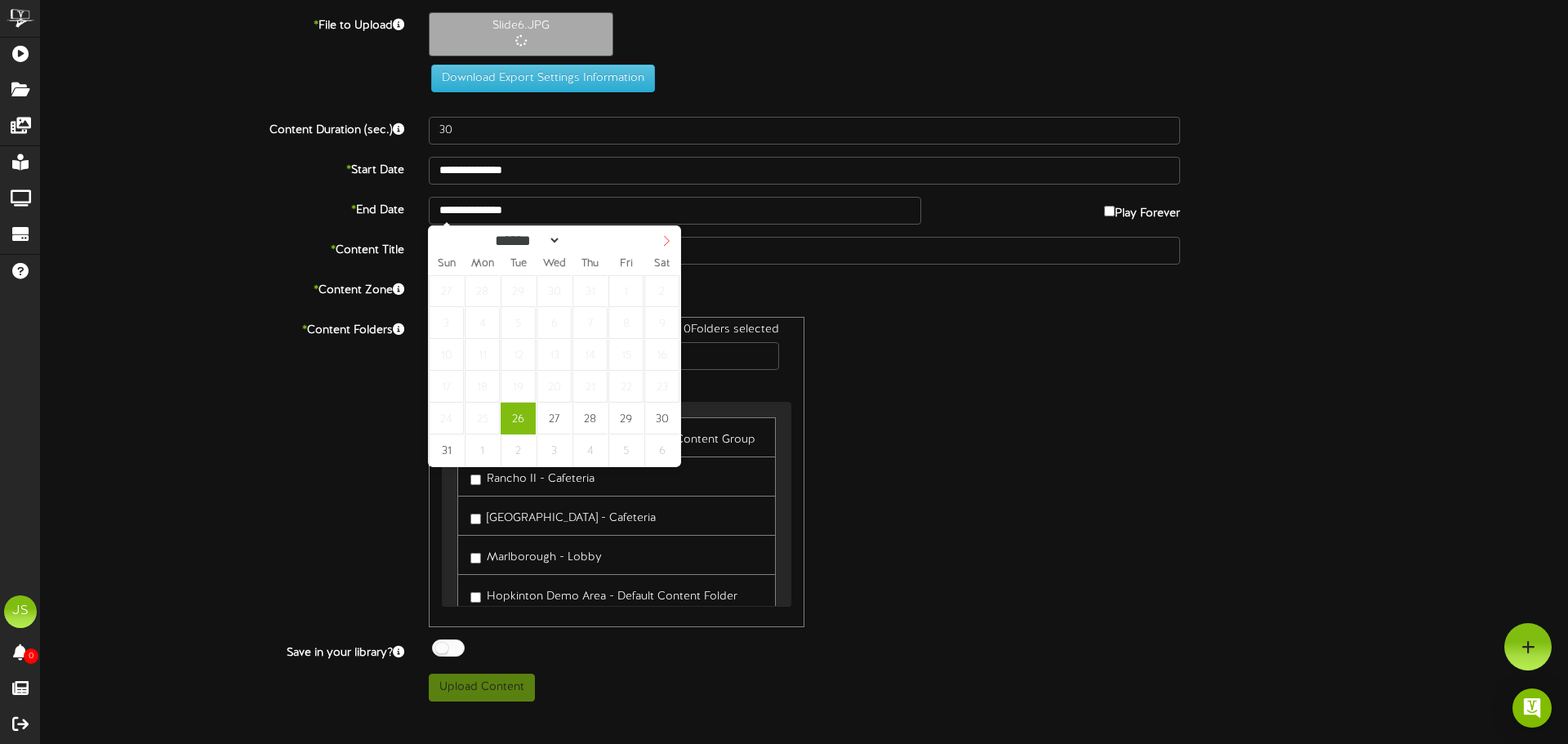
select select "*"
click at [674, 246] on span at bounding box center [666, 240] width 28 height 28
type input "**********"
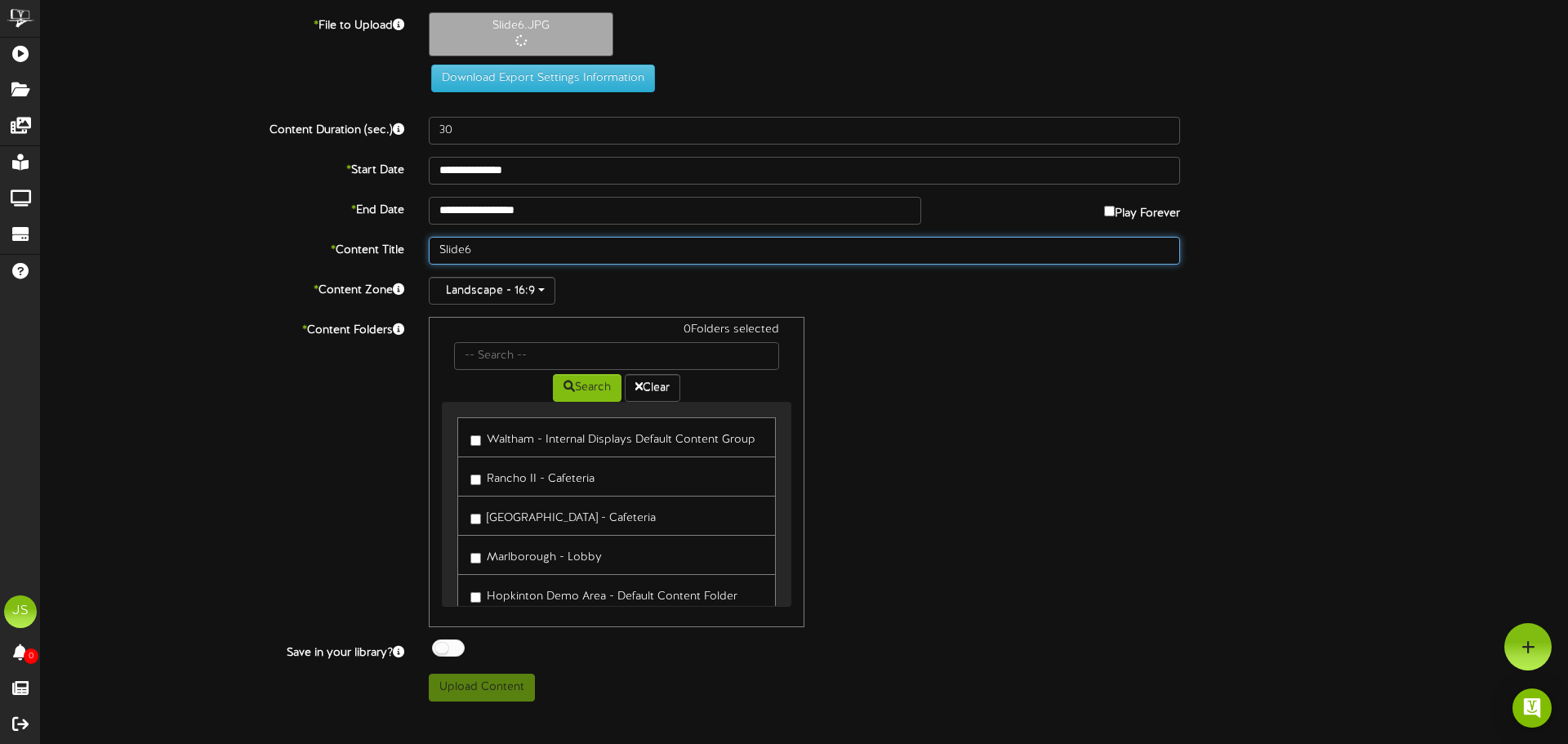
click at [489, 256] on input "Slide6" at bounding box center [804, 251] width 751 height 28
type input "Slide6 - Tariff Response Award"
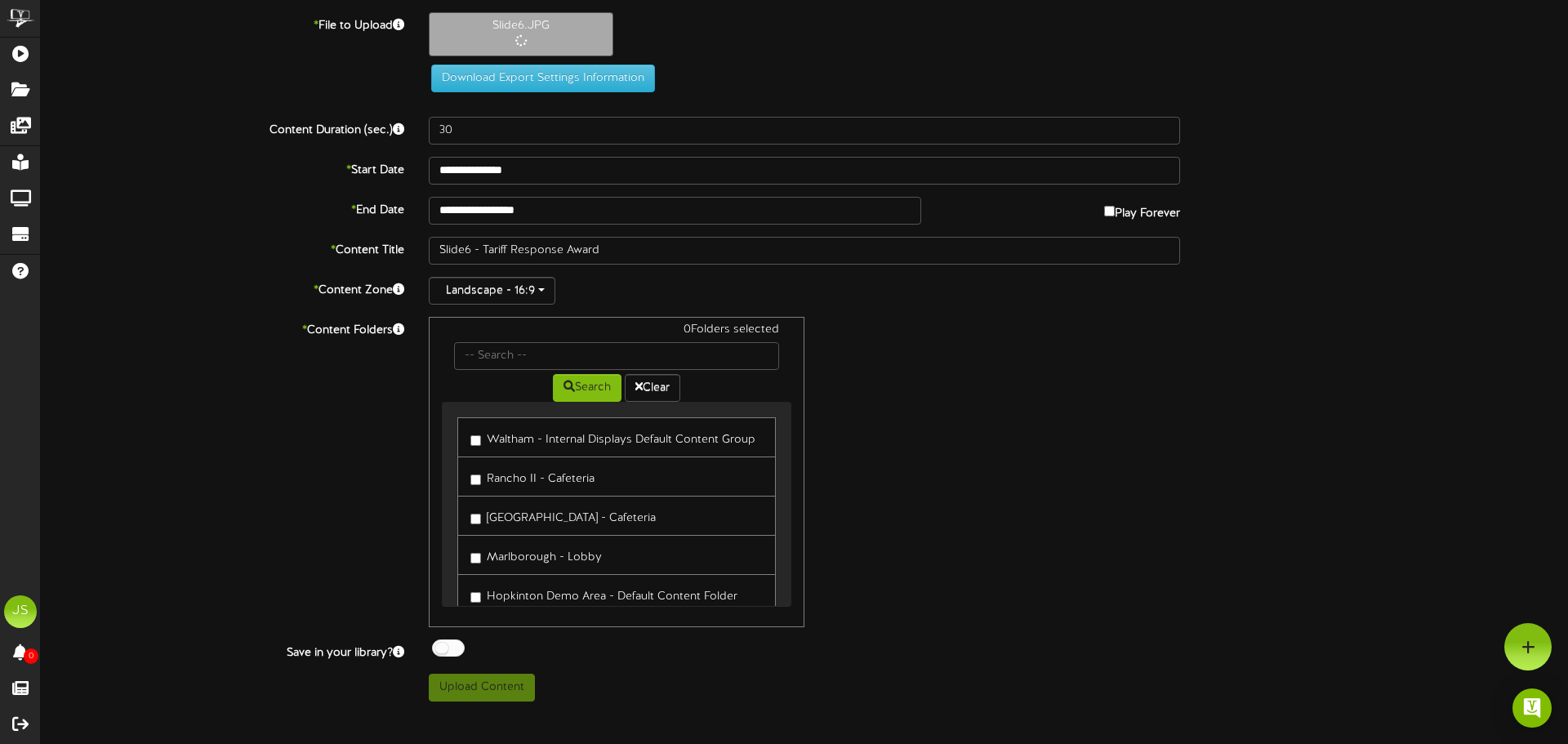
click at [516, 433] on label "Waltham - Internal Displays Default Content Group" at bounding box center [613, 437] width 285 height 22
click at [515, 478] on label "Rancho II - Cafeteria" at bounding box center [533, 476] width 124 height 22
click at [524, 515] on label "[GEOGRAPHIC_DATA] - Cafeteria" at bounding box center [563, 516] width 185 height 22
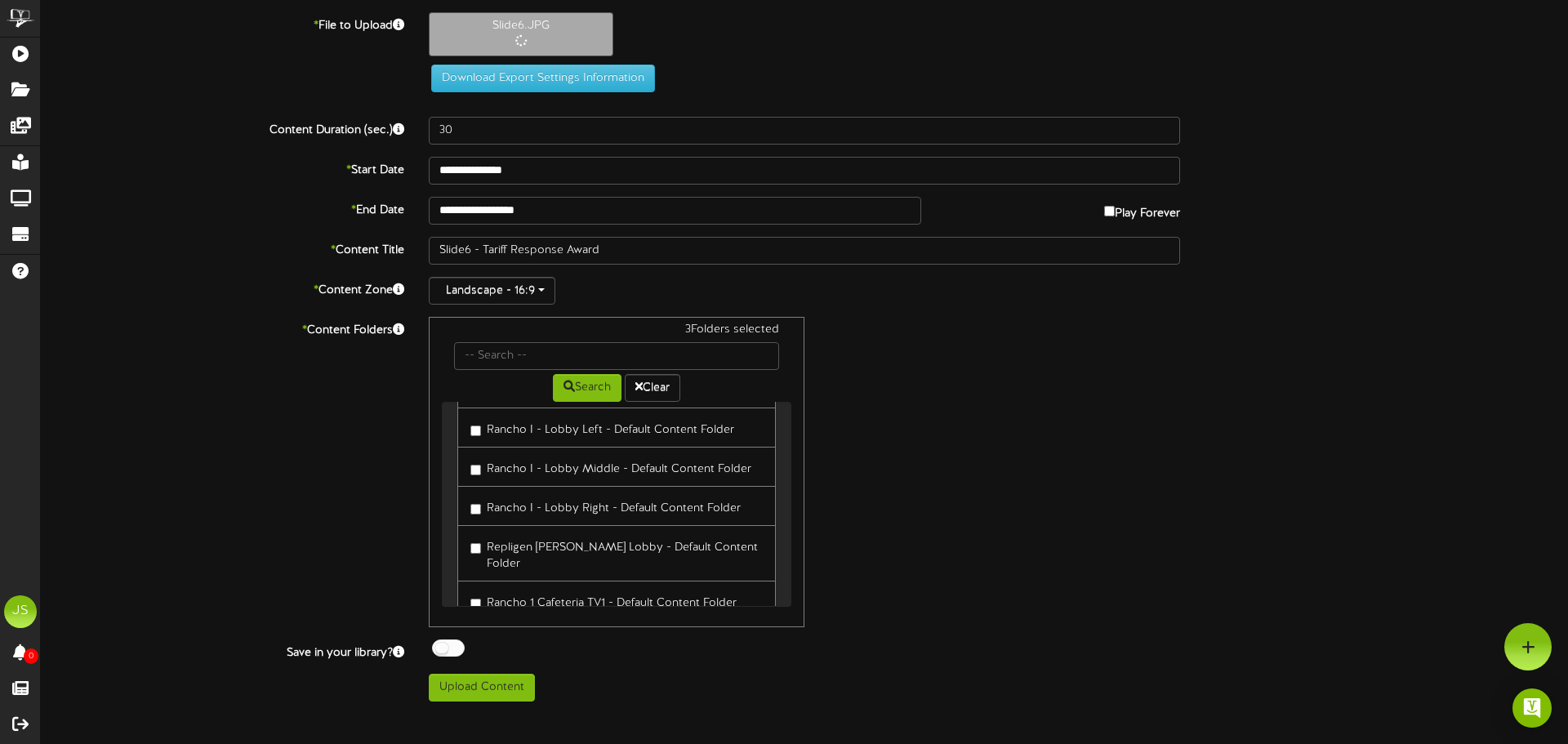
scroll to position [327, 0]
click at [532, 509] on label "Rancho 1 Cafeteria TV1 - Default Content Folder" at bounding box center [603, 519] width 266 height 22
click at [524, 547] on label "Rancho 1 Cafeteria TV2 - Default Content Folder" at bounding box center [604, 558] width 268 height 22
click at [524, 586] on label "Rancho 1 Cafeteria TV3 - Default Content Folder" at bounding box center [604, 597] width 268 height 22
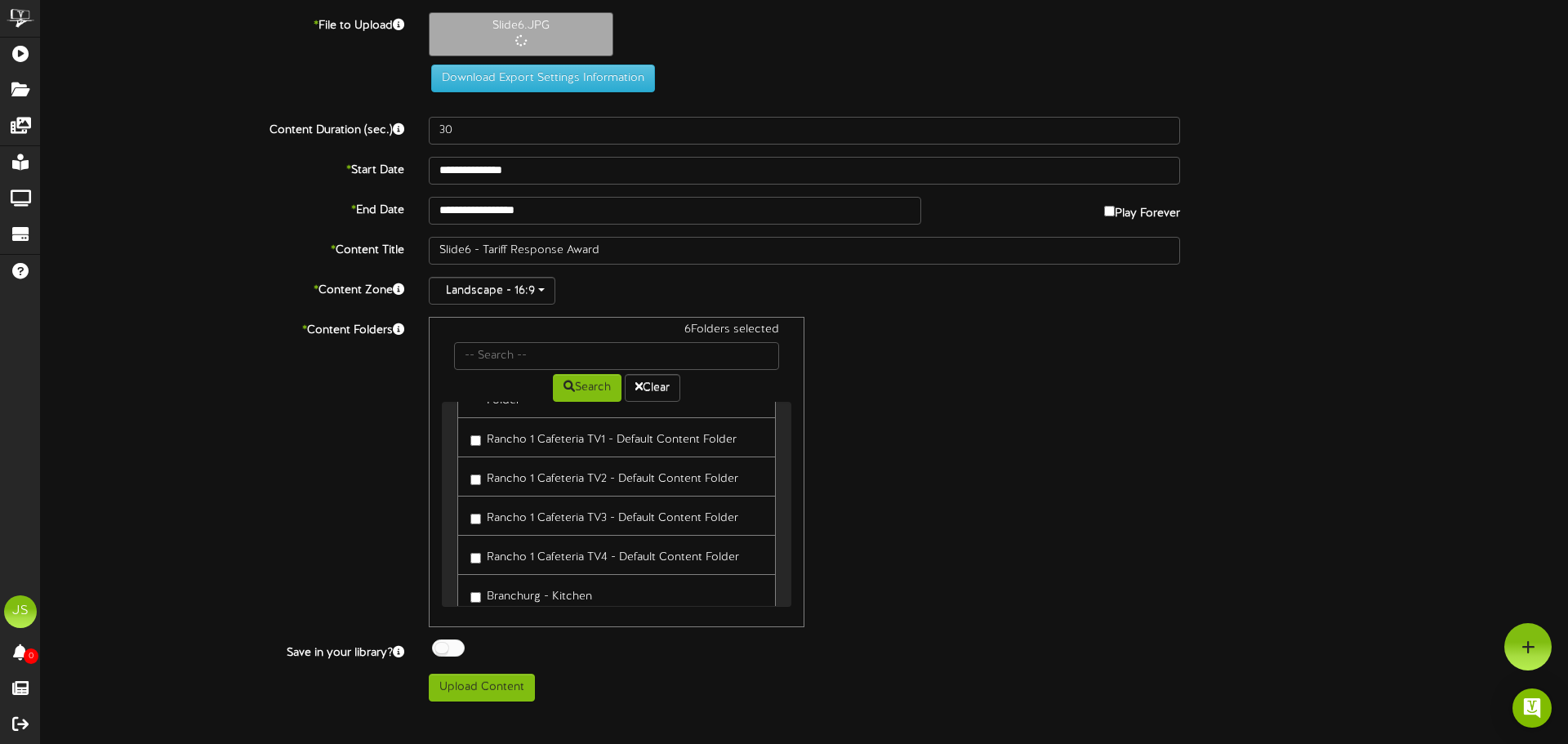
click at [527, 544] on label "Rancho 1 Cafeteria TV4 - Default Content Folder" at bounding box center [605, 555] width 268 height 22
click at [520, 501] on label "Branchurg - Kitchen" at bounding box center [532, 512] width 122 height 22
click at [516, 541] on label "[GEOGRAPHIC_DATA], [GEOGRAPHIC_DATA] - Screen 1 - Default Folder" at bounding box center [617, 560] width 293 height 38
click at [507, 596] on label "[GEOGRAPHIC_DATA], [GEOGRAPHIC_DATA] - Screen 2 - Default Folder" at bounding box center [617, 615] width 293 height 38
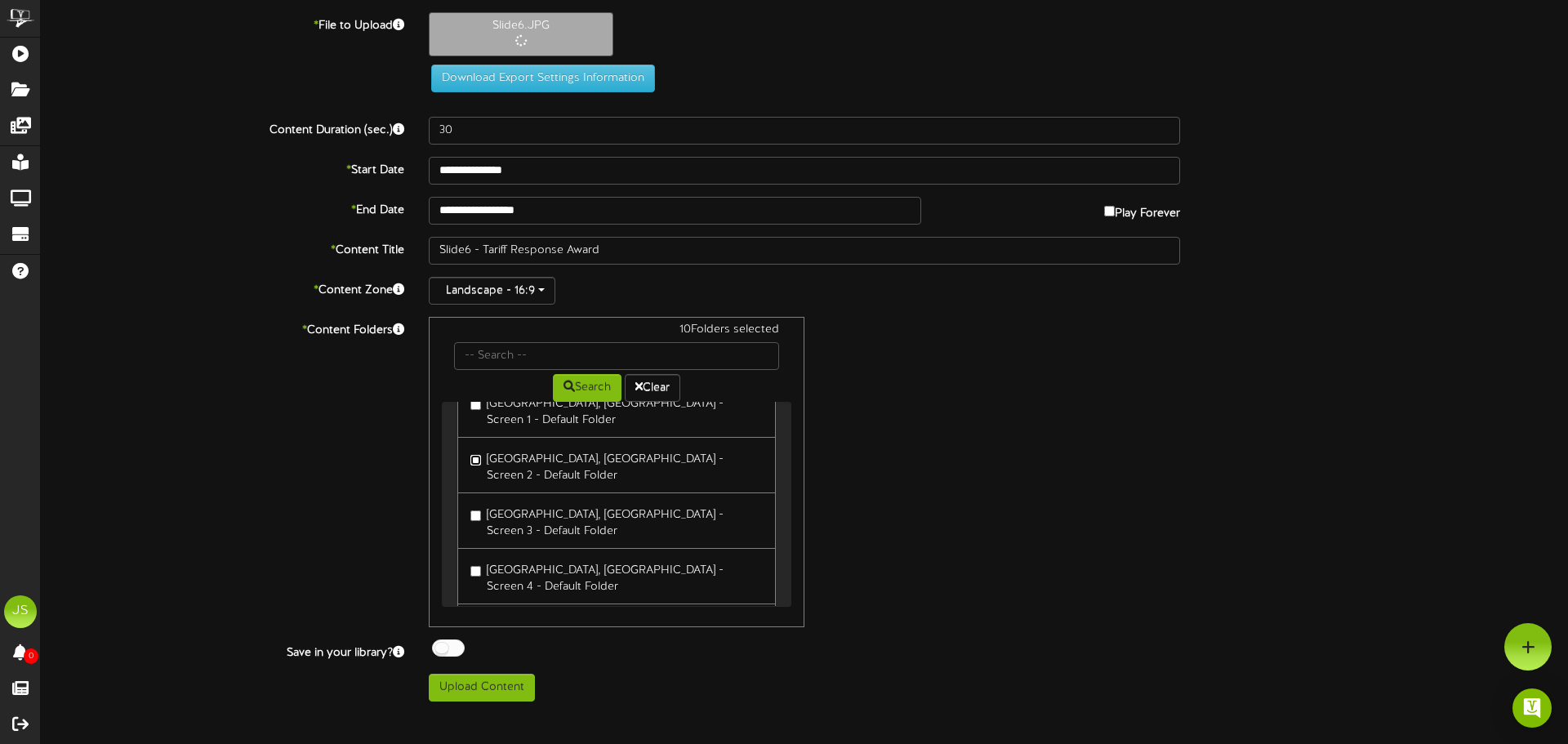
scroll to position [654, 0]
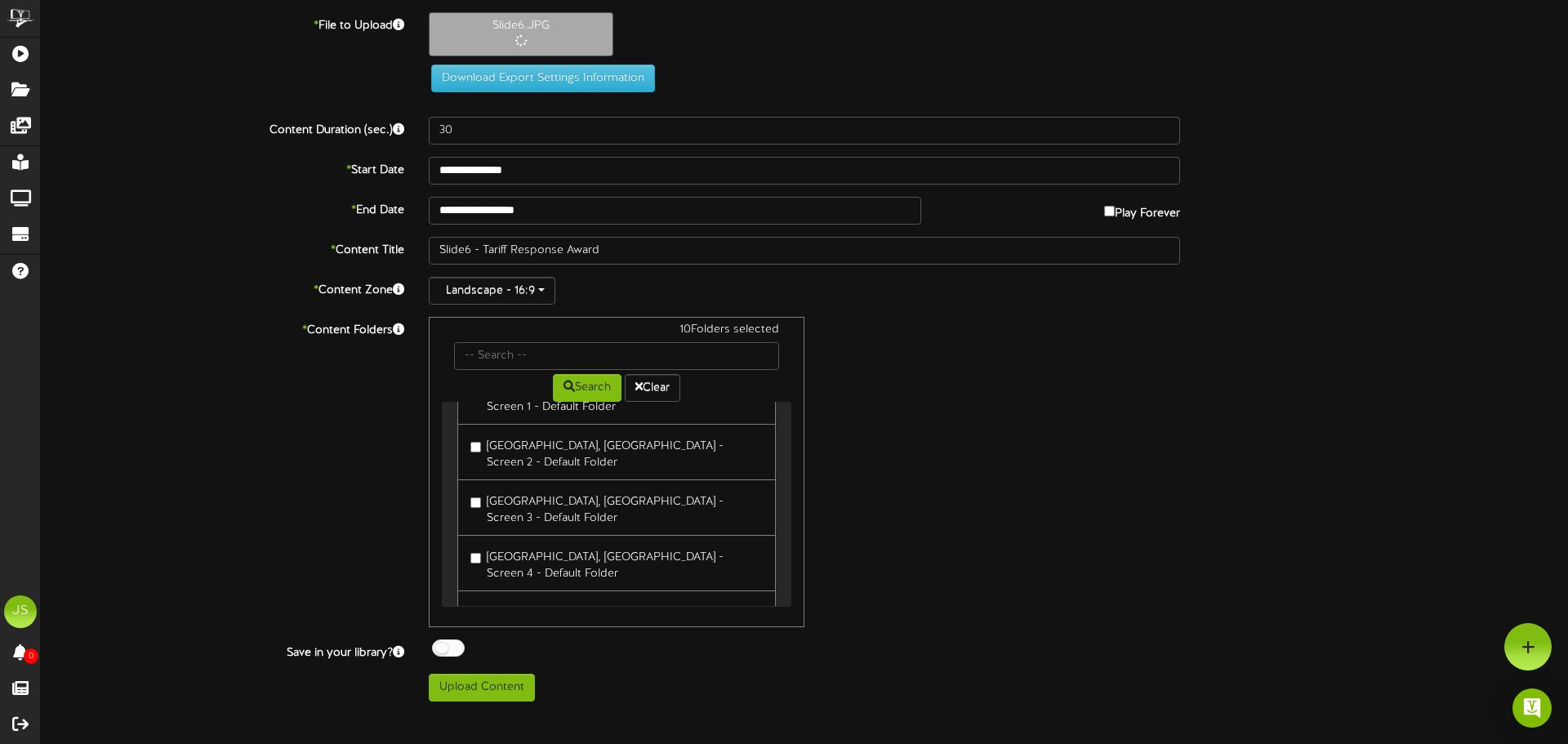
click at [513, 489] on label "[GEOGRAPHIC_DATA], [GEOGRAPHIC_DATA] - Screen 3 - Default Folder" at bounding box center [617, 508] width 293 height 38
click at [510, 544] on label "[GEOGRAPHIC_DATA], [GEOGRAPHIC_DATA] - Screen 4 - Default Folder" at bounding box center [617, 563] width 293 height 38
click at [499, 600] on label "[PERSON_NAME] - Local Content" at bounding box center [567, 611] width 192 height 22
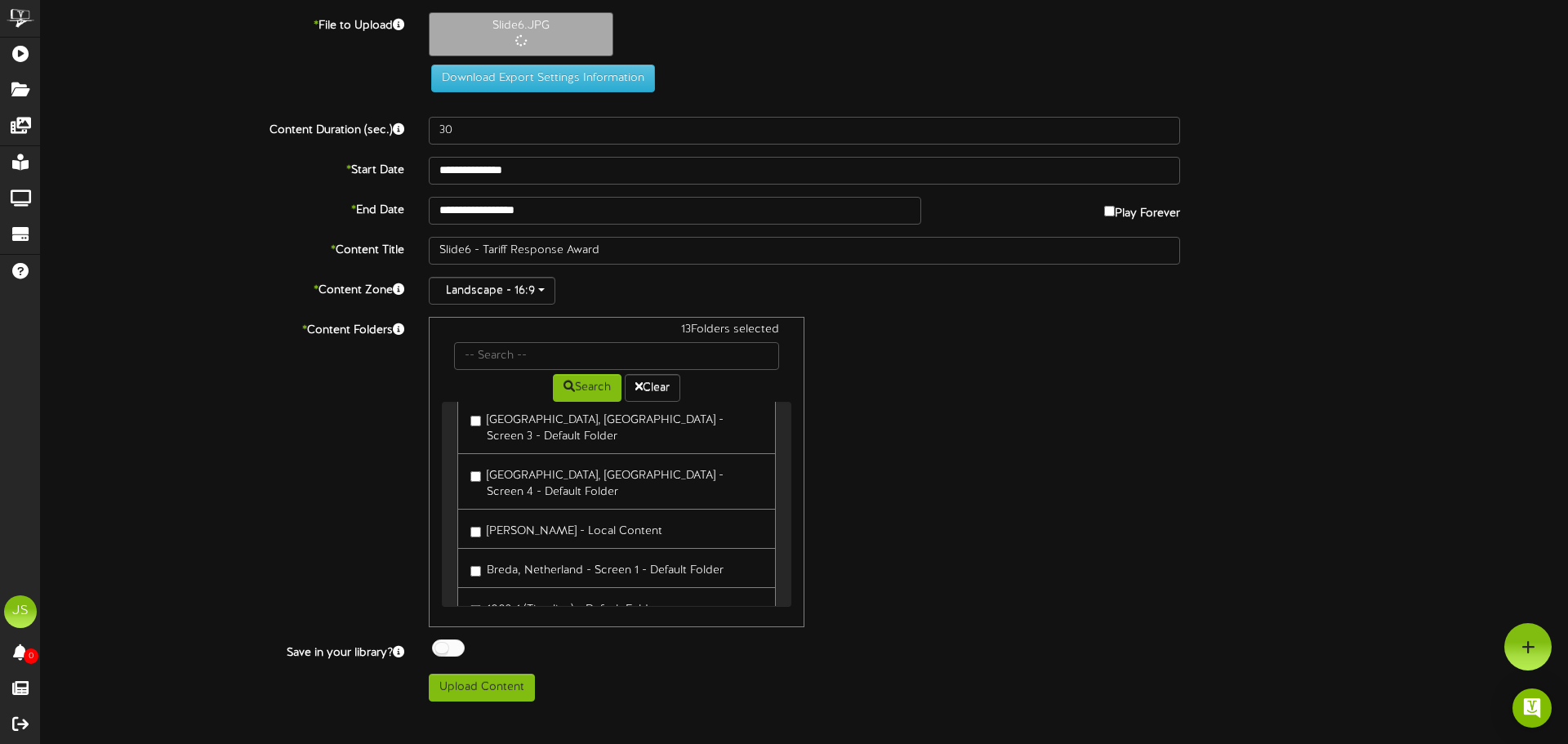
click at [515, 557] on label "Breda, Netherland - Screen 1 - Default Folder" at bounding box center [597, 568] width 253 height 22
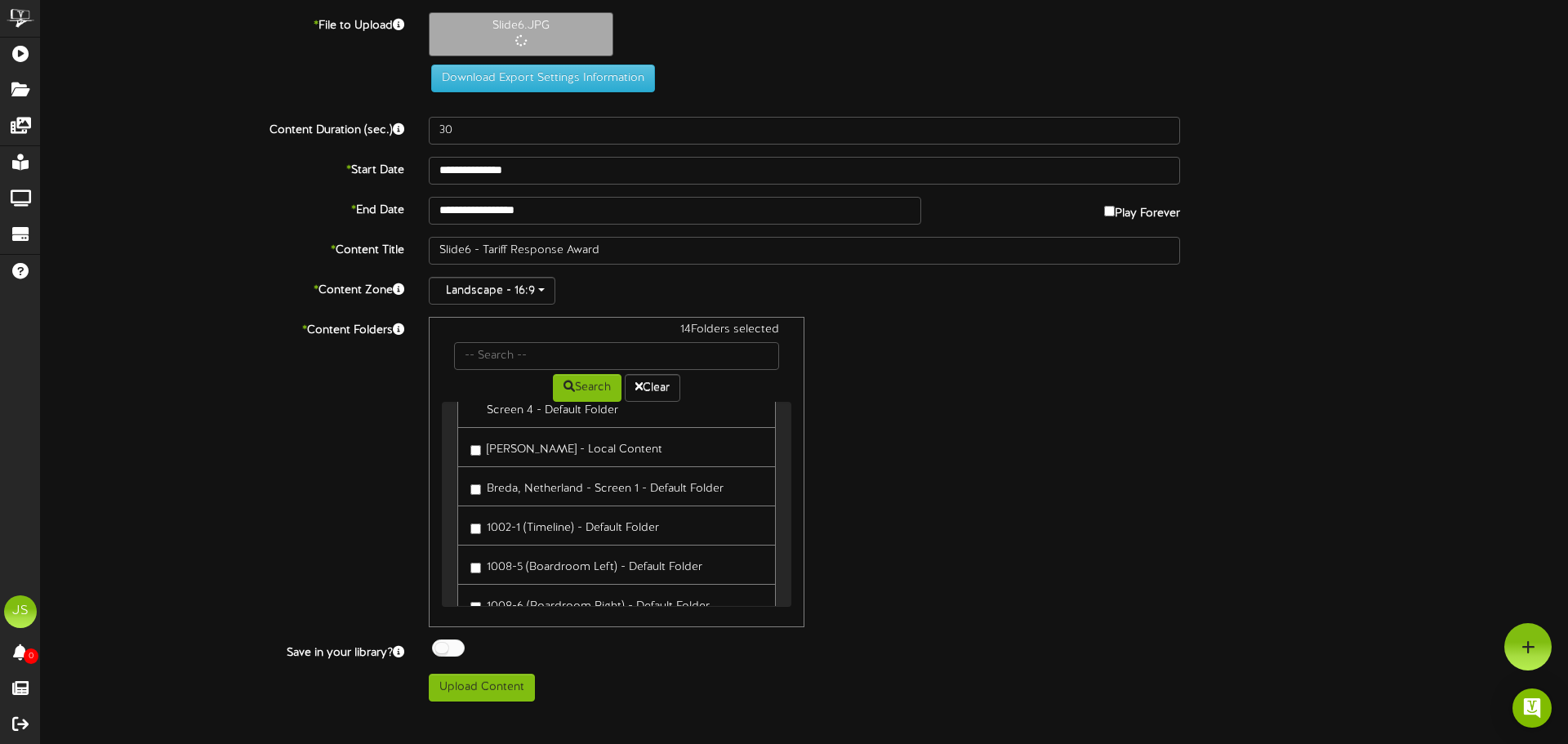
click at [518, 632] on label "Breda, Netherland -Screen 2" at bounding box center [554, 643] width 166 height 22
click at [515, 590] on label "Breda - Screen 3 - Default Folder" at bounding box center [566, 601] width 190 height 22
click at [514, 629] on label "[GEOGRAPHIC_DATA], [GEOGRAPHIC_DATA] (1) - Default Folder" at bounding box center [617, 648] width 293 height 38
click at [509, 685] on label "[GEOGRAPHIC_DATA], [GEOGRAPHIC_DATA] (2) - Default Folder" at bounding box center [617, 704] width 293 height 38
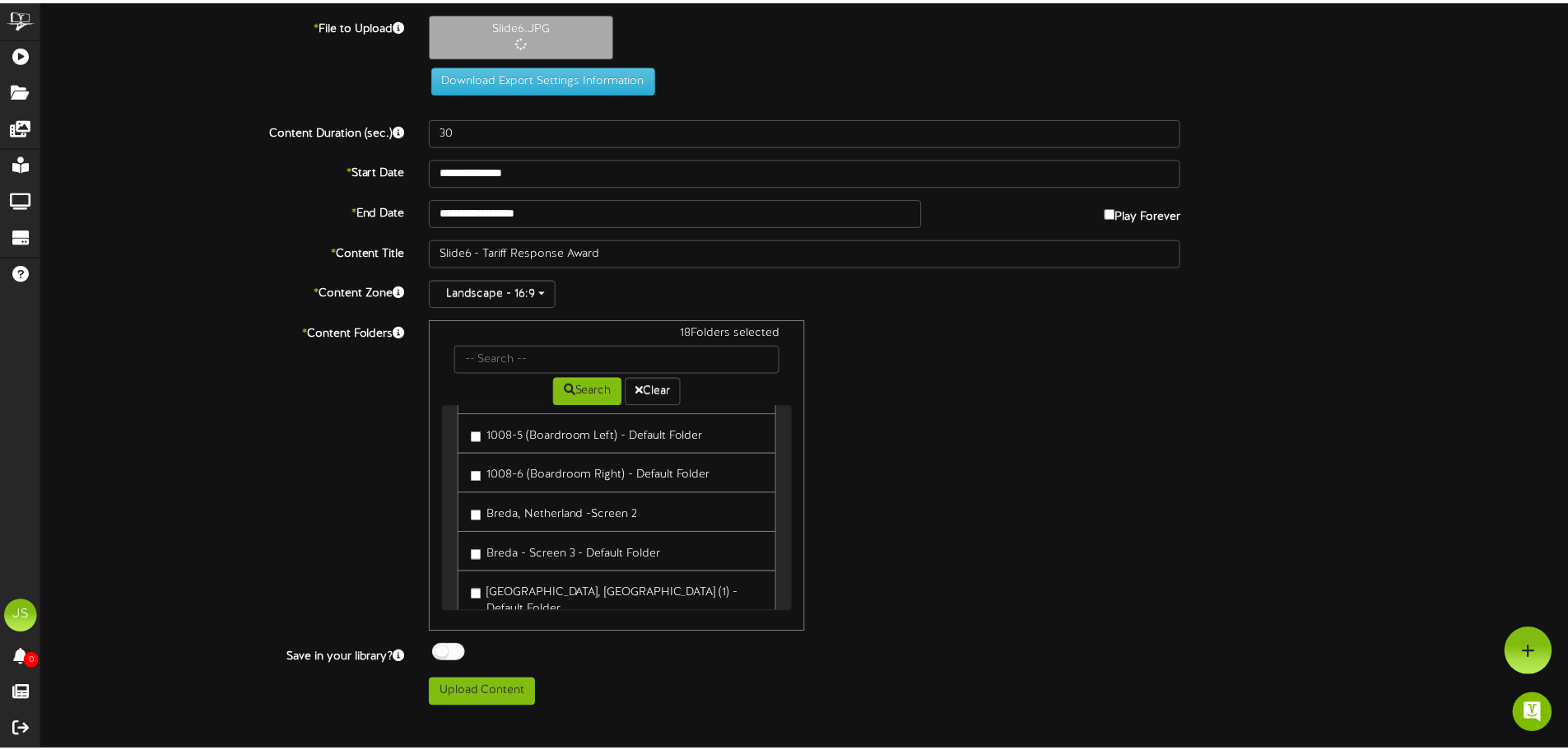
scroll to position [1029, 0]
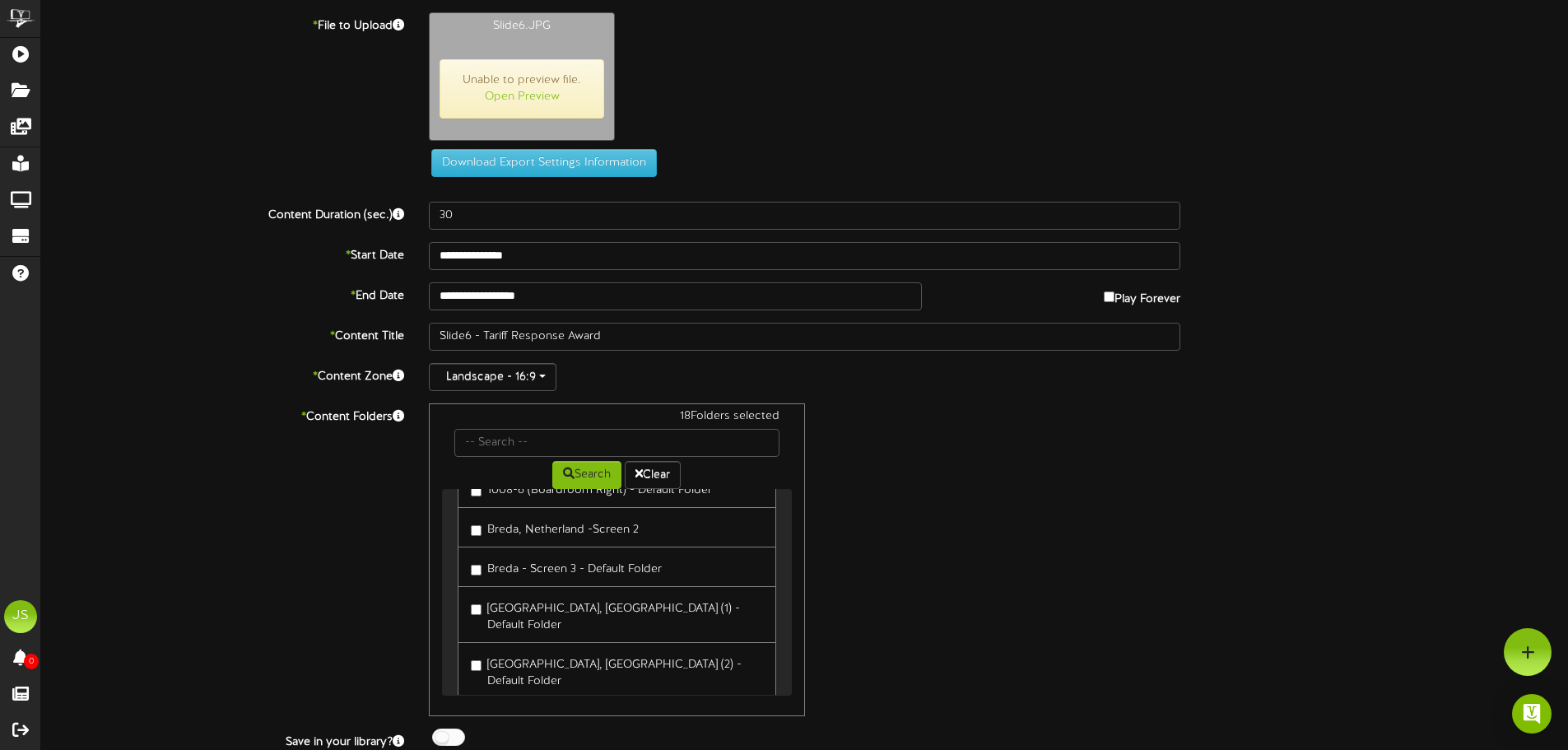
click at [455, 736] on div at bounding box center [448, 736] width 32 height 17
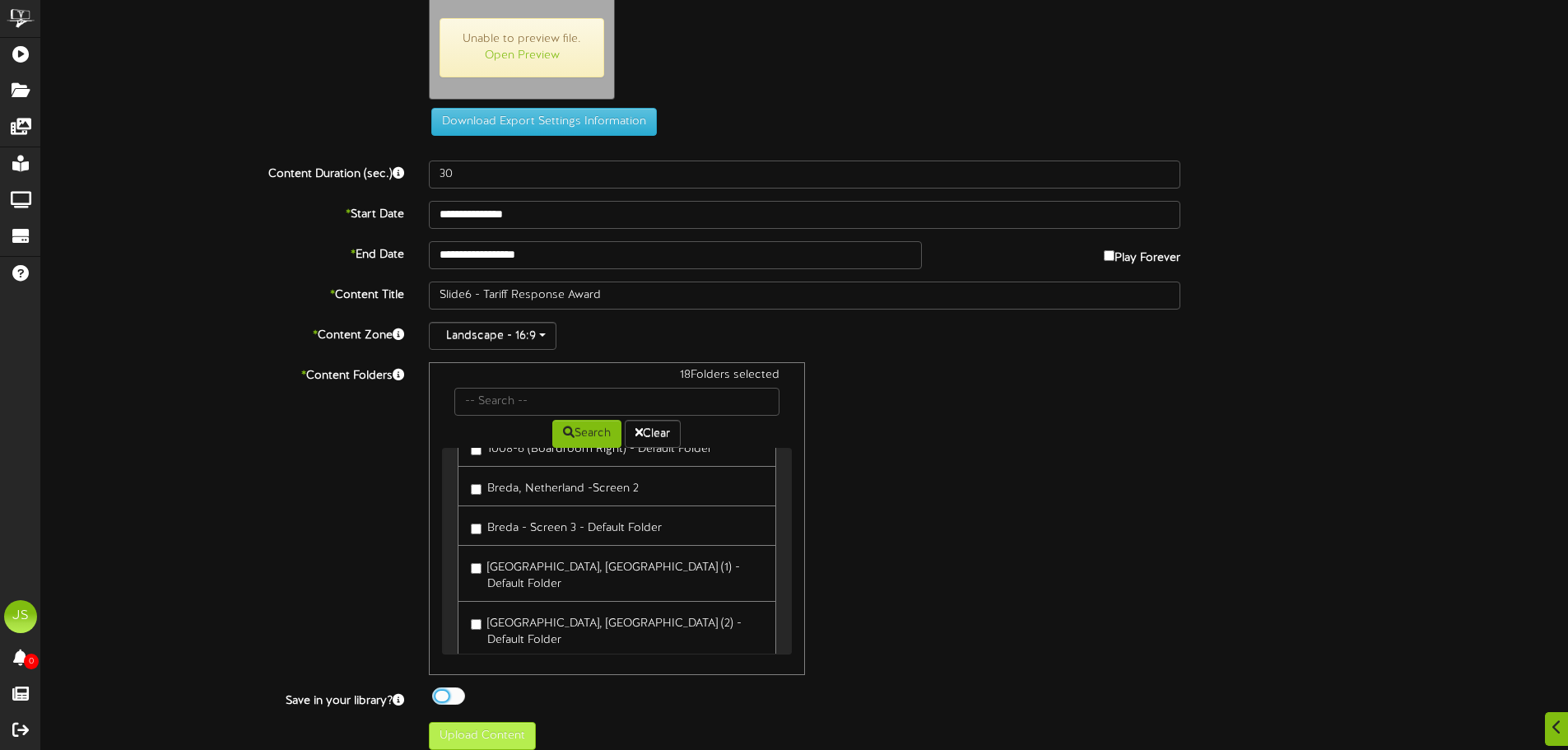
scroll to position [53, 0]
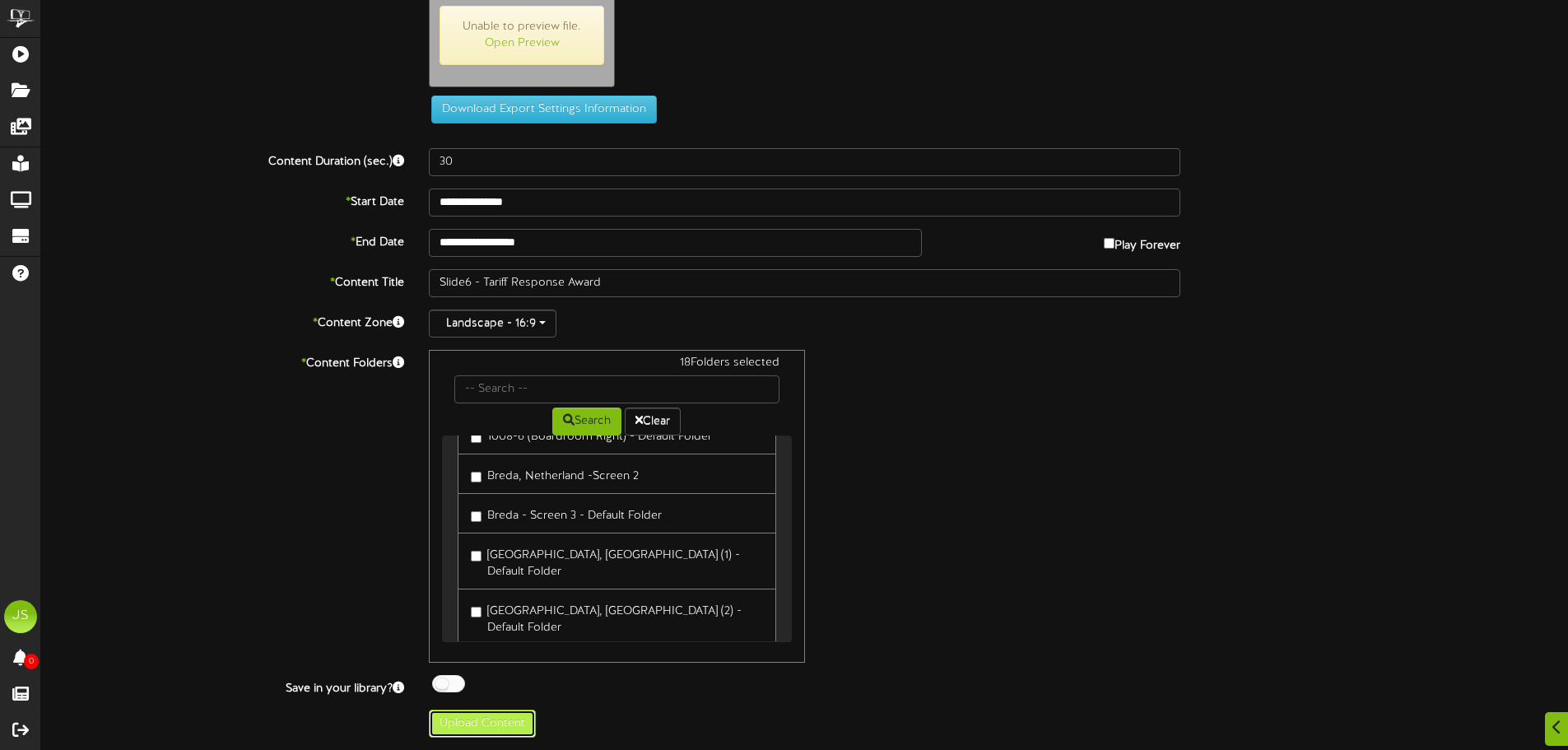
click at [457, 717] on button "Upload Content" at bounding box center [482, 724] width 107 height 28
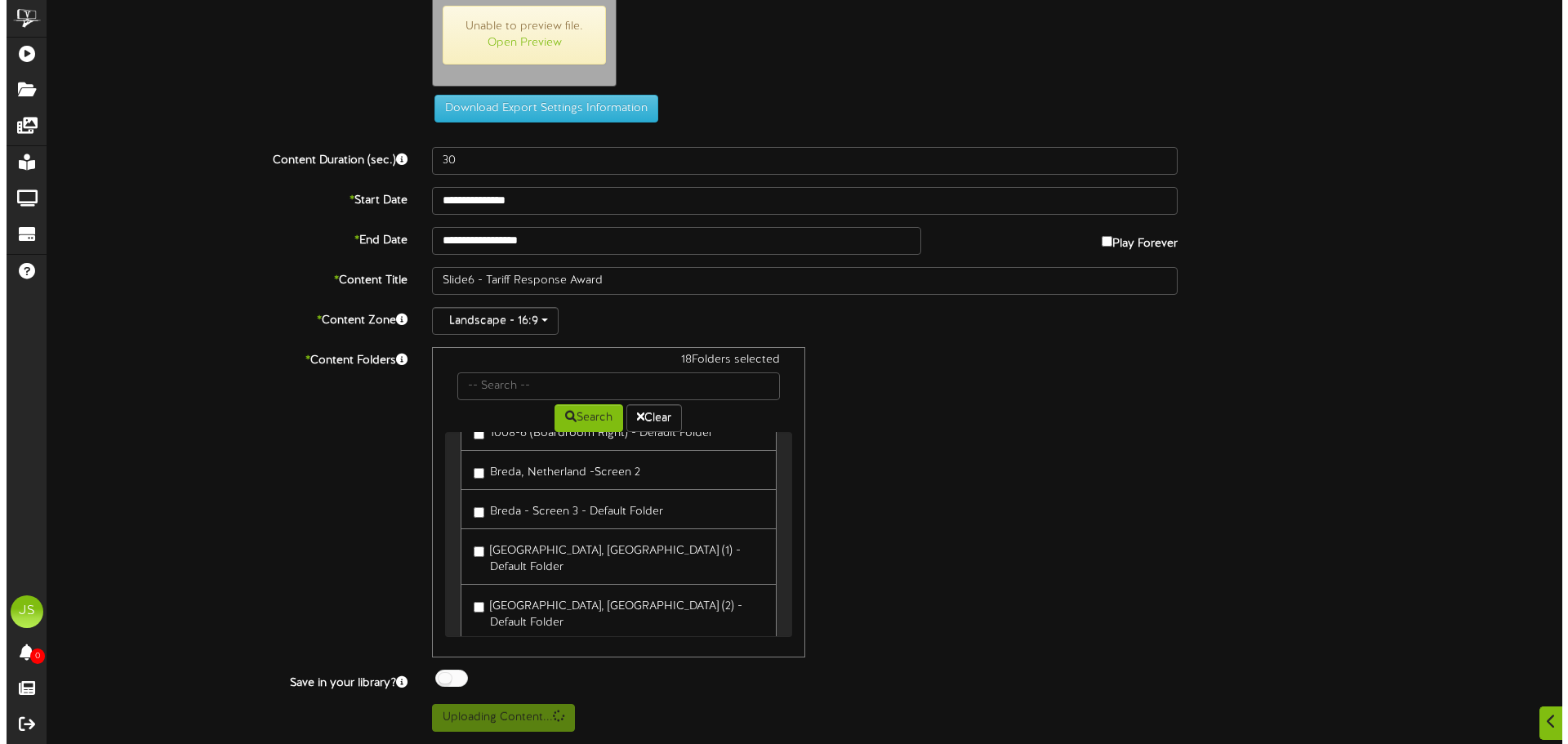
scroll to position [0, 0]
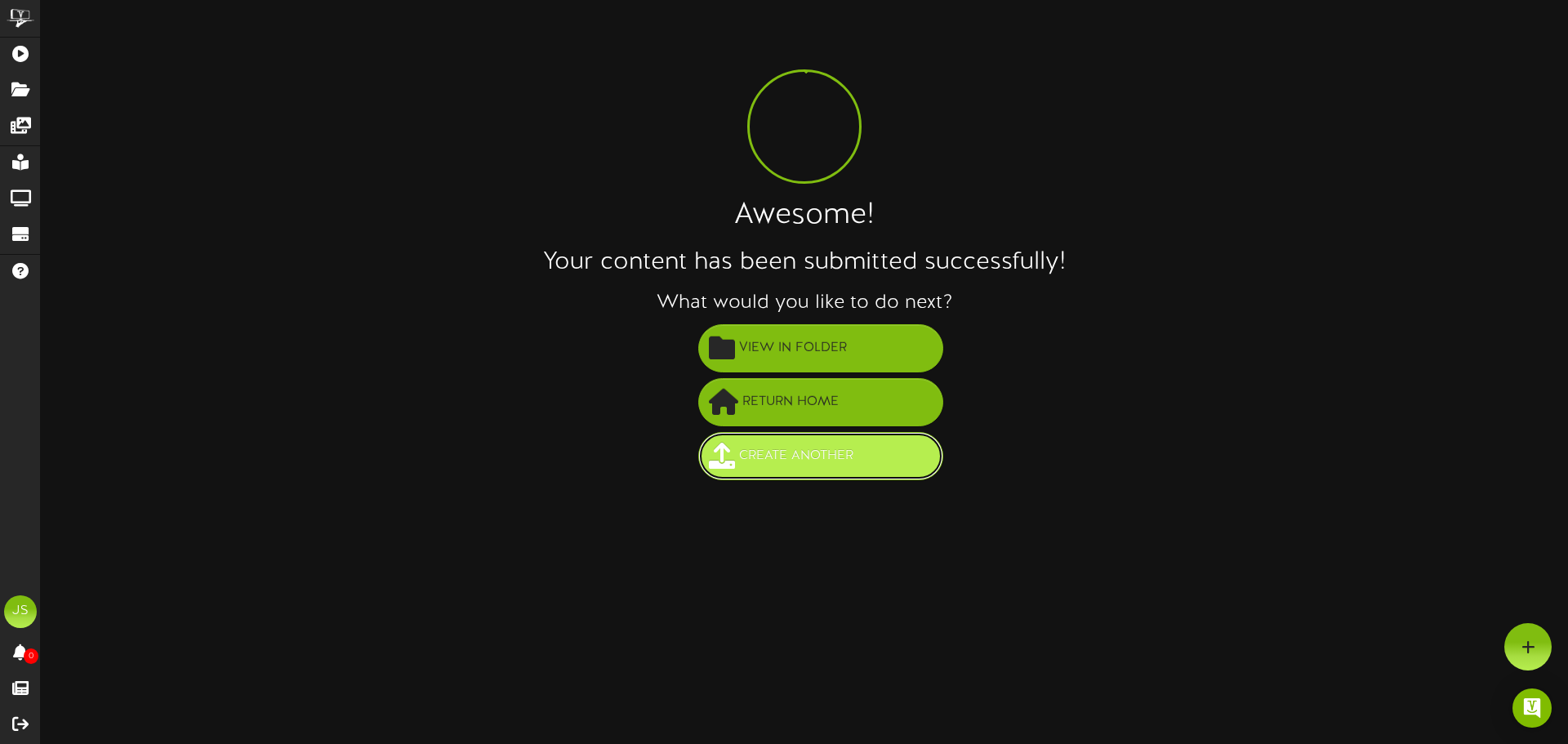
click at [768, 461] on span "Create Another" at bounding box center [796, 457] width 123 height 27
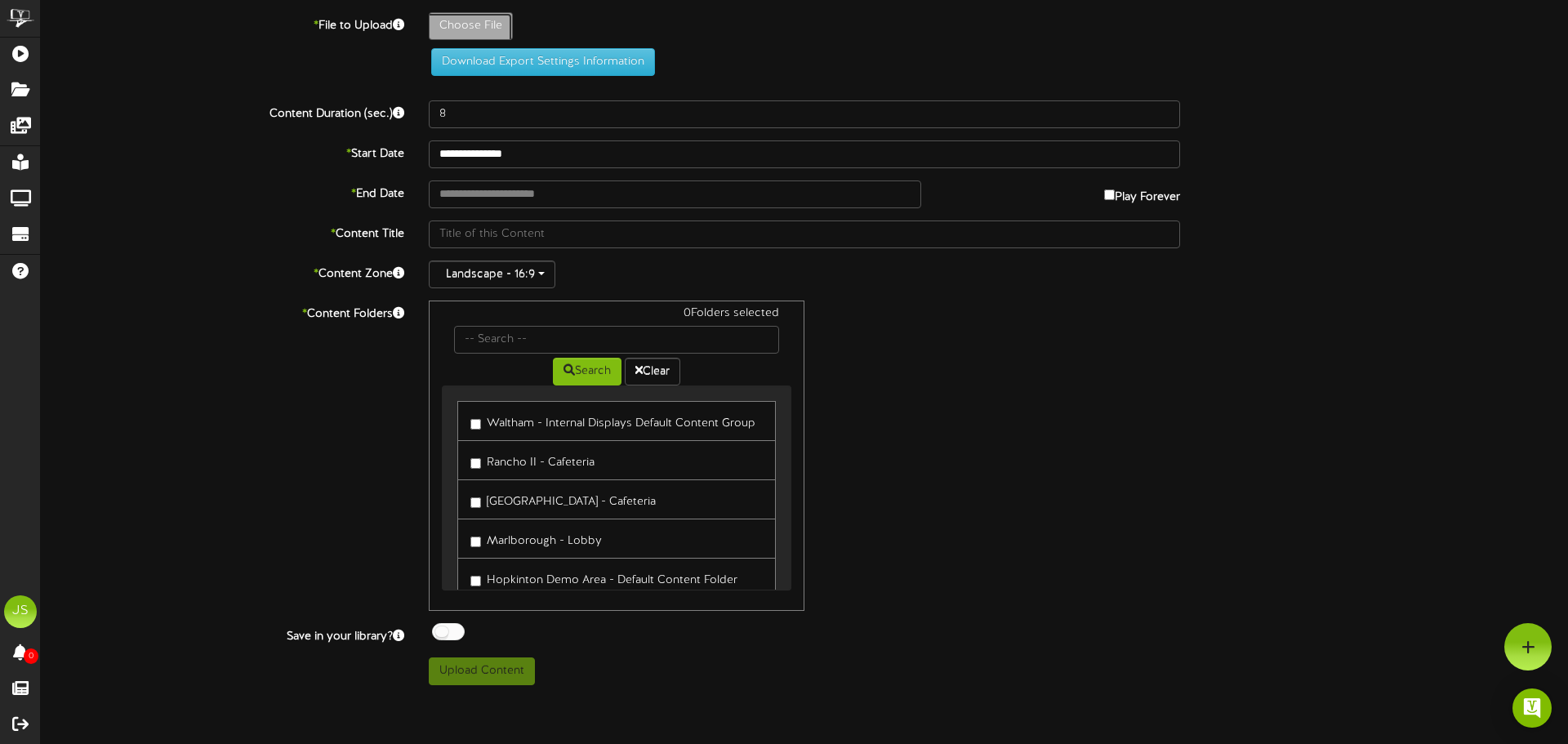
type input "**********"
type input "Slide7"
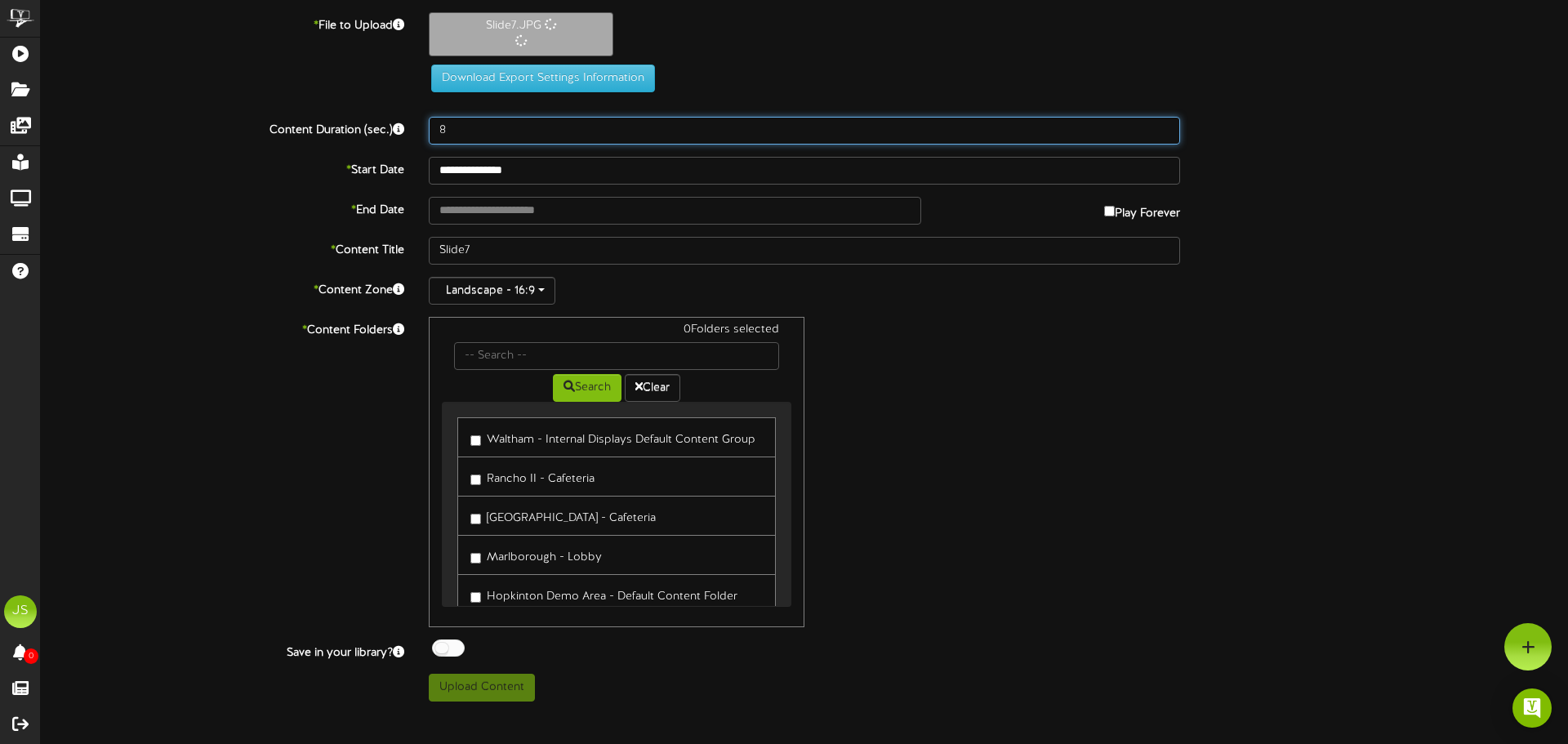
drag, startPoint x: 441, startPoint y: 129, endPoint x: 405, endPoint y: 129, distance: 36.0
click at [413, 129] on div "Content Duration (sec.) 8" at bounding box center [805, 130] width 1552 height 28
type input "30"
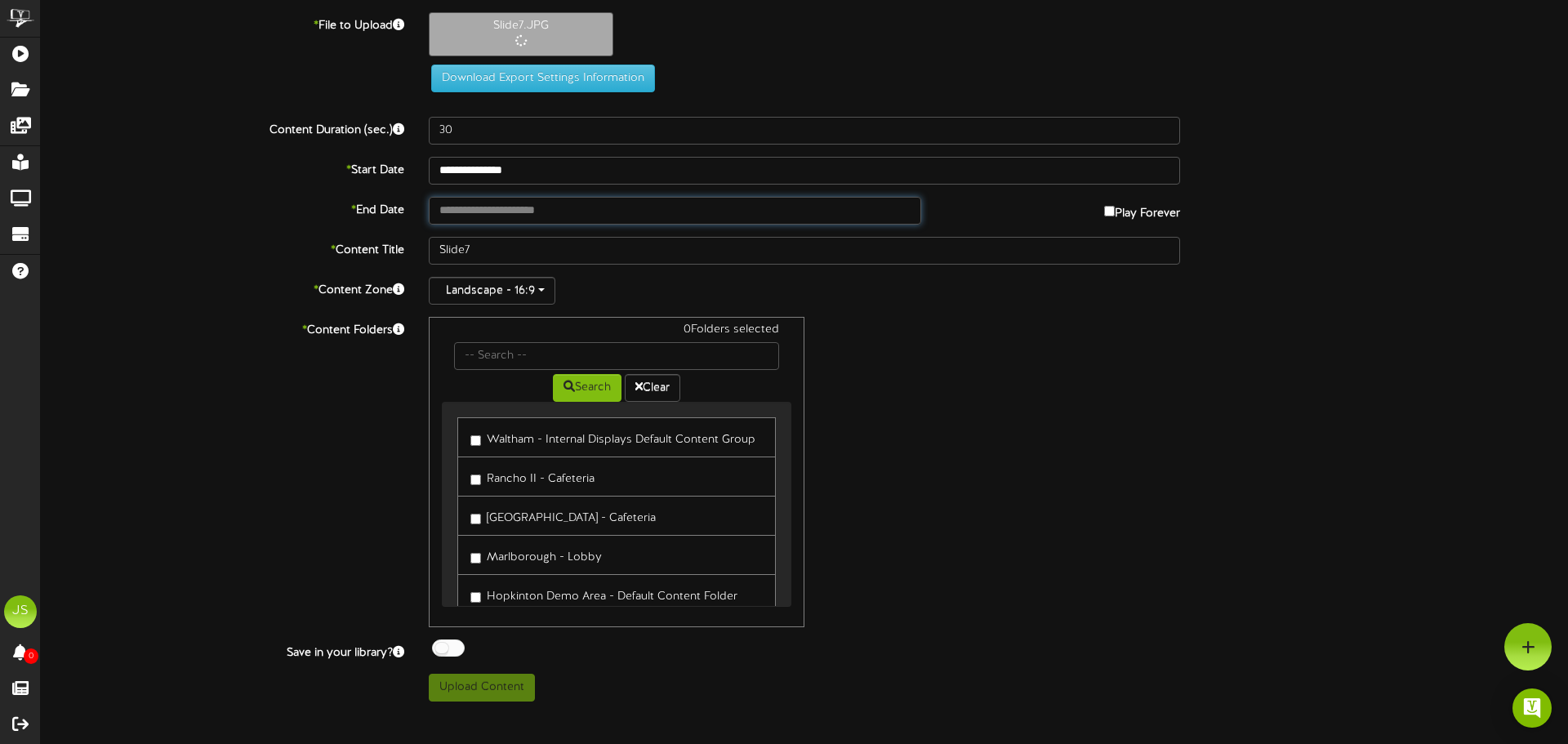
click at [459, 214] on input "text" at bounding box center [675, 210] width 492 height 28
type input "**********"
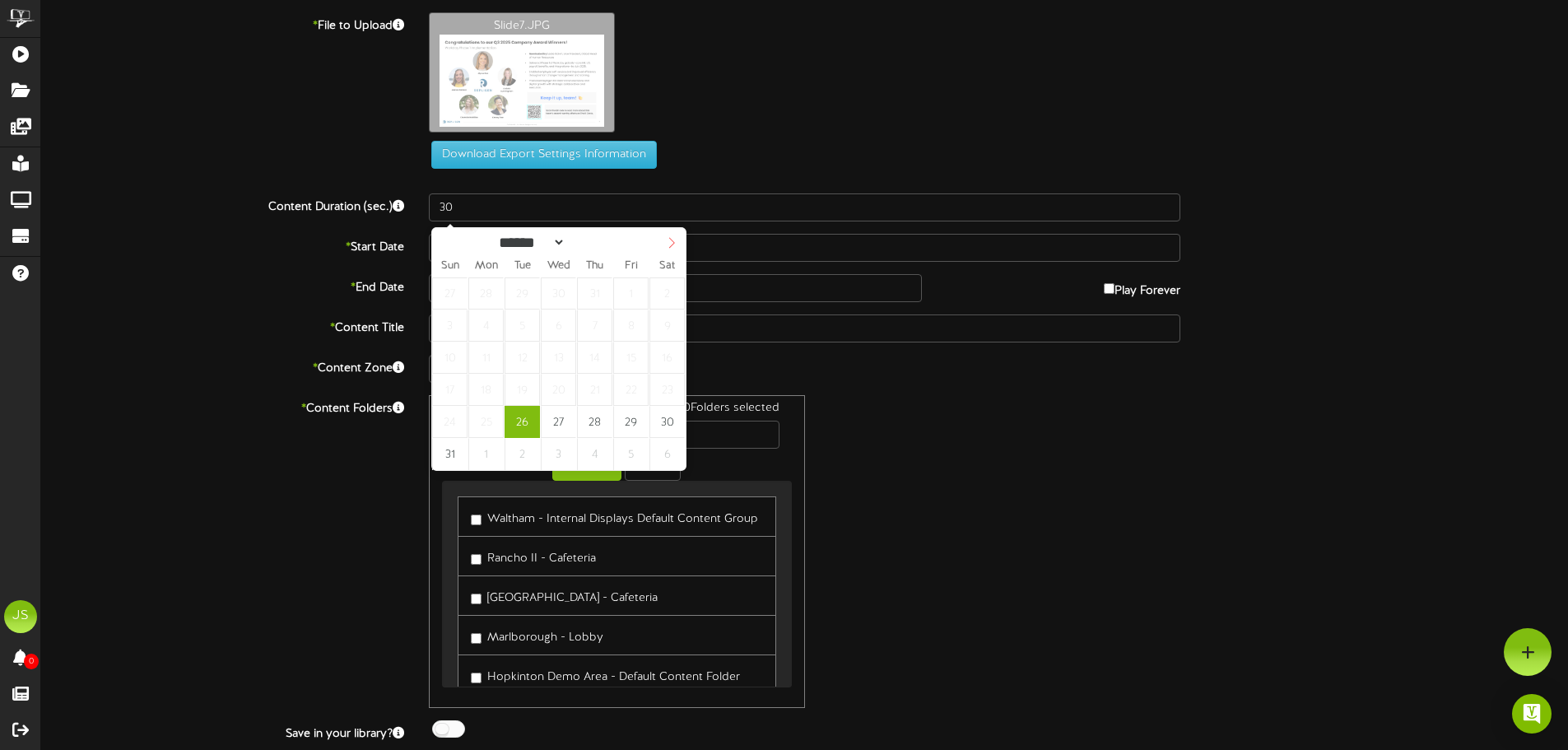
select select "*"
click at [675, 245] on icon at bounding box center [671, 243] width 12 height 12
type input "**********"
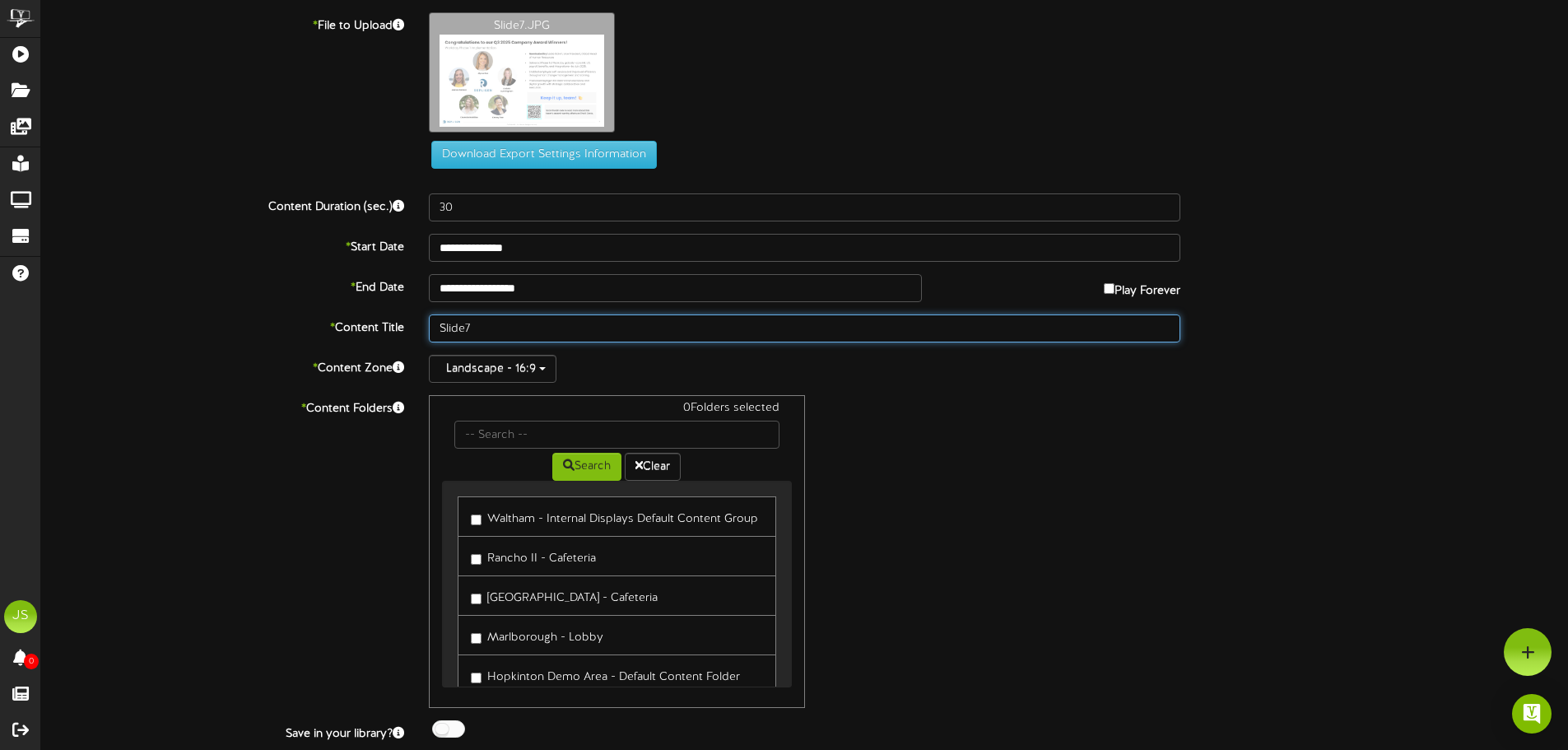
drag, startPoint x: 493, startPoint y: 324, endPoint x: 370, endPoint y: 323, distance: 123.0
click at [370, 323] on div "* Content Title Slide7" at bounding box center [805, 329] width 1552 height 28
click at [496, 332] on input "Slide7" at bounding box center [804, 329] width 752 height 28
type input "Slide7 - Workday Award"
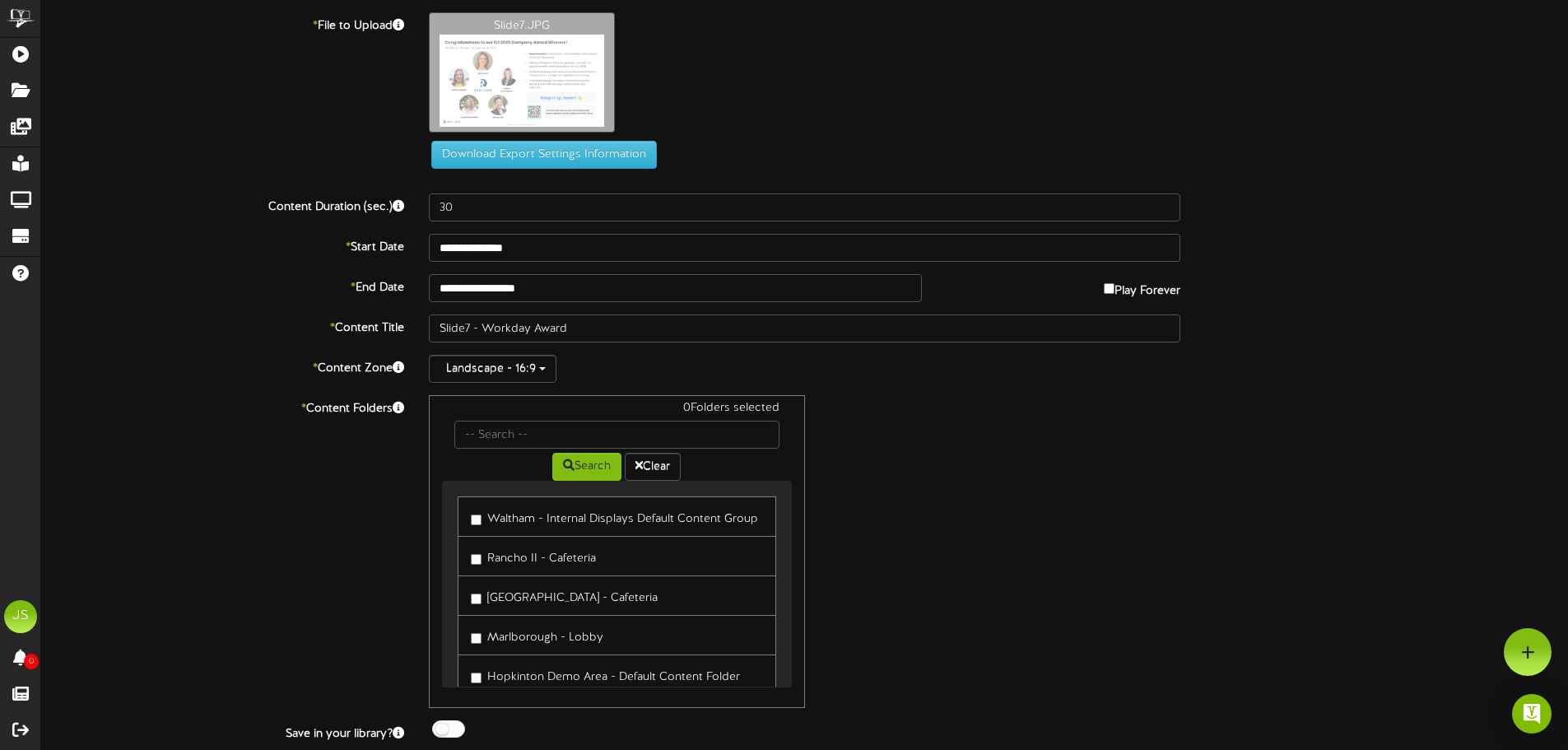
click at [536, 519] on label "Waltham - Internal Displays Default Content Group" at bounding box center [614, 516] width 287 height 23
click at [553, 560] on label "Rancho II - Cafeteria" at bounding box center [533, 556] width 125 height 23
click at [571, 597] on label "[GEOGRAPHIC_DATA] - Cafeteria" at bounding box center [564, 596] width 187 height 23
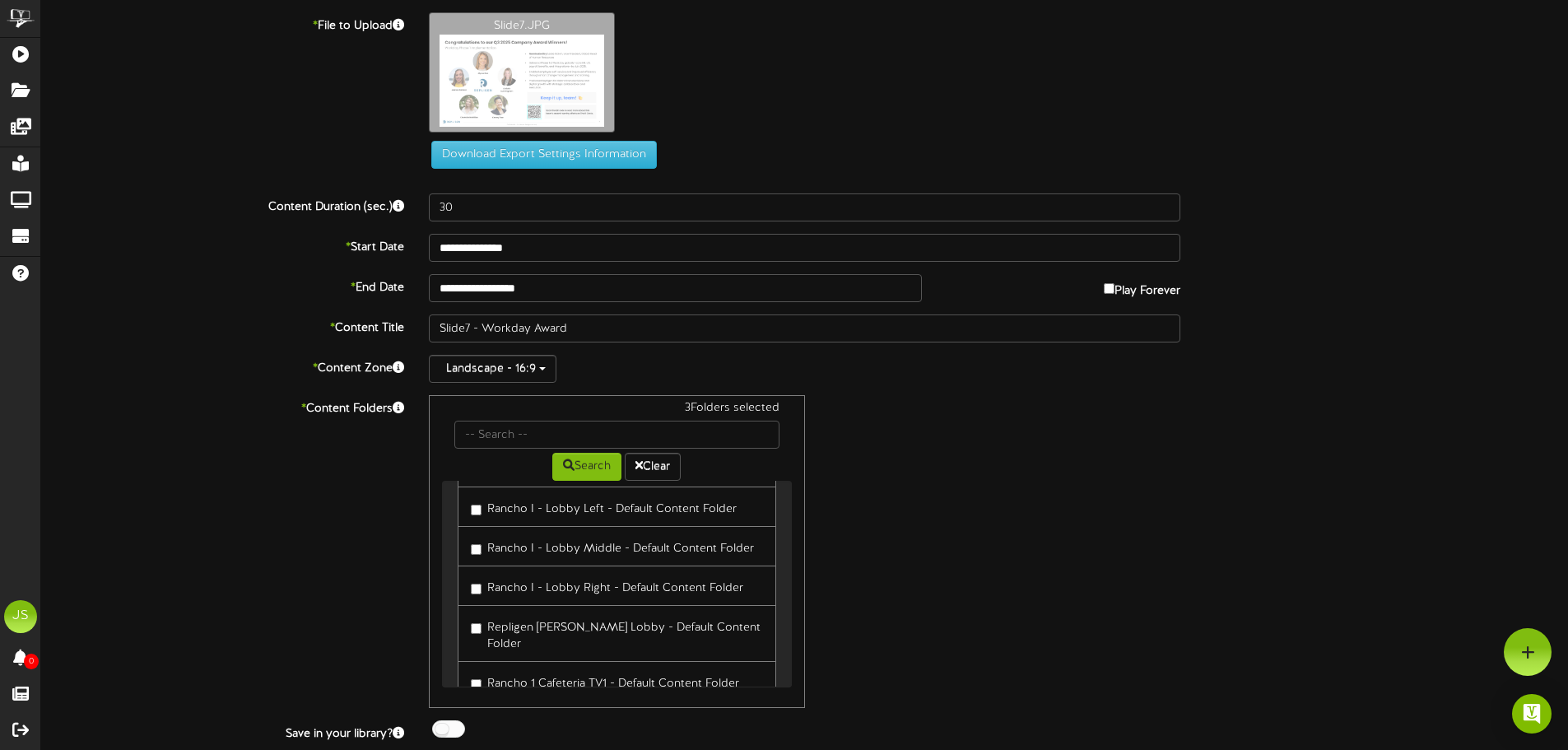
scroll to position [329, 0]
click at [571, 590] on label "Rancho 1 Cafeteria TV1 - Default Content Folder" at bounding box center [604, 598] width 268 height 23
click at [556, 628] on label "Rancho 1 Cafeteria TV2 - Default Content Folder" at bounding box center [605, 638] width 270 height 23
click at [555, 667] on label "Rancho 1 Cafeteria TV3 - Default Content Folder" at bounding box center [605, 678] width 270 height 23
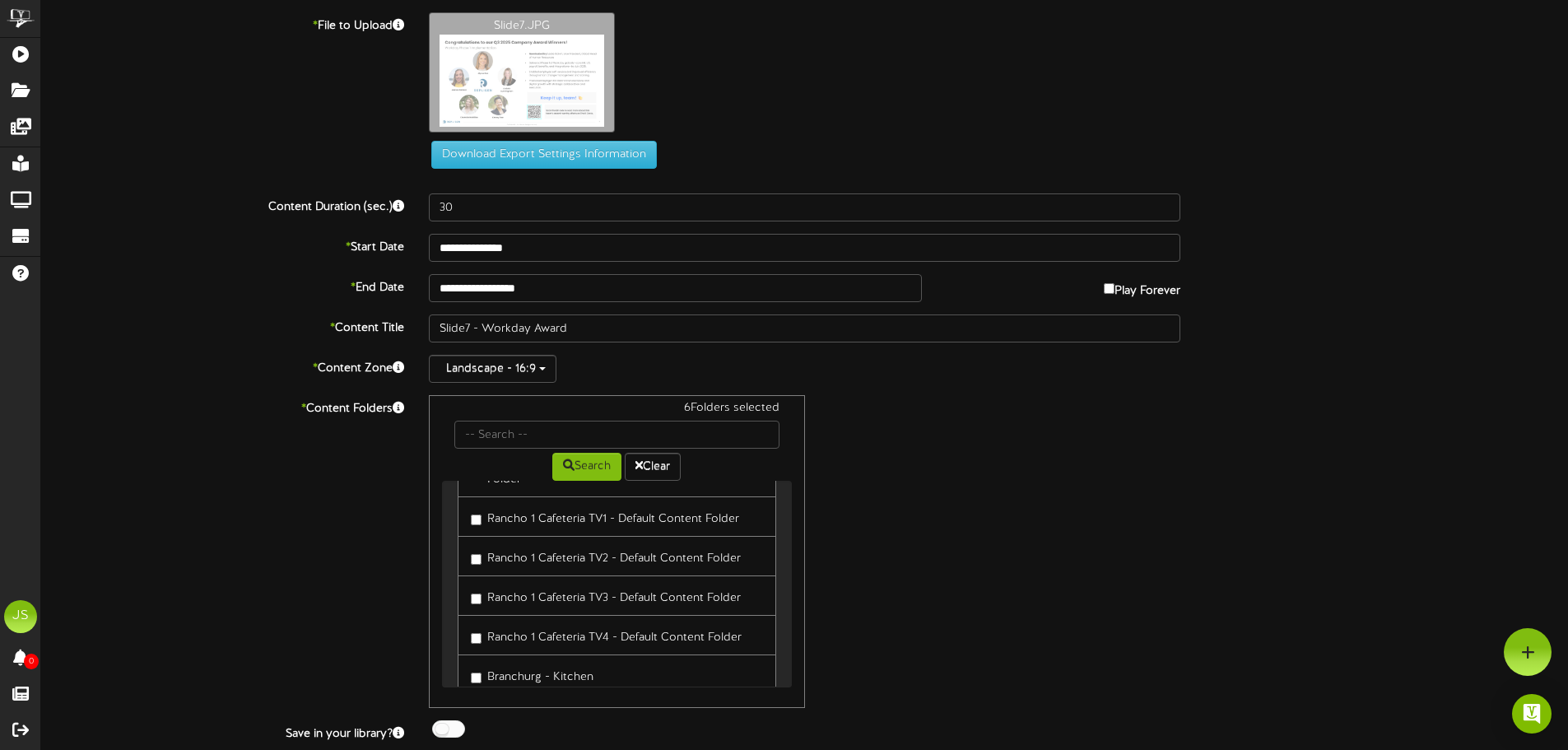
click at [543, 625] on label "Rancho 1 Cafeteria TV4 - Default Content Folder" at bounding box center [606, 635] width 271 height 23
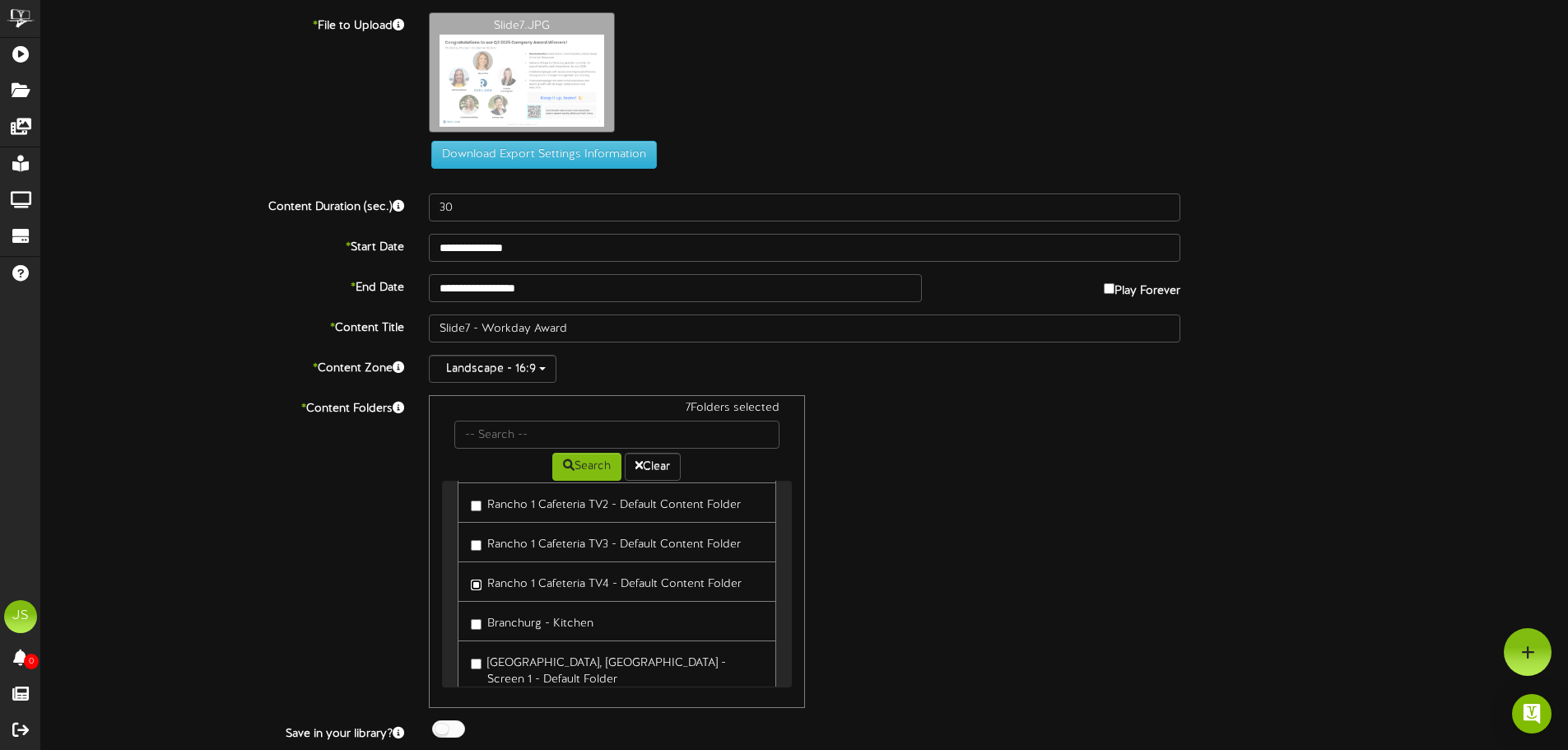
scroll to position [494, 0]
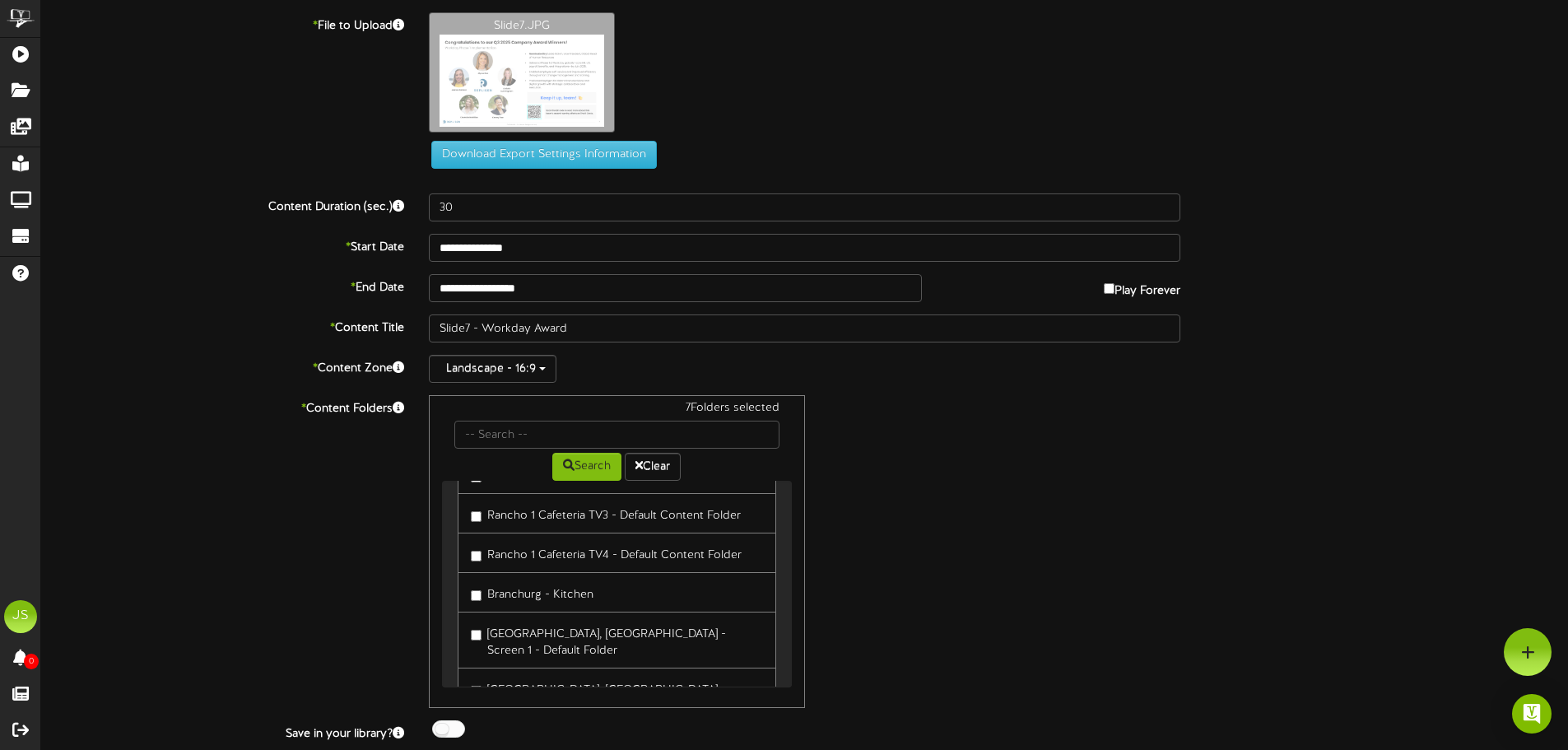
click at [514, 581] on label "Branchurg - Kitchen" at bounding box center [532, 592] width 123 height 23
click at [527, 621] on label "[GEOGRAPHIC_DATA], [GEOGRAPHIC_DATA] - Screen 1 - Default Folder" at bounding box center [616, 640] width 291 height 39
click at [518, 677] on label "[GEOGRAPHIC_DATA], [GEOGRAPHIC_DATA] - Screen 2 - Default Folder" at bounding box center [616, 696] width 291 height 39
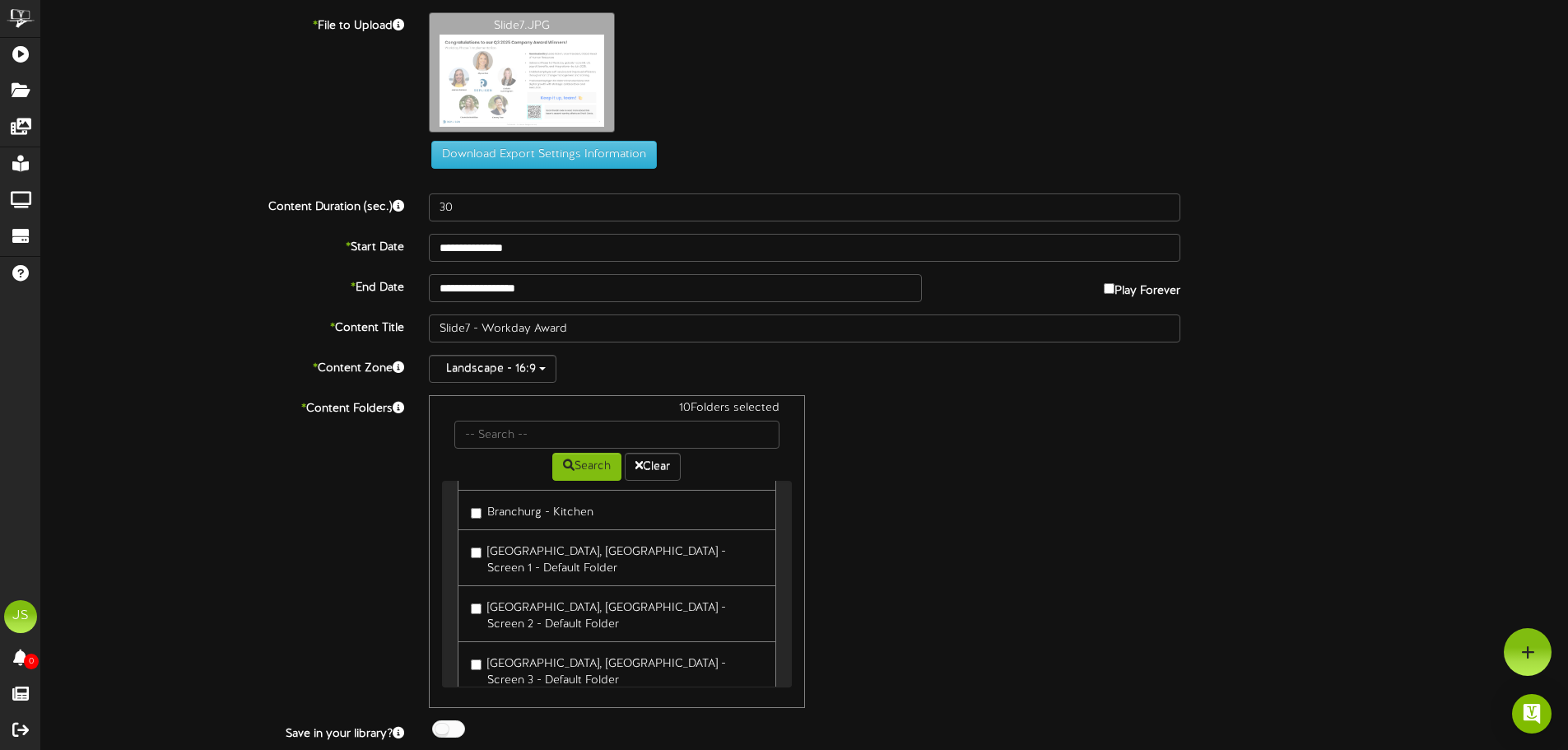
click at [520, 651] on label "[GEOGRAPHIC_DATA], [GEOGRAPHIC_DATA] - Screen 3 - Default Folder" at bounding box center [616, 670] width 291 height 39
click at [521, 707] on label "[GEOGRAPHIC_DATA], [GEOGRAPHIC_DATA] - Screen 4 - Default Folder" at bounding box center [616, 726] width 291 height 39
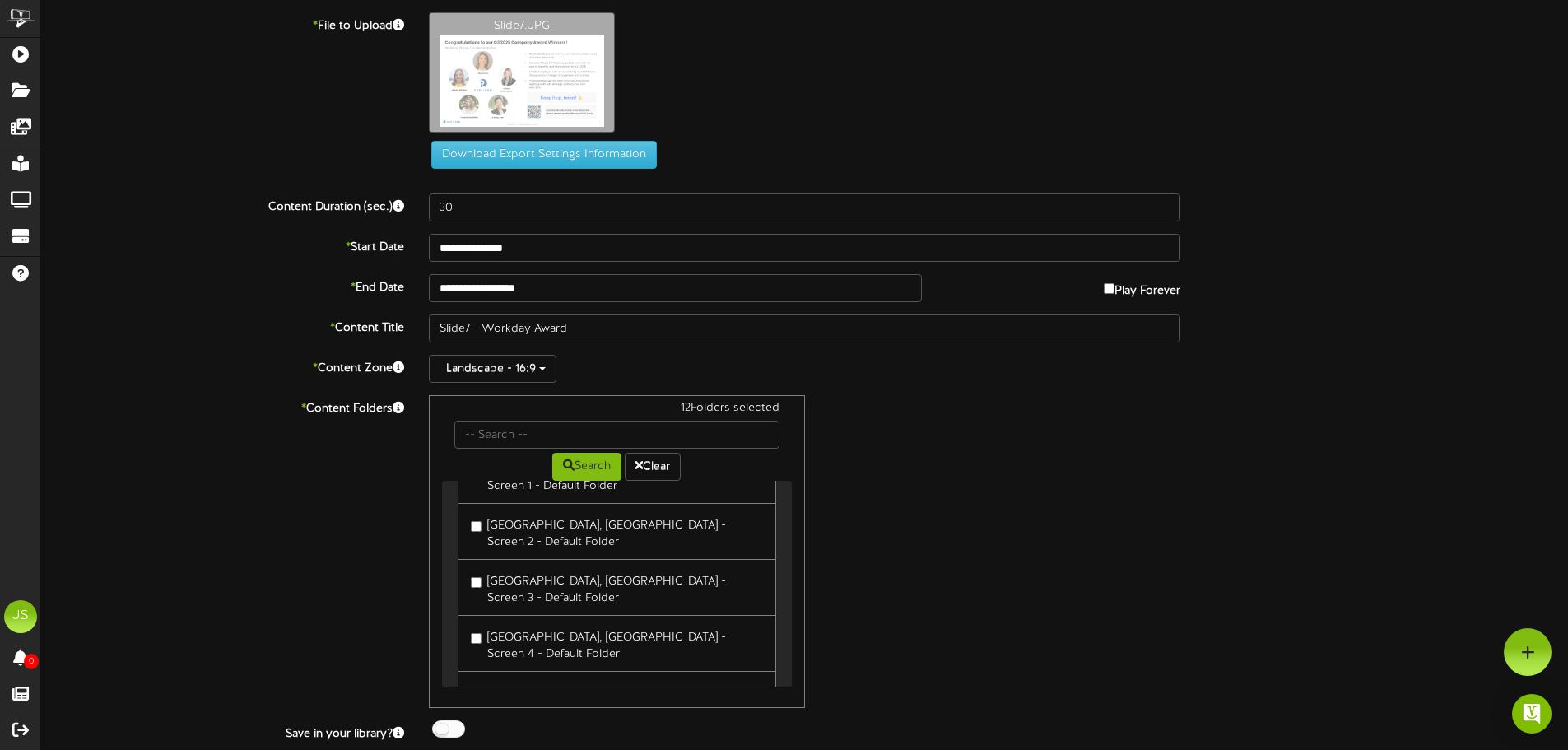
click at [533, 681] on label "[PERSON_NAME] - Local Content" at bounding box center [567, 691] width 193 height 23
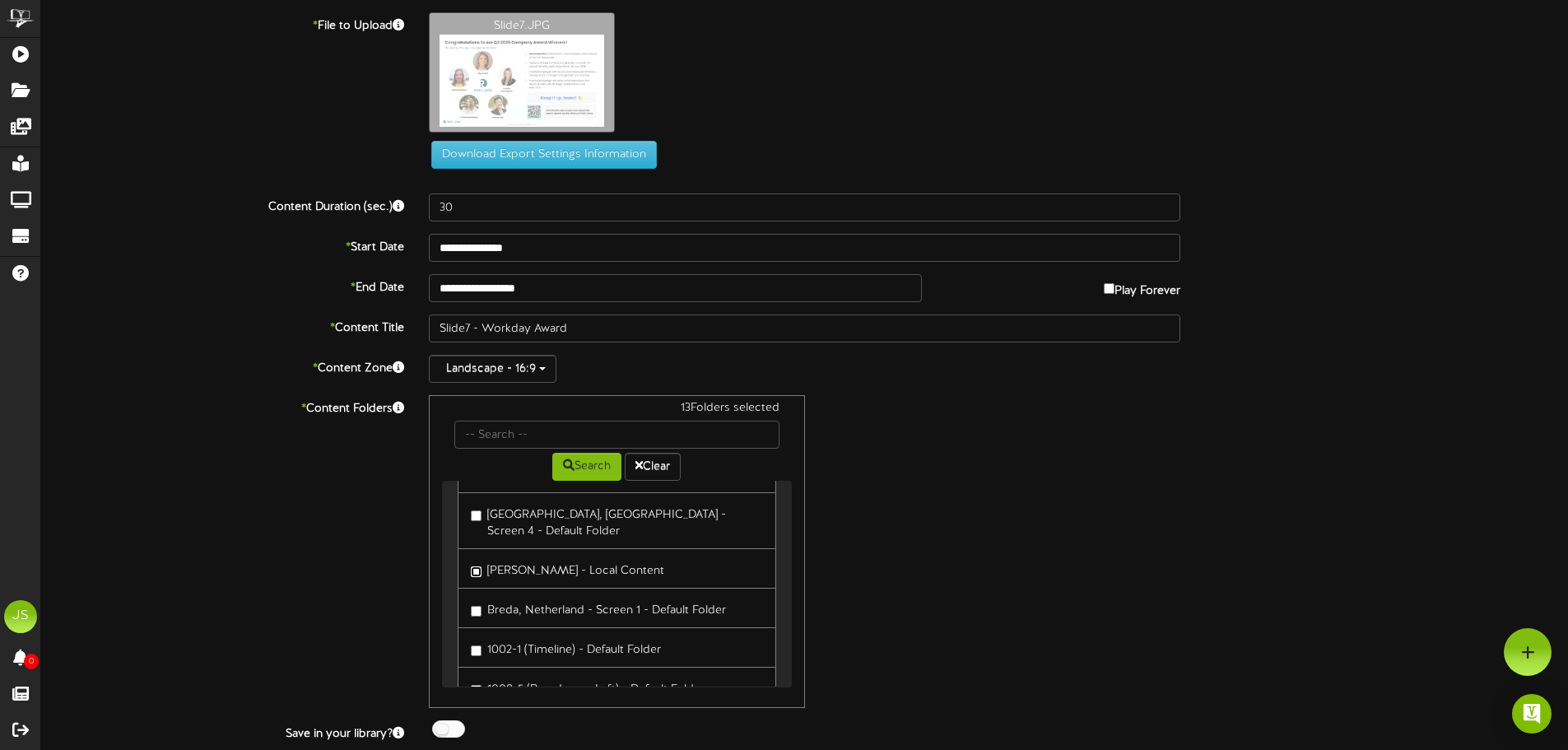
scroll to position [823, 0]
click at [503, 555] on label "Breda, Netherland - Screen 1 - Default Folder" at bounding box center [598, 566] width 255 height 23
click at [520, 713] on label "Breda, Netherland -Screen 2" at bounding box center [555, 724] width 168 height 23
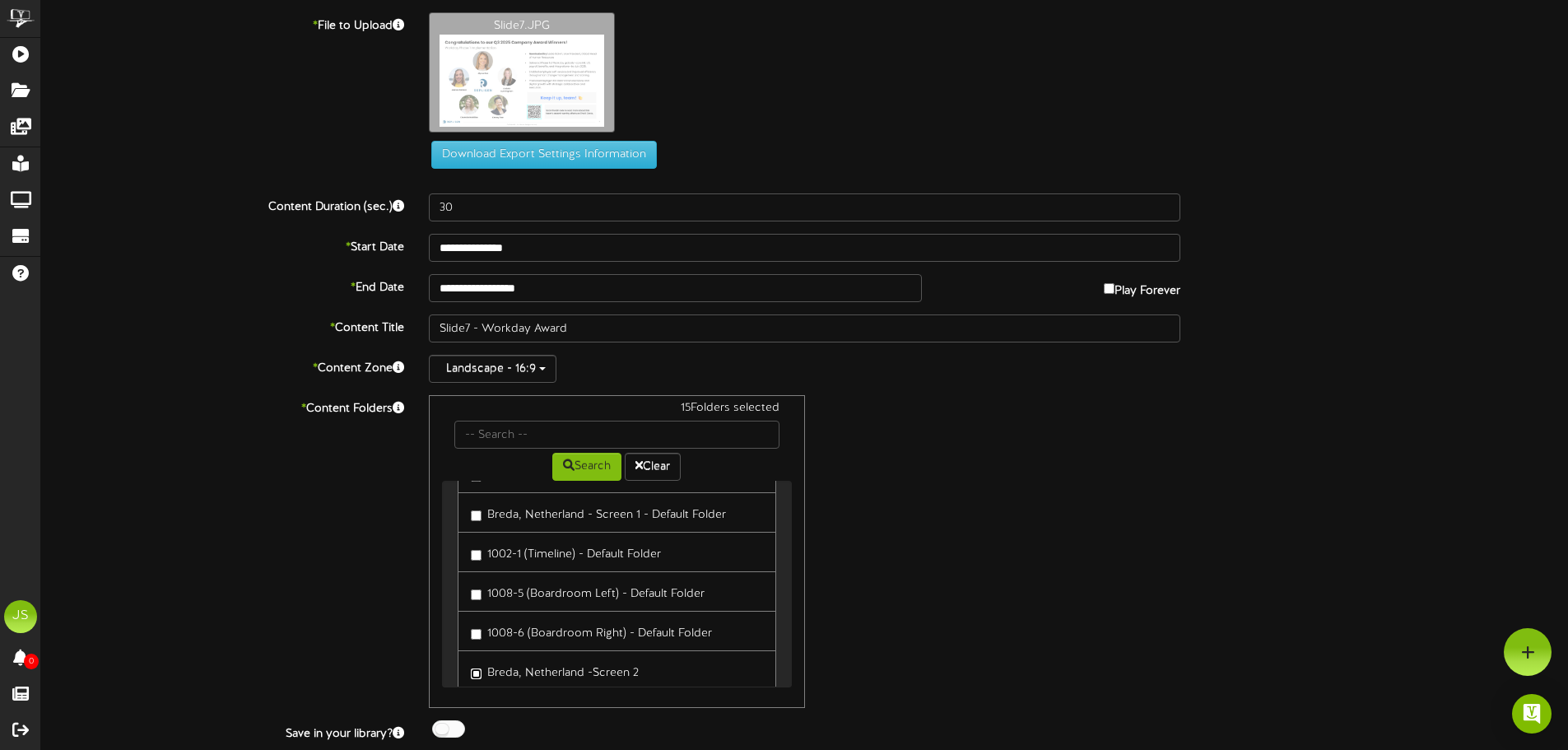
scroll to position [906, 0]
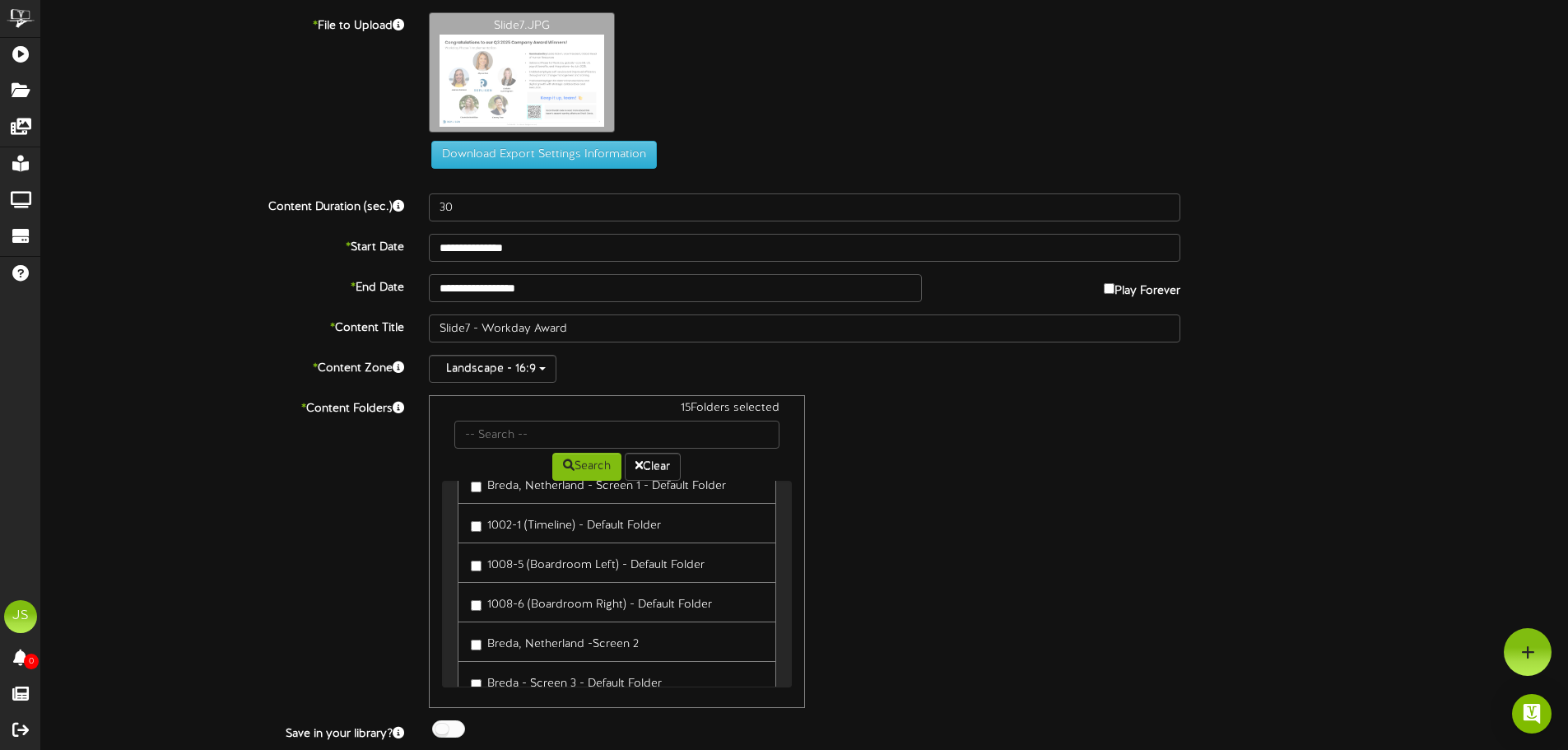
click at [521, 671] on label "Breda - Screen 3 - Default Folder" at bounding box center [567, 681] width 191 height 23
click at [516, 710] on label "[GEOGRAPHIC_DATA], [GEOGRAPHIC_DATA] (1) - Default Folder" at bounding box center [616, 729] width 291 height 39
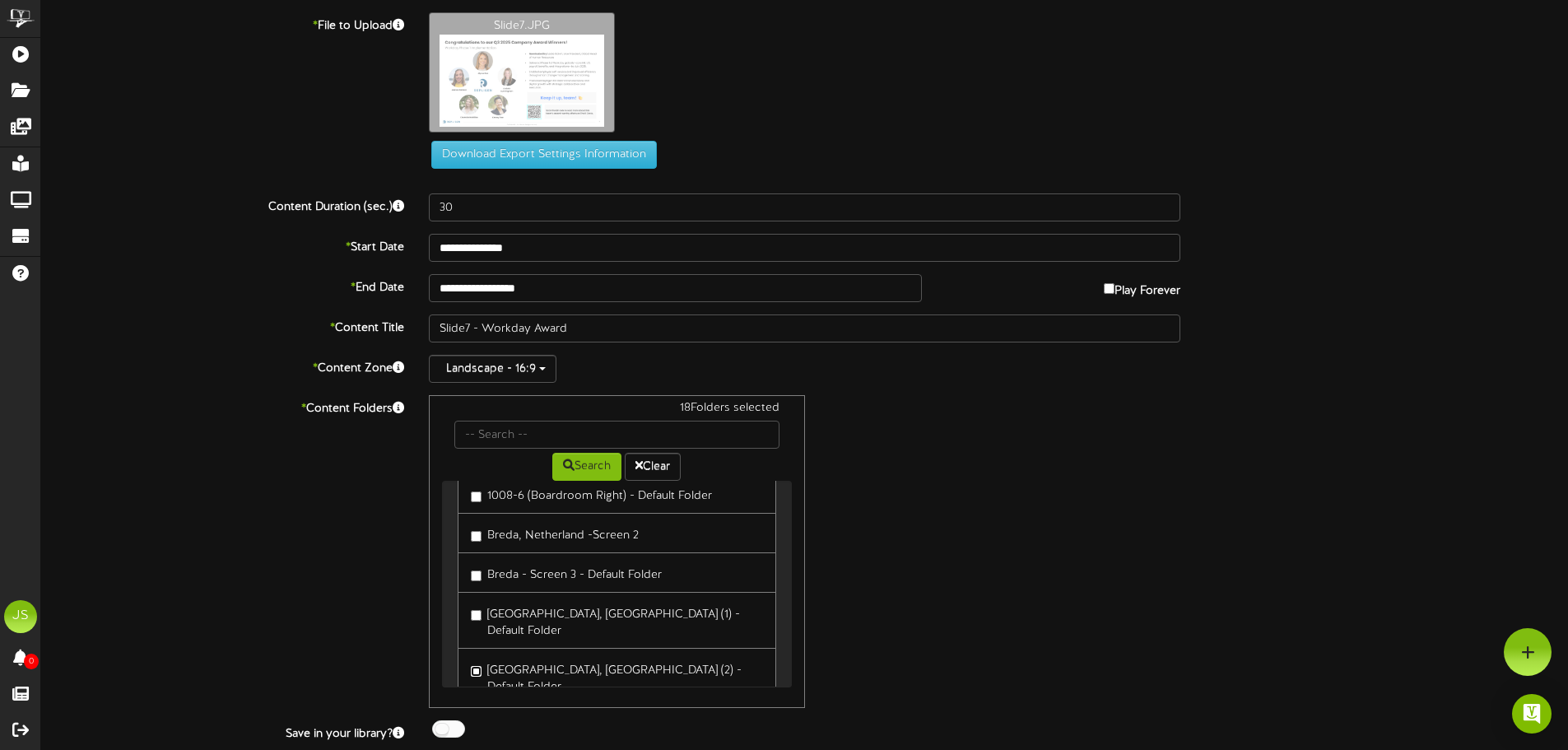
scroll to position [1029, 0]
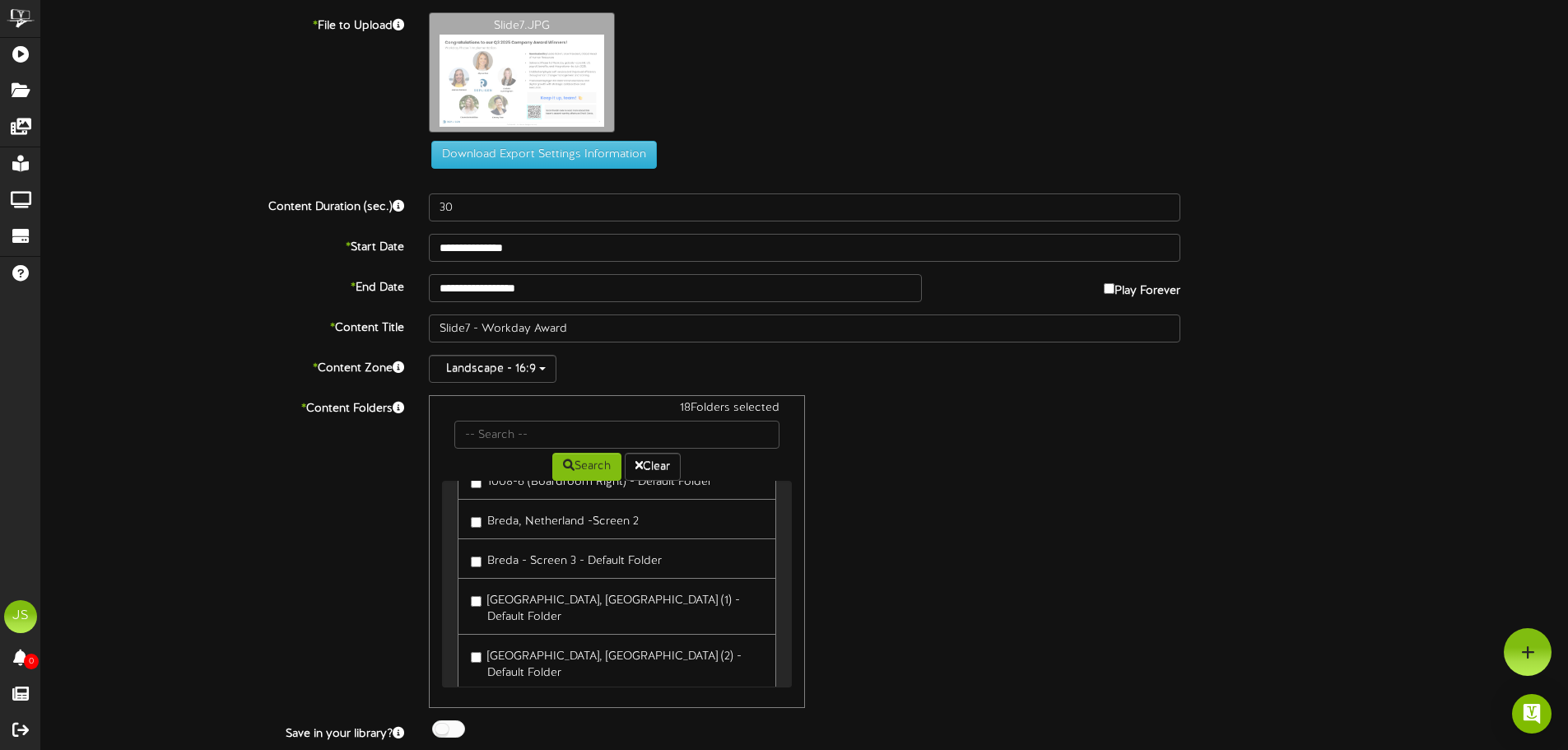
click at [455, 733] on div at bounding box center [448, 728] width 32 height 17
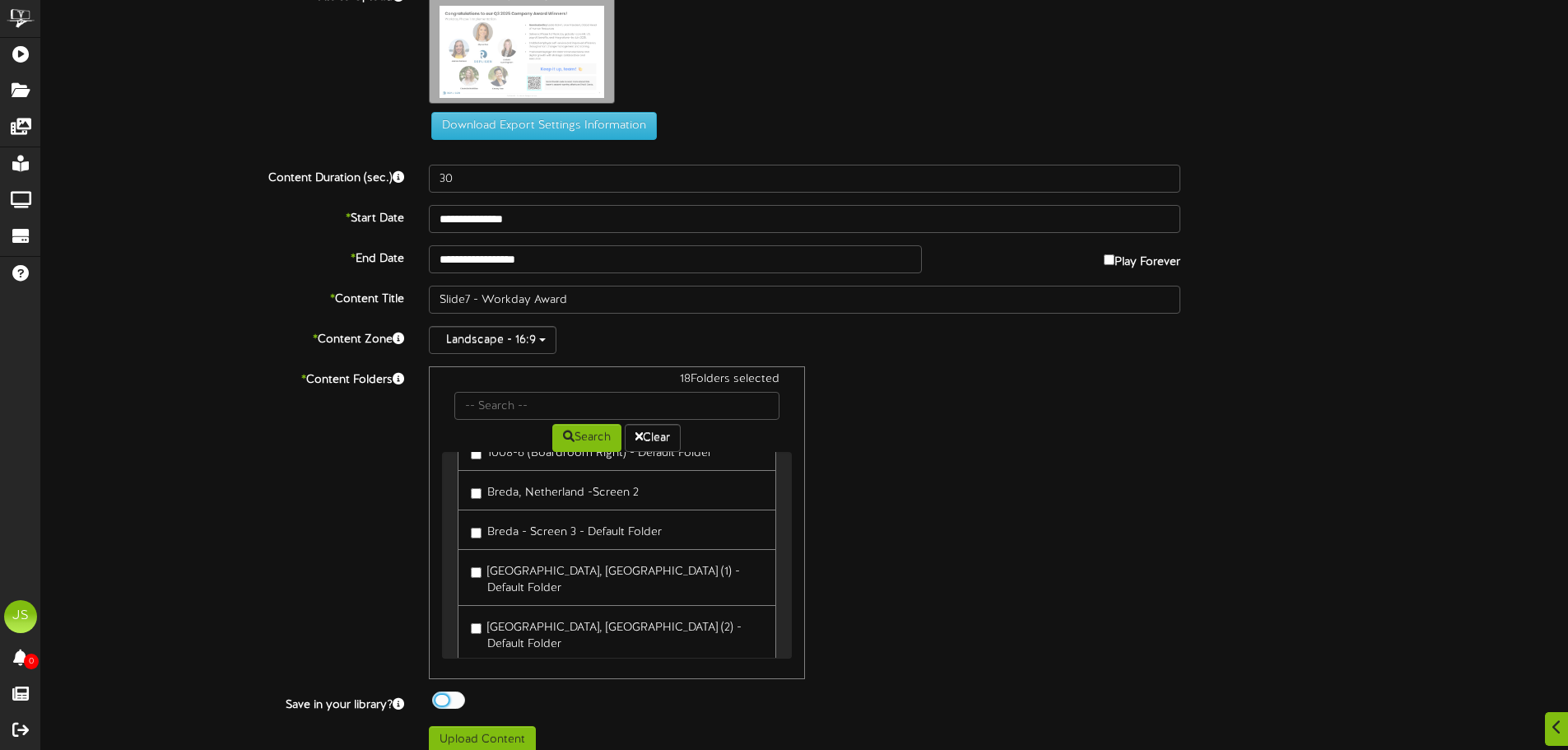
scroll to position [45, 0]
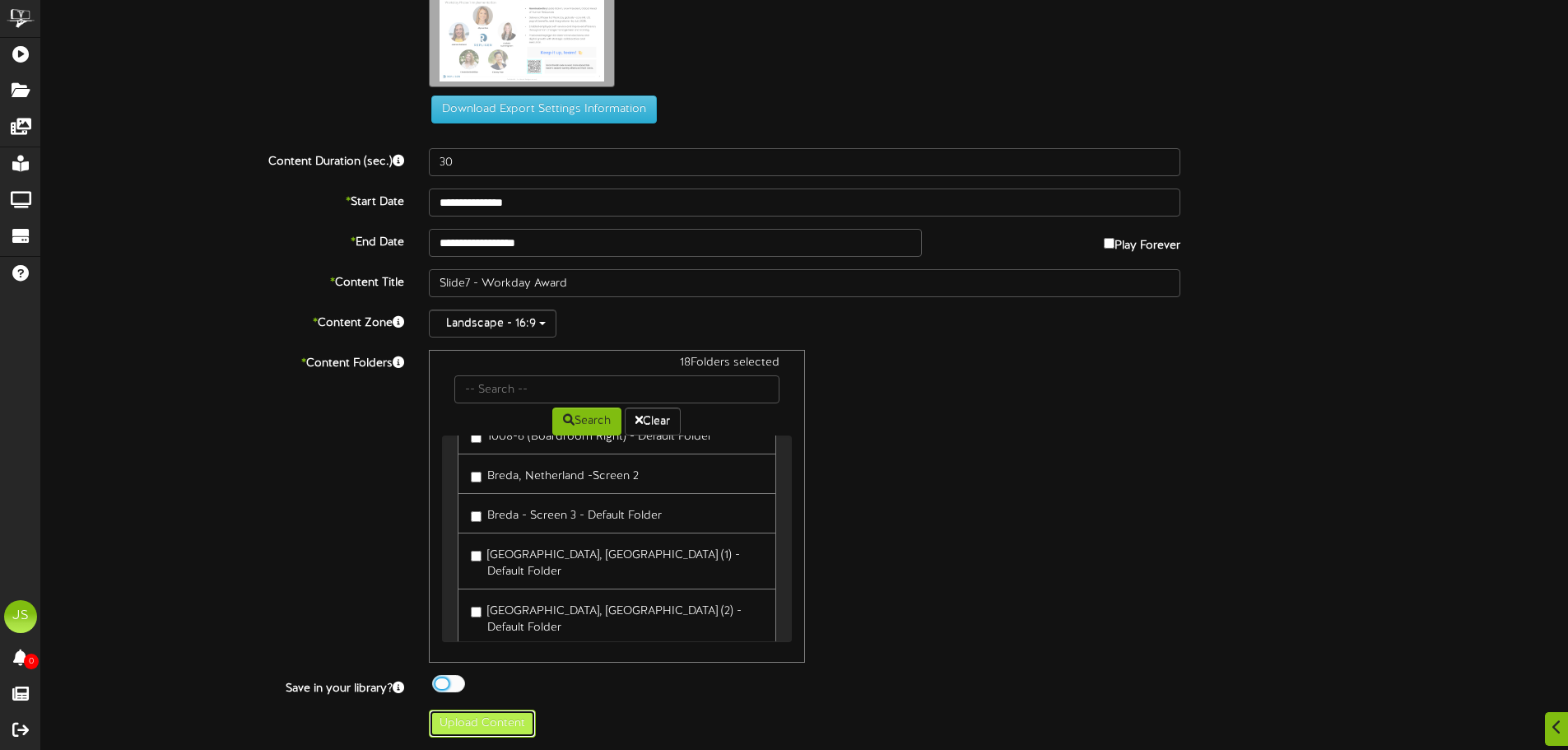
drag, startPoint x: 494, startPoint y: 728, endPoint x: 524, endPoint y: 728, distance: 30.0
click at [493, 728] on button "Upload Content" at bounding box center [482, 724] width 107 height 28
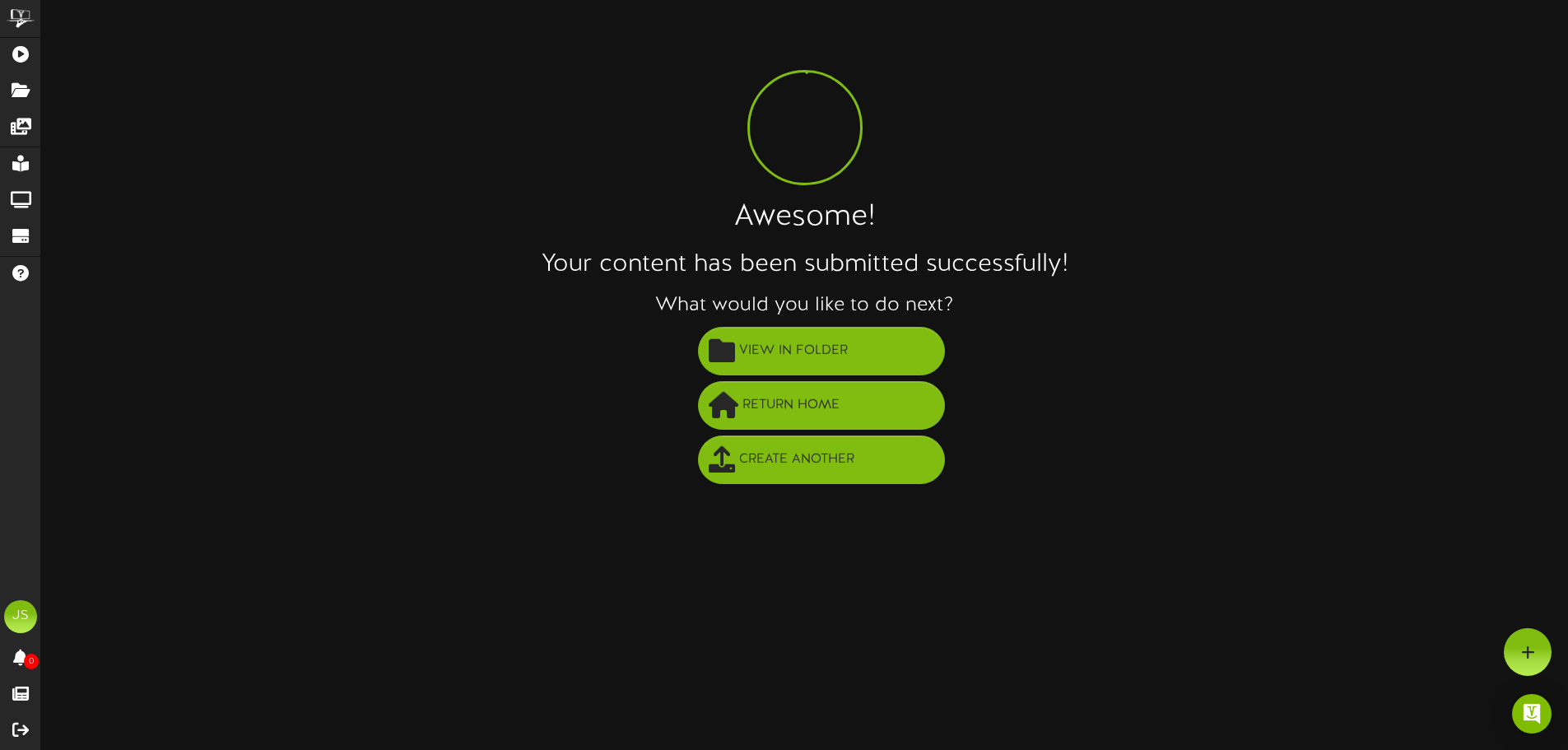
scroll to position [0, 0]
click at [822, 362] on span "View in Folder" at bounding box center [799, 351] width 117 height 27
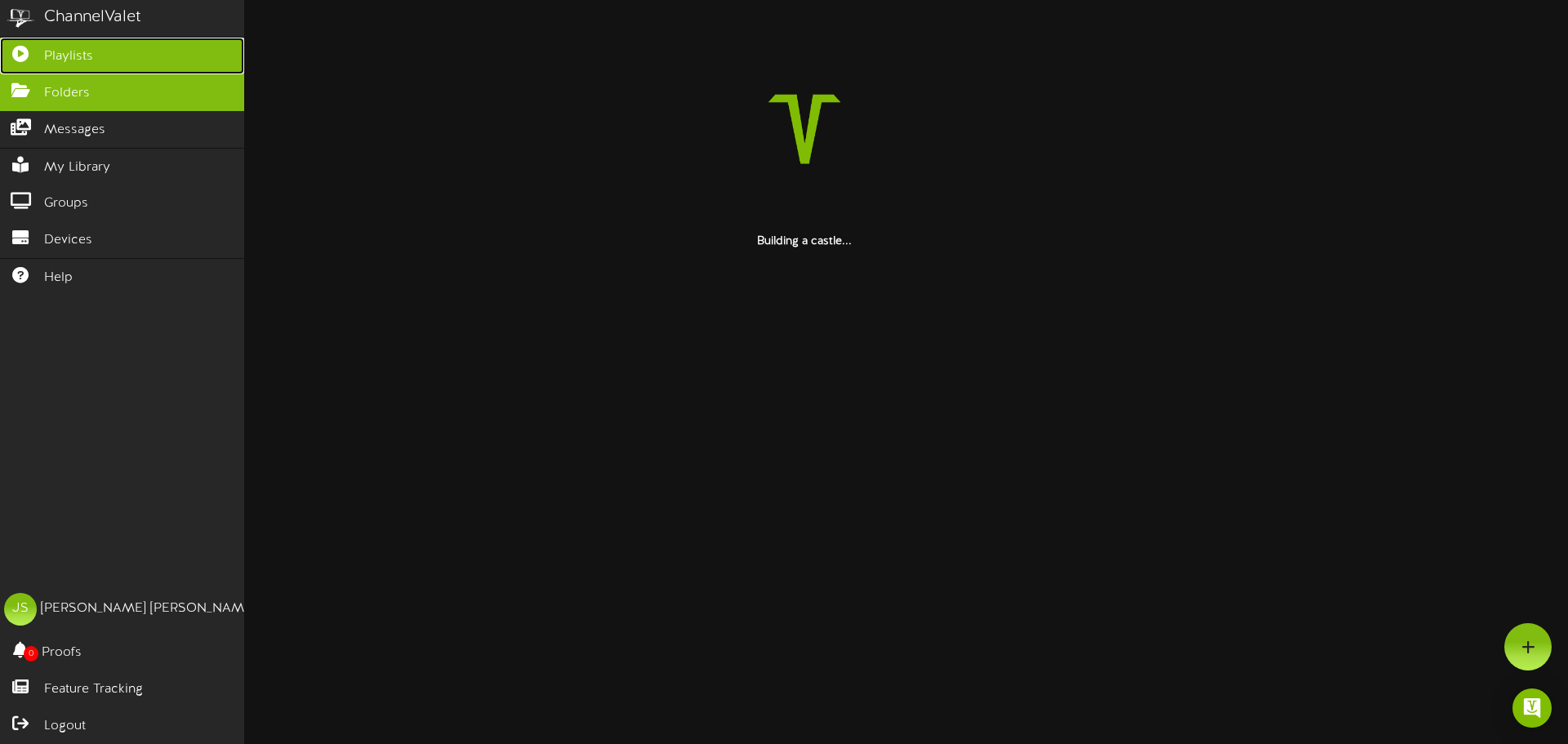
click at [30, 52] on icon at bounding box center [21, 52] width 41 height 13
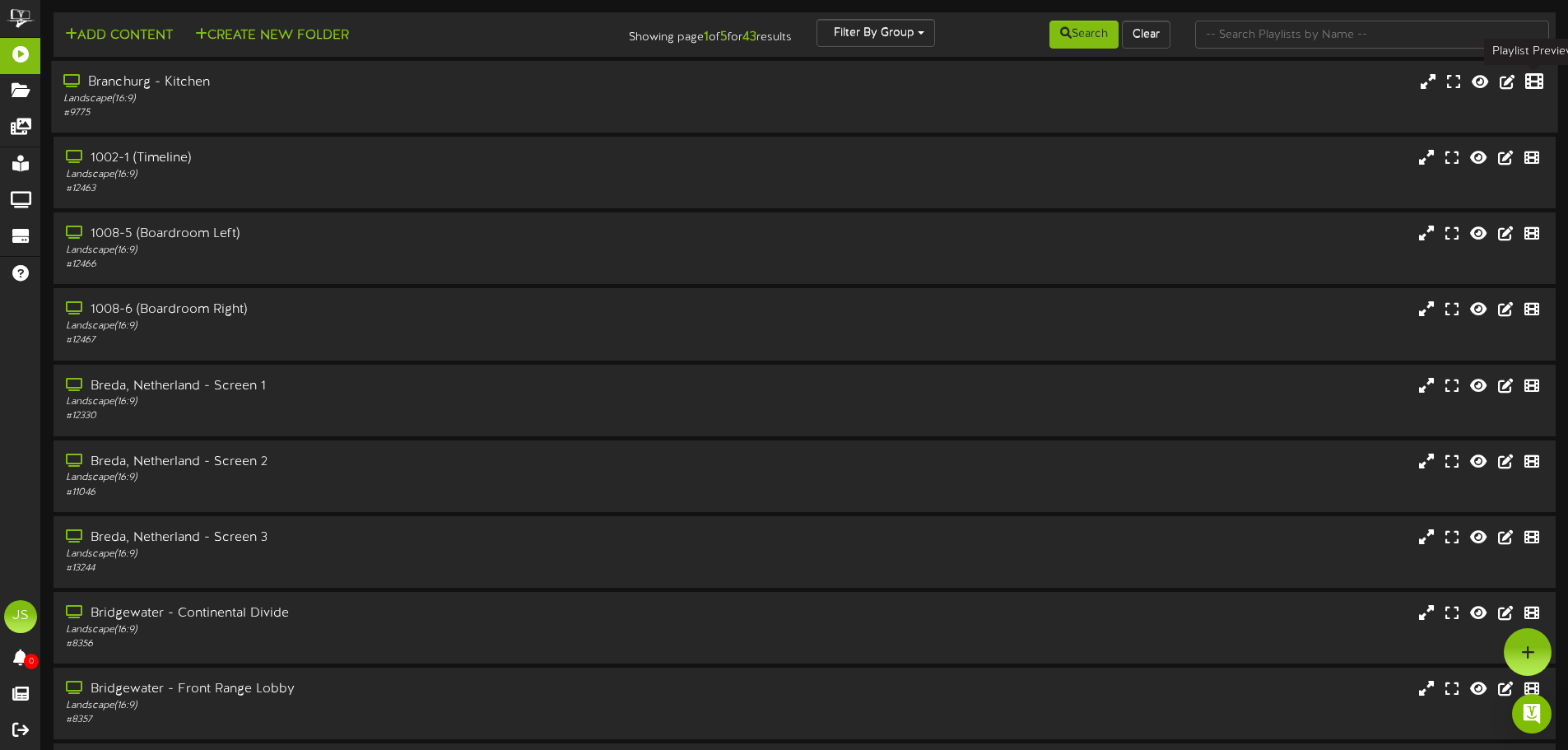
click at [1527, 81] on icon at bounding box center [1535, 81] width 18 height 18
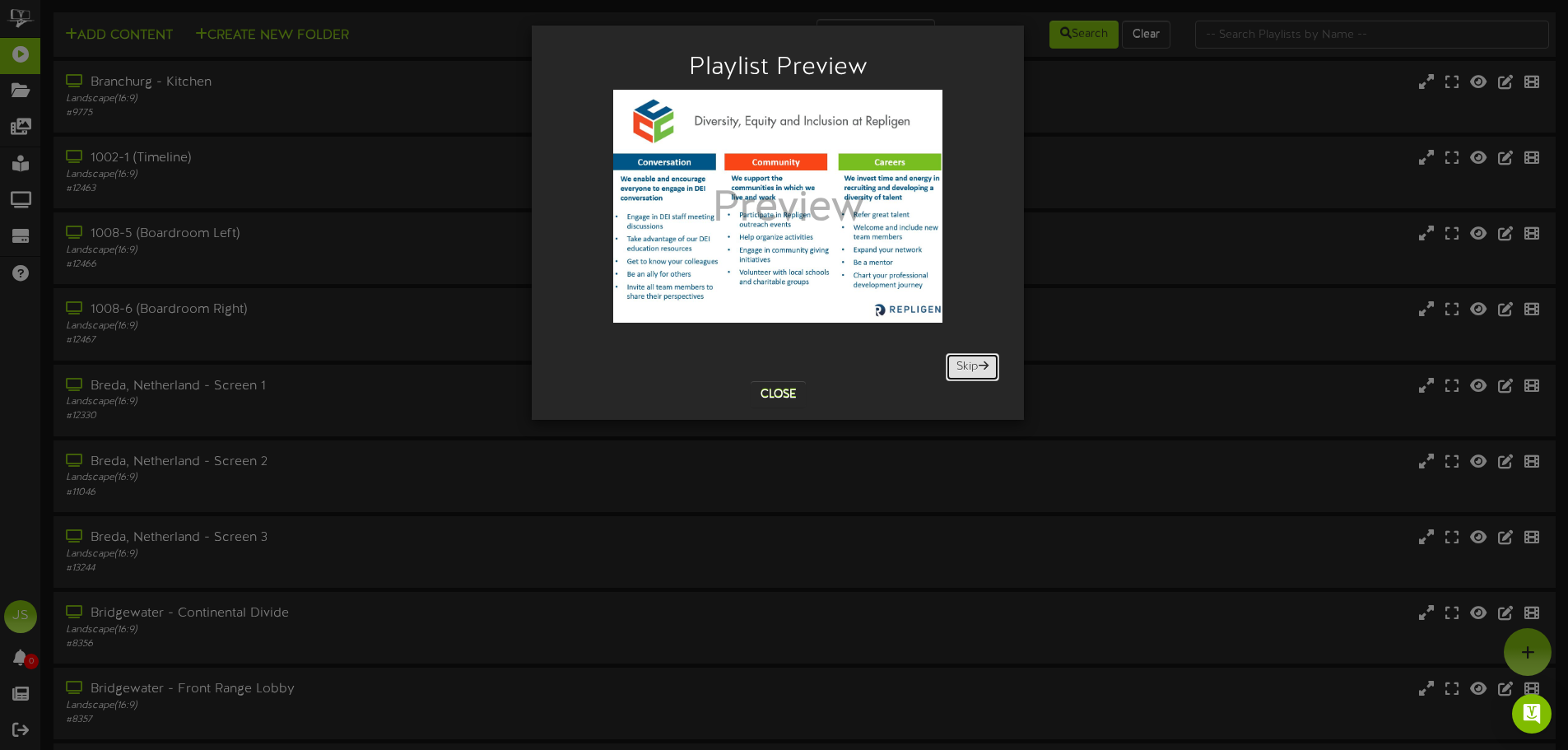
click at [959, 369] on button "Skip" at bounding box center [972, 366] width 53 height 28
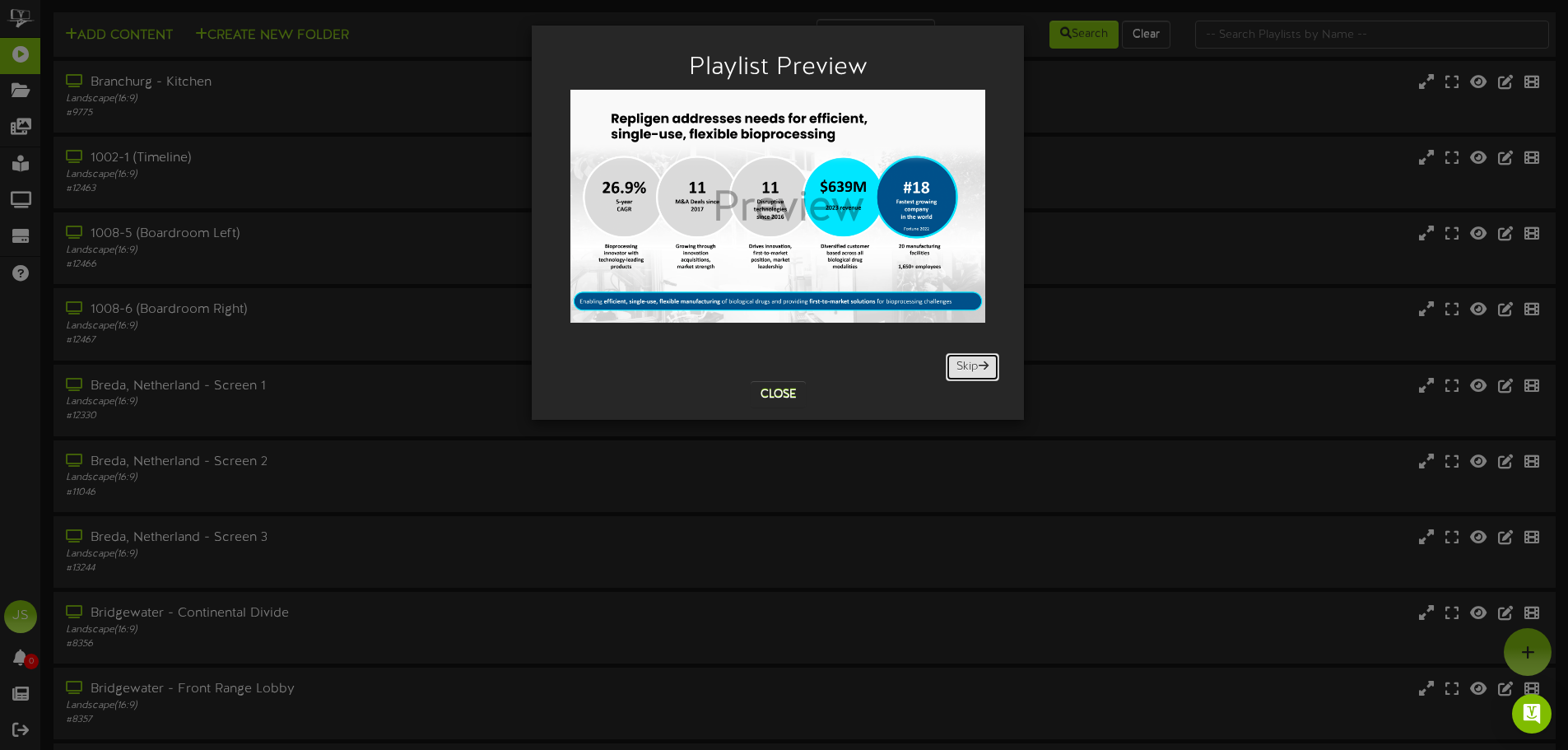
click at [969, 368] on button "Skip" at bounding box center [972, 366] width 53 height 28
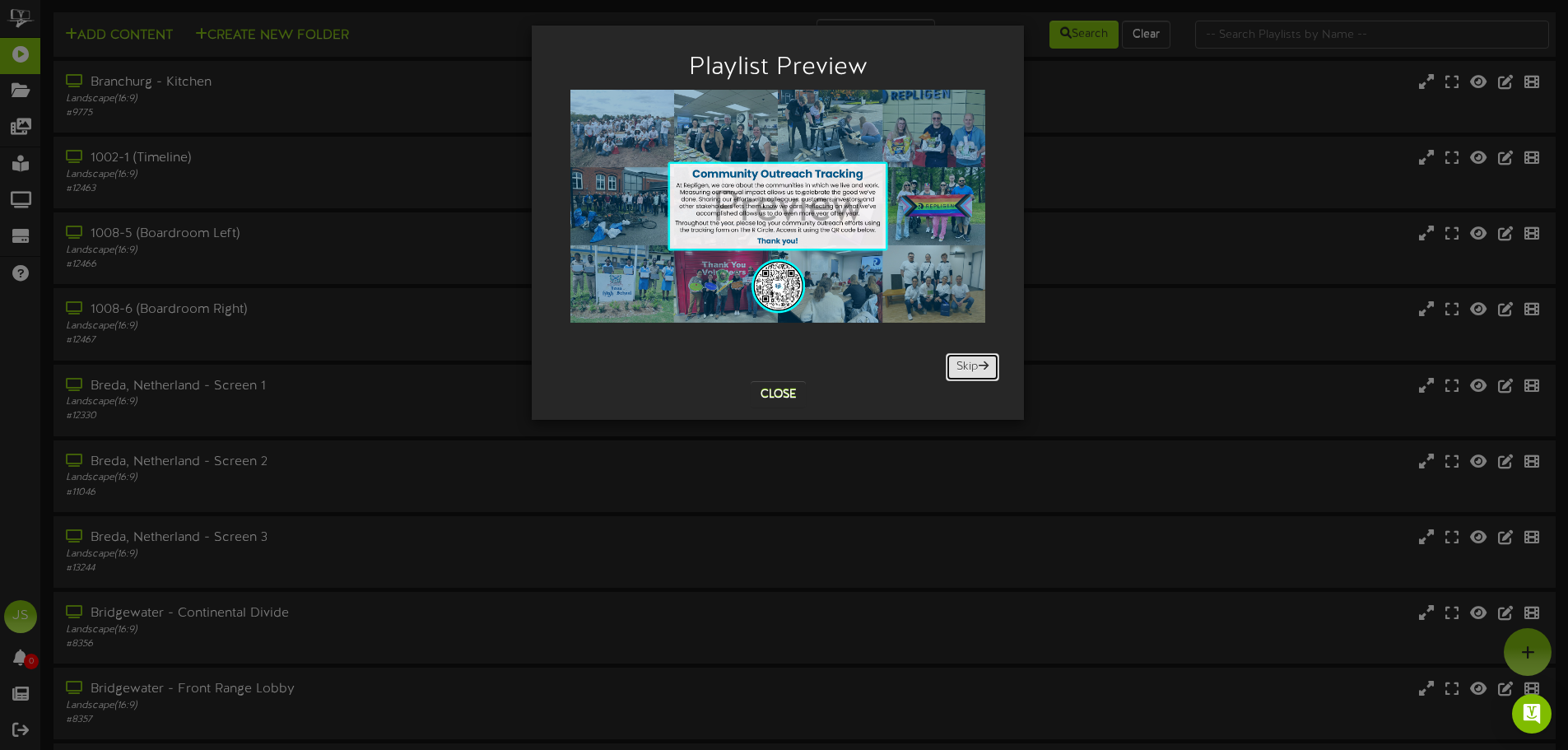
click at [969, 368] on button "Skip" at bounding box center [972, 366] width 53 height 28
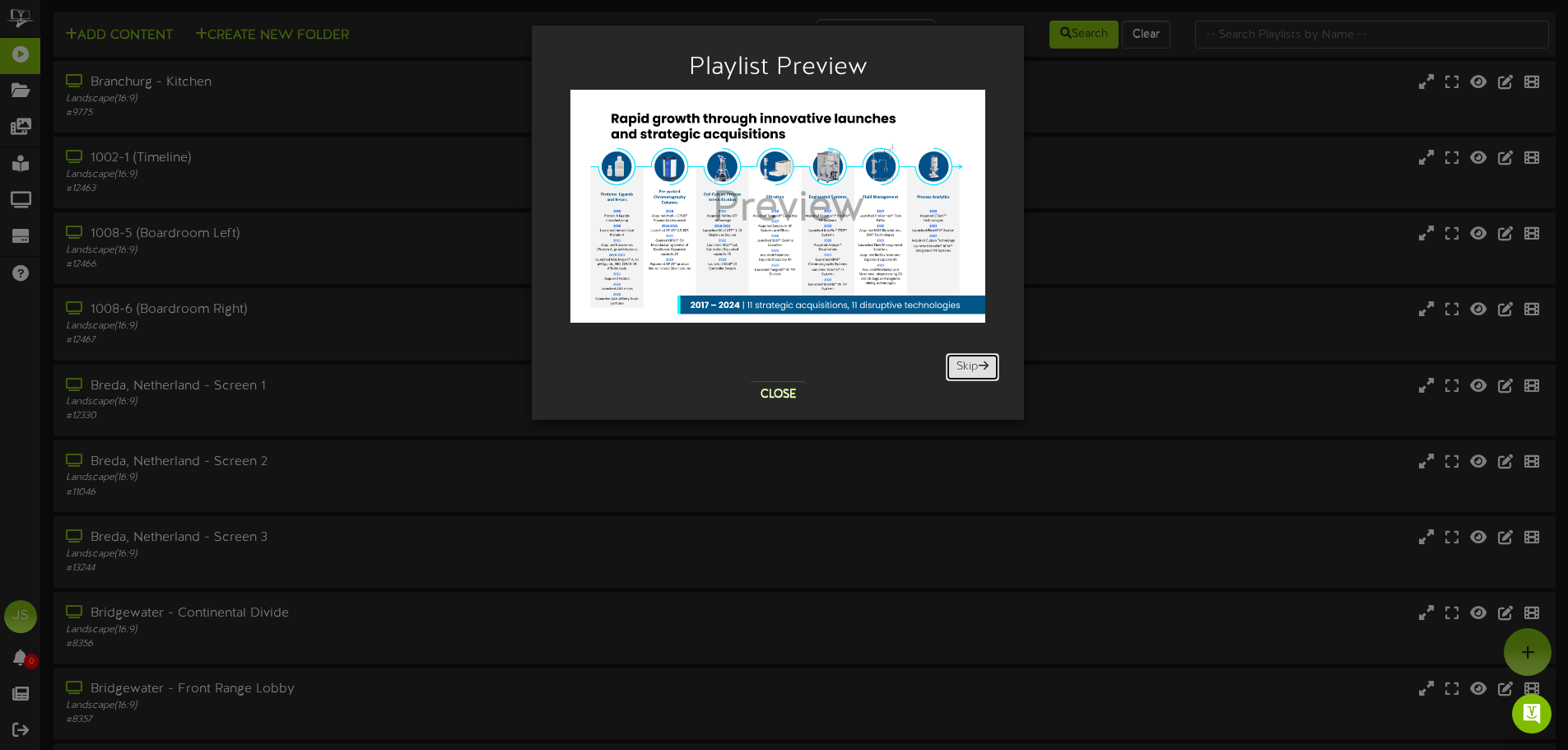
click at [969, 368] on button "Skip" at bounding box center [972, 366] width 53 height 28
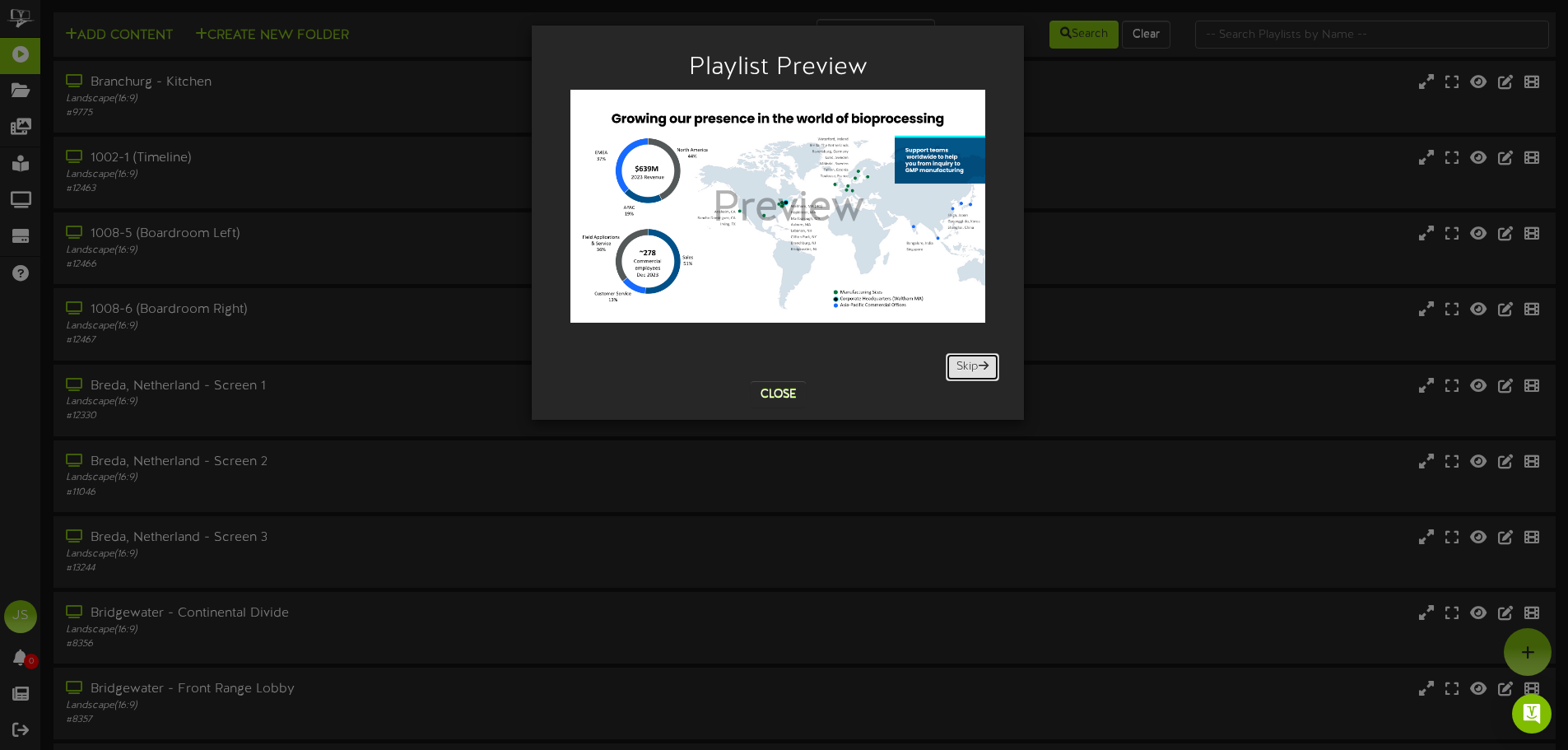
click at [969, 368] on button "Skip" at bounding box center [972, 366] width 53 height 28
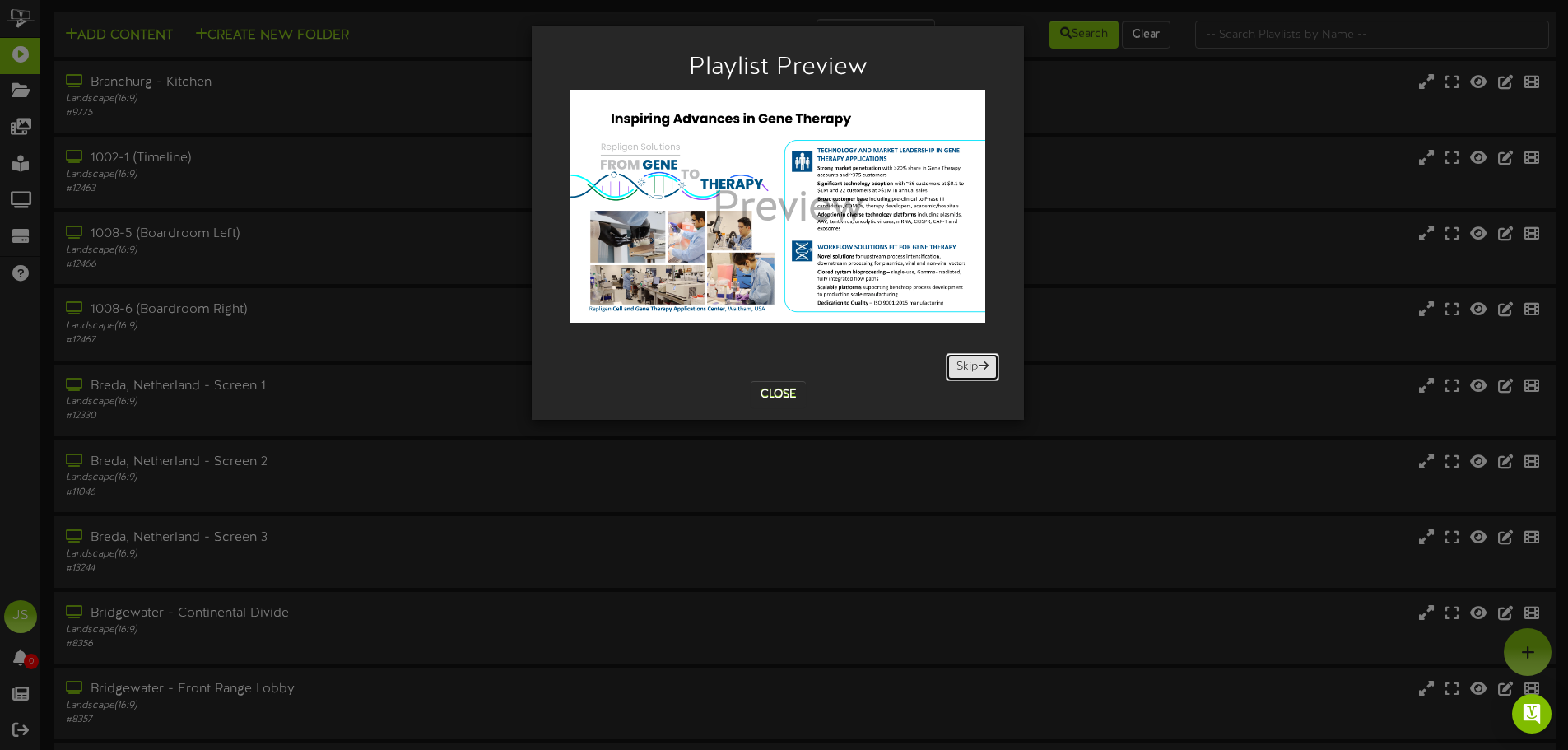
click at [969, 368] on button "Skip" at bounding box center [972, 366] width 53 height 28
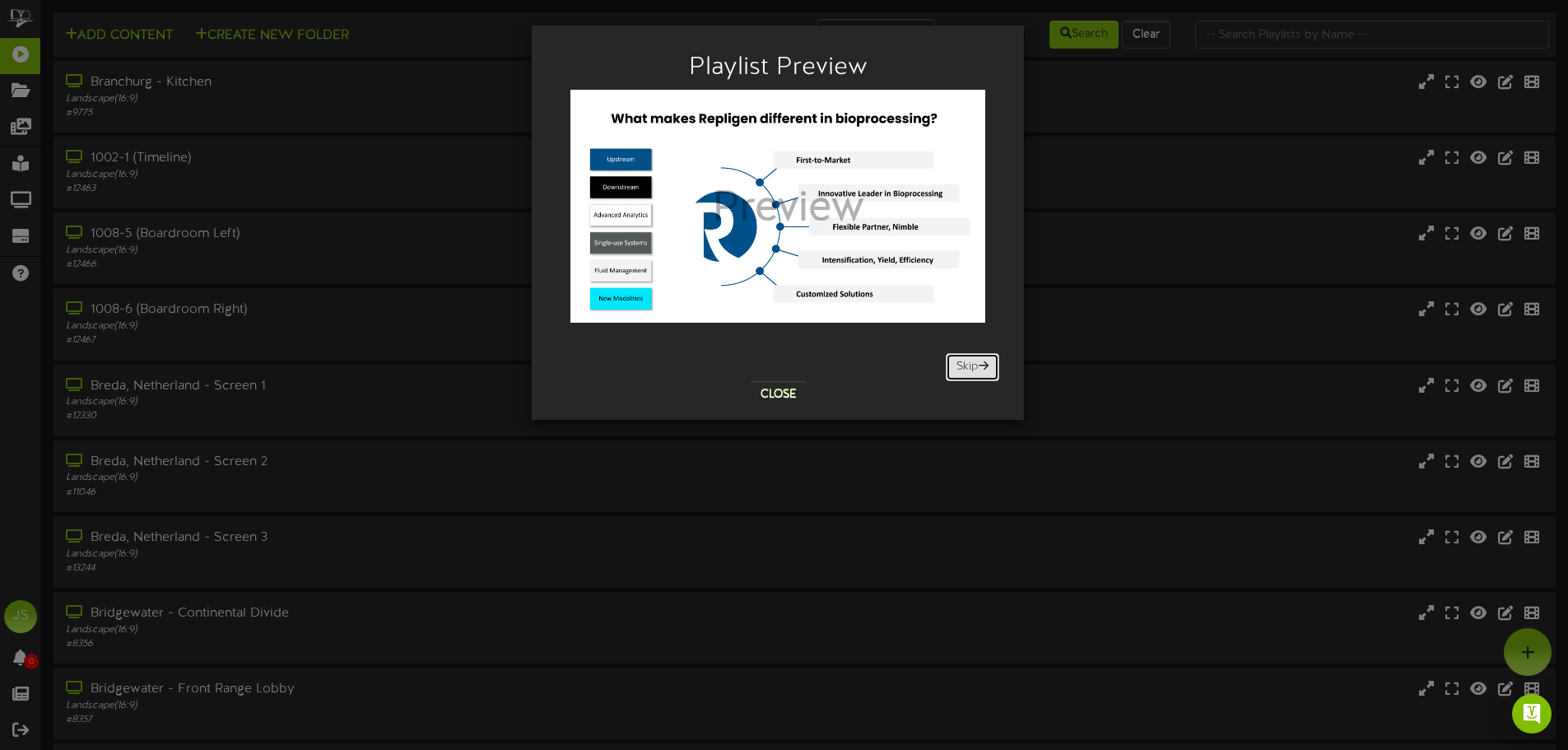
click at [969, 368] on button "Skip" at bounding box center [972, 366] width 53 height 28
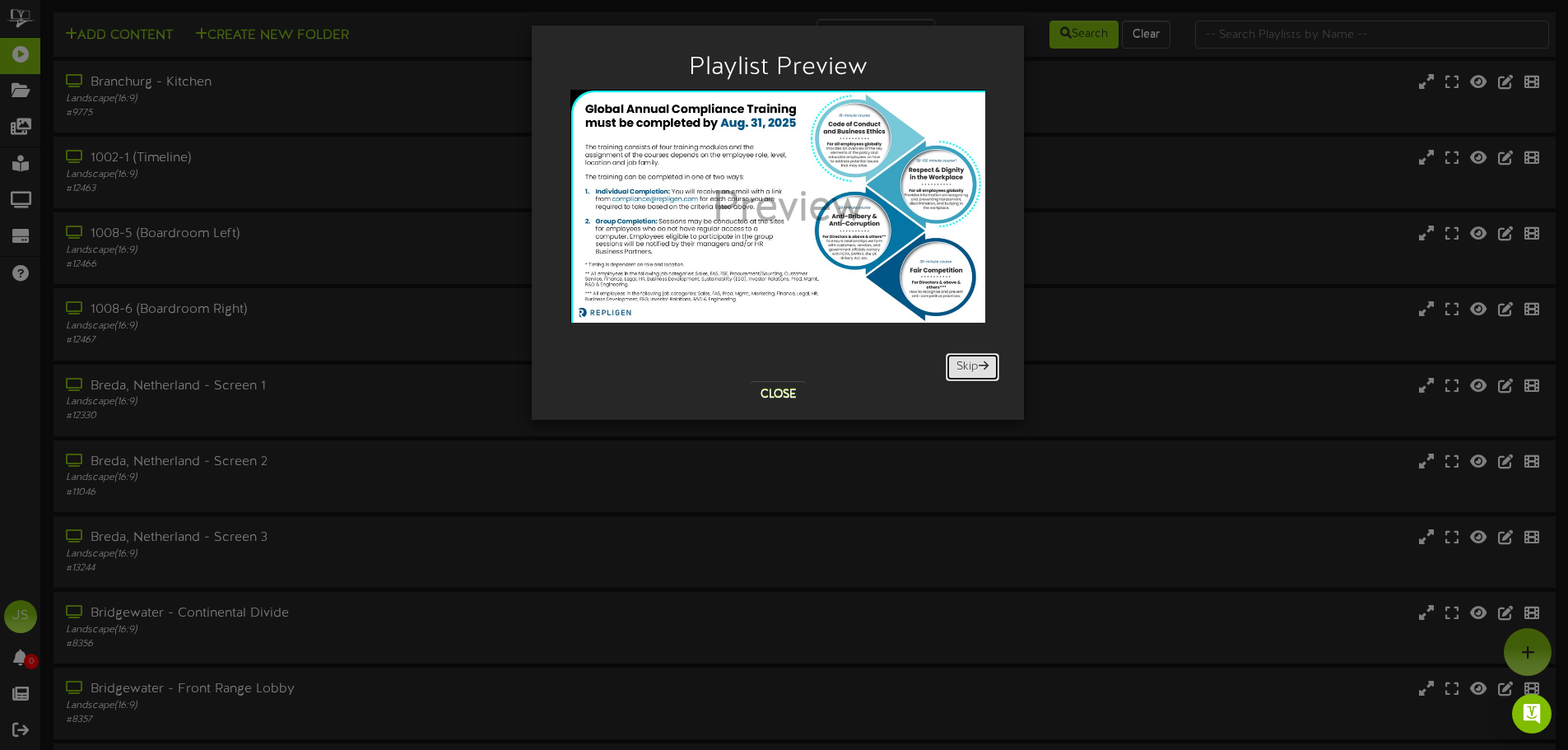
click at [969, 368] on button "Skip" at bounding box center [972, 366] width 53 height 28
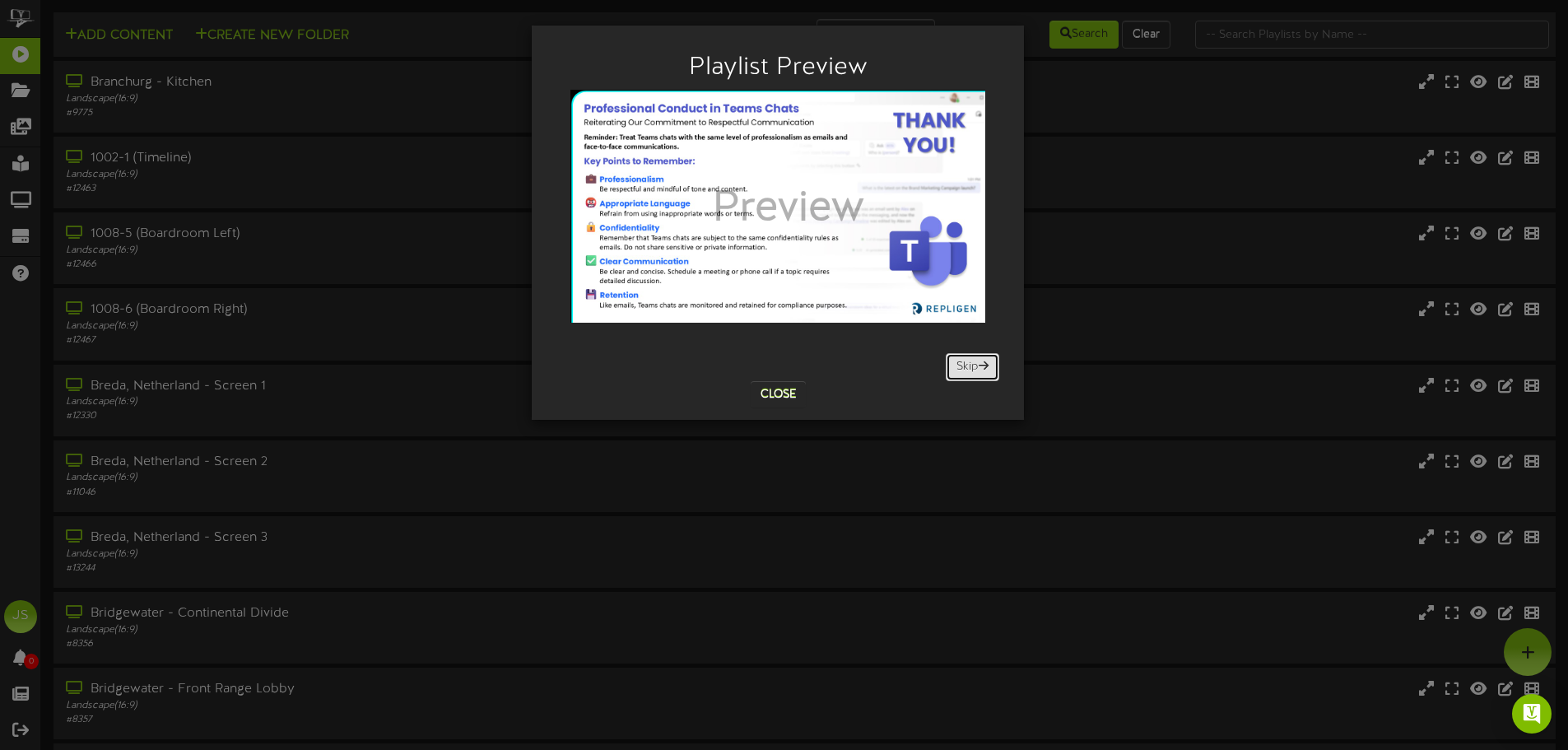
click at [969, 368] on button "Skip" at bounding box center [972, 366] width 53 height 28
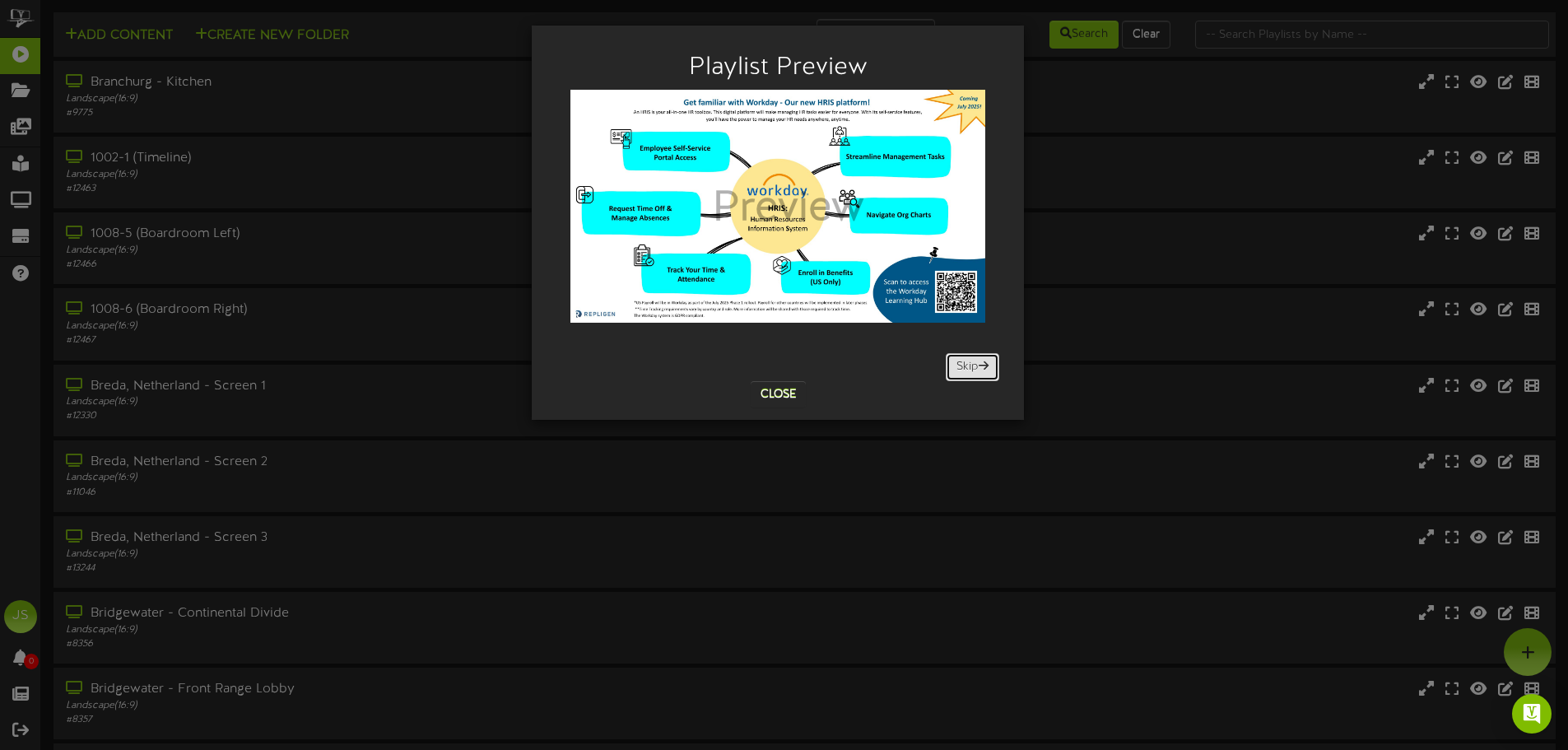
click at [969, 368] on button "Skip" at bounding box center [972, 366] width 53 height 28
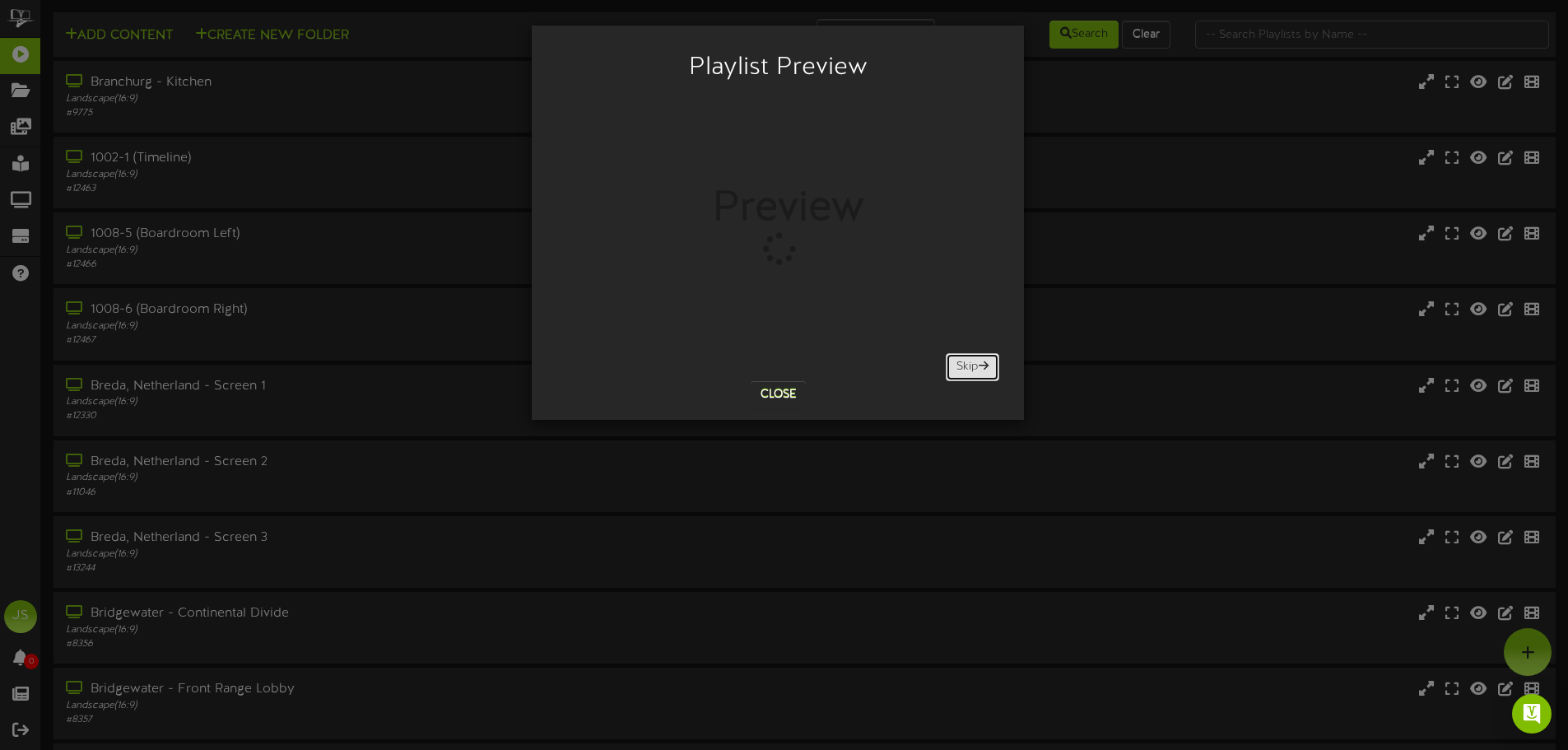
click at [969, 368] on button "Skip" at bounding box center [972, 366] width 53 height 28
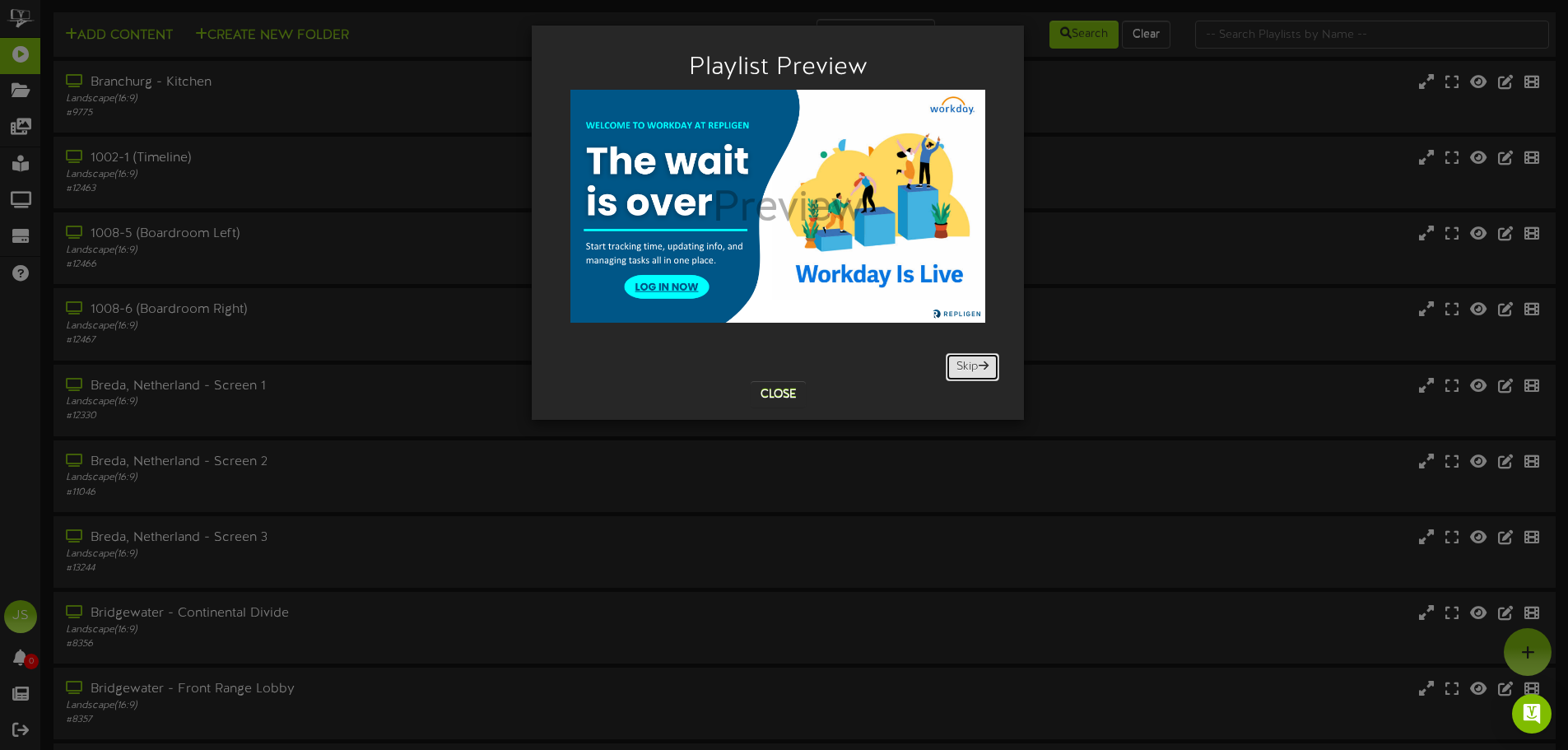
click at [969, 368] on button "Skip" at bounding box center [972, 366] width 53 height 28
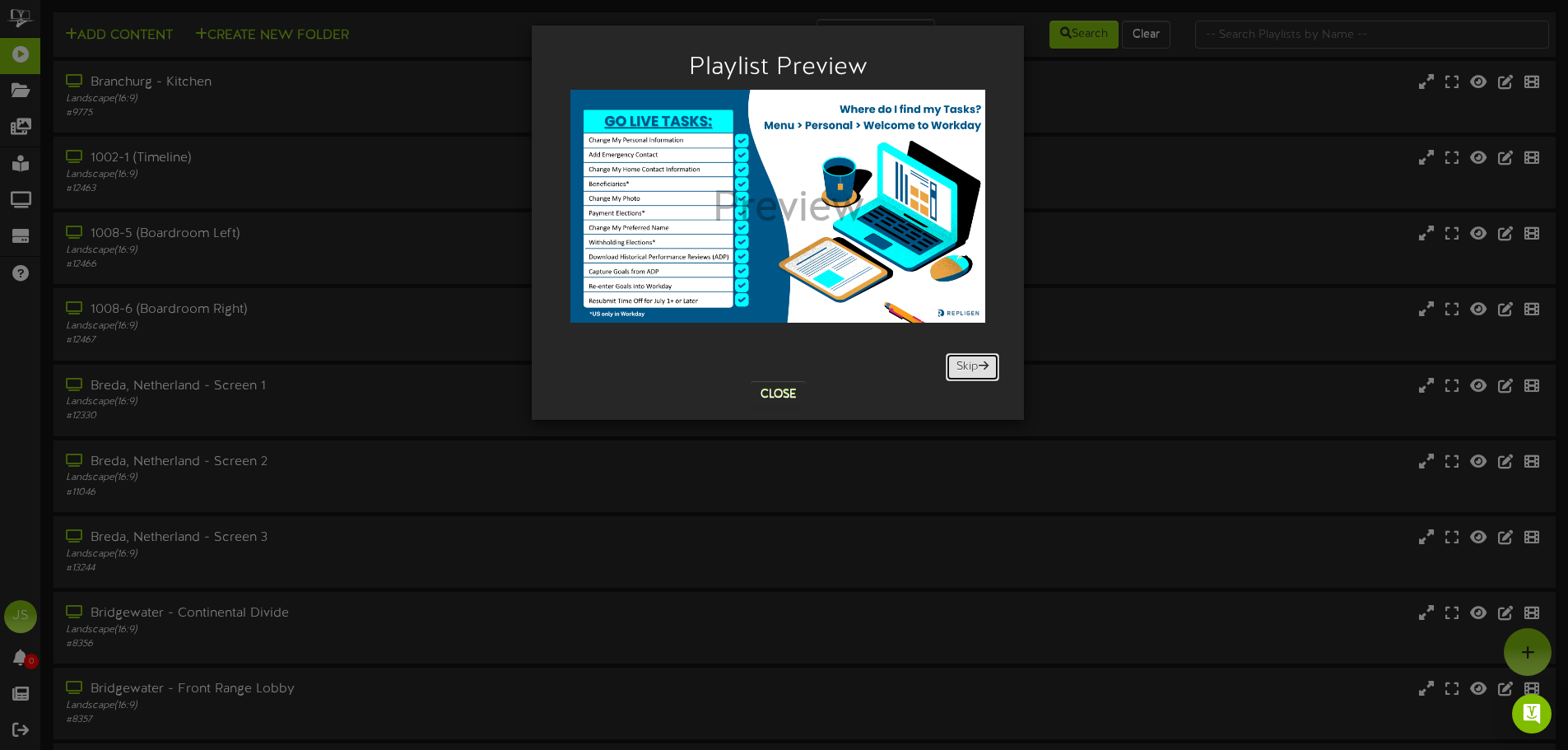
click at [969, 368] on button "Skip" at bounding box center [972, 366] width 53 height 28
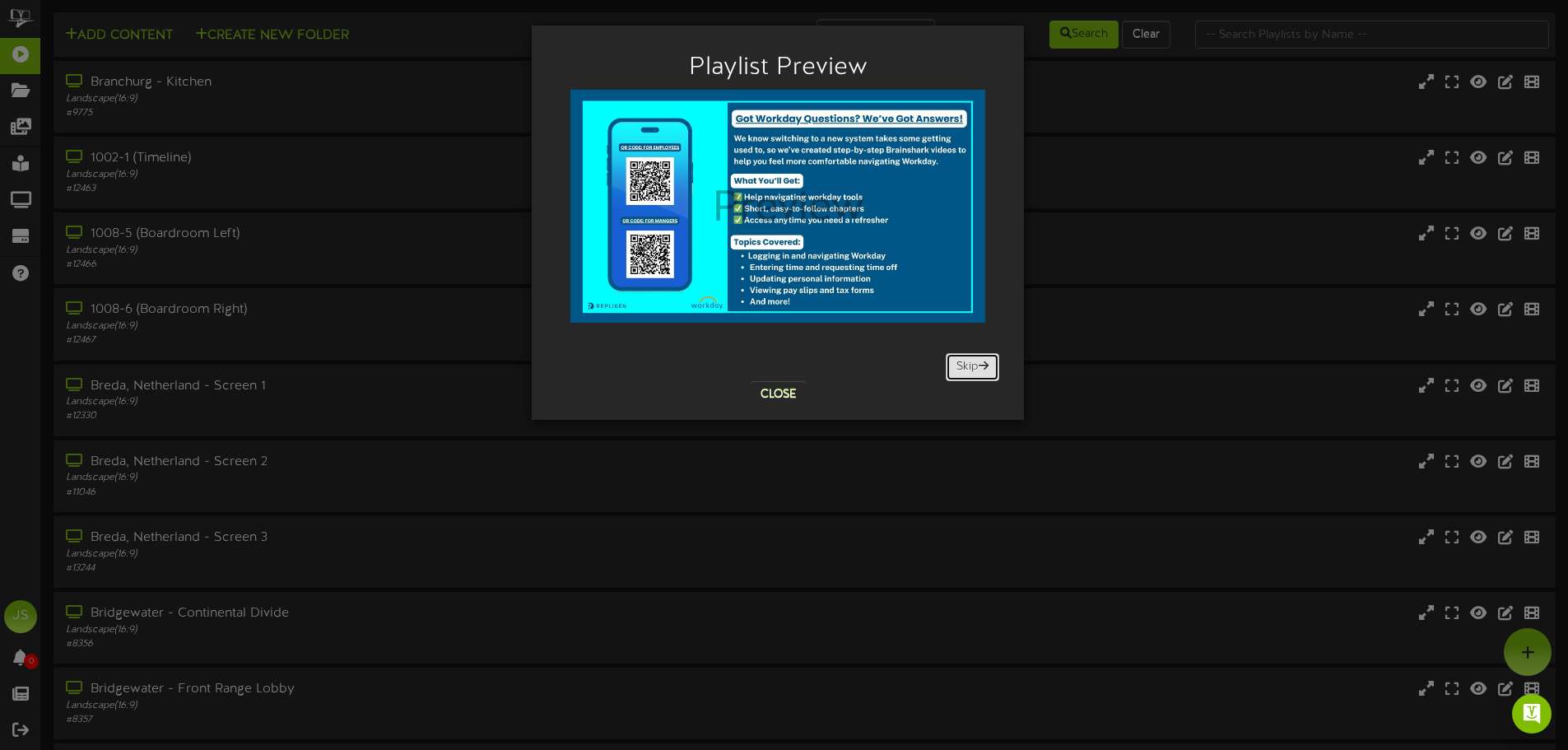
click at [969, 368] on button "Skip" at bounding box center [972, 366] width 53 height 28
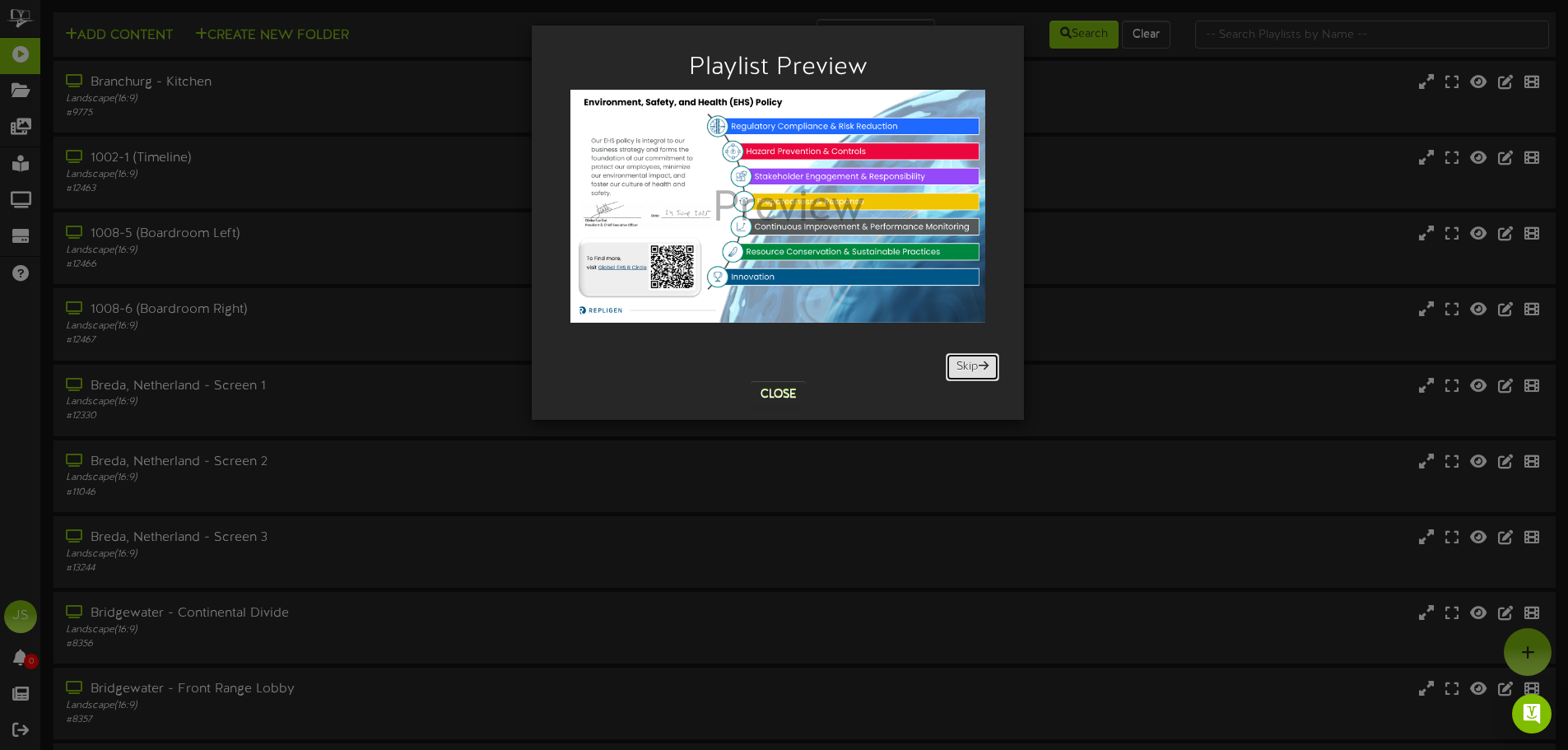
click at [969, 368] on button "Skip" at bounding box center [972, 366] width 53 height 28
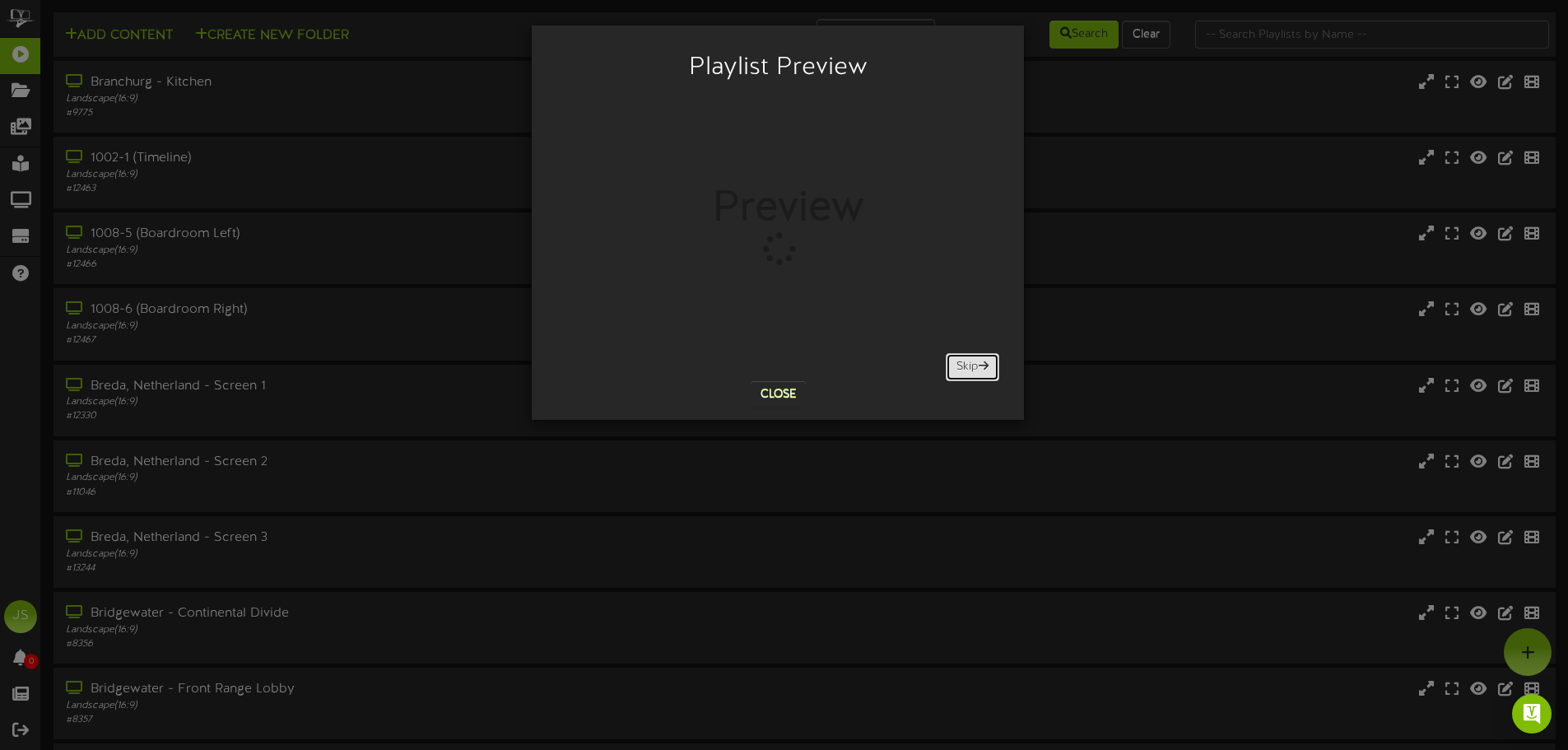
click at [969, 368] on button "Skip" at bounding box center [972, 366] width 53 height 28
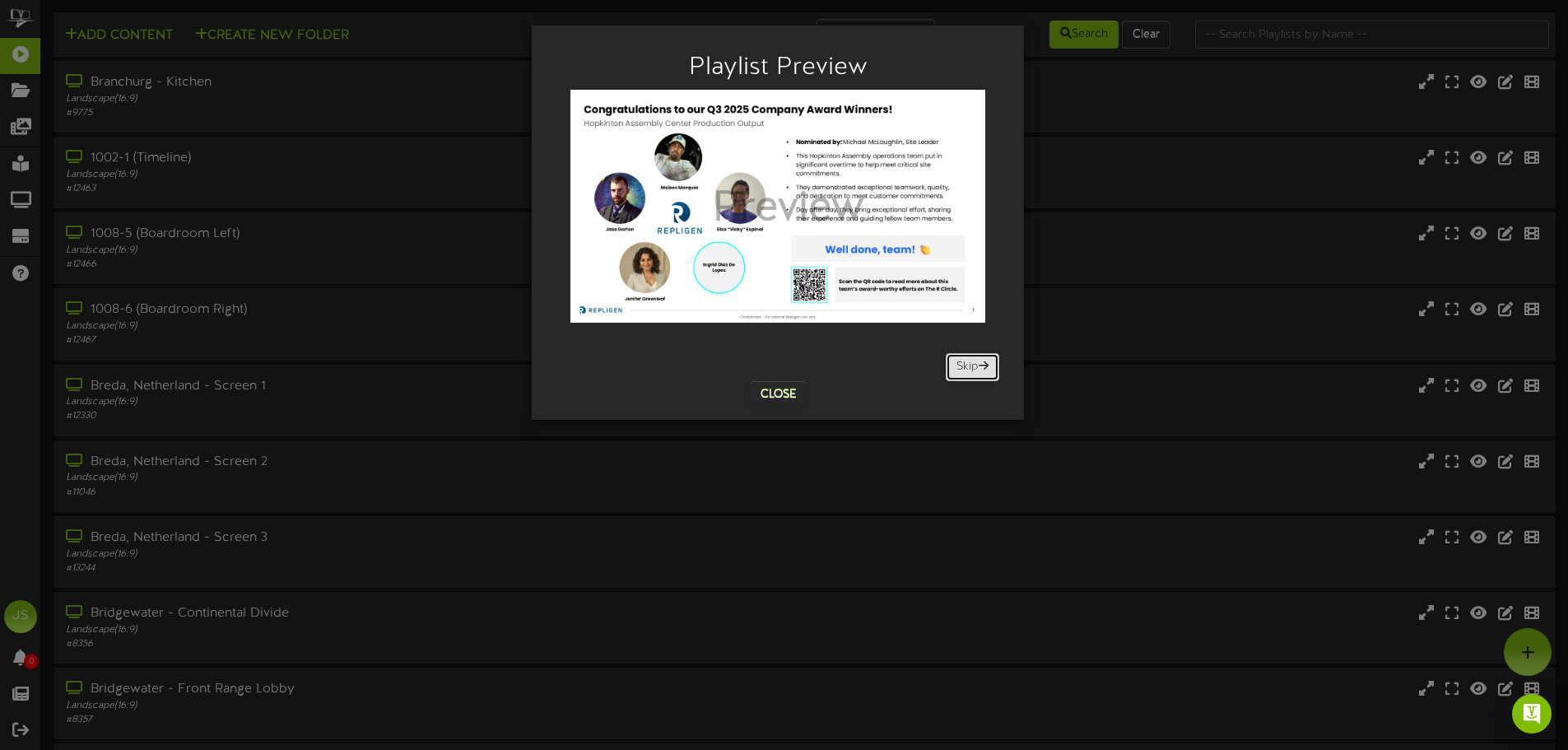
click at [969, 368] on button "Skip" at bounding box center [972, 366] width 53 height 28
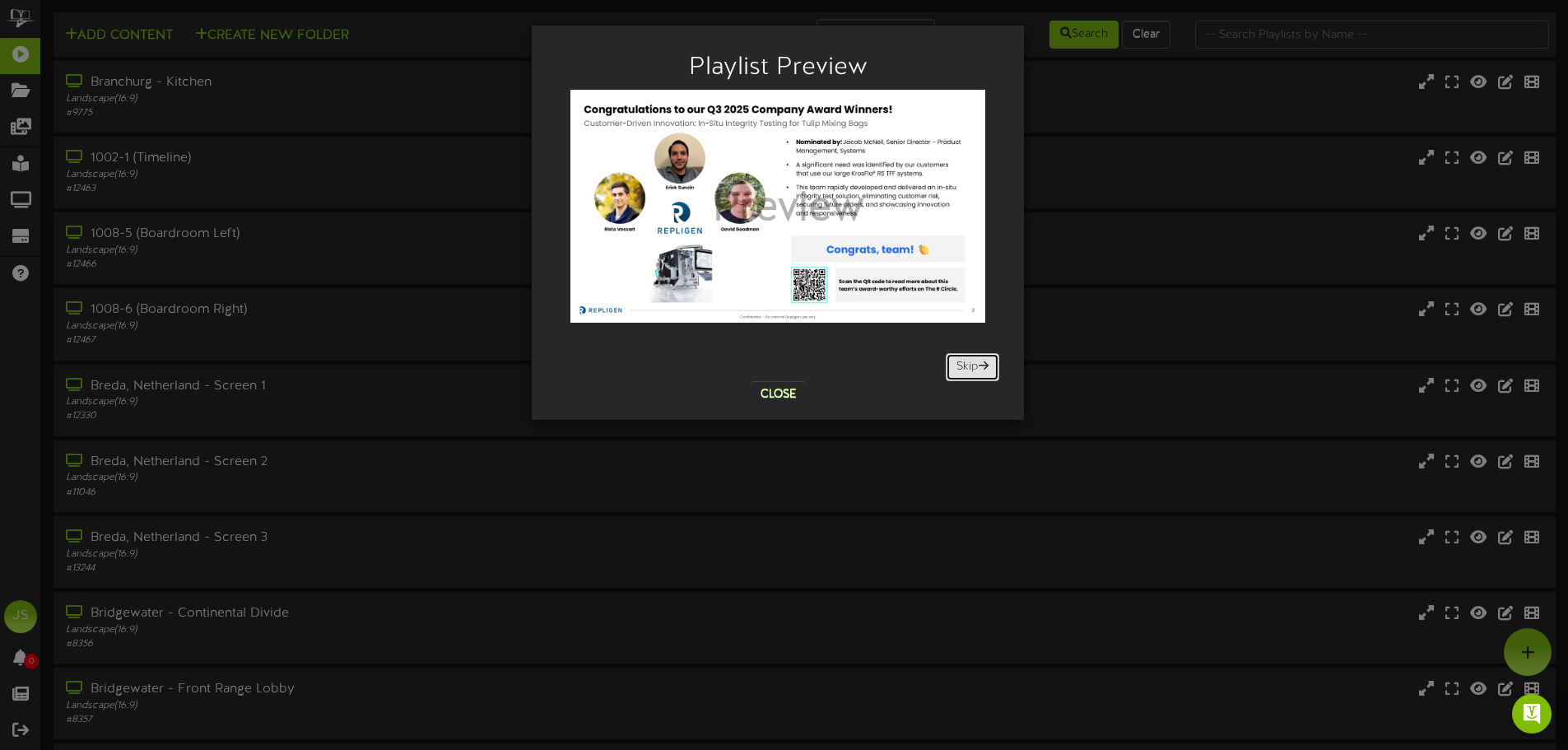
click at [969, 368] on button "Skip" at bounding box center [972, 366] width 53 height 28
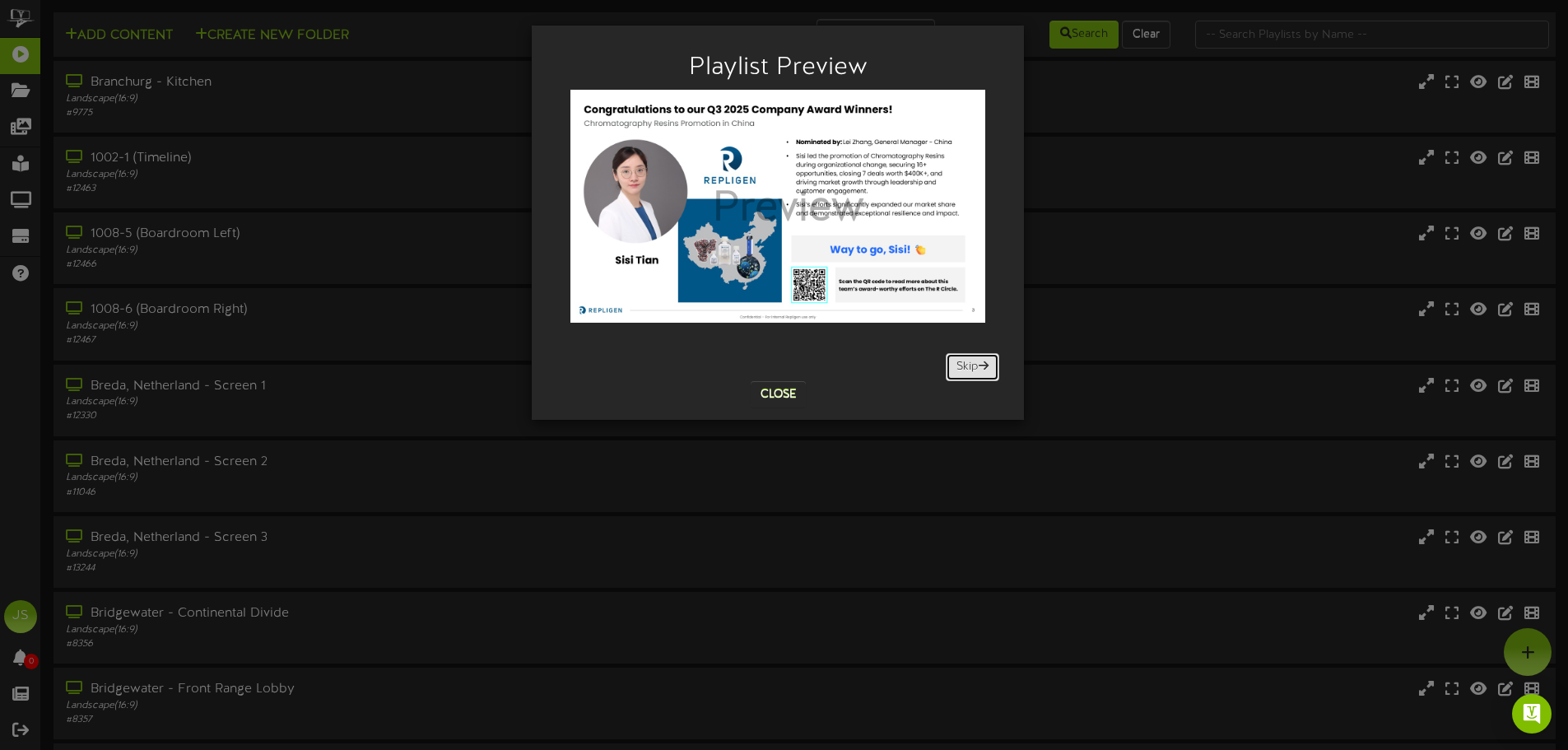
click at [969, 368] on button "Skip" at bounding box center [972, 366] width 53 height 28
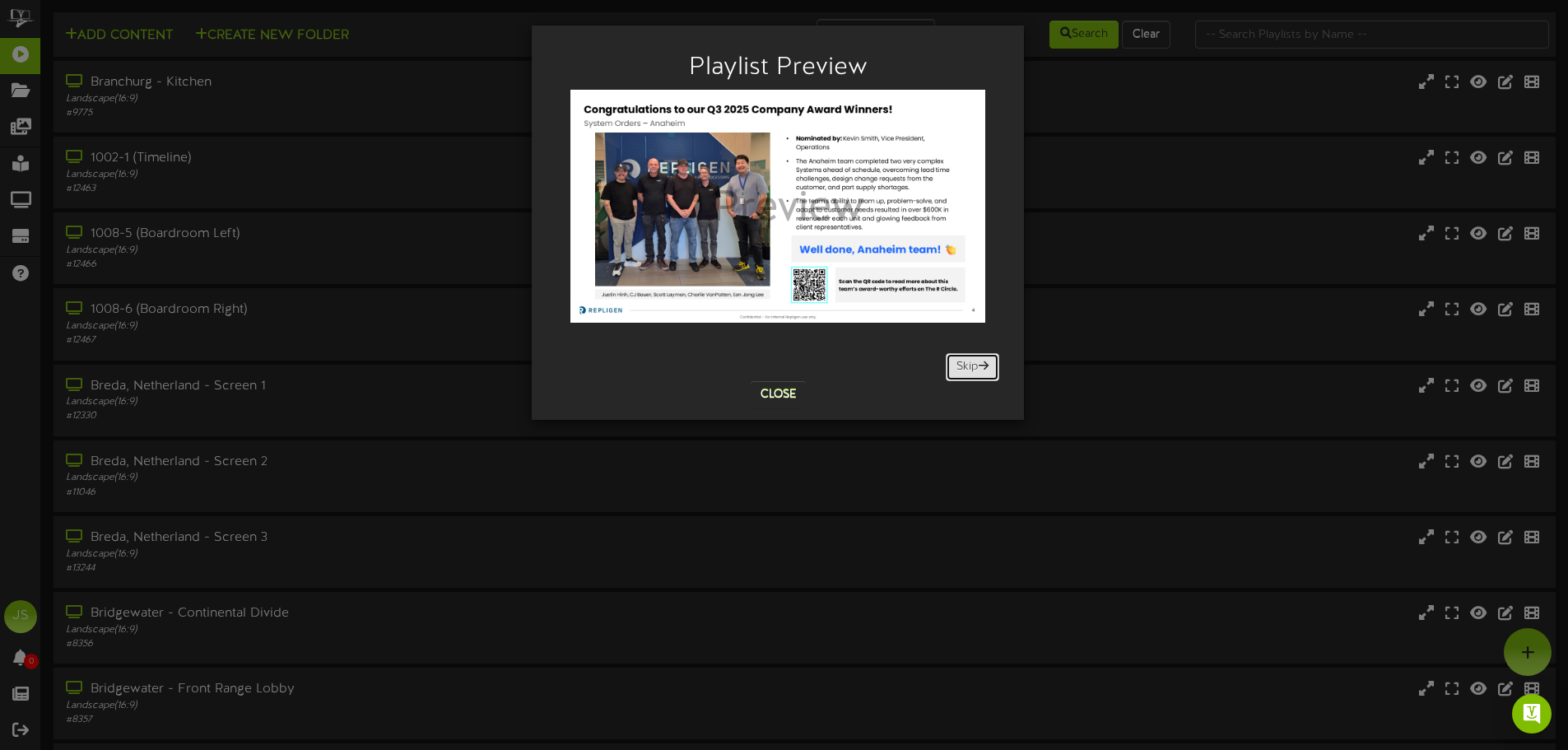
click at [969, 368] on button "Skip" at bounding box center [972, 366] width 53 height 28
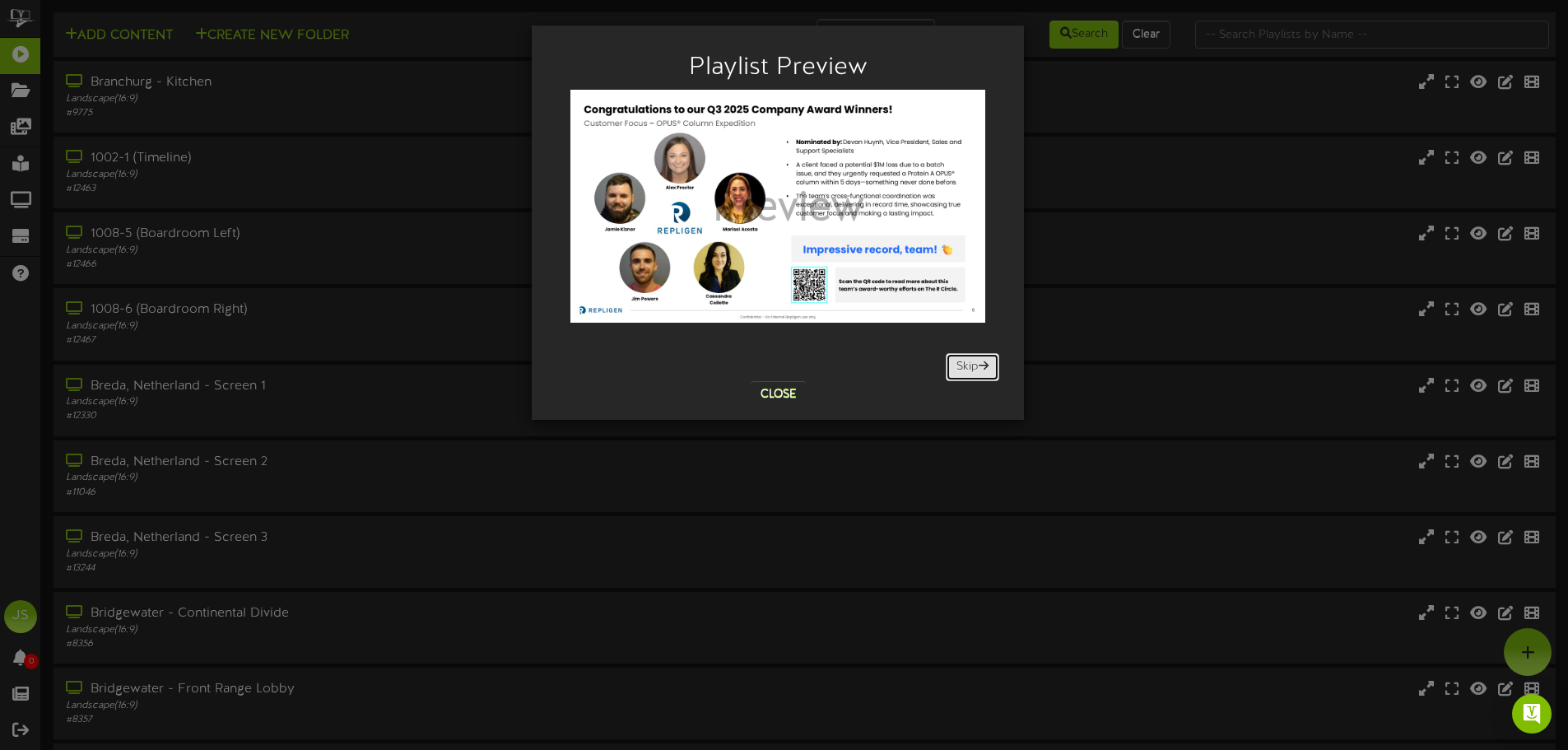
click at [969, 368] on button "Skip" at bounding box center [972, 366] width 53 height 28
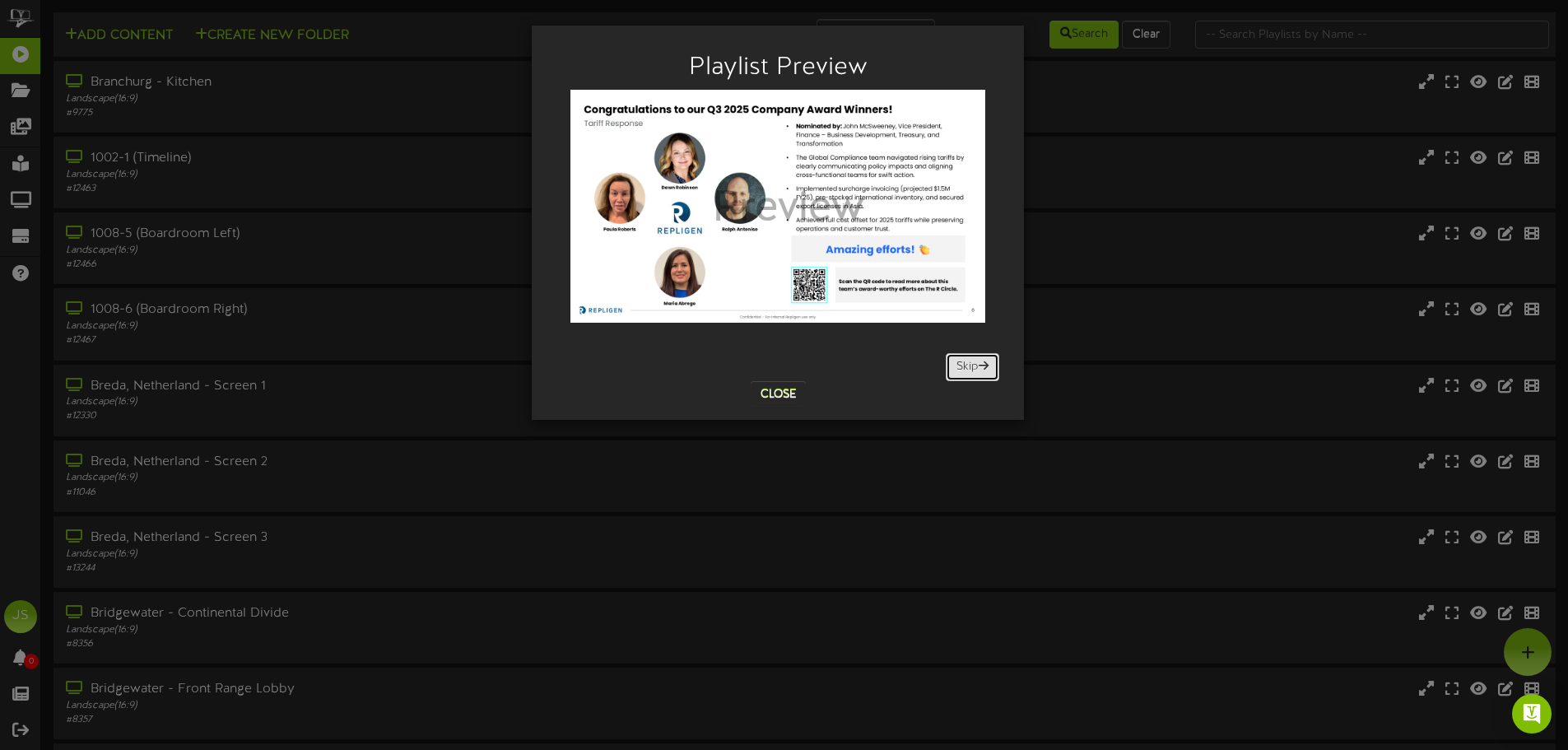
click at [969, 368] on button "Skip" at bounding box center [972, 366] width 53 height 28
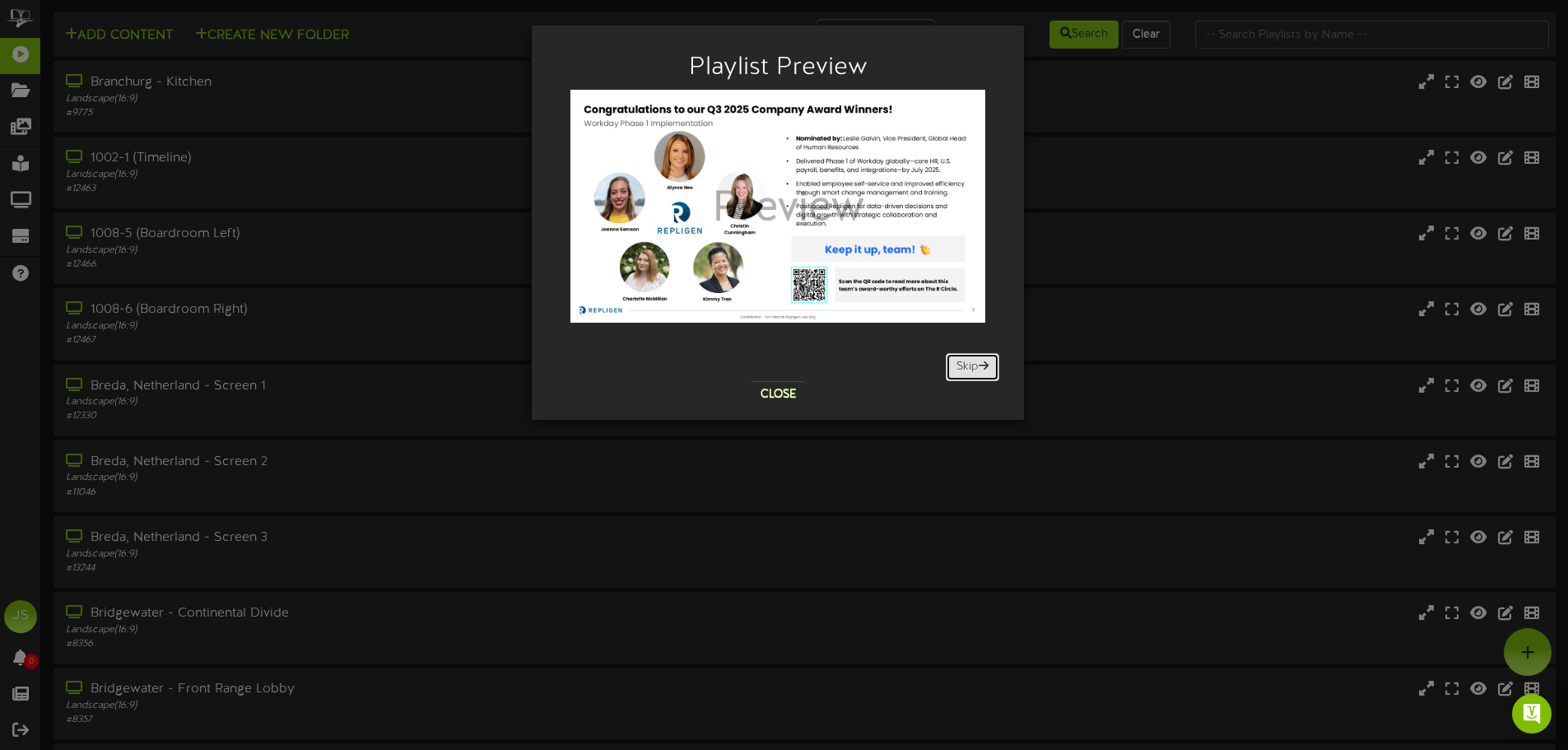
click at [969, 368] on button "Skip" at bounding box center [972, 366] width 53 height 28
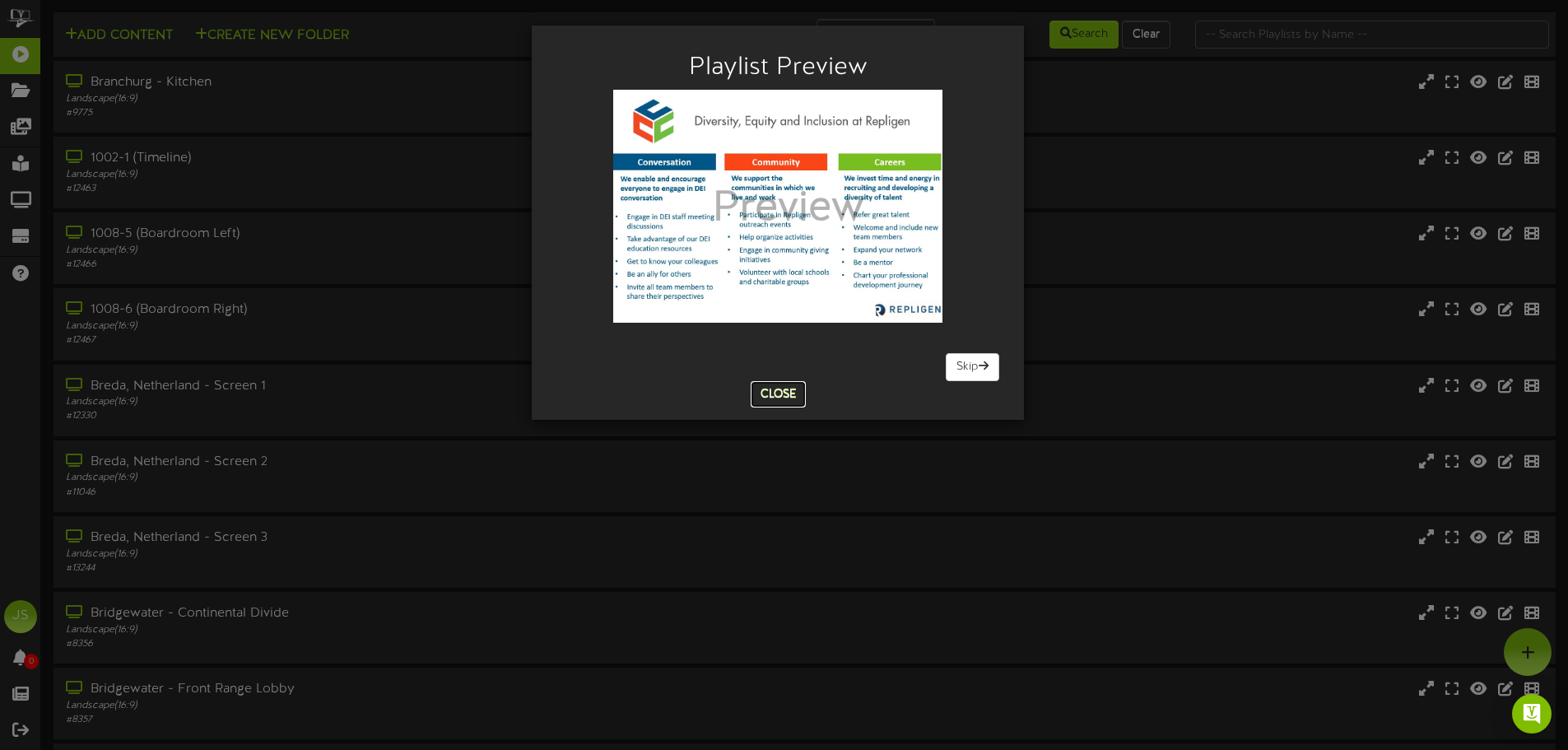
click at [782, 391] on button "Close" at bounding box center [778, 394] width 55 height 26
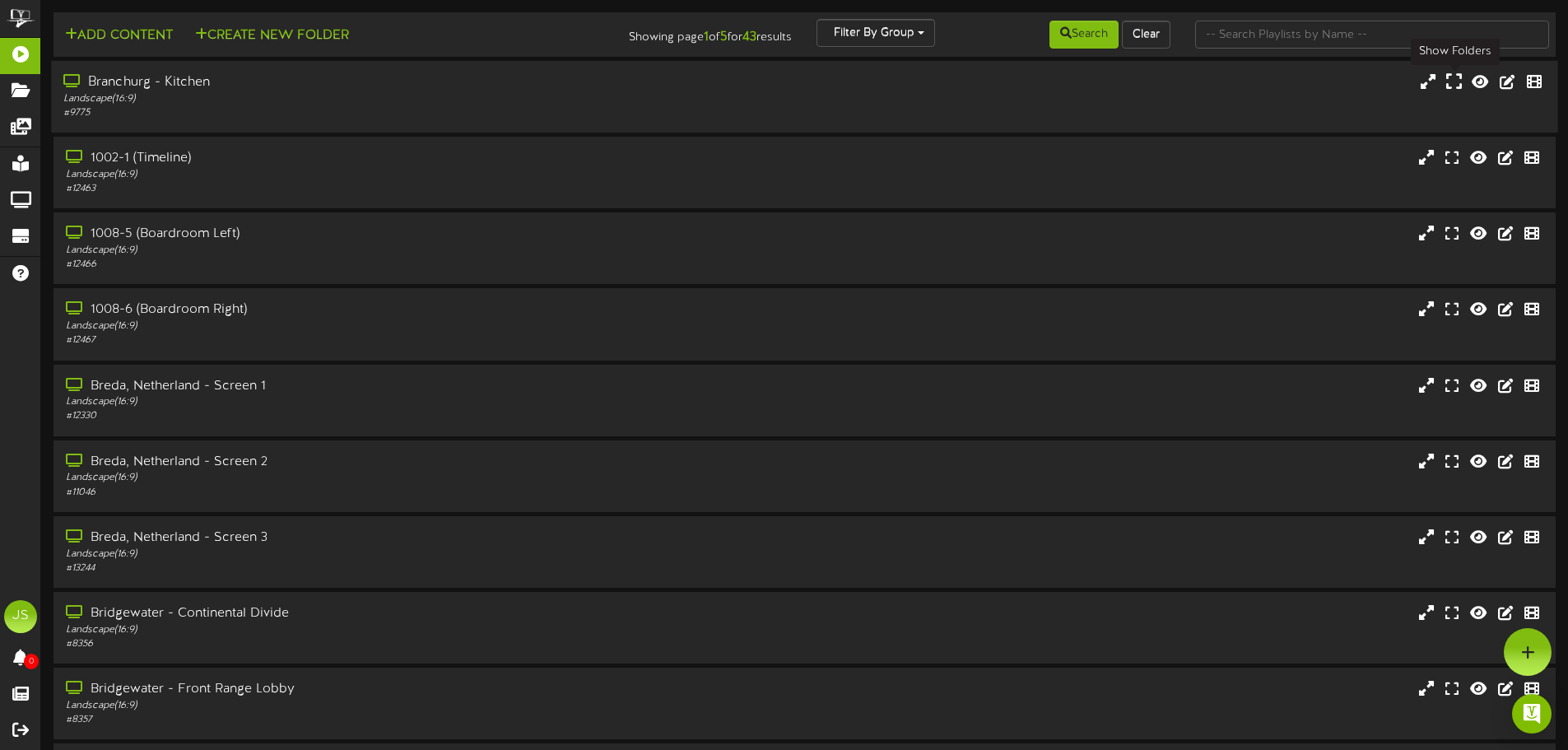
click at [1458, 85] on icon at bounding box center [1453, 81] width 15 height 18
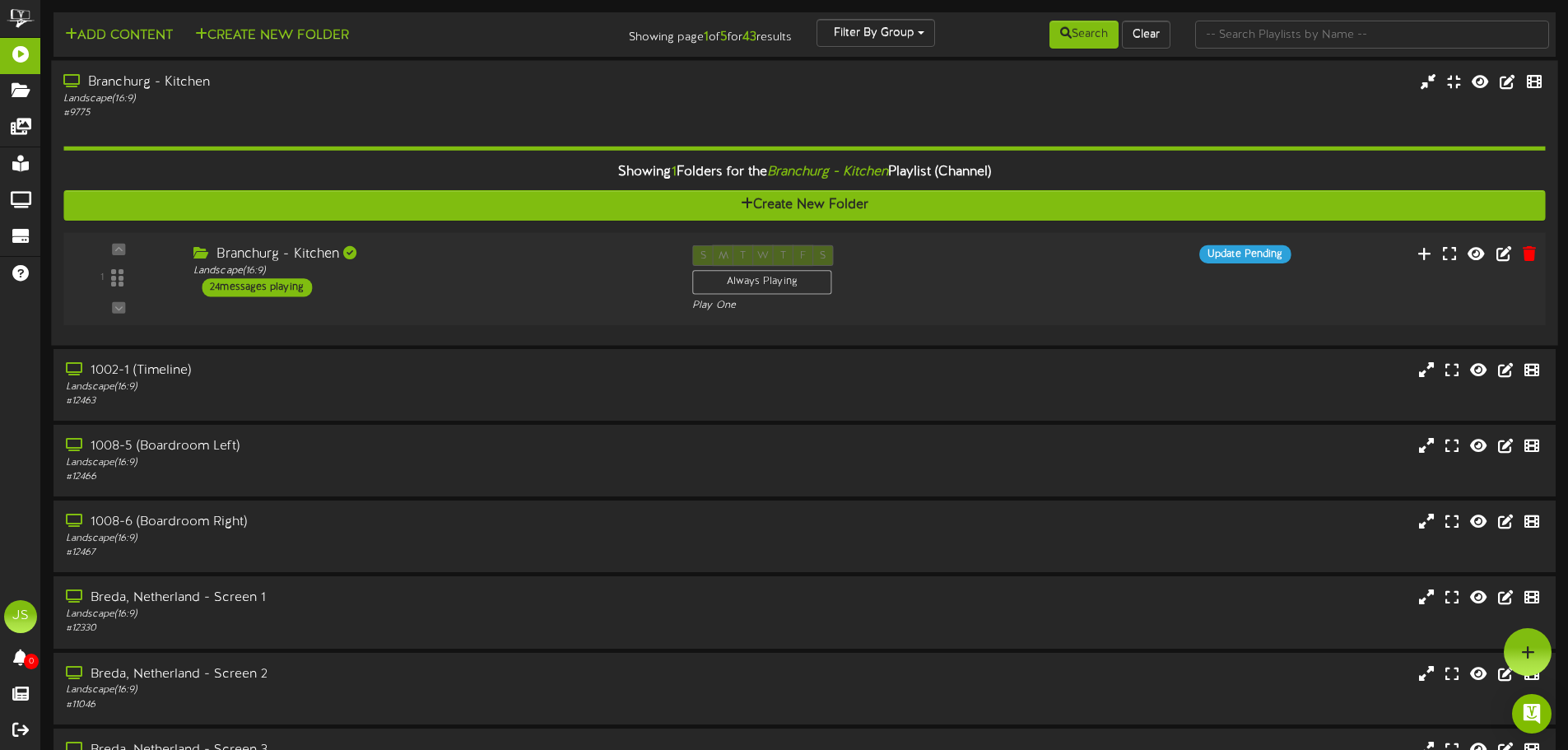
click at [120, 279] on div "1" at bounding box center [119, 279] width 99 height 67
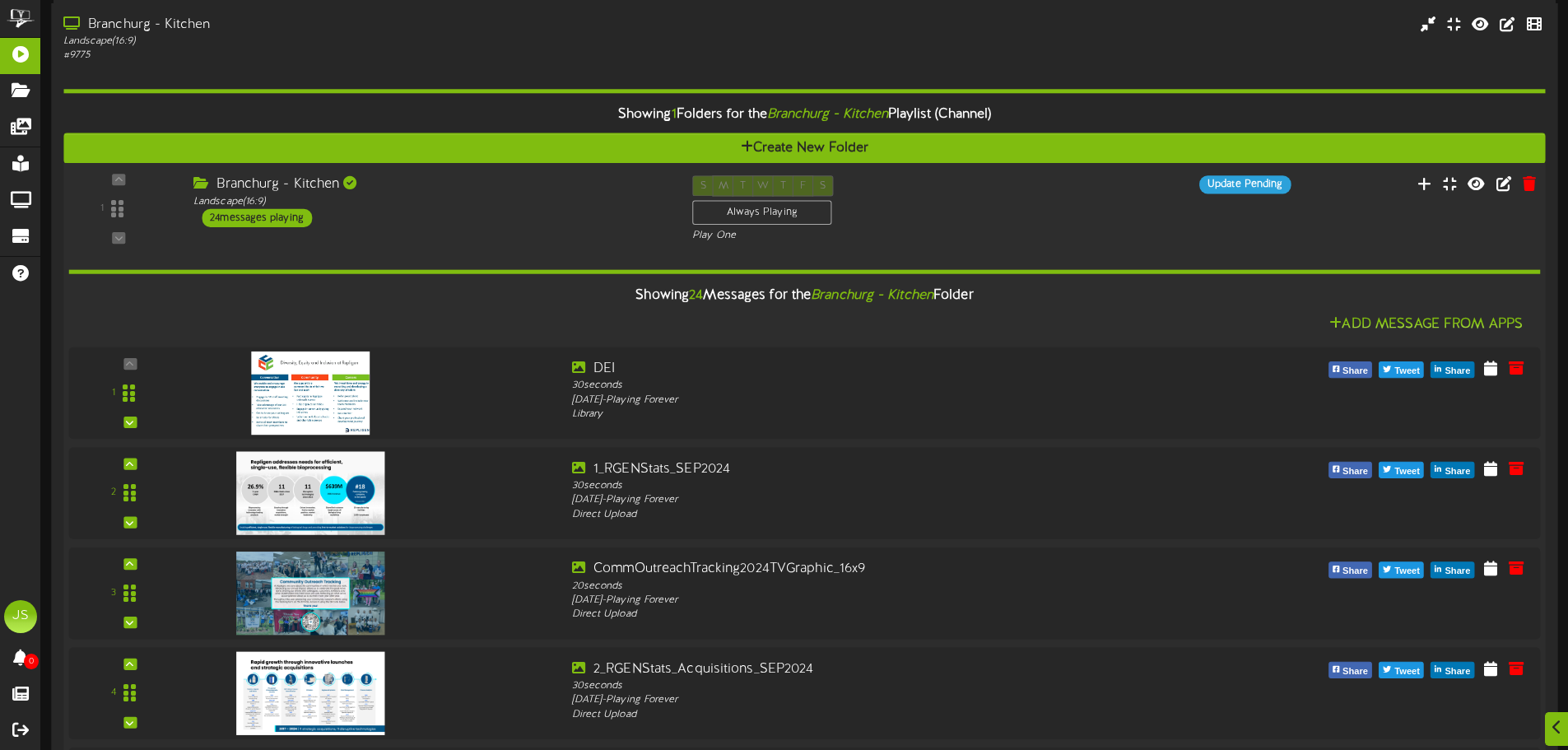
scroll to position [82, 0]
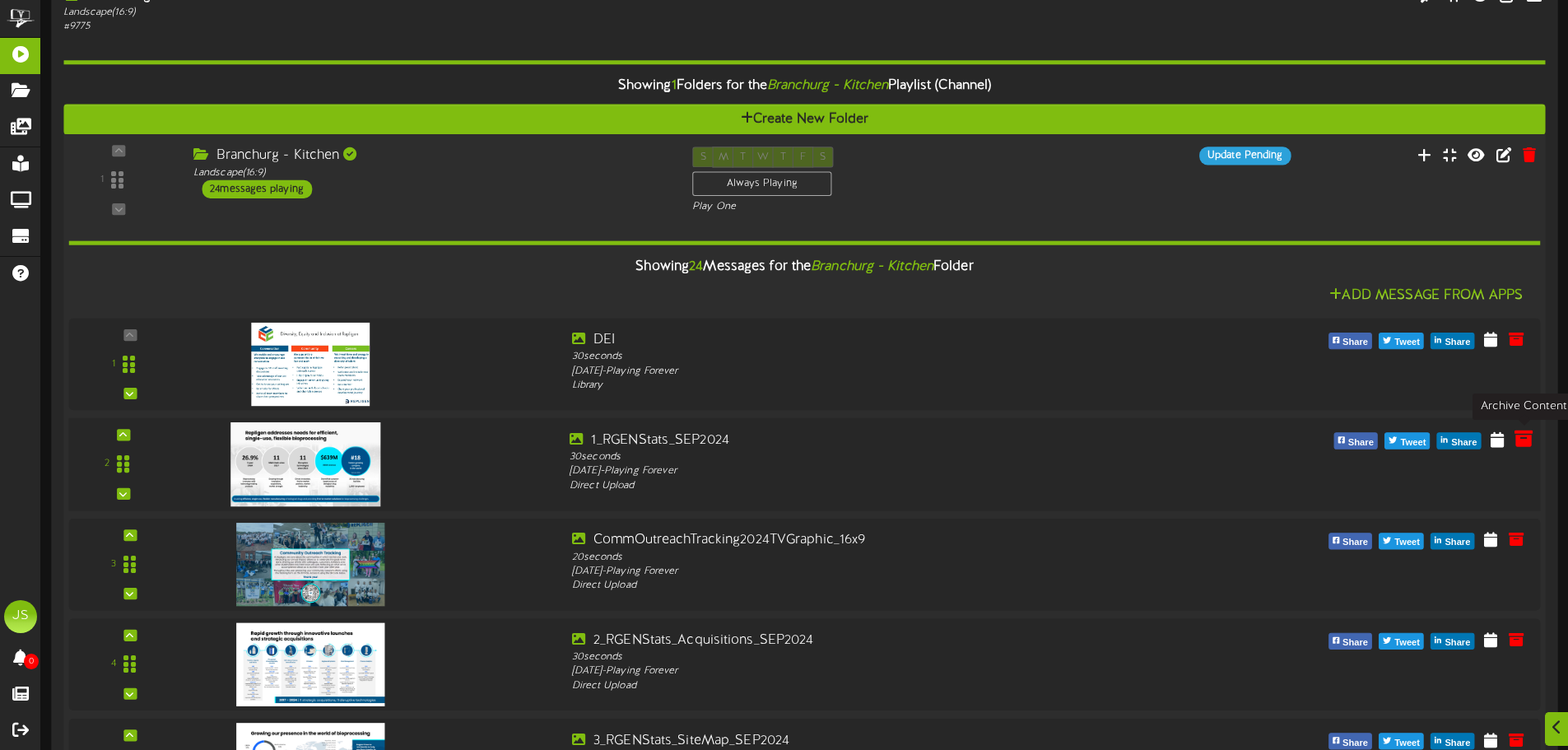
click at [1530, 437] on icon at bounding box center [1524, 439] width 18 height 18
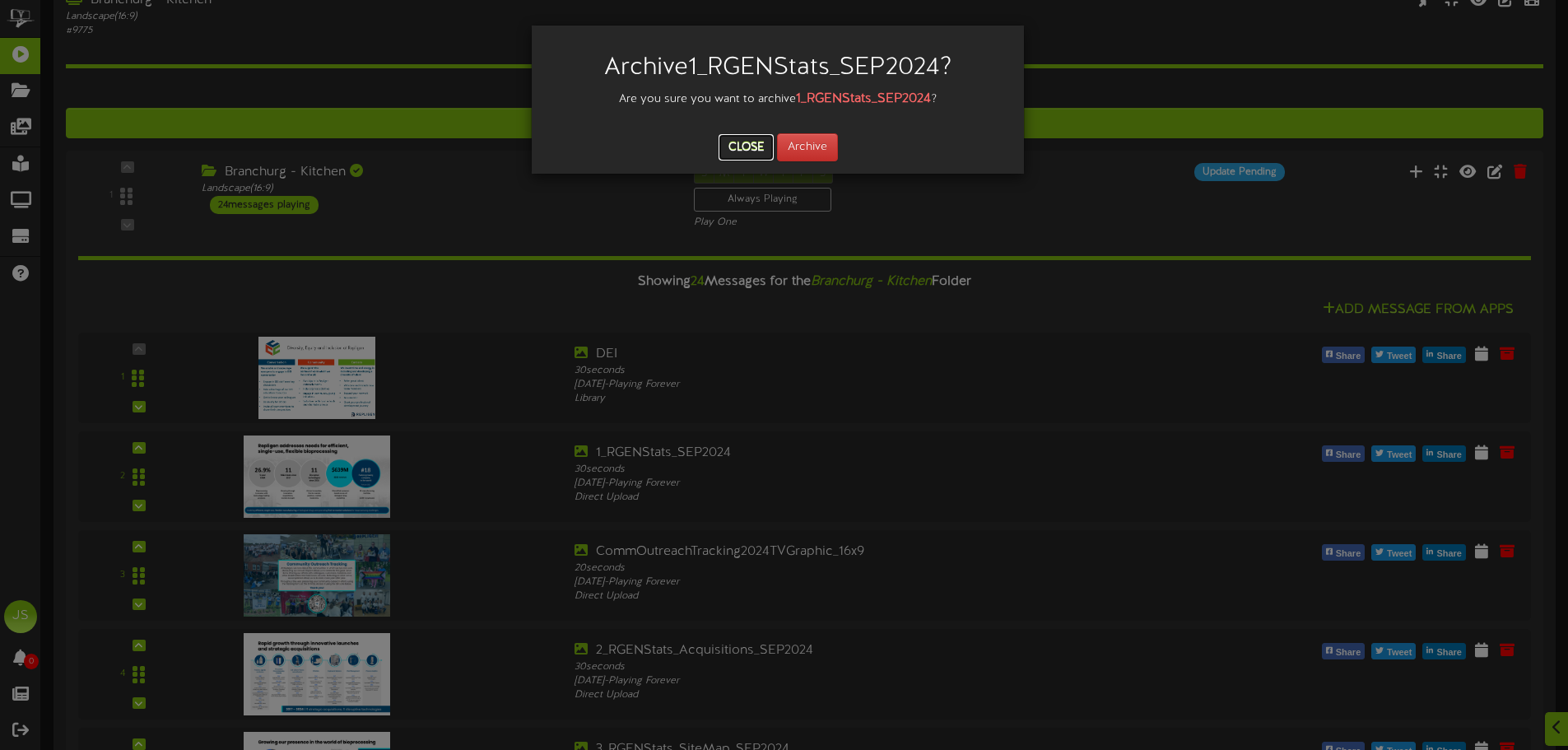
click at [749, 155] on button "Close" at bounding box center [746, 147] width 55 height 26
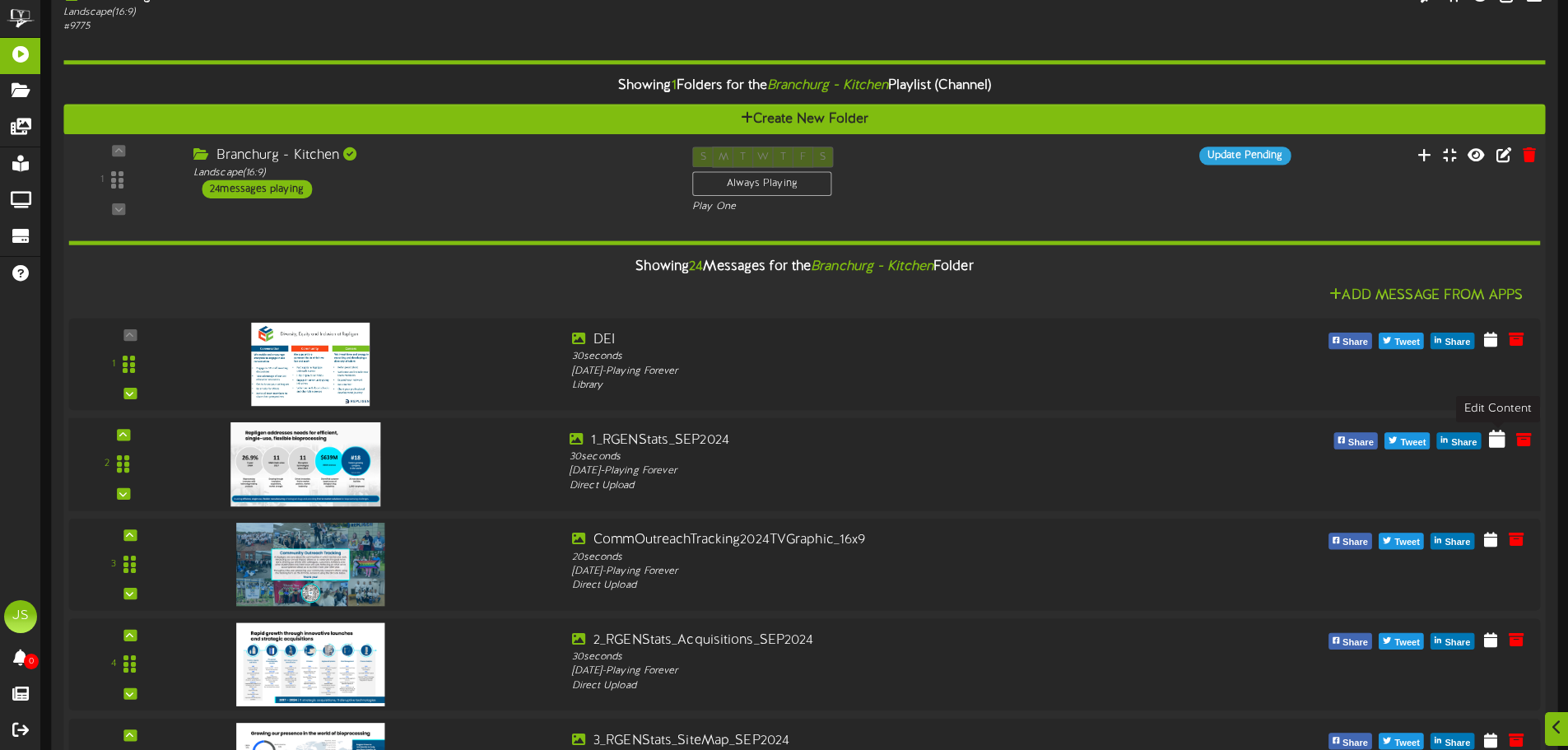
click at [1495, 440] on icon at bounding box center [1498, 439] width 16 height 18
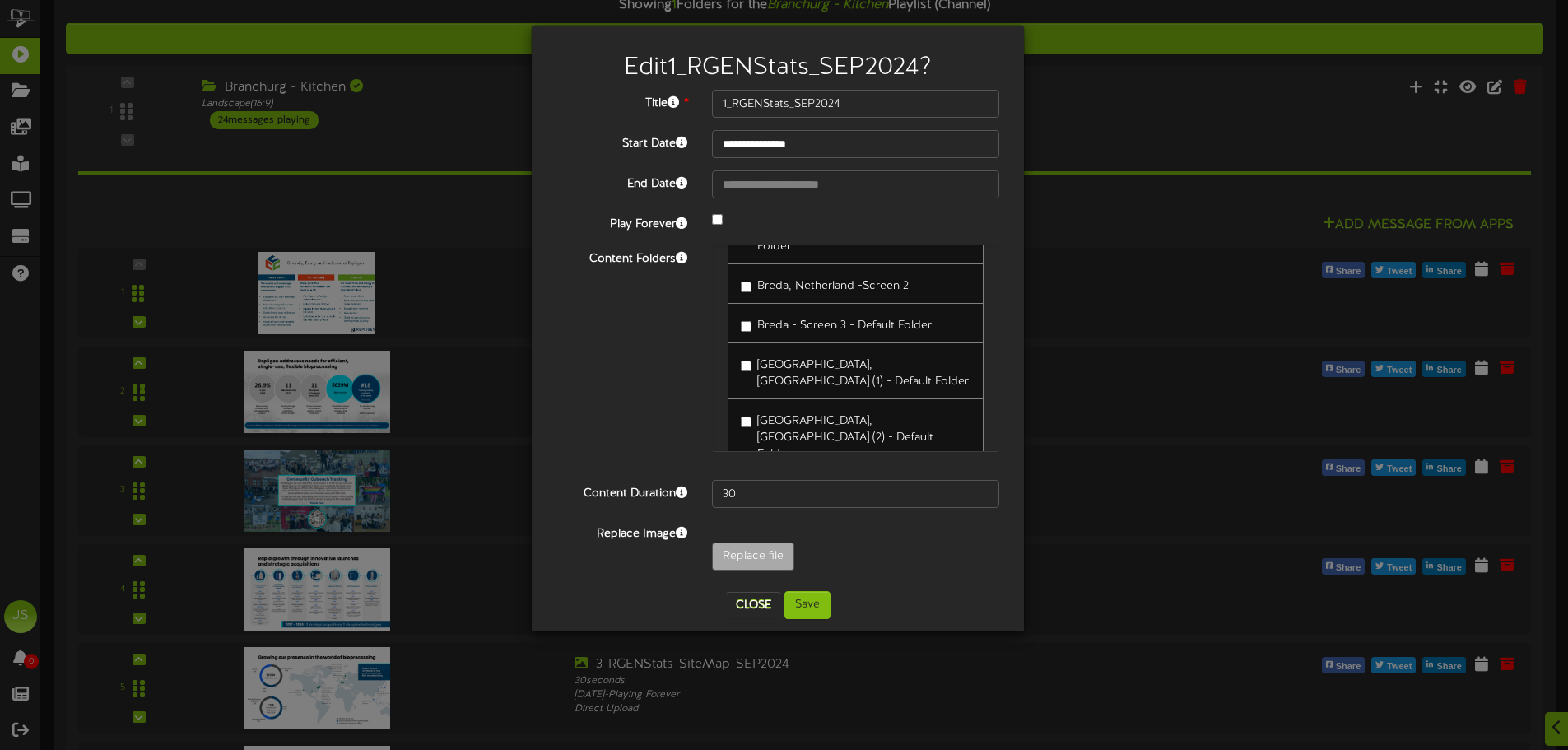
scroll to position [412, 0]
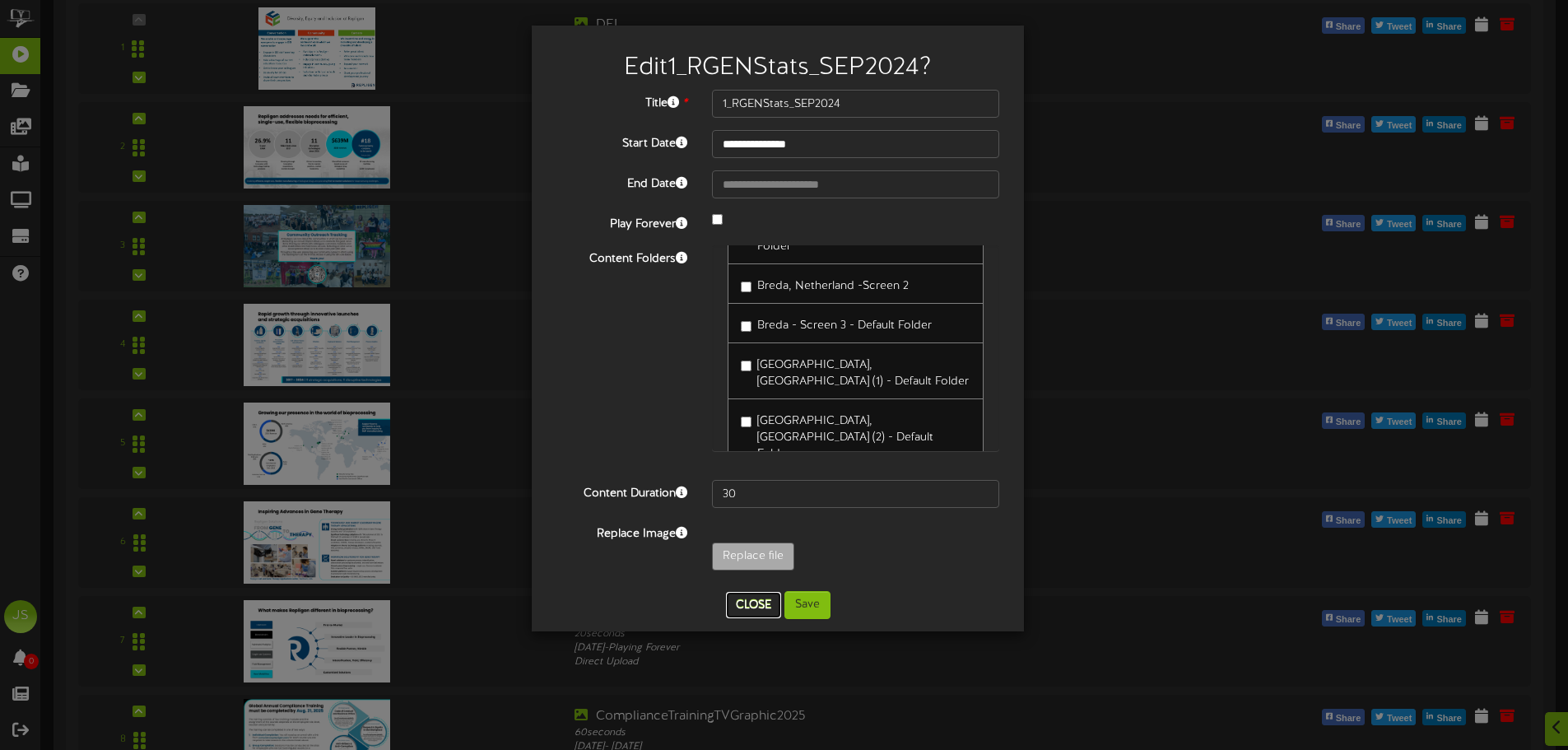
click at [744, 594] on button "Close" at bounding box center [753, 605] width 55 height 26
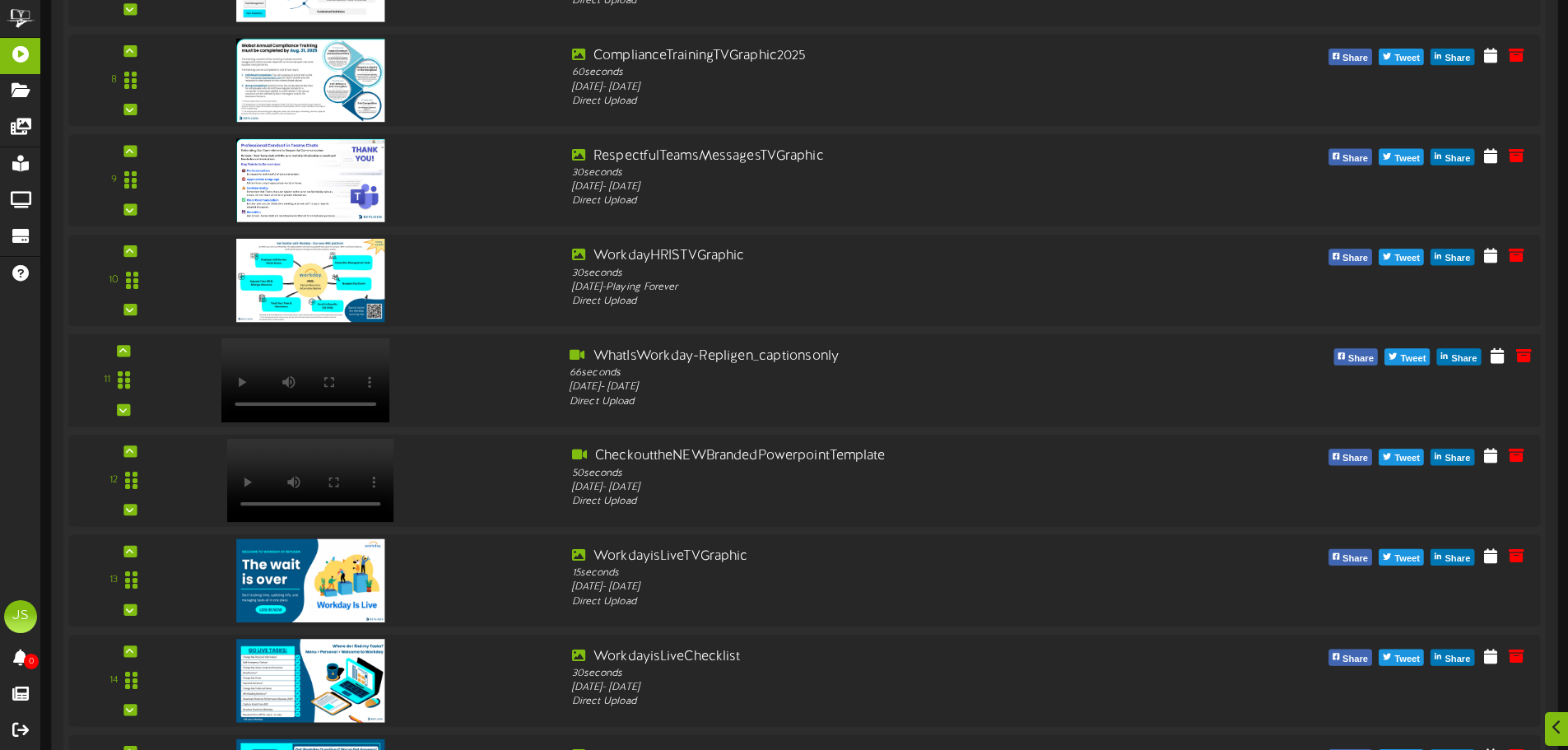
scroll to position [1070, 0]
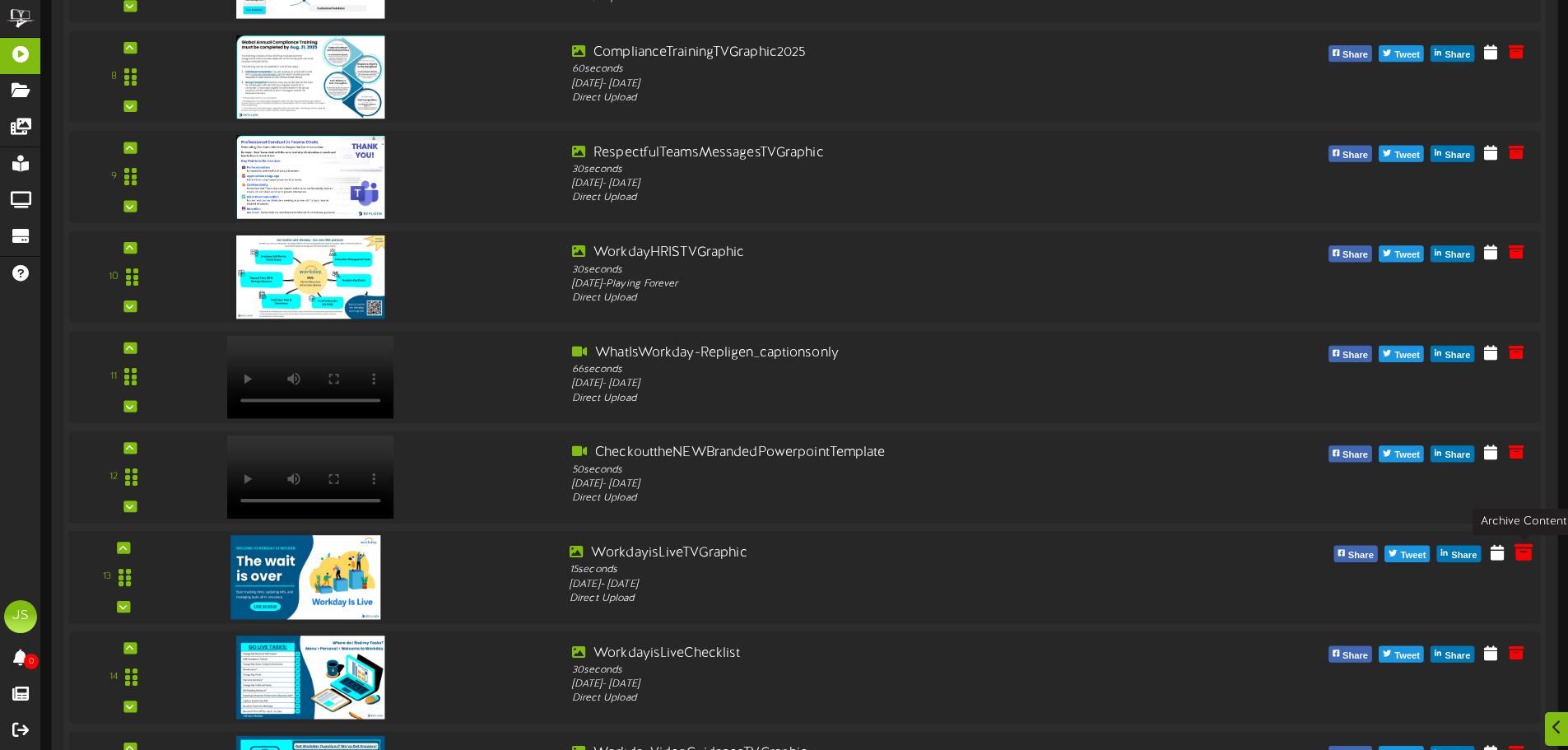
click at [1521, 555] on icon at bounding box center [1524, 551] width 18 height 18
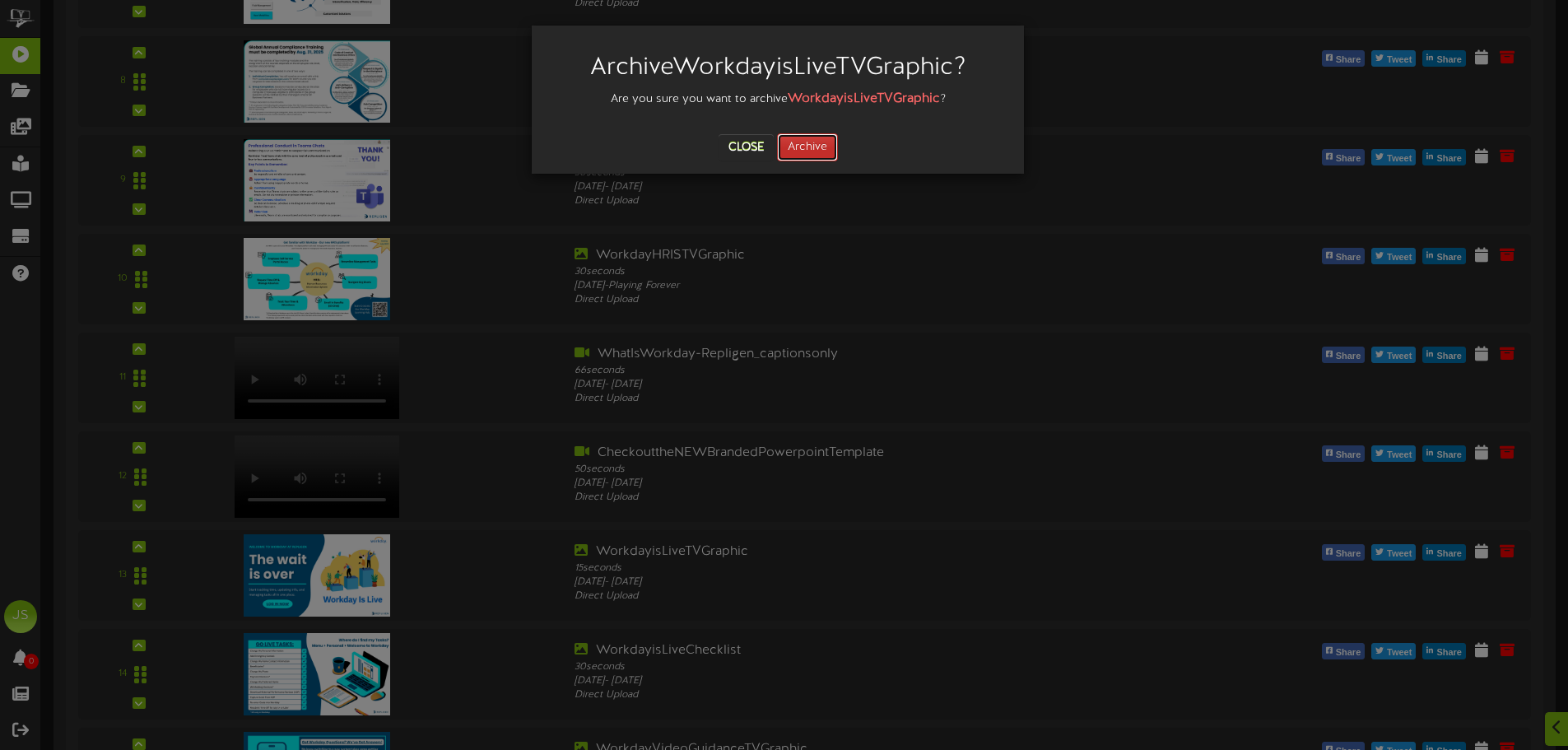
click at [816, 144] on button "Archive" at bounding box center [807, 147] width 61 height 28
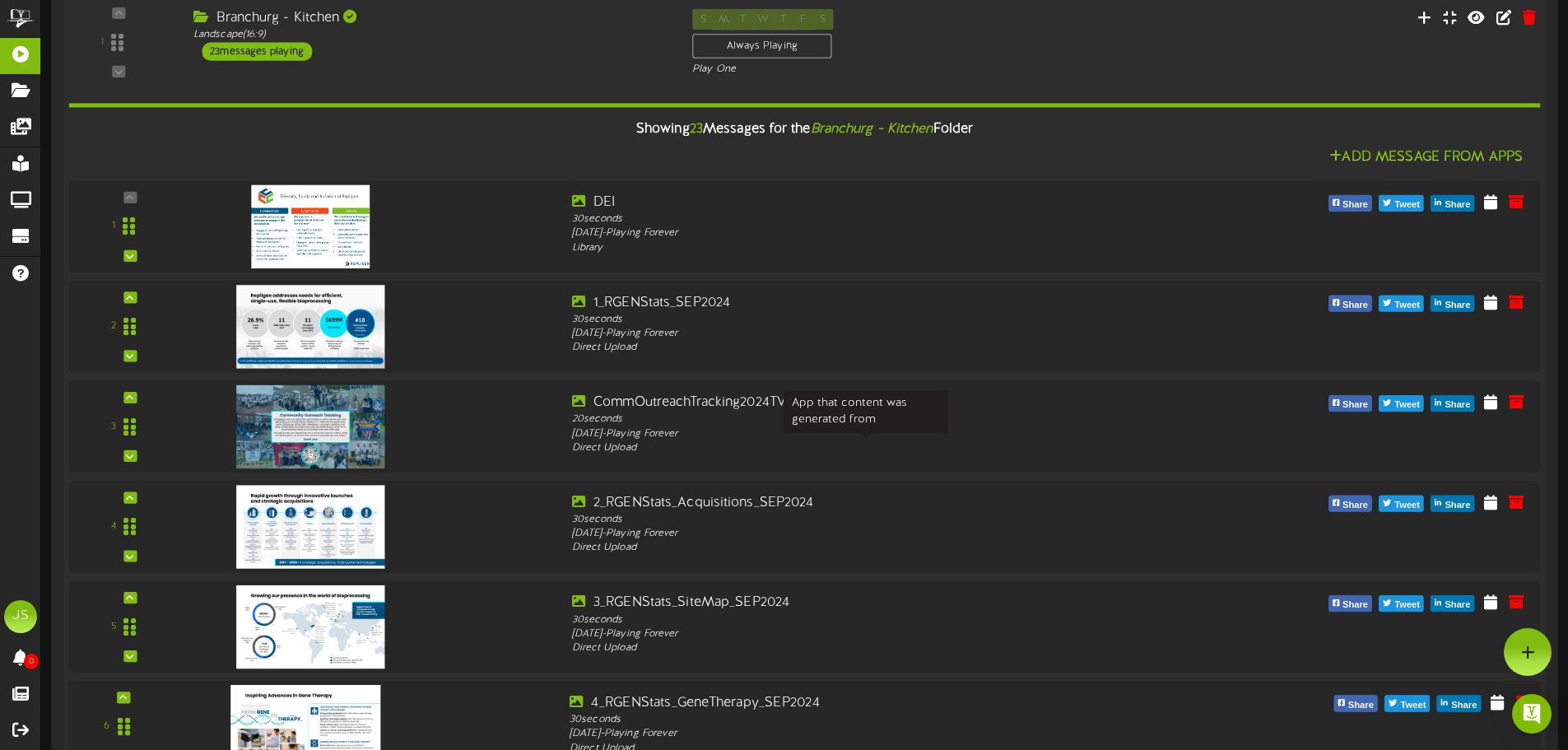
scroll to position [82, 0]
